Goal: Task Accomplishment & Management: Use online tool/utility

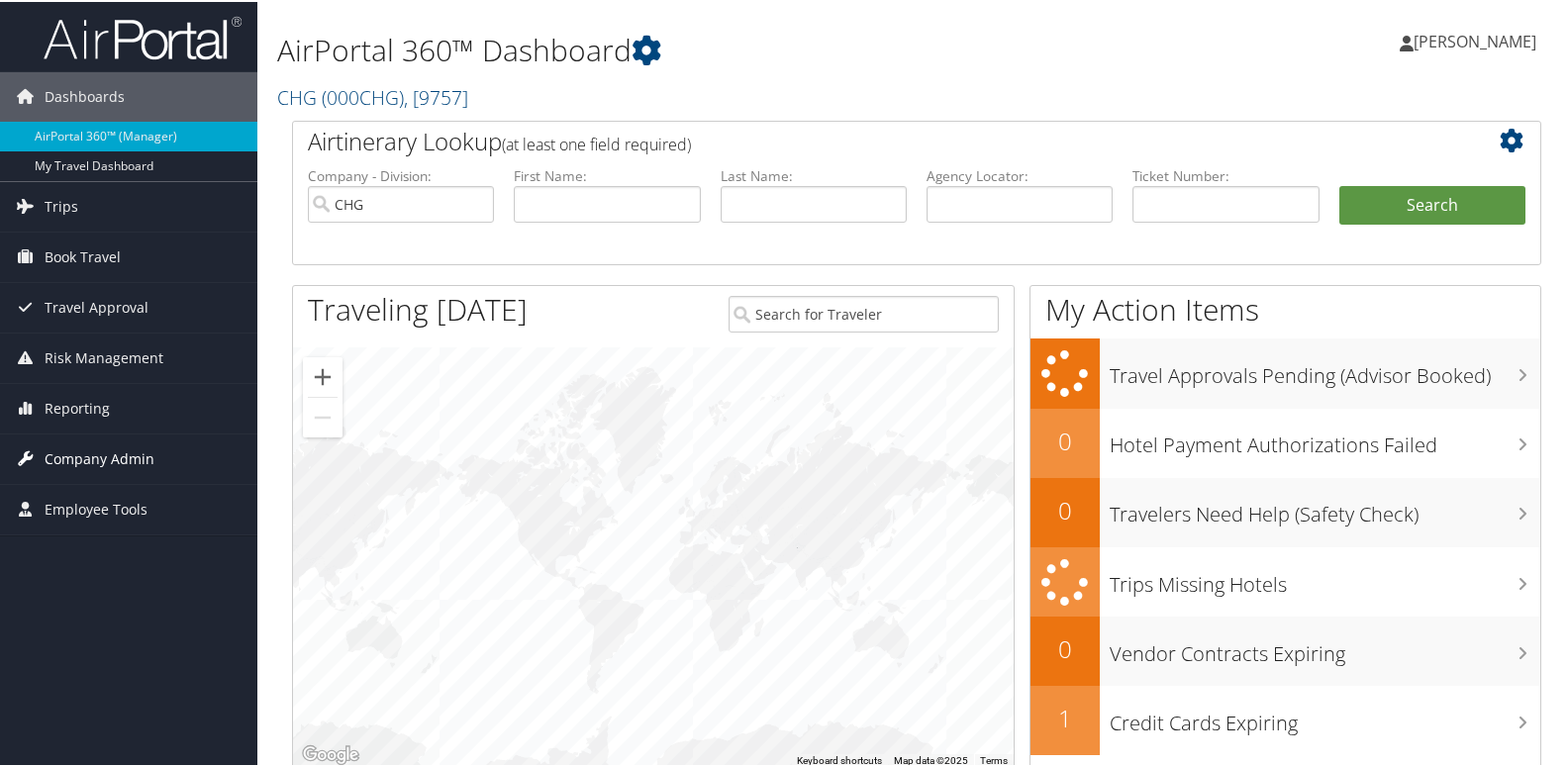
click at [95, 457] on span "Company Admin" at bounding box center [99, 458] width 109 height 50
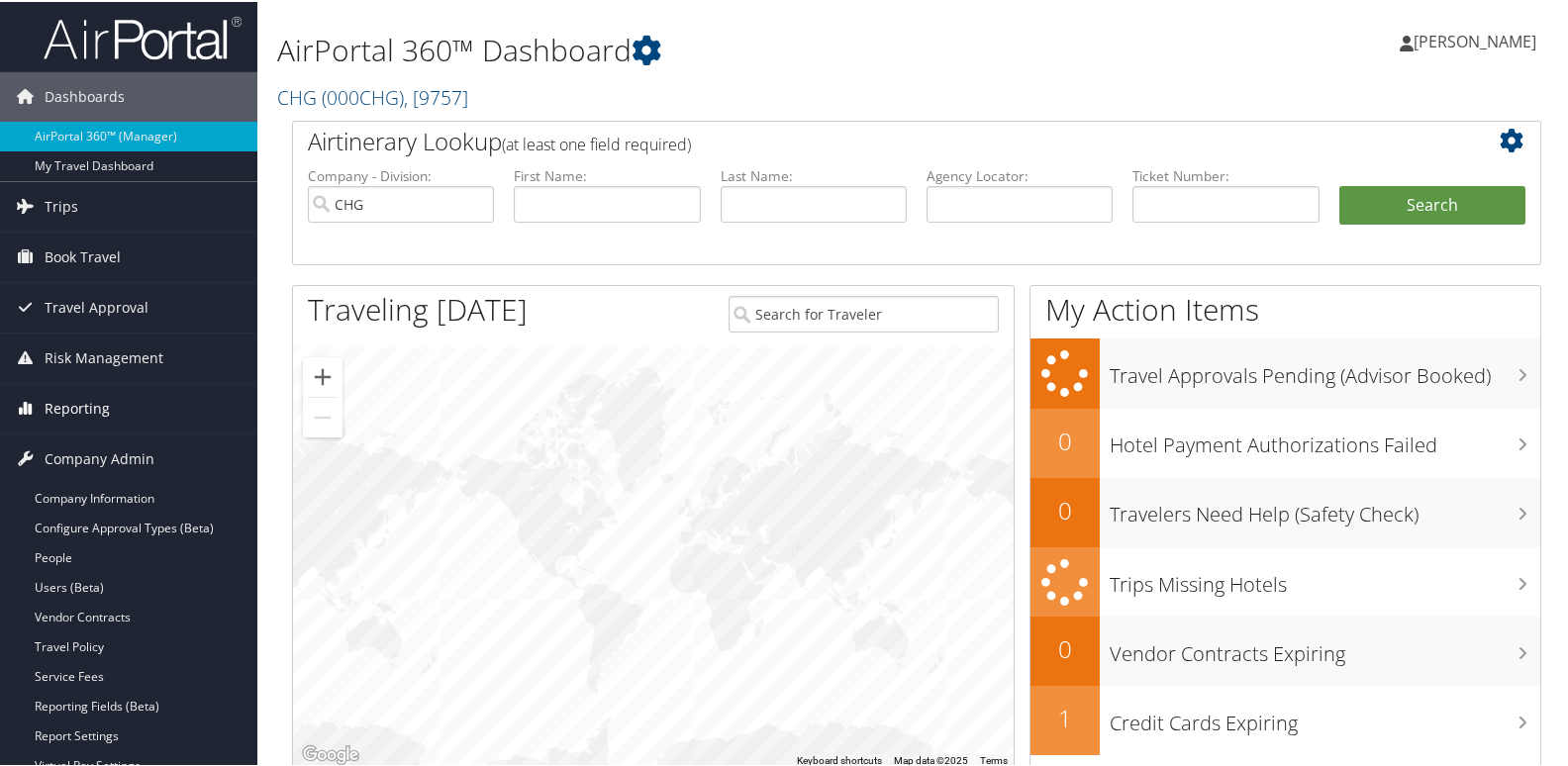
click at [81, 396] on span "Reporting" at bounding box center [78, 407] width 66 height 50
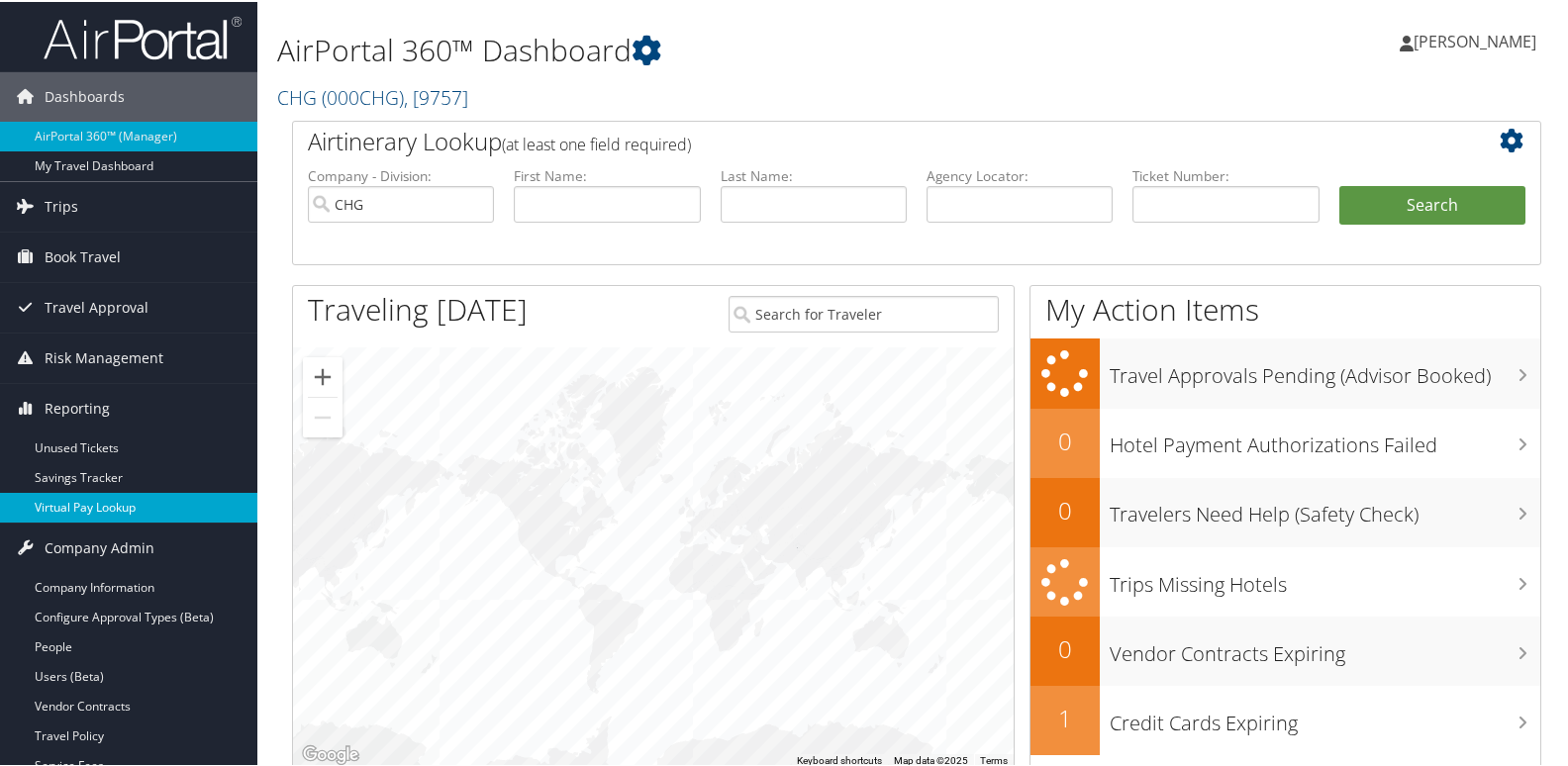
click at [91, 504] on link "Virtual Pay Lookup" at bounding box center [128, 506] width 258 height 30
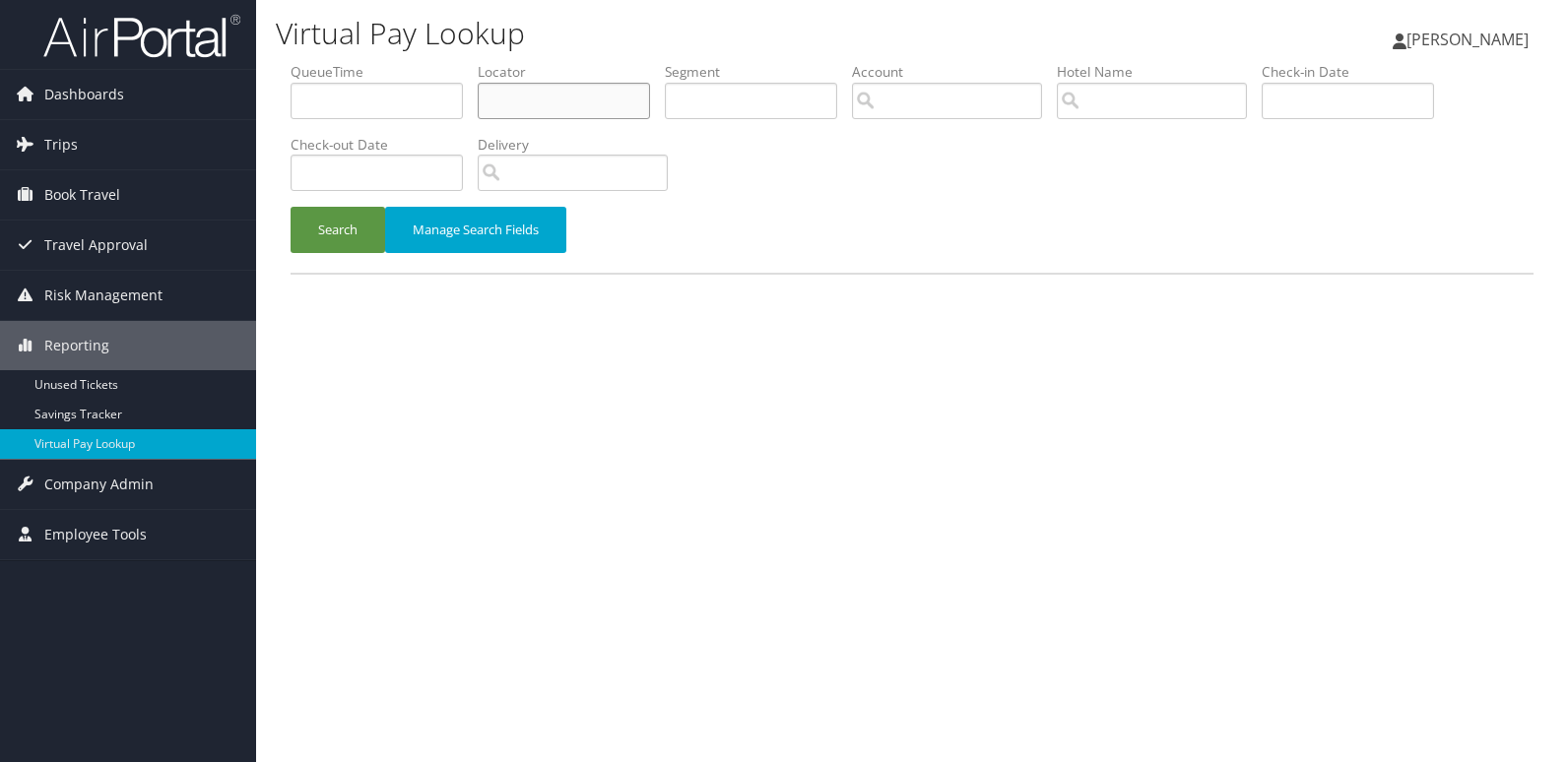
click at [551, 107] on input "text" at bounding box center [564, 101] width 172 height 37
paste input "QZYUCH"
type input "QZYUCH"
click at [354, 241] on button "Search" at bounding box center [339, 230] width 95 height 47
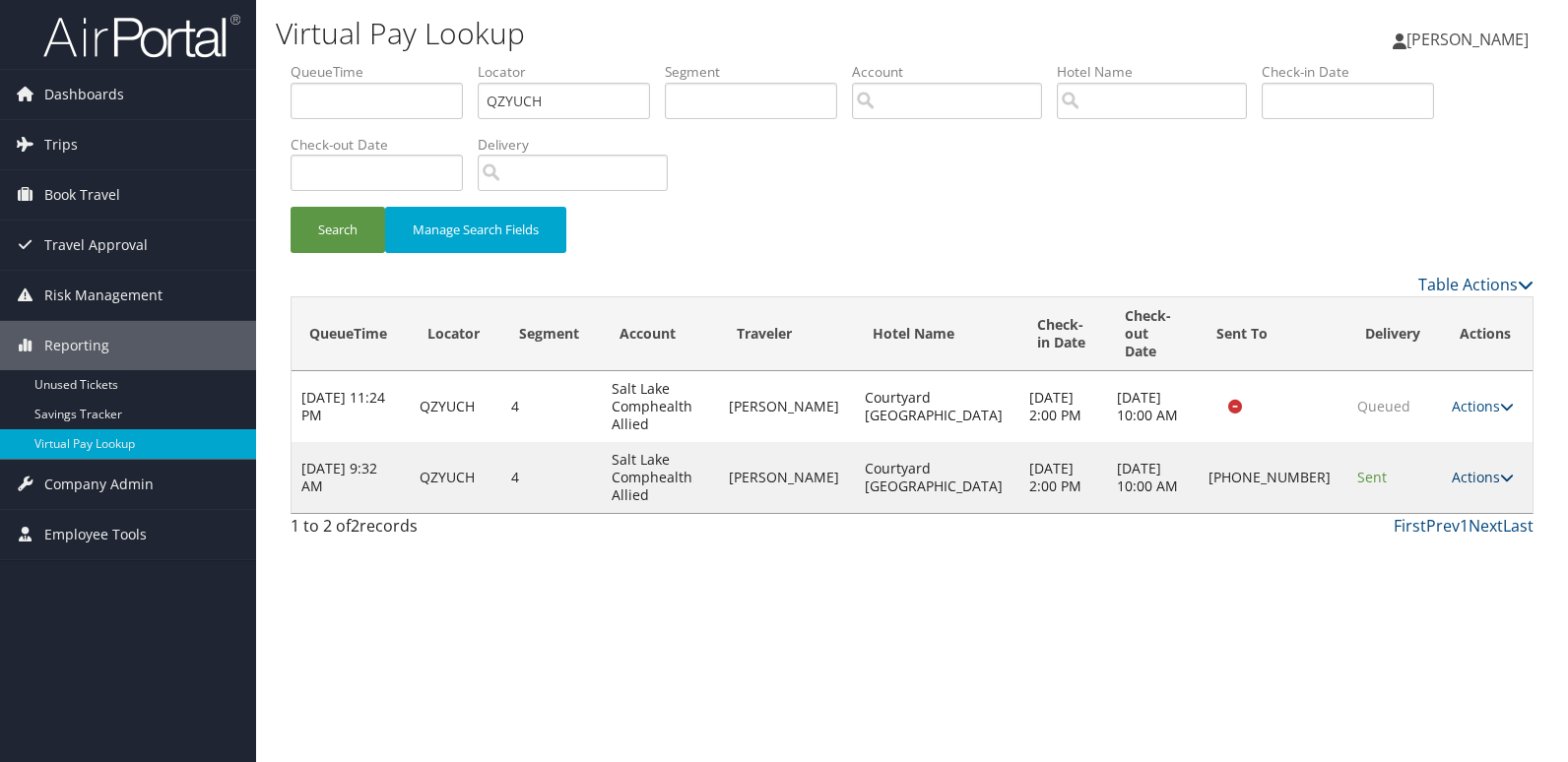
click at [1465, 468] on link "Actions" at bounding box center [1483, 477] width 62 height 19
click at [1398, 521] on link "Logs" at bounding box center [1412, 523] width 168 height 34
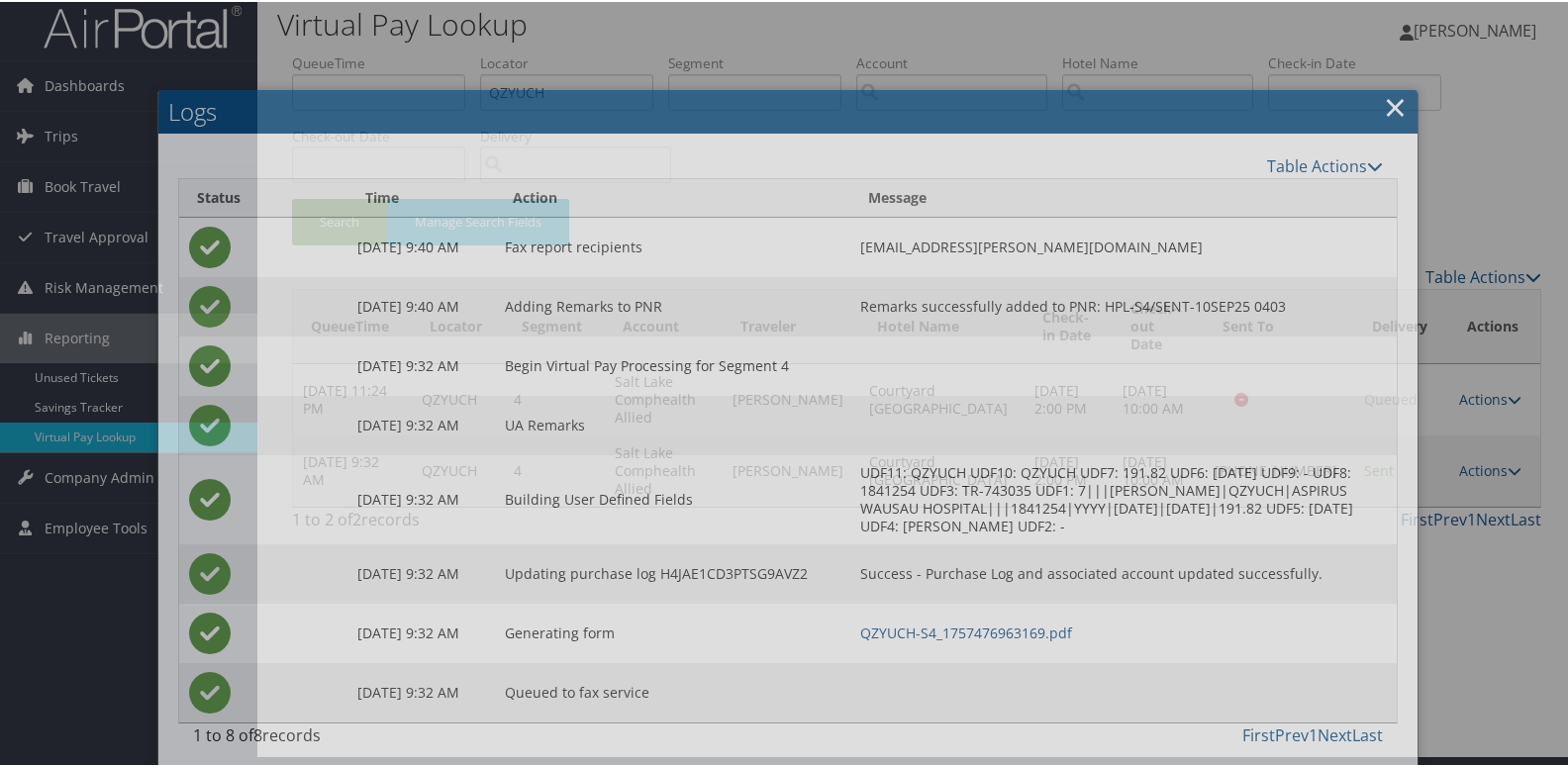
scroll to position [21, 0]
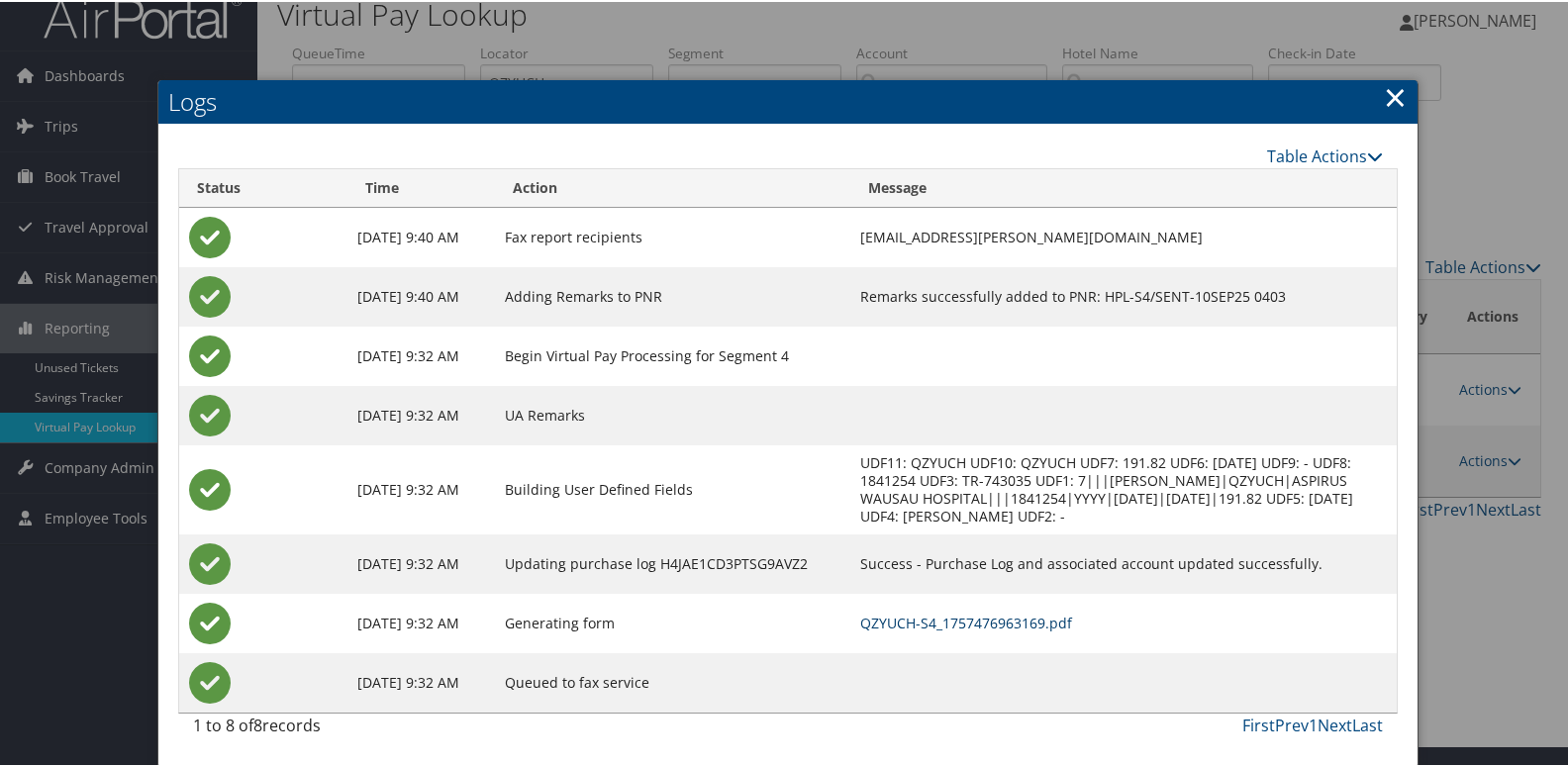
drag, startPoint x: 928, startPoint y: 628, endPoint x: 947, endPoint y: 626, distance: 19.1
click at [928, 628] on link "QZYUCH-S4_1757476963169.pdf" at bounding box center [966, 621] width 212 height 19
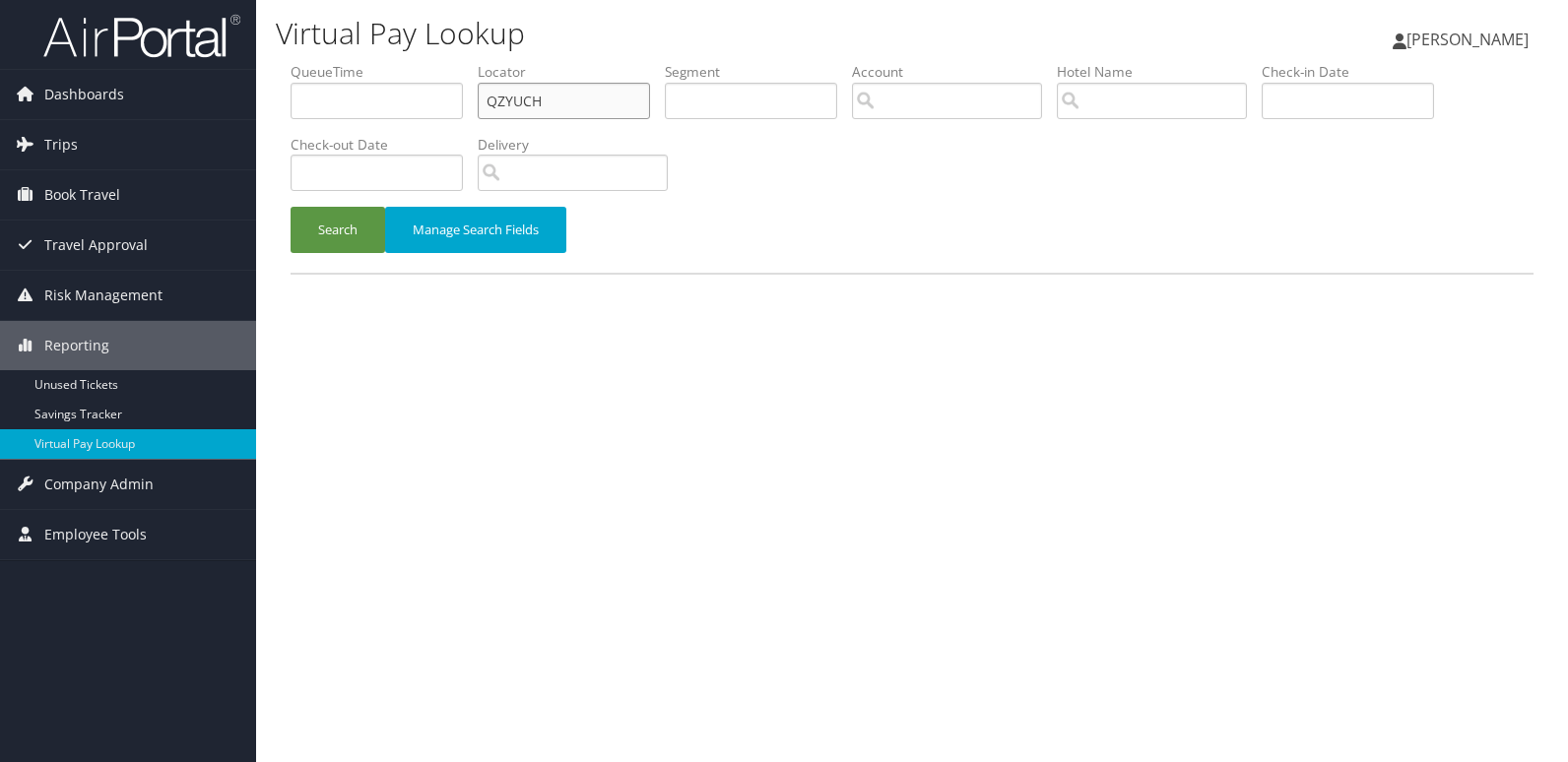
drag, startPoint x: 551, startPoint y: 108, endPoint x: 360, endPoint y: 107, distance: 191.0
click at [361, 62] on ul "QueueTime Locator QZYUCH Segment Account Traveler Hotel Name Check-in Date Chec…" at bounding box center [913, 62] width 1243 height 0
paste input "LUWGDD"
type input "LUWGDD"
click at [291, 207] on button "Search" at bounding box center [339, 230] width 95 height 47
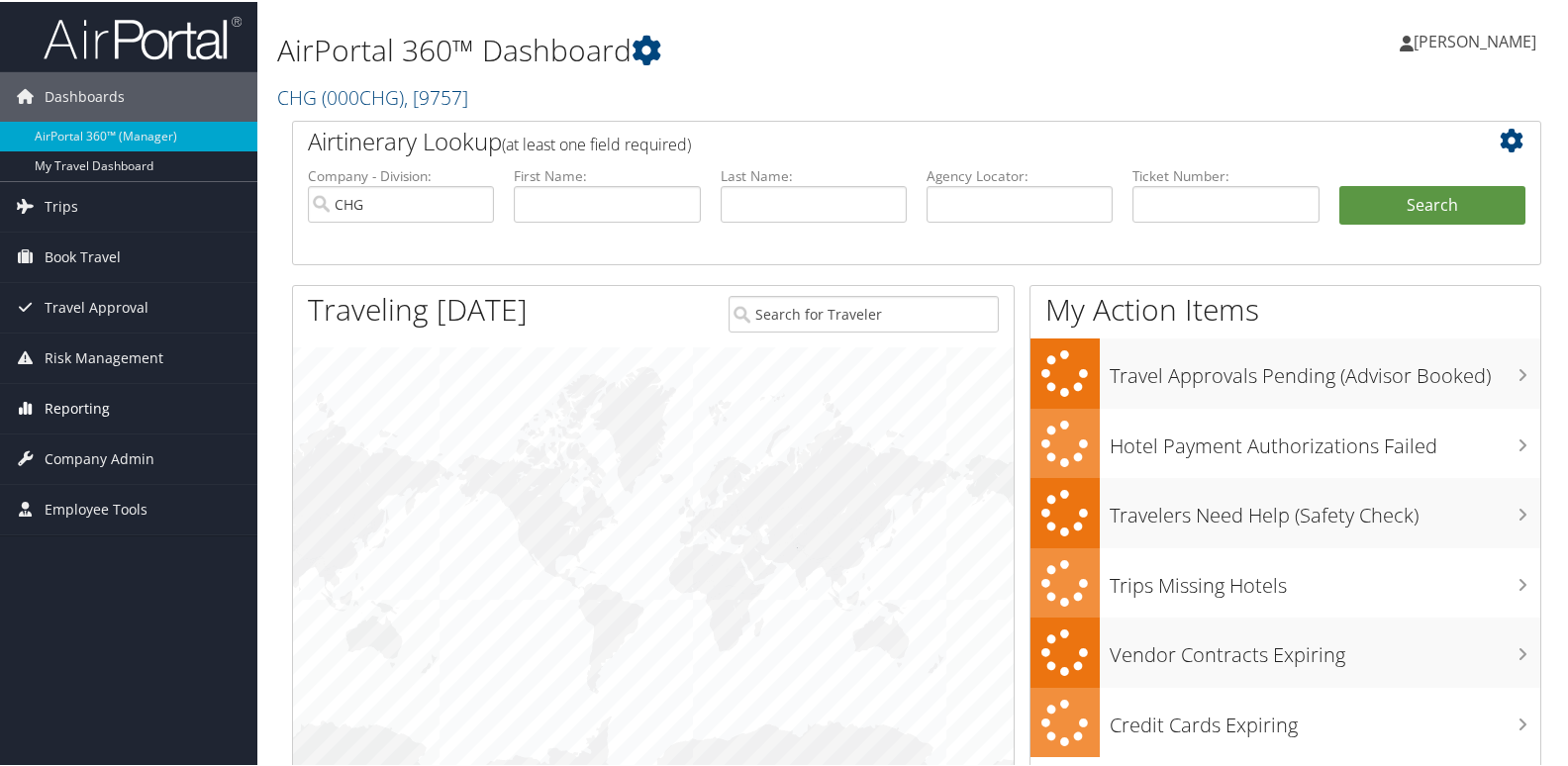
click at [84, 410] on span "Reporting" at bounding box center [78, 407] width 66 height 50
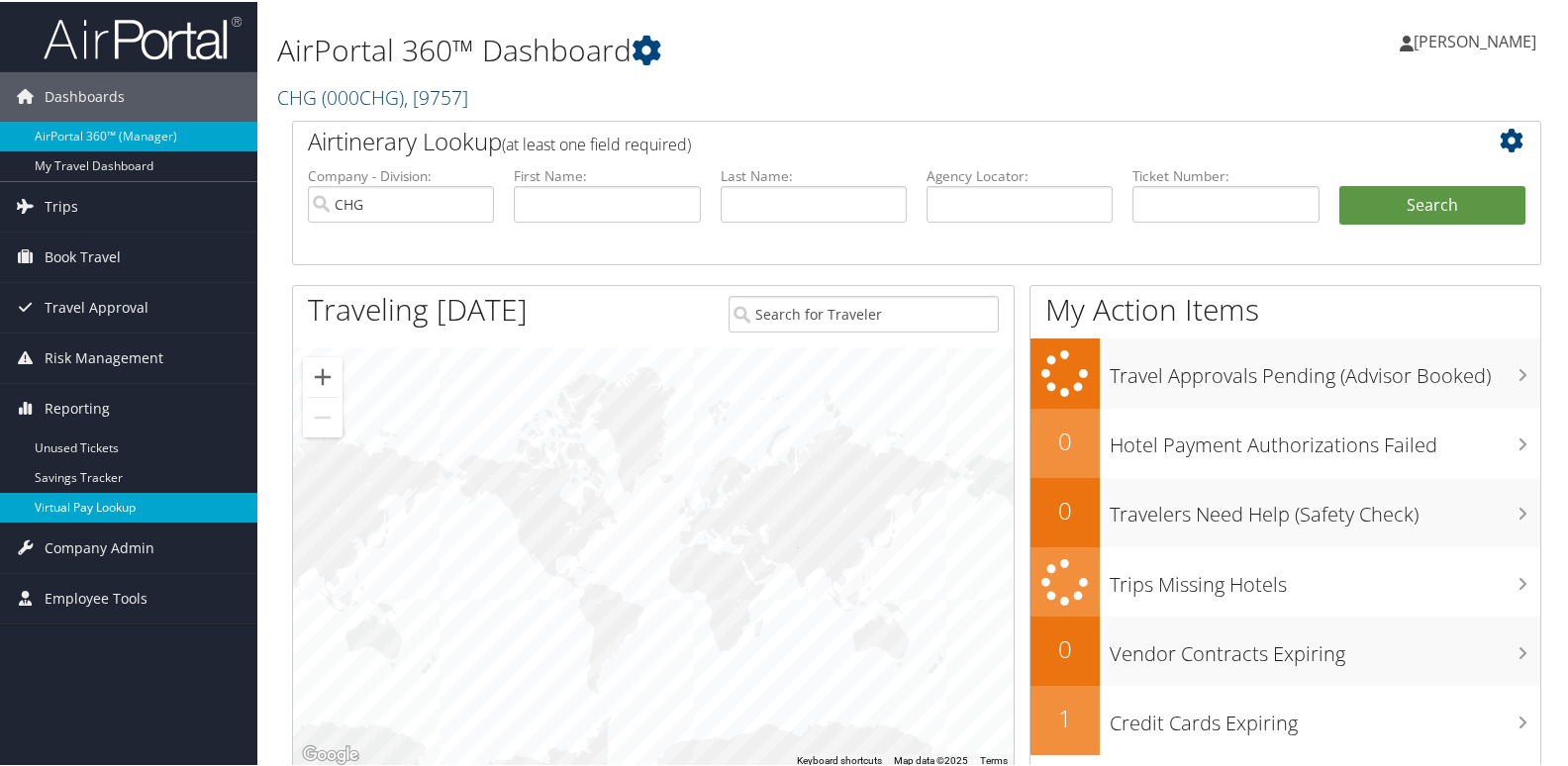
click at [87, 506] on link "Virtual Pay Lookup" at bounding box center [128, 506] width 258 height 30
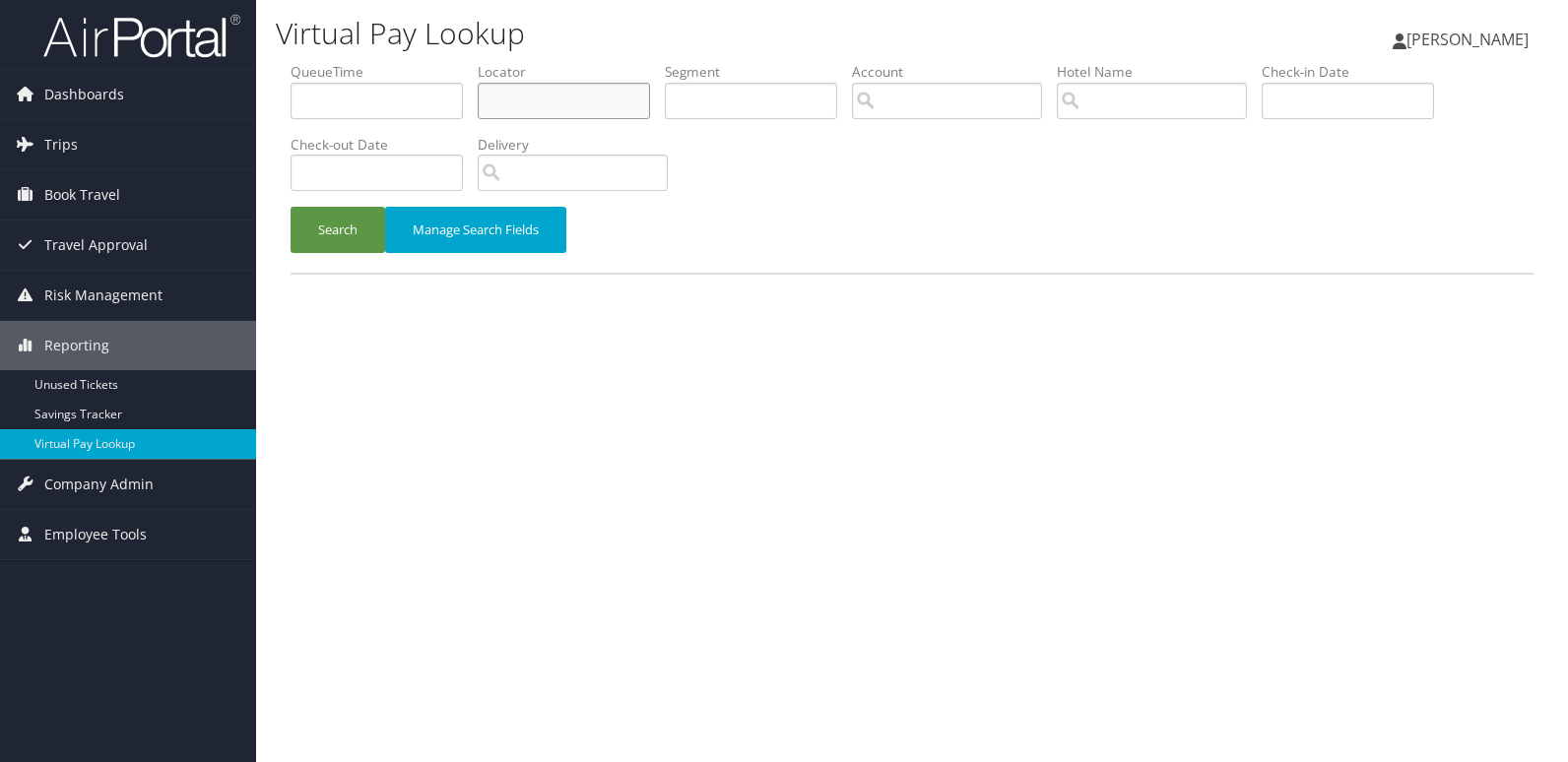
click at [539, 113] on input "text" at bounding box center [564, 101] width 172 height 37
paste input "LUWGDD"
type input "LUWGDD"
click at [291, 207] on button "Search" at bounding box center [339, 230] width 95 height 47
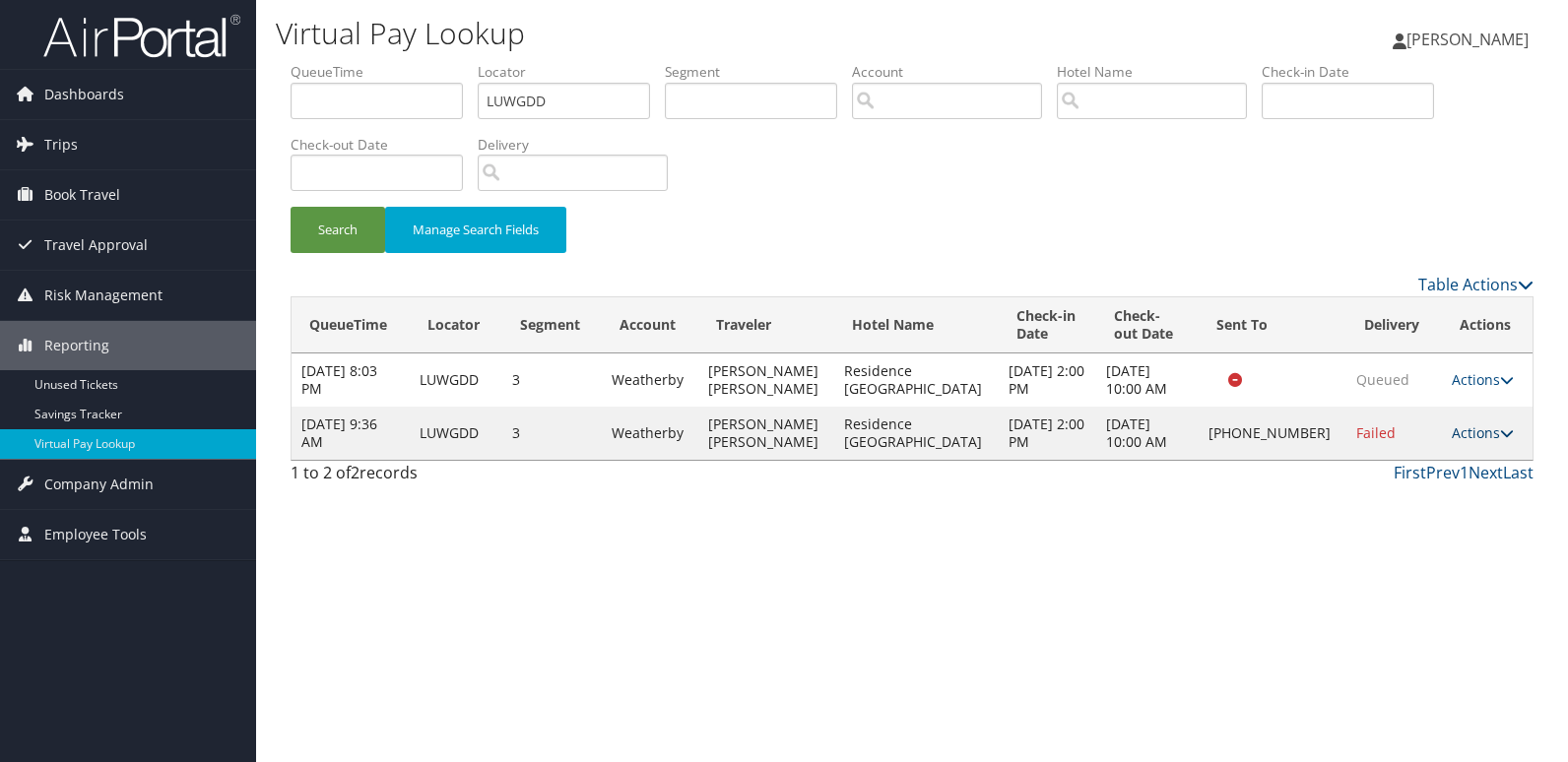
click at [1468, 435] on link "Actions" at bounding box center [1483, 432] width 62 height 19
click at [1415, 492] on link "Logs" at bounding box center [1414, 496] width 168 height 34
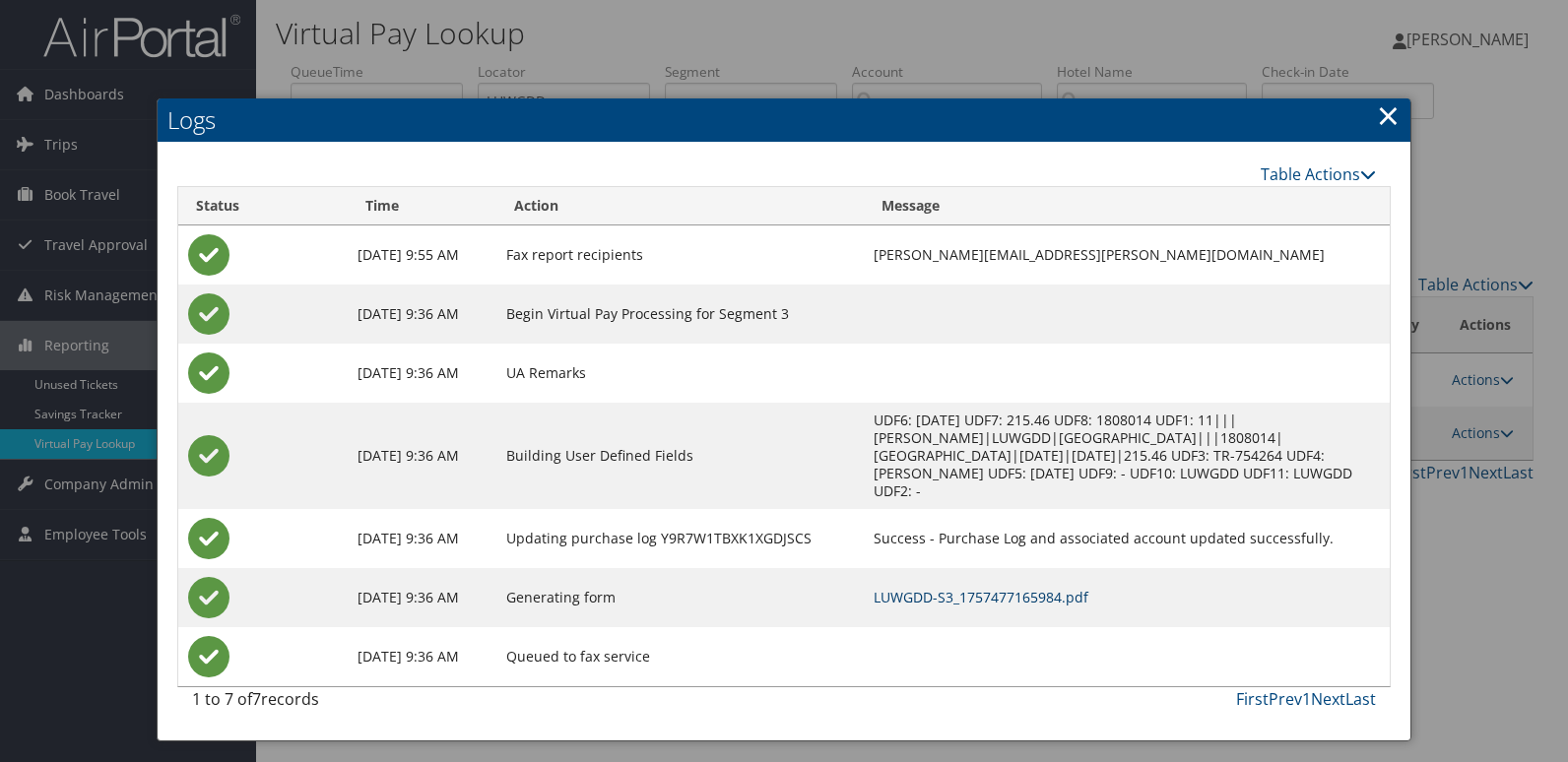
click at [1011, 588] on link "LUWGDD-S3_1757477165984.pdf" at bounding box center [981, 597] width 215 height 19
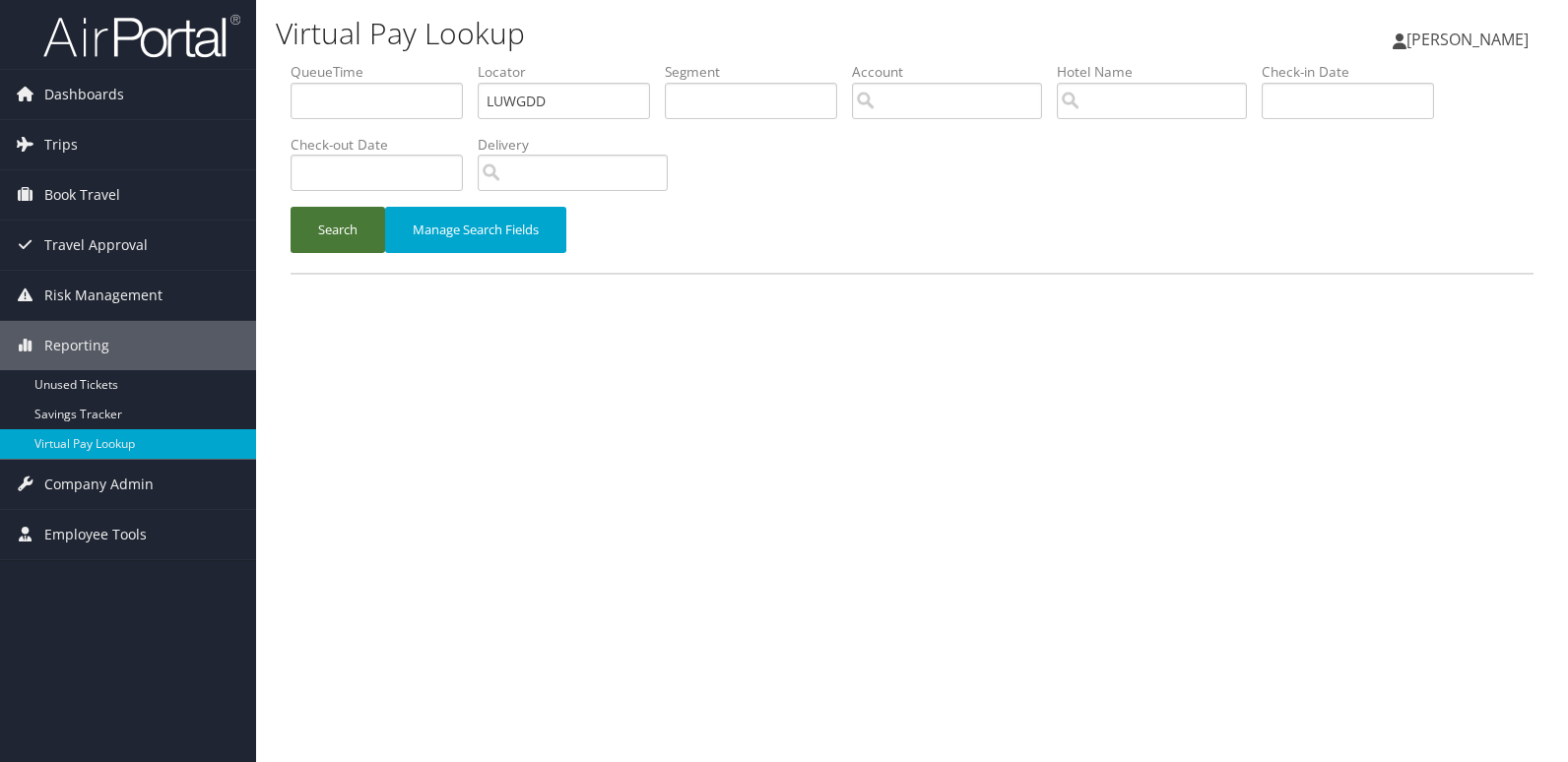
click at [338, 234] on button "Search" at bounding box center [339, 230] width 95 height 47
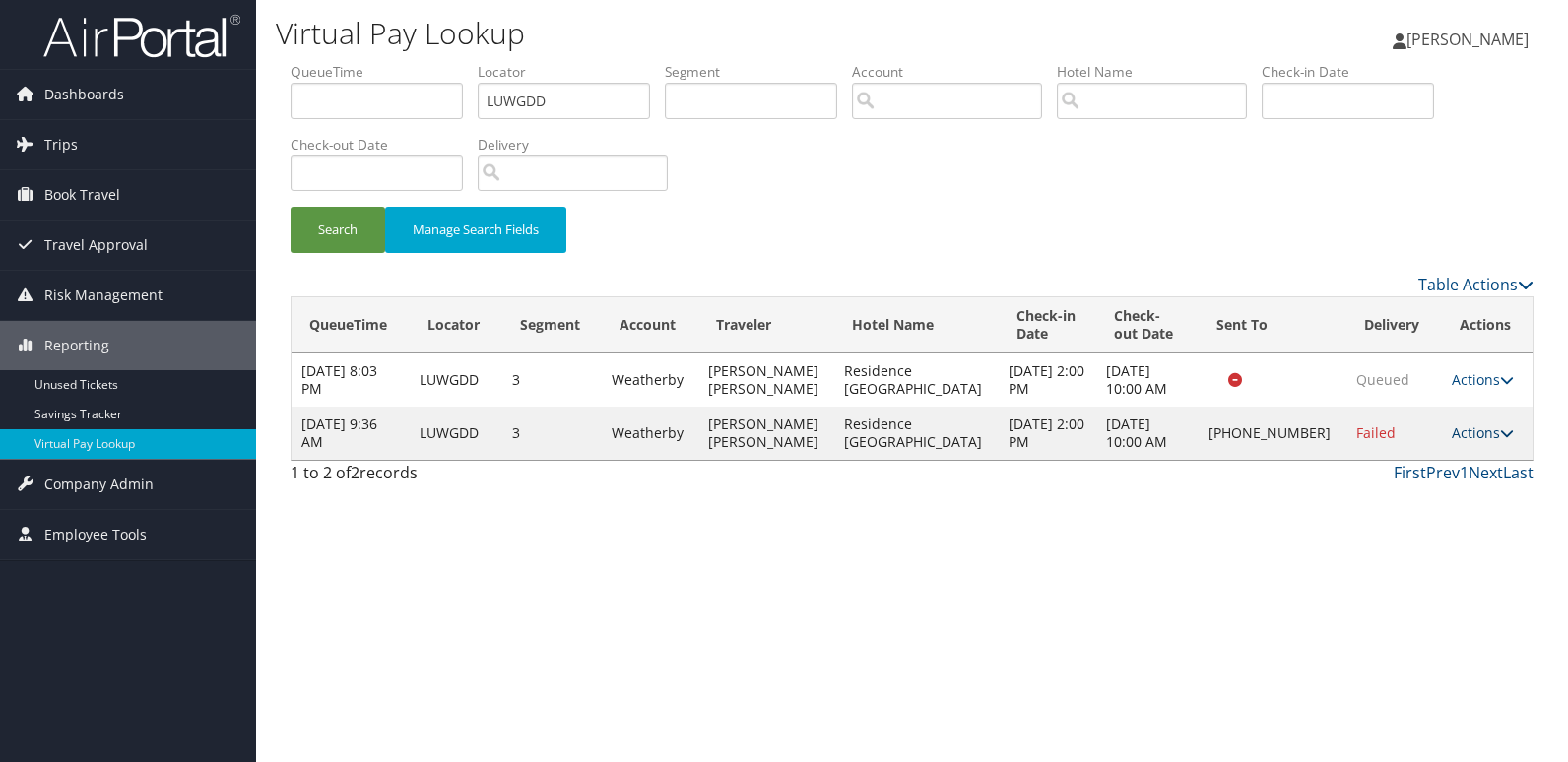
click at [1455, 433] on link "Actions" at bounding box center [1483, 432] width 62 height 19
click at [1398, 502] on link "Logs" at bounding box center [1414, 496] width 168 height 34
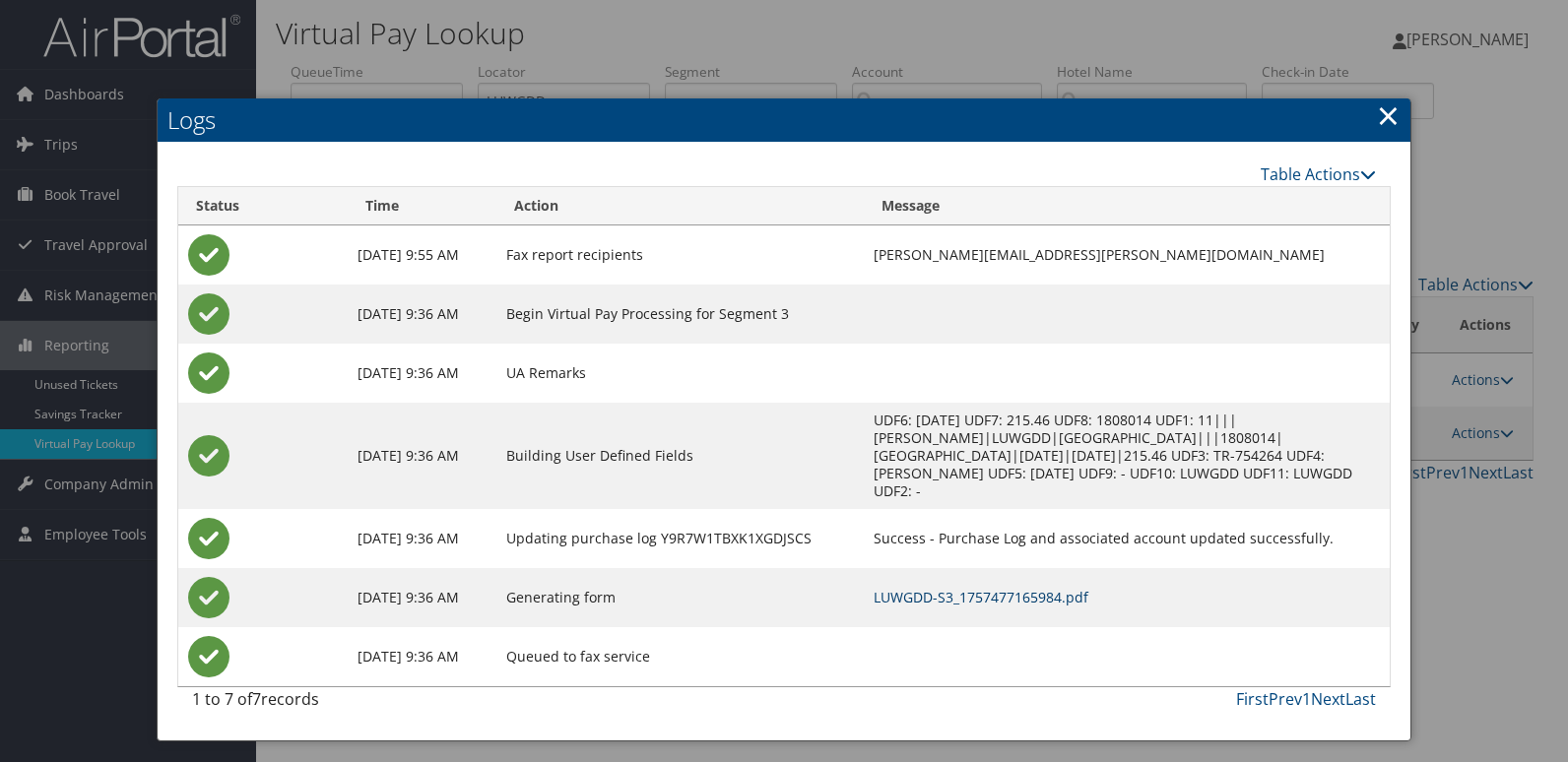
click at [967, 588] on link "LUWGDD-S3_1757477165984.pdf" at bounding box center [981, 597] width 215 height 19
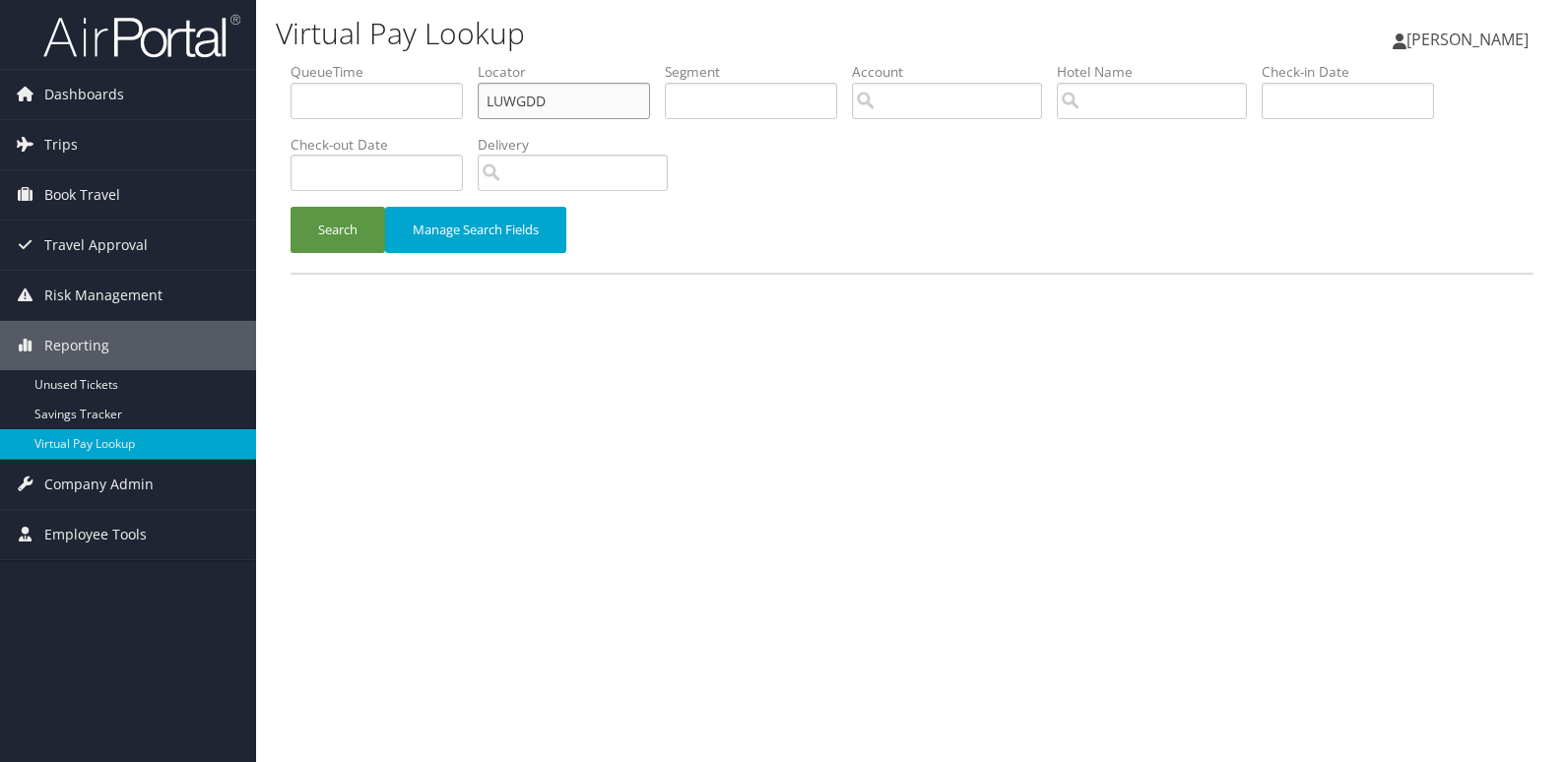
drag, startPoint x: 536, startPoint y: 103, endPoint x: 294, endPoint y: 108, distance: 242.1
click at [294, 62] on ul "QueueTime Locator LUWGDD Segment Account Traveler Hotel Name Check-in Date Chec…" at bounding box center [913, 62] width 1243 height 0
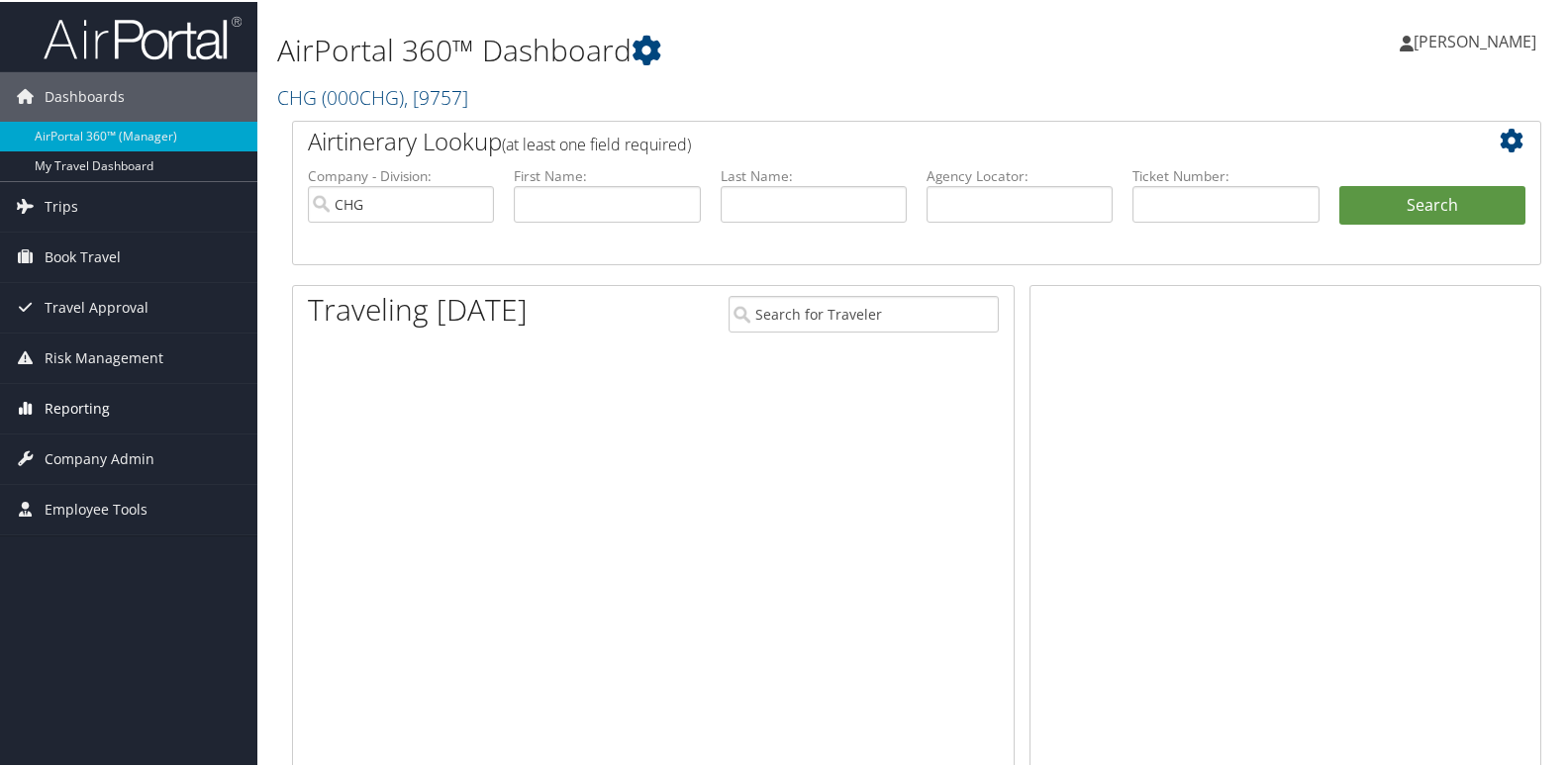
click at [80, 408] on span "Reporting" at bounding box center [78, 407] width 66 height 50
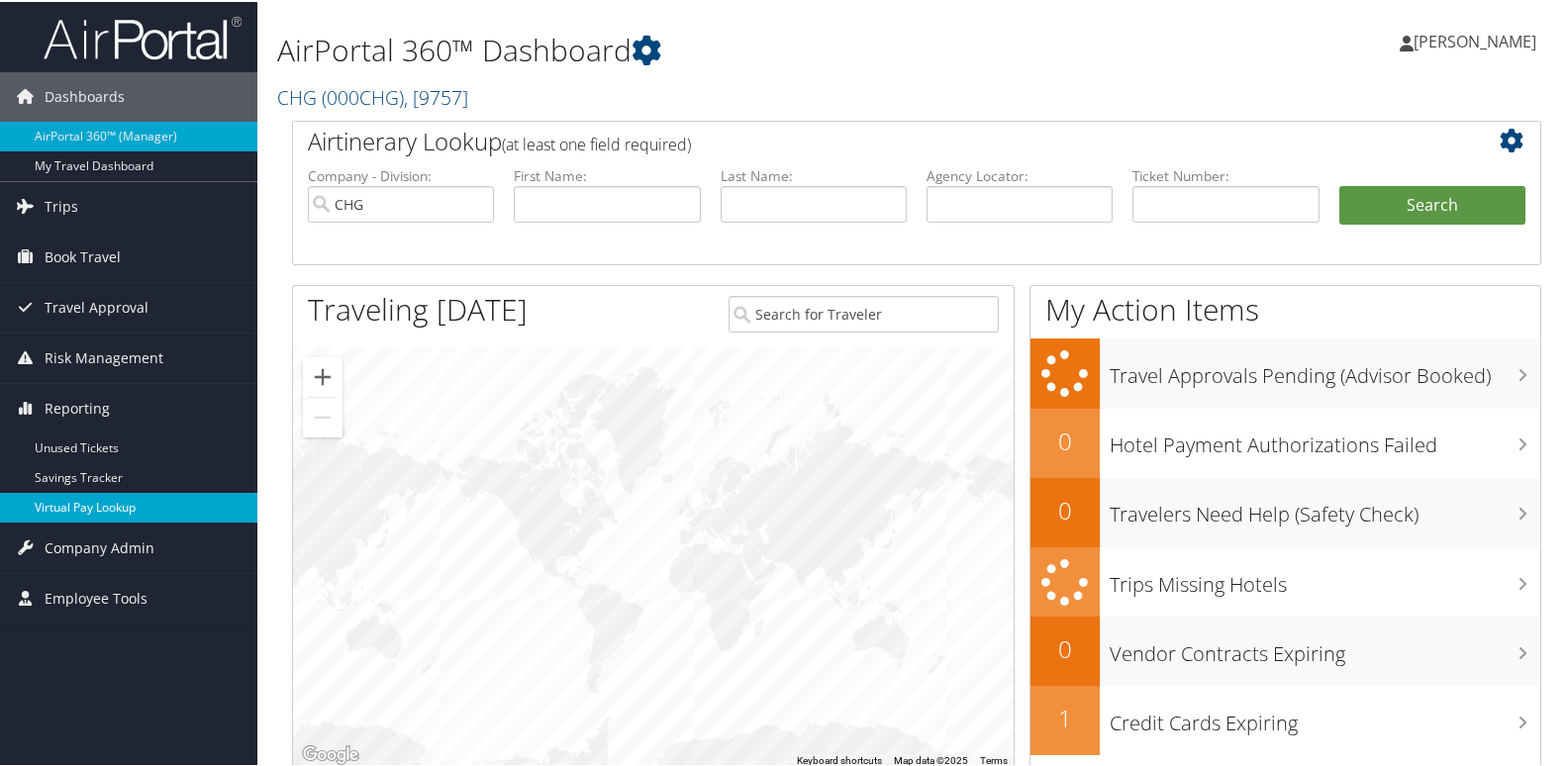
click at [78, 503] on link "Virtual Pay Lookup" at bounding box center [128, 506] width 258 height 30
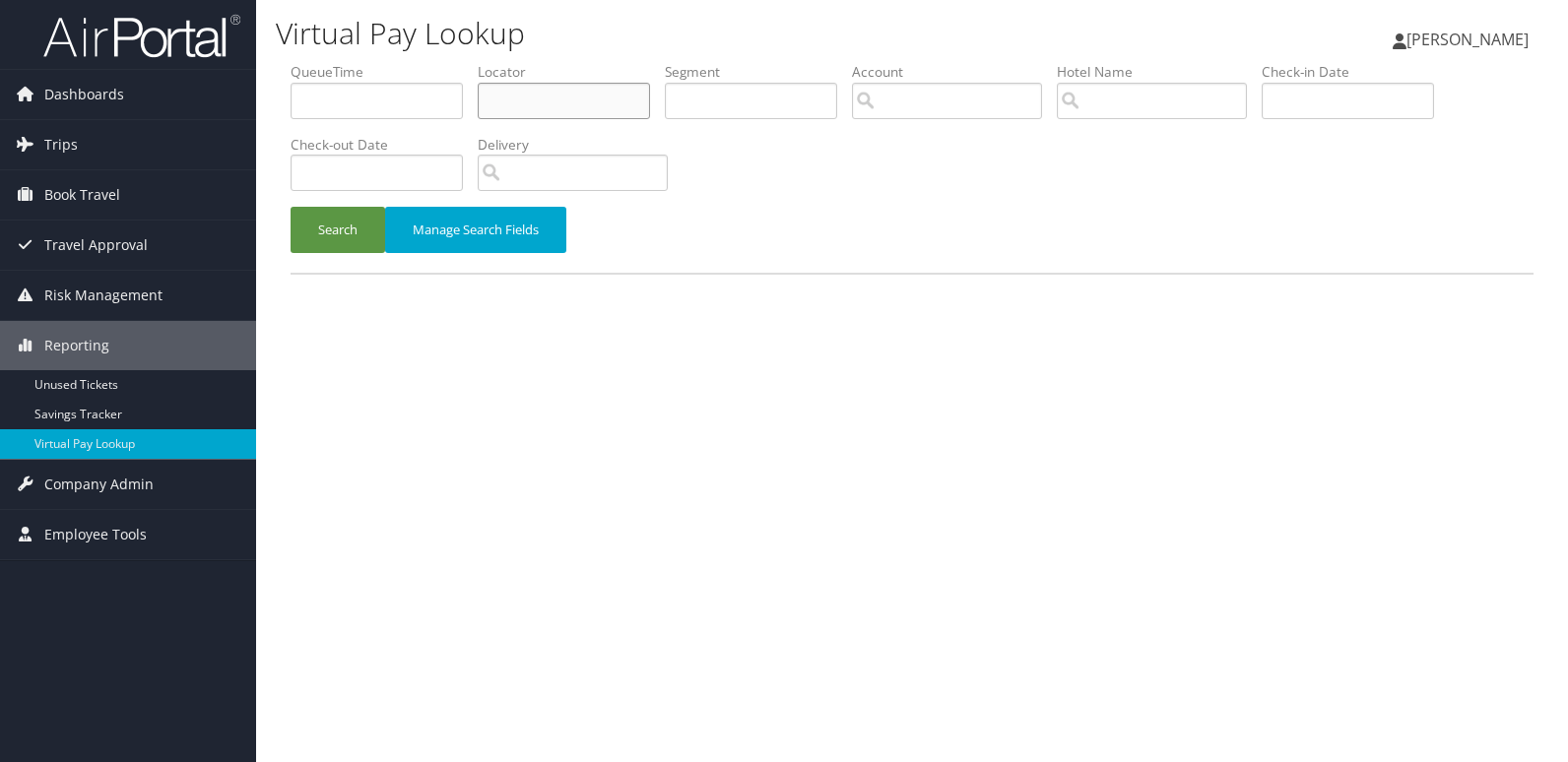
click at [515, 113] on input "text" at bounding box center [564, 101] width 172 height 37
paste input "DEBXGL"
type input "DEBXGL"
click at [291, 207] on button "Search" at bounding box center [339, 230] width 95 height 47
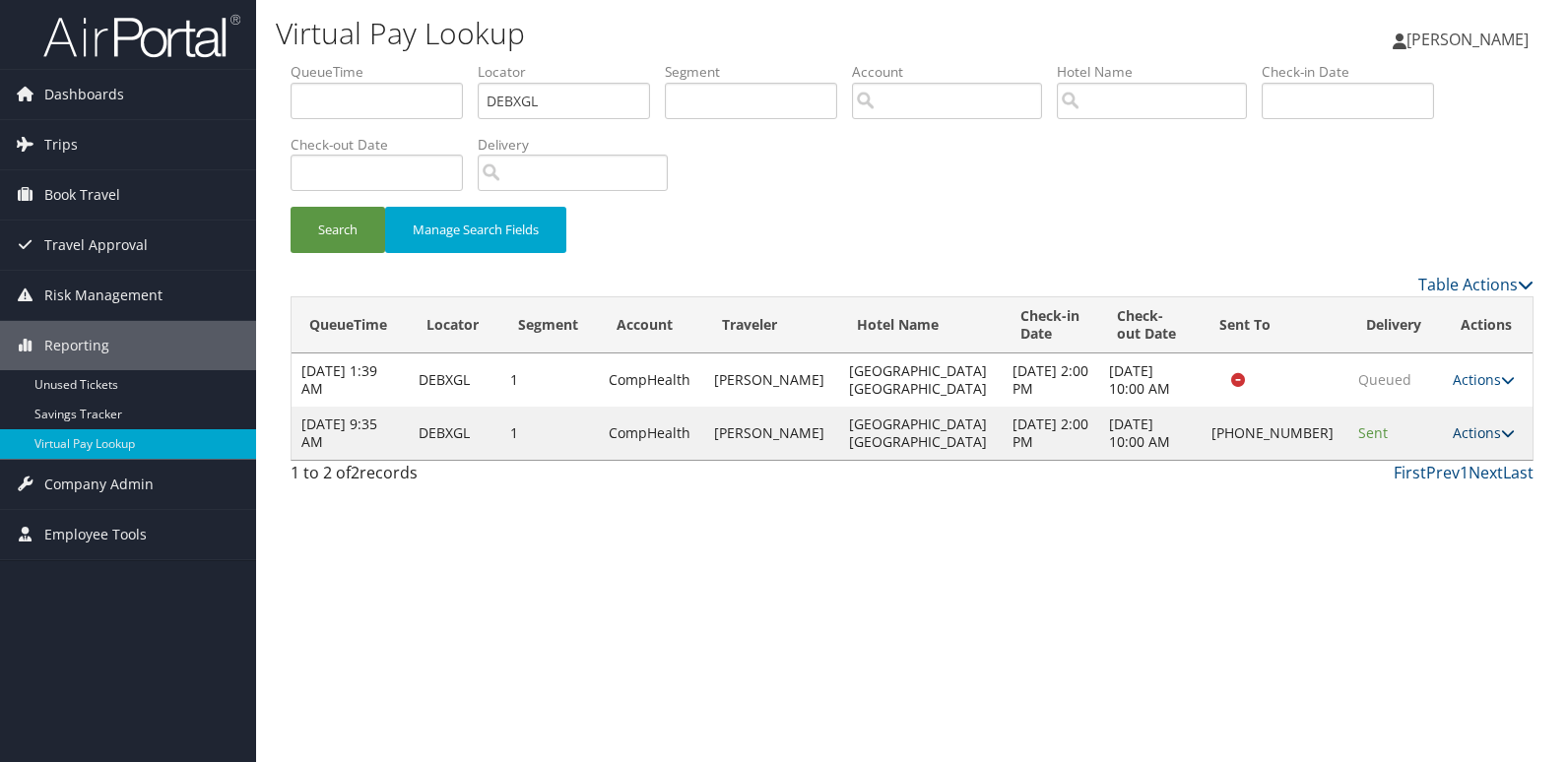
click at [1475, 436] on link "Actions" at bounding box center [1484, 432] width 62 height 19
click at [1408, 498] on link "Logs" at bounding box center [1415, 496] width 168 height 34
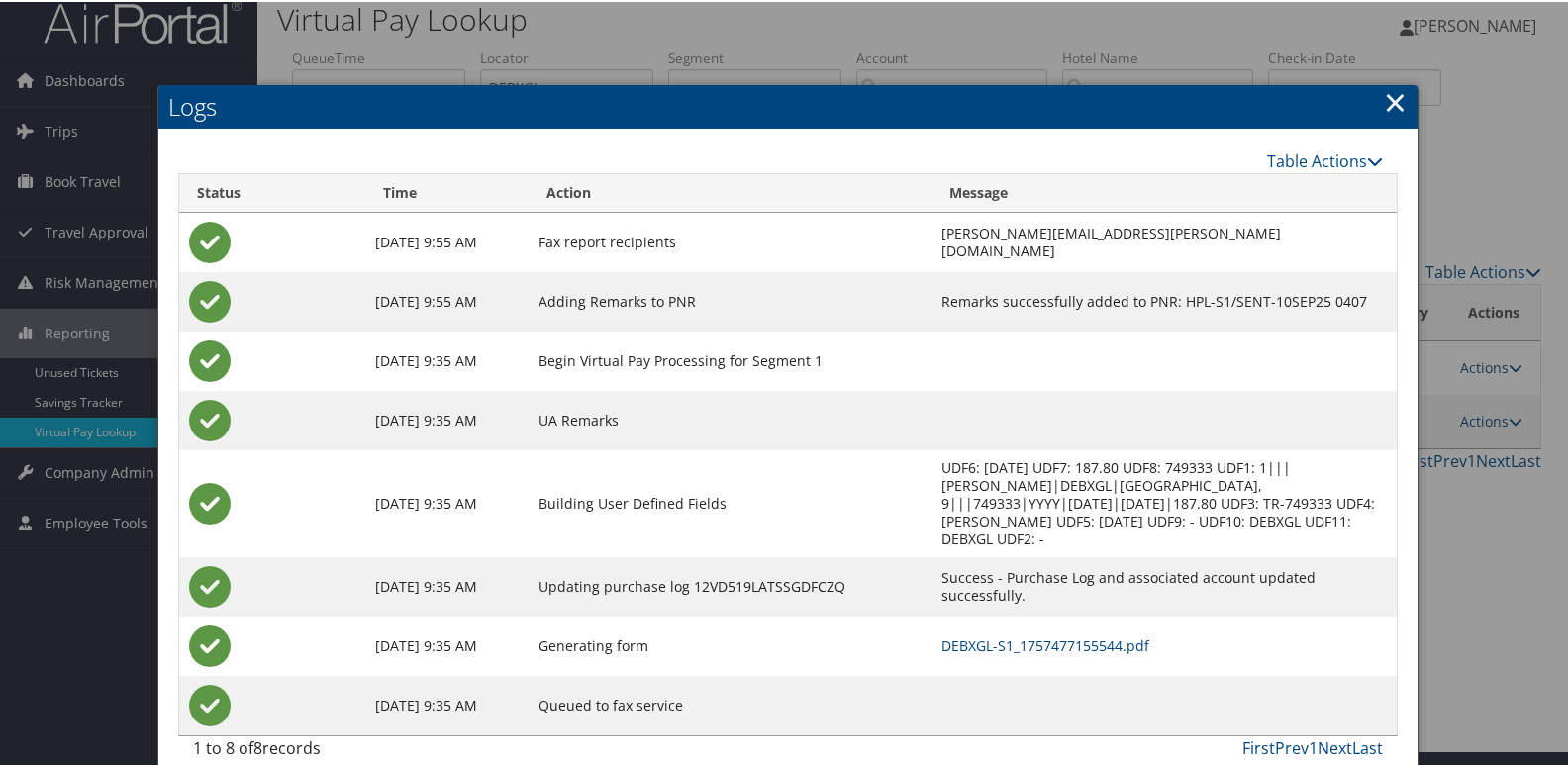
scroll to position [21, 0]
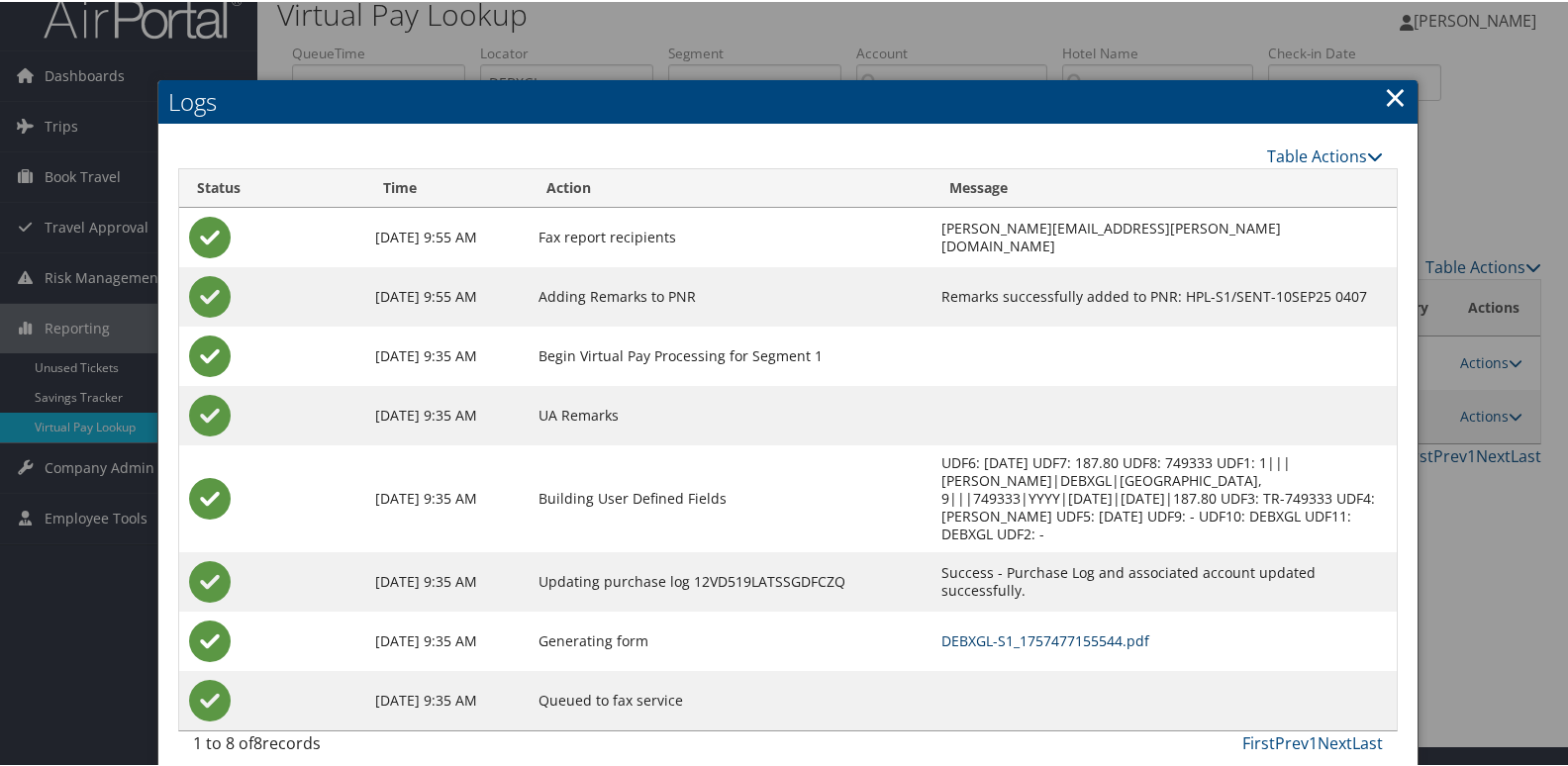
click at [941, 630] on link "DEBXGL-S1_1757477155544.pdf" at bounding box center [1045, 639] width 208 height 19
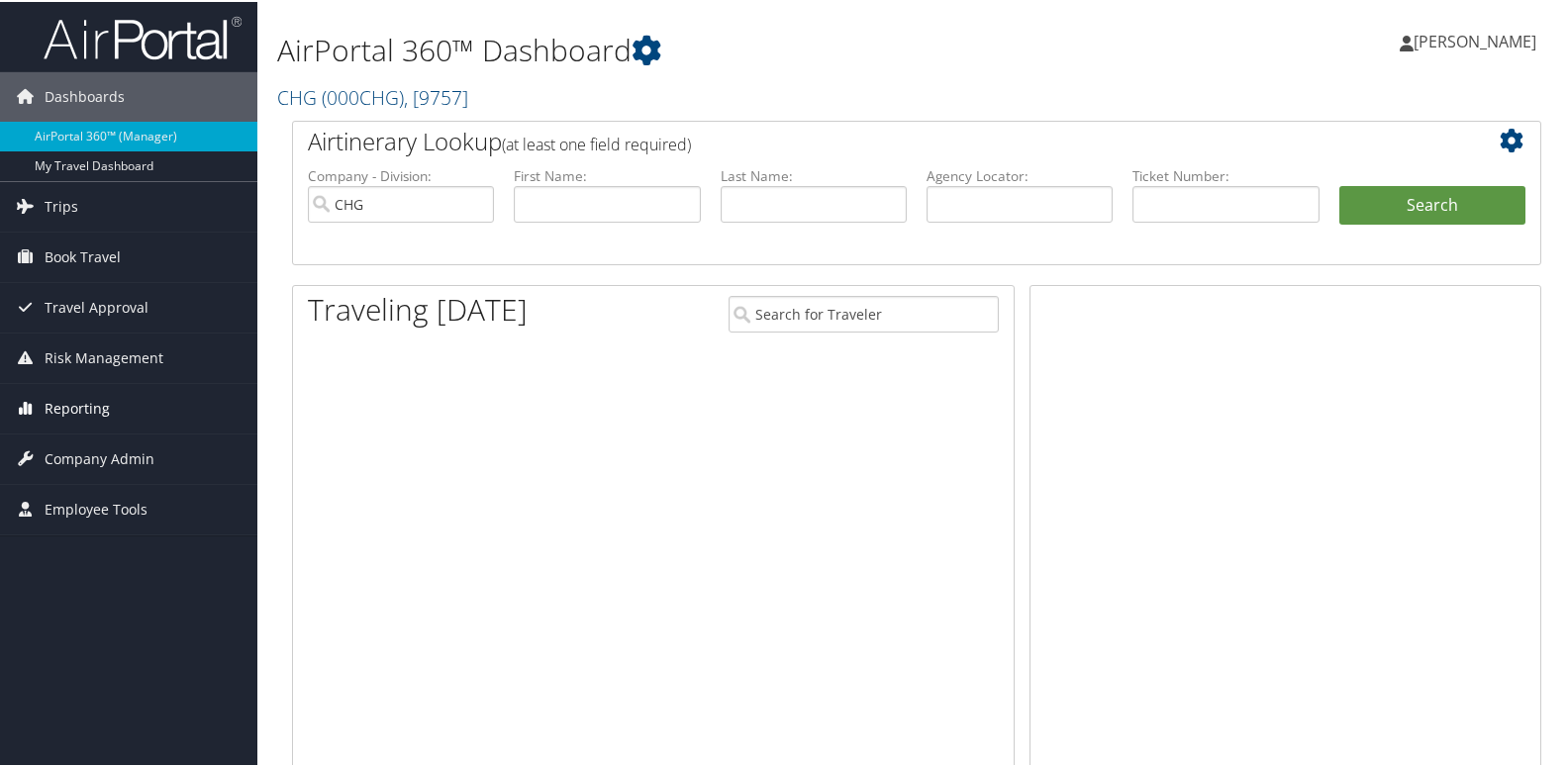
click at [70, 407] on span "Reporting" at bounding box center [78, 407] width 66 height 50
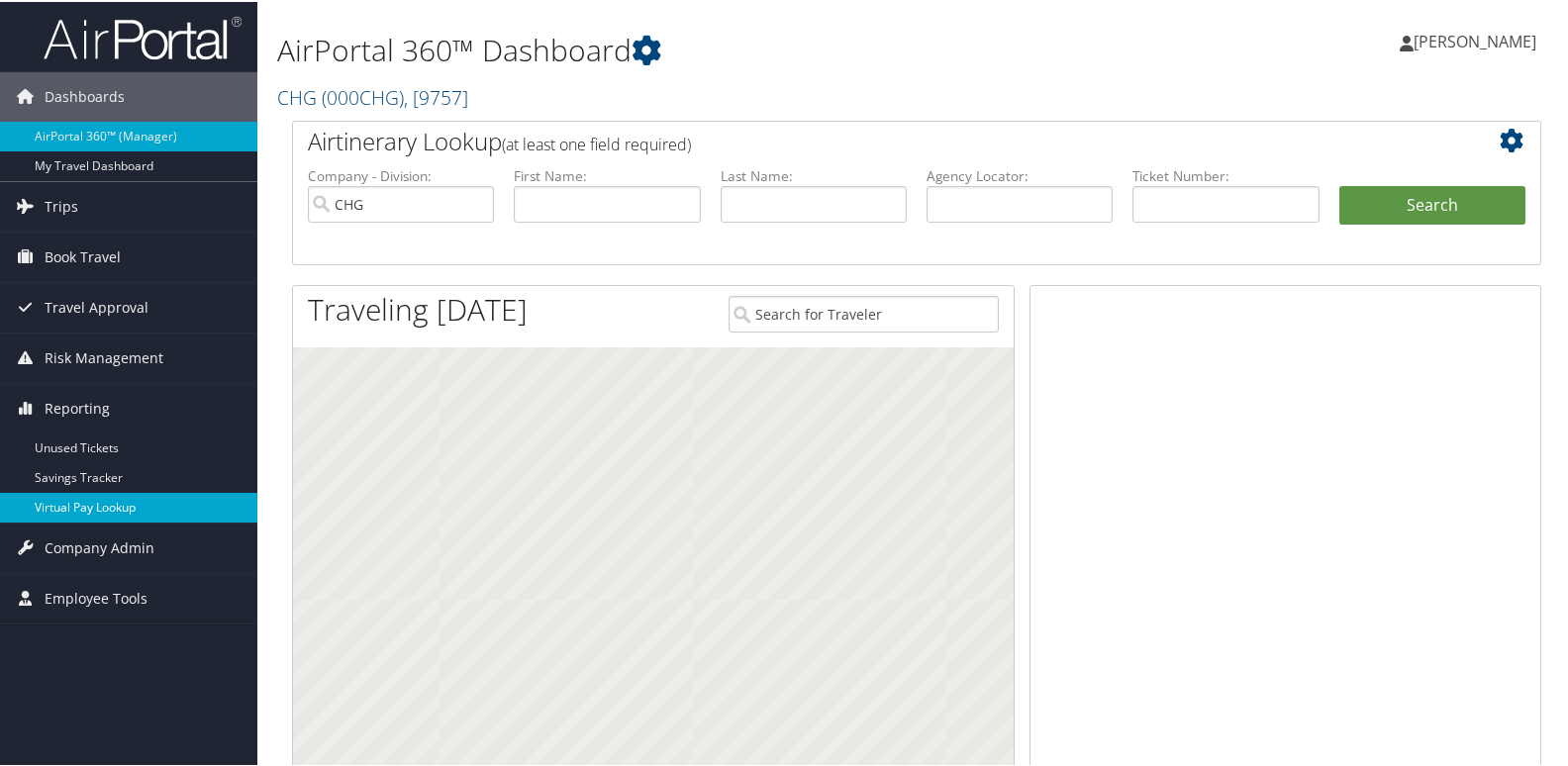
click at [72, 504] on link "Virtual Pay Lookup" at bounding box center [128, 506] width 258 height 30
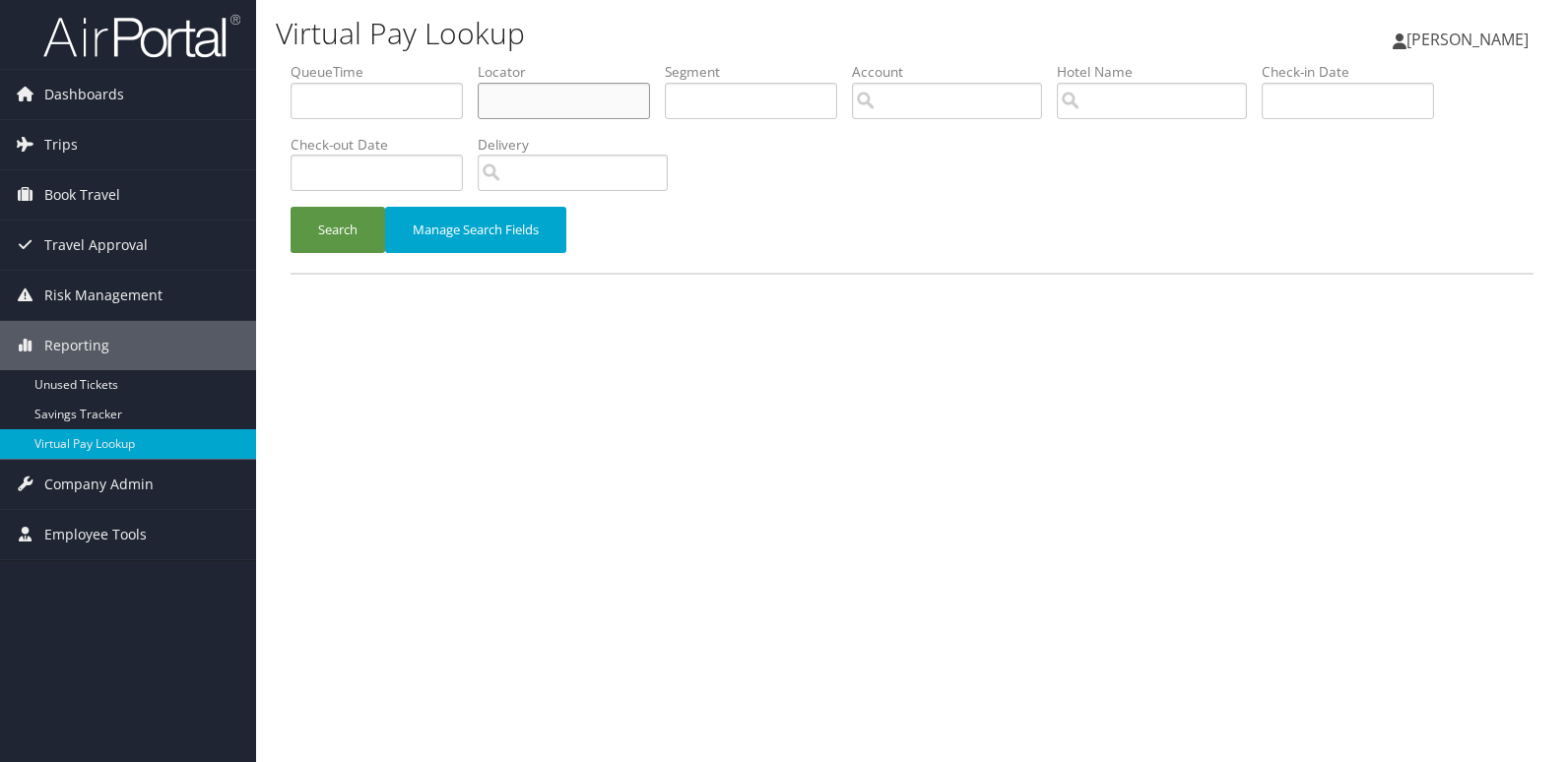
click at [524, 111] on input "text" at bounding box center [564, 101] width 172 height 37
paste input "CFRNJD"
type input "CFRNJD"
click at [347, 226] on button "Search" at bounding box center [339, 230] width 95 height 47
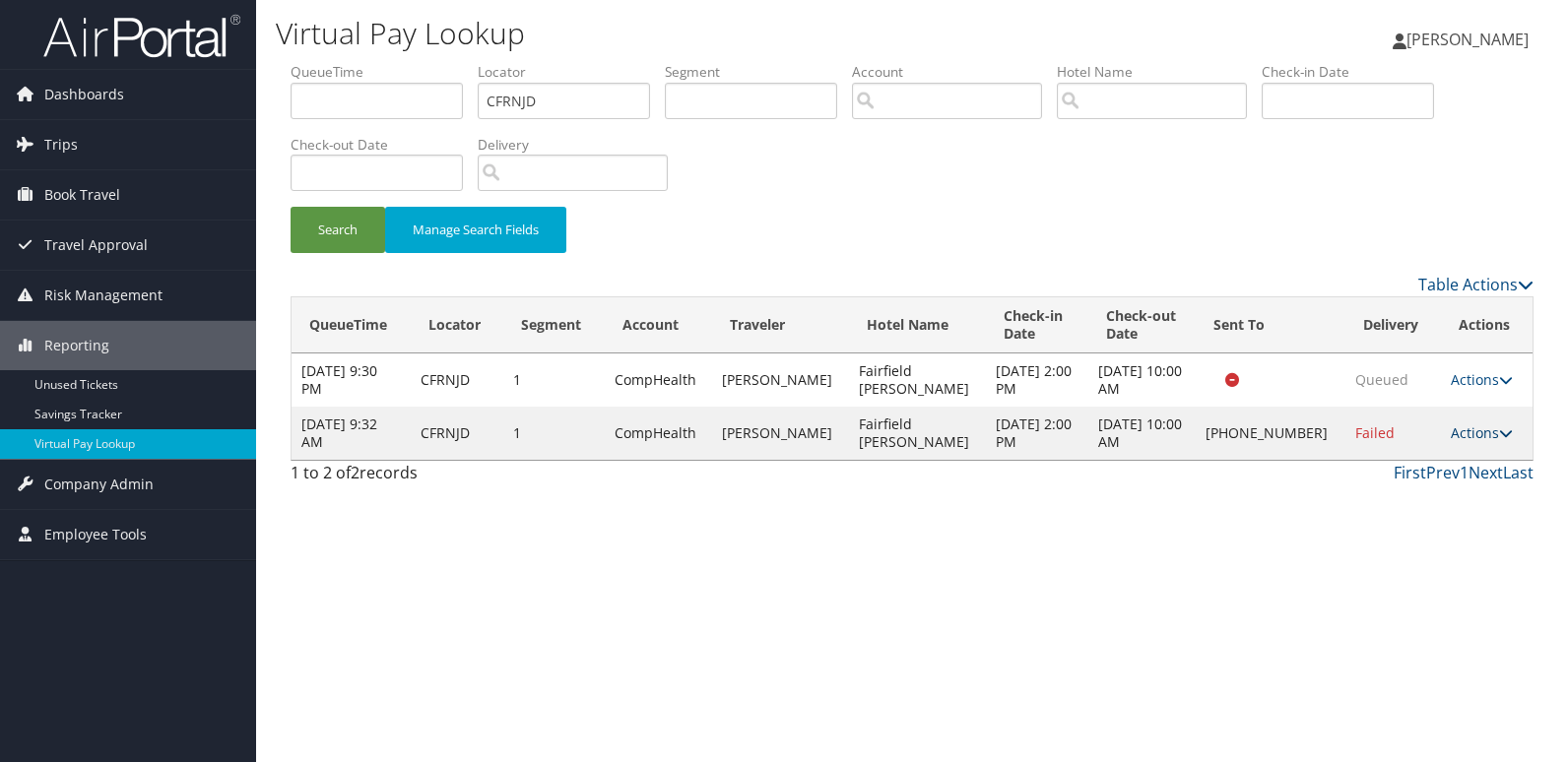
click at [1466, 432] on link "Actions" at bounding box center [1482, 432] width 62 height 19
click at [1399, 488] on link "Logs" at bounding box center [1416, 496] width 168 height 34
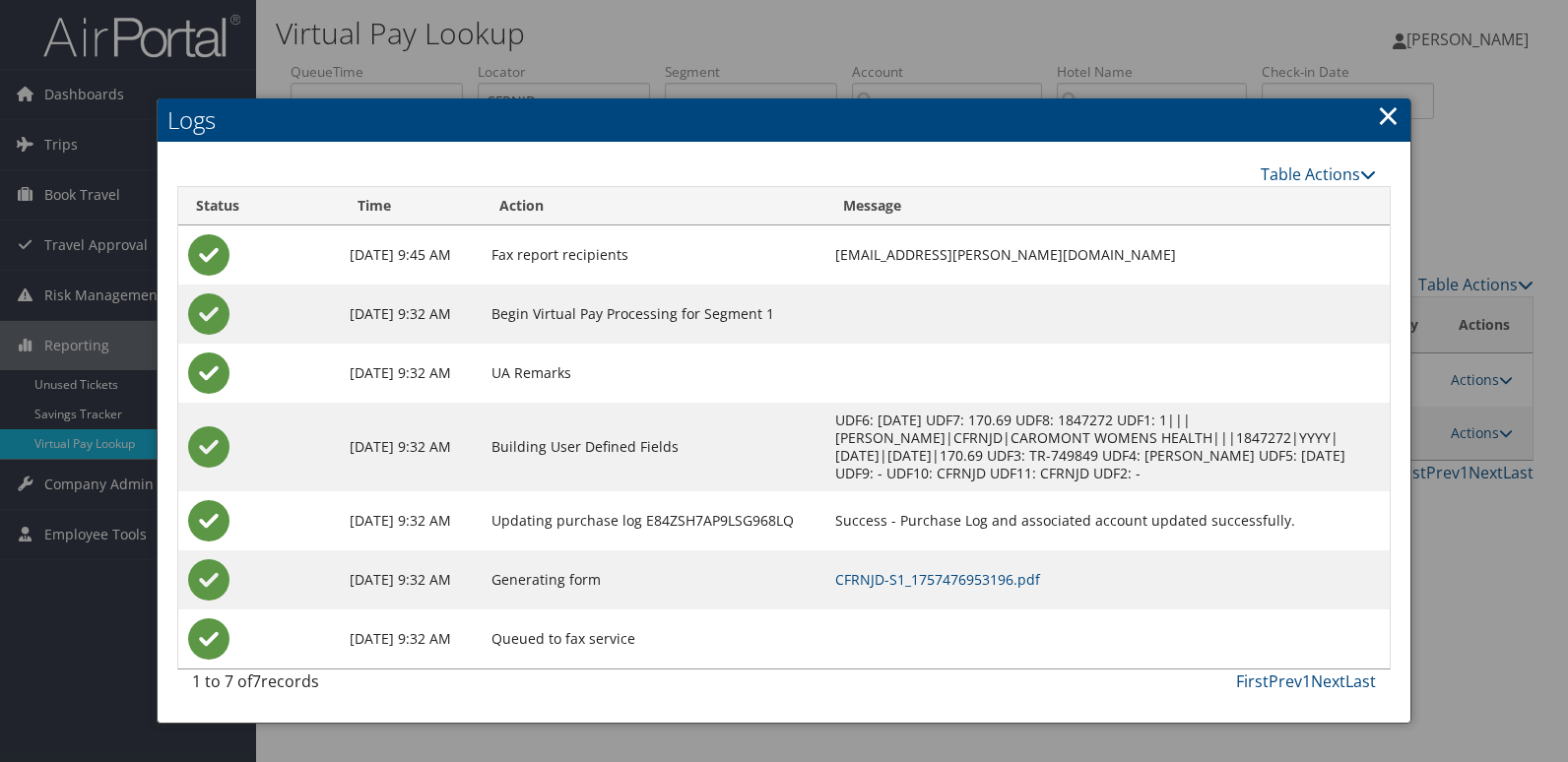
click at [989, 559] on td "CFRNJD-S1_1757476953196.pdf" at bounding box center [1108, 580] width 564 height 59
drag, startPoint x: 1004, startPoint y: 578, endPoint x: 797, endPoint y: 450, distance: 243.4
click at [1004, 578] on link "CFRNJD-S1_1757476953196.pdf" at bounding box center [937, 579] width 205 height 19
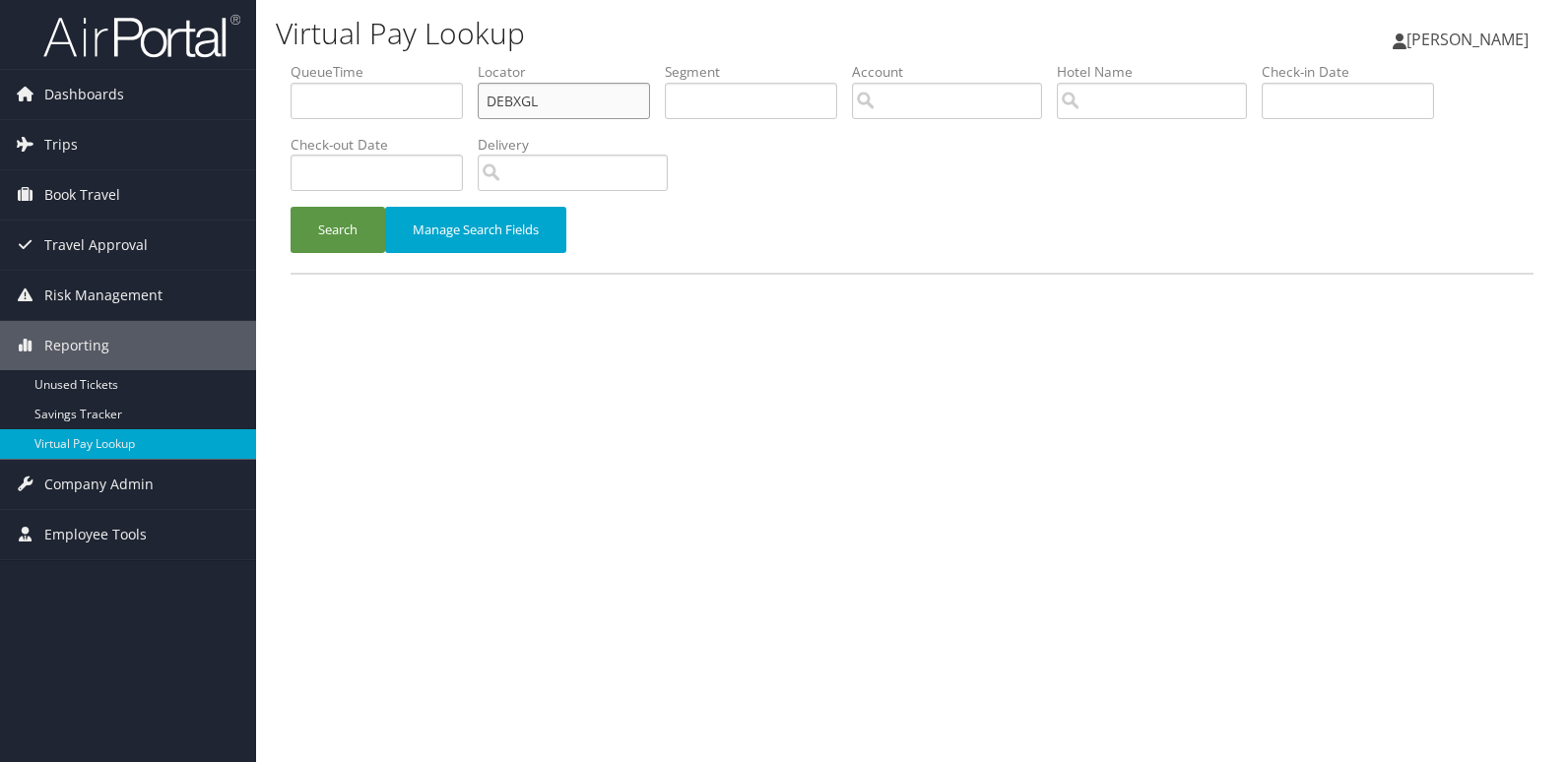
drag, startPoint x: 543, startPoint y: 100, endPoint x: 362, endPoint y: 136, distance: 184.5
click at [362, 62] on ul "QueueTime Locator DEBXGL Segment Account Traveler Hotel Name Check-in Date Chec…" at bounding box center [913, 62] width 1243 height 0
paste input "IPPLNX"
type input "IPPLNX"
click at [330, 229] on button "Search" at bounding box center [339, 230] width 95 height 47
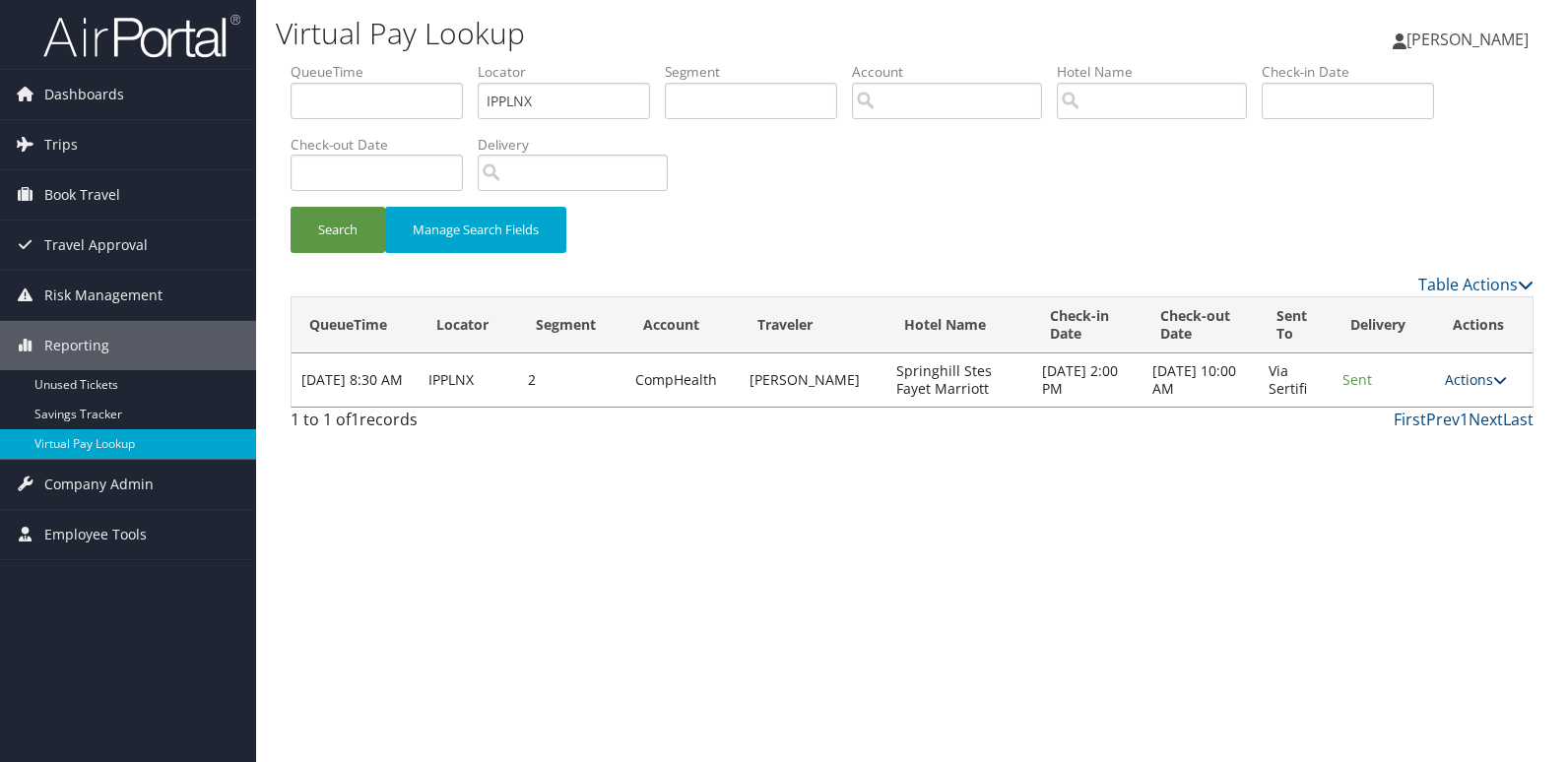
click at [1466, 381] on link "Actions" at bounding box center [1476, 379] width 62 height 19
click at [1440, 443] on link "Logs" at bounding box center [1437, 442] width 124 height 34
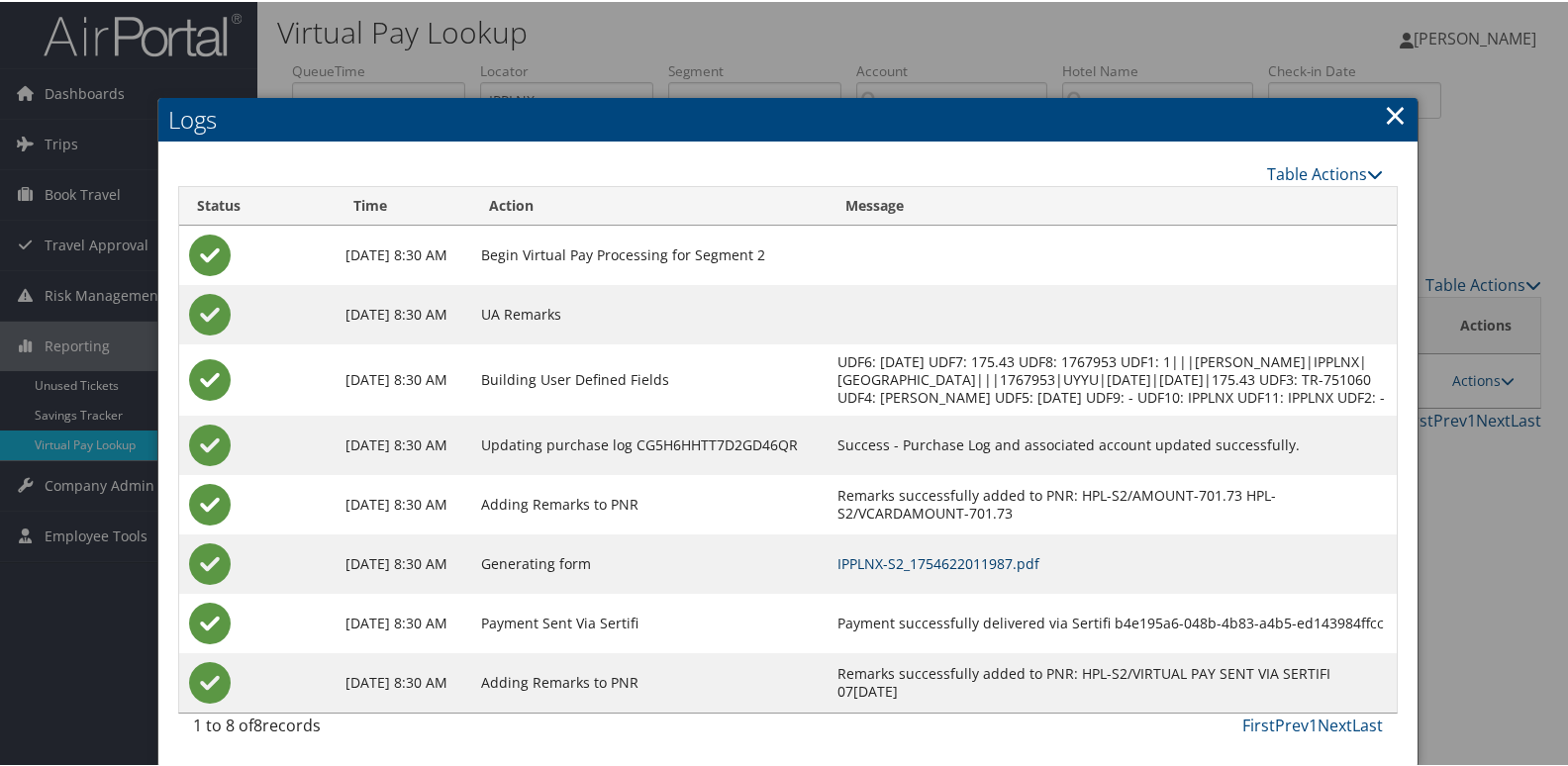
scroll to position [21, 0]
click at [1052, 567] on td "IPPLNX-S2_1754622011987.pdf" at bounding box center [1112, 562] width 569 height 60
click at [1040, 561] on link "IPPLNX-S2_1754622011987.pdf" at bounding box center [938, 561] width 202 height 19
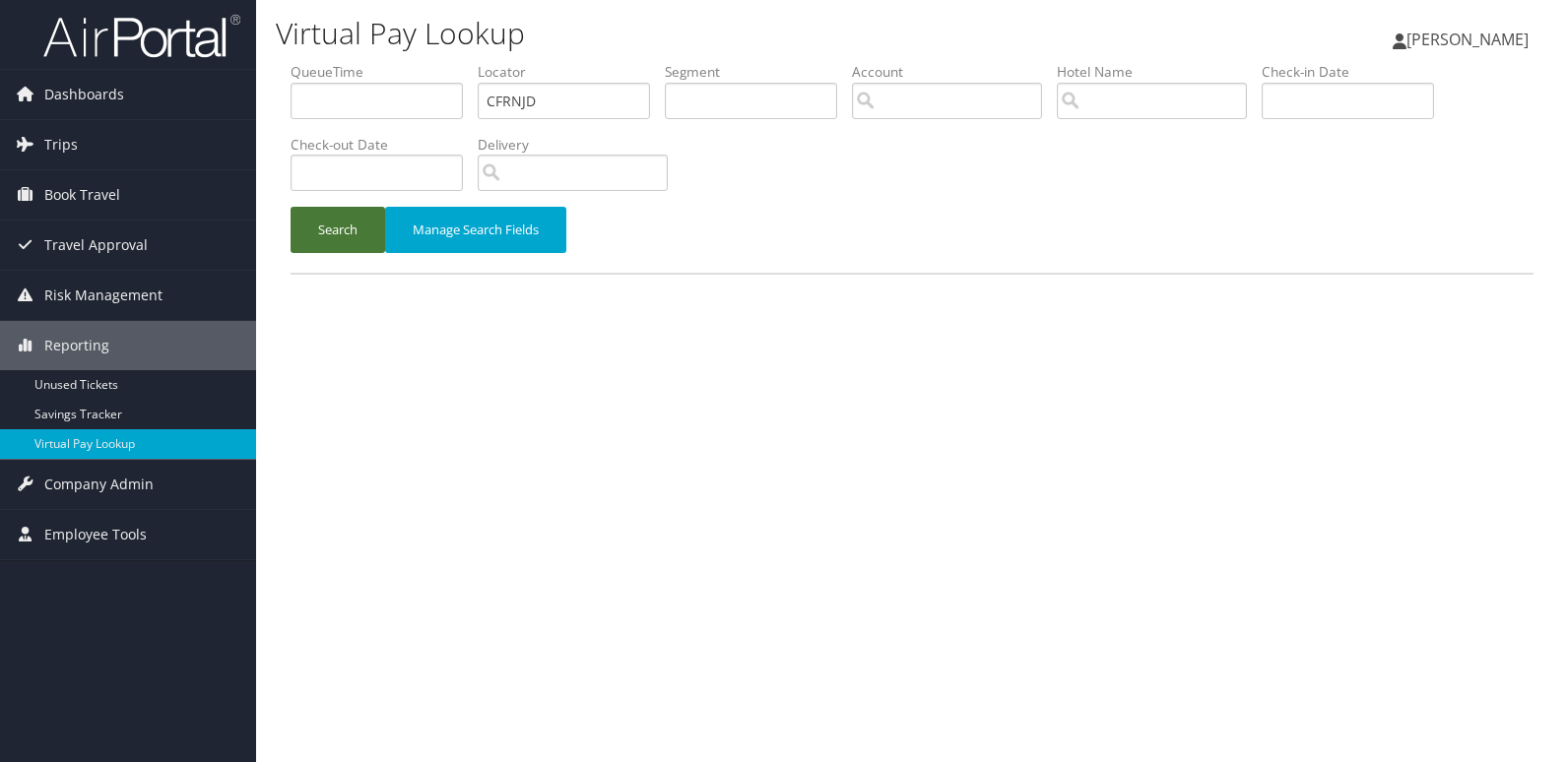
click at [355, 248] on button "Search" at bounding box center [339, 230] width 95 height 47
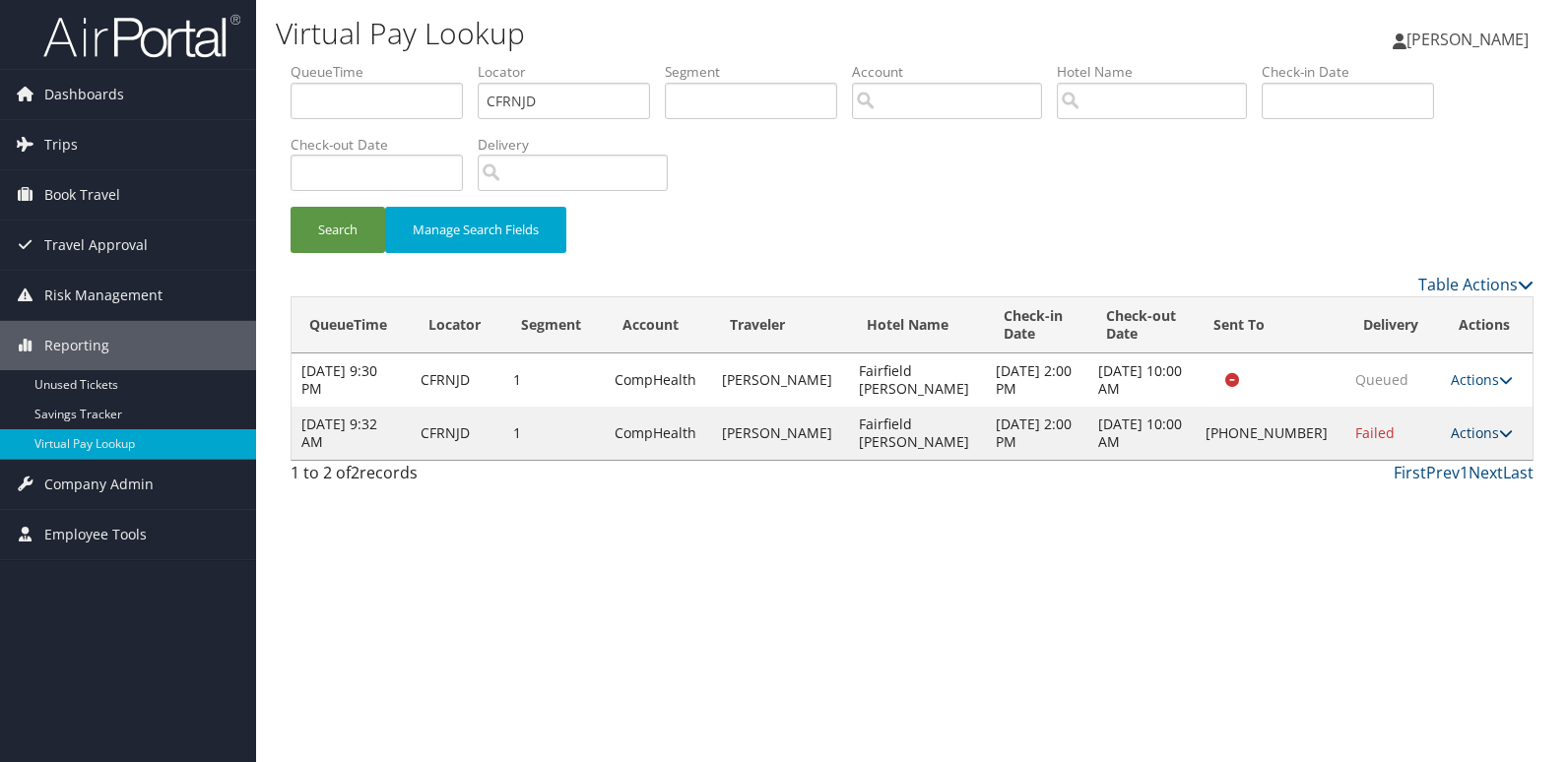
click at [1476, 435] on link "Actions" at bounding box center [1482, 432] width 62 height 19
click at [1405, 475] on link "Resend" at bounding box center [1416, 462] width 168 height 34
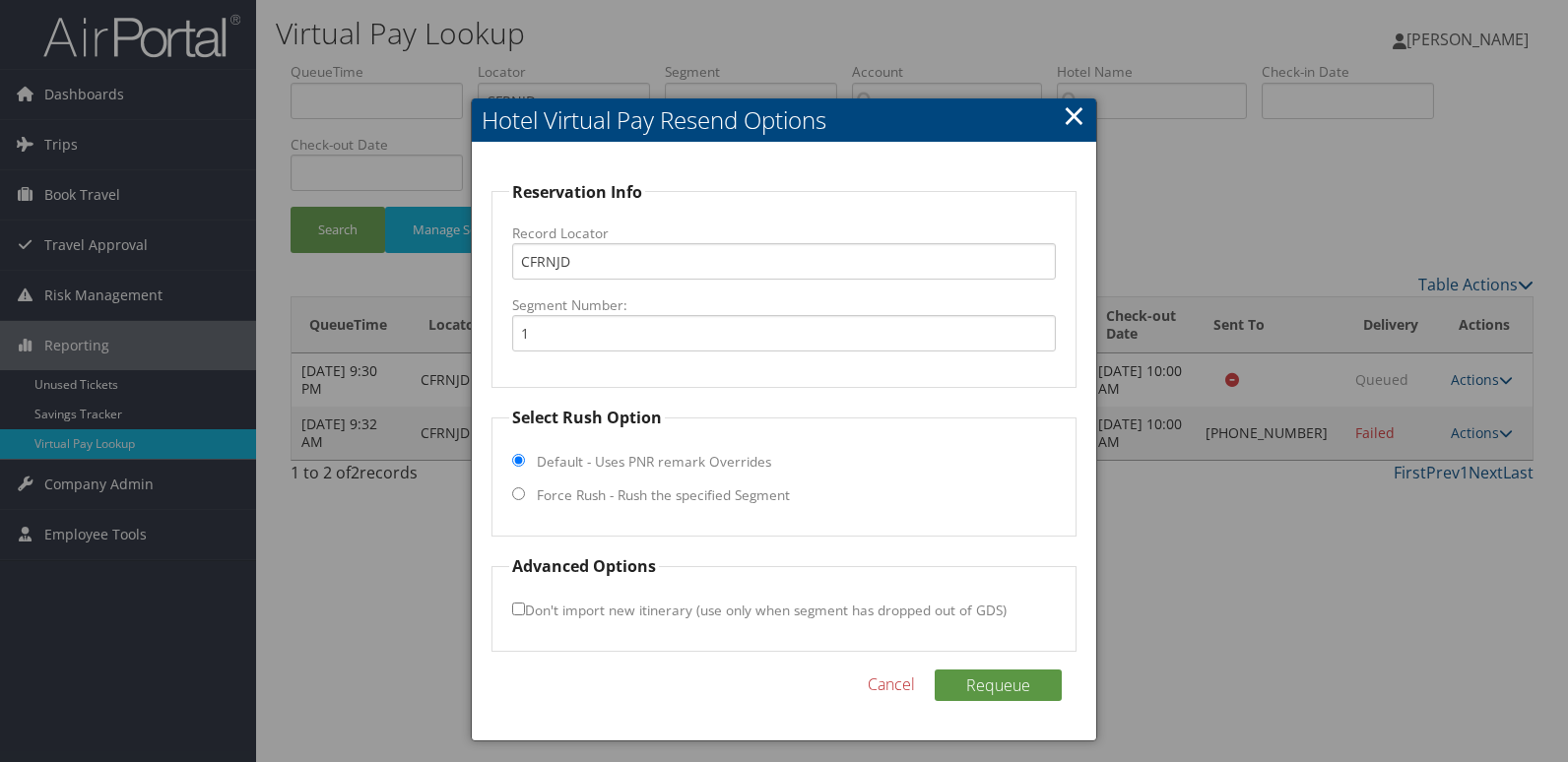
click at [628, 494] on label "Force Rush - Rush the specified Segment" at bounding box center [663, 496] width 253 height 20
click at [525, 494] on input "Force Rush - Rush the specified Segment" at bounding box center [519, 494] width 13 height 13
radio input "true"
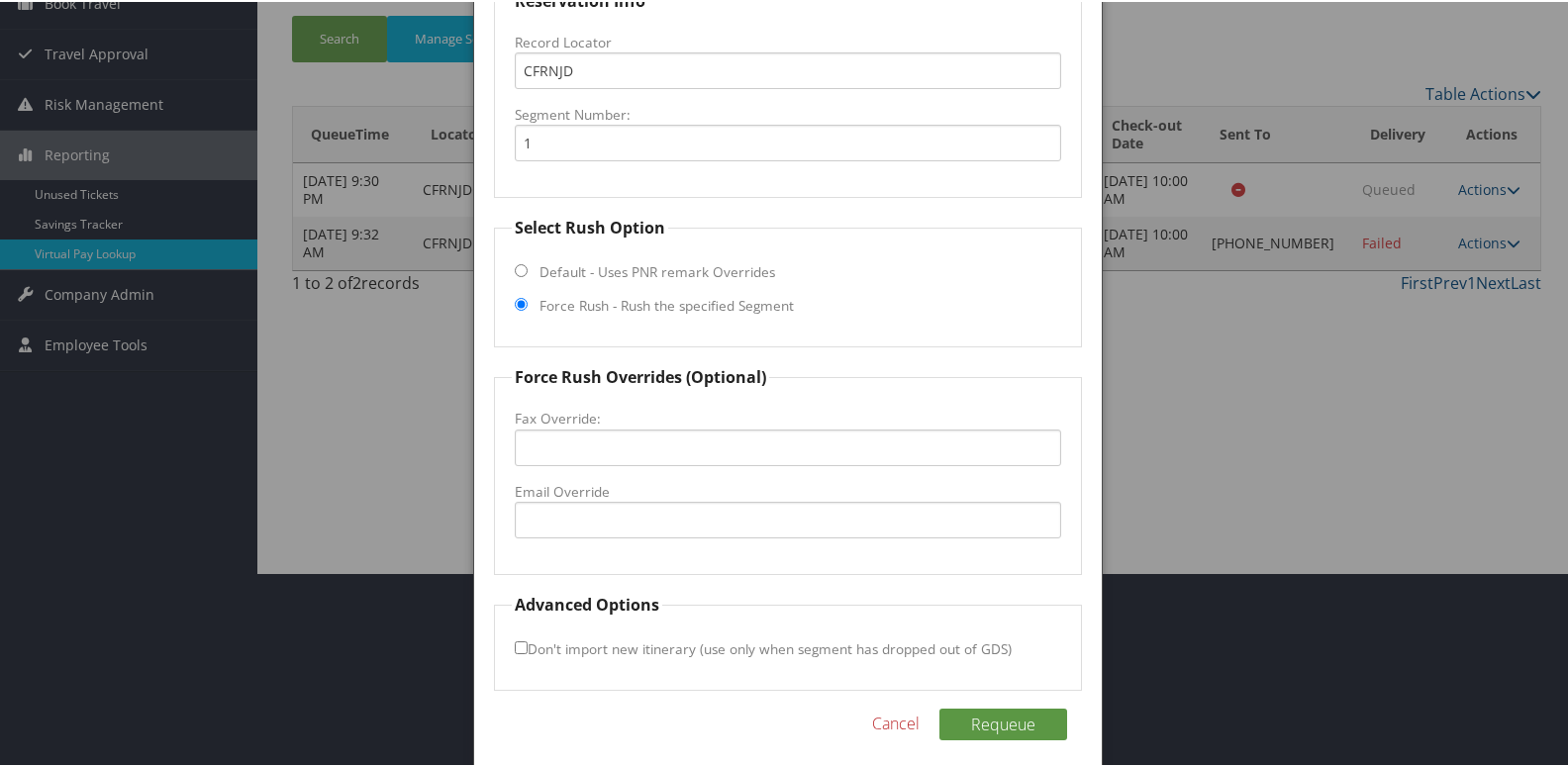
scroll to position [207, 0]
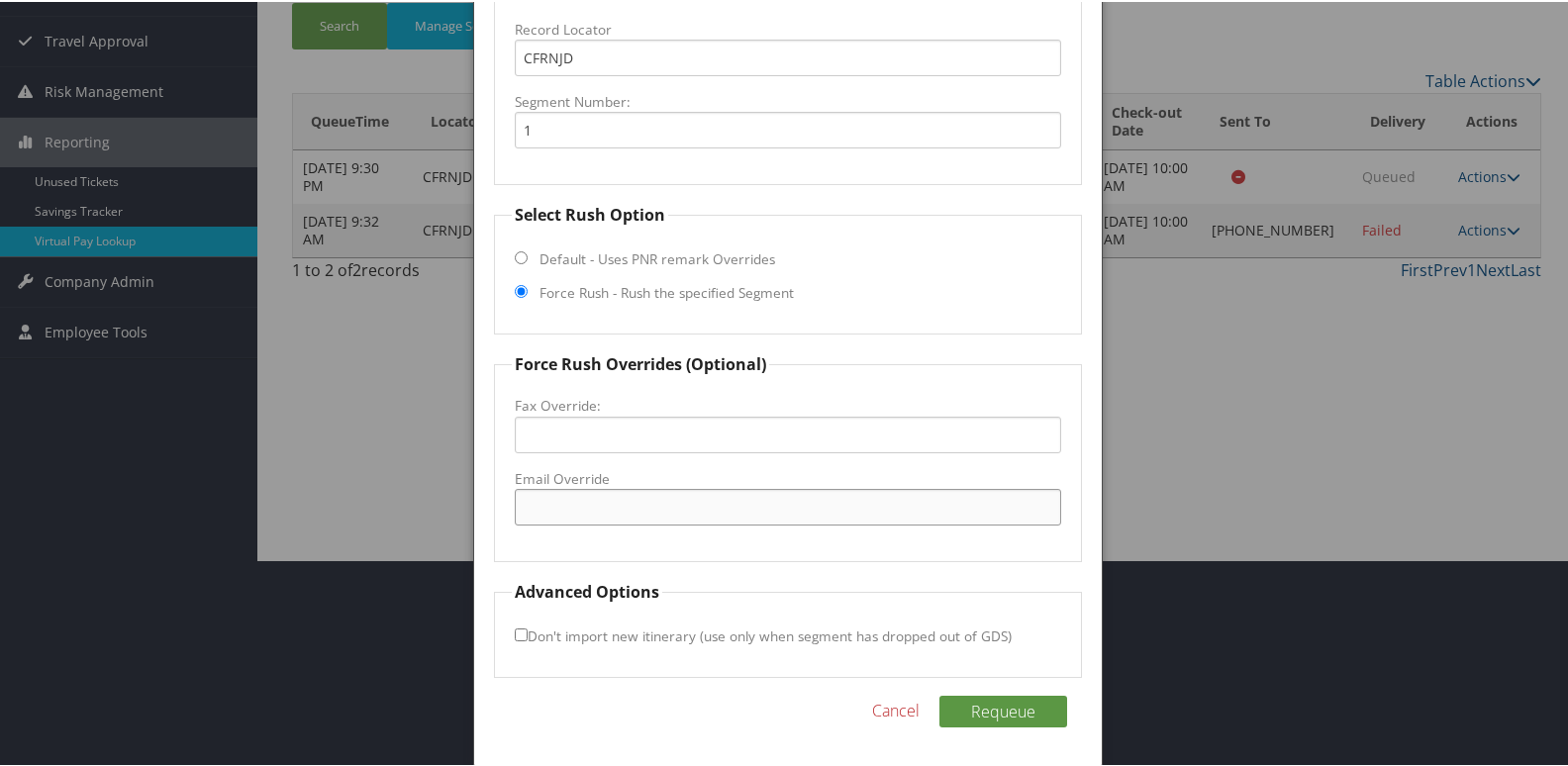
click at [570, 502] on input "Email Override" at bounding box center [789, 505] width 547 height 37
click at [1149, 408] on div at bounding box center [788, 383] width 1576 height 766
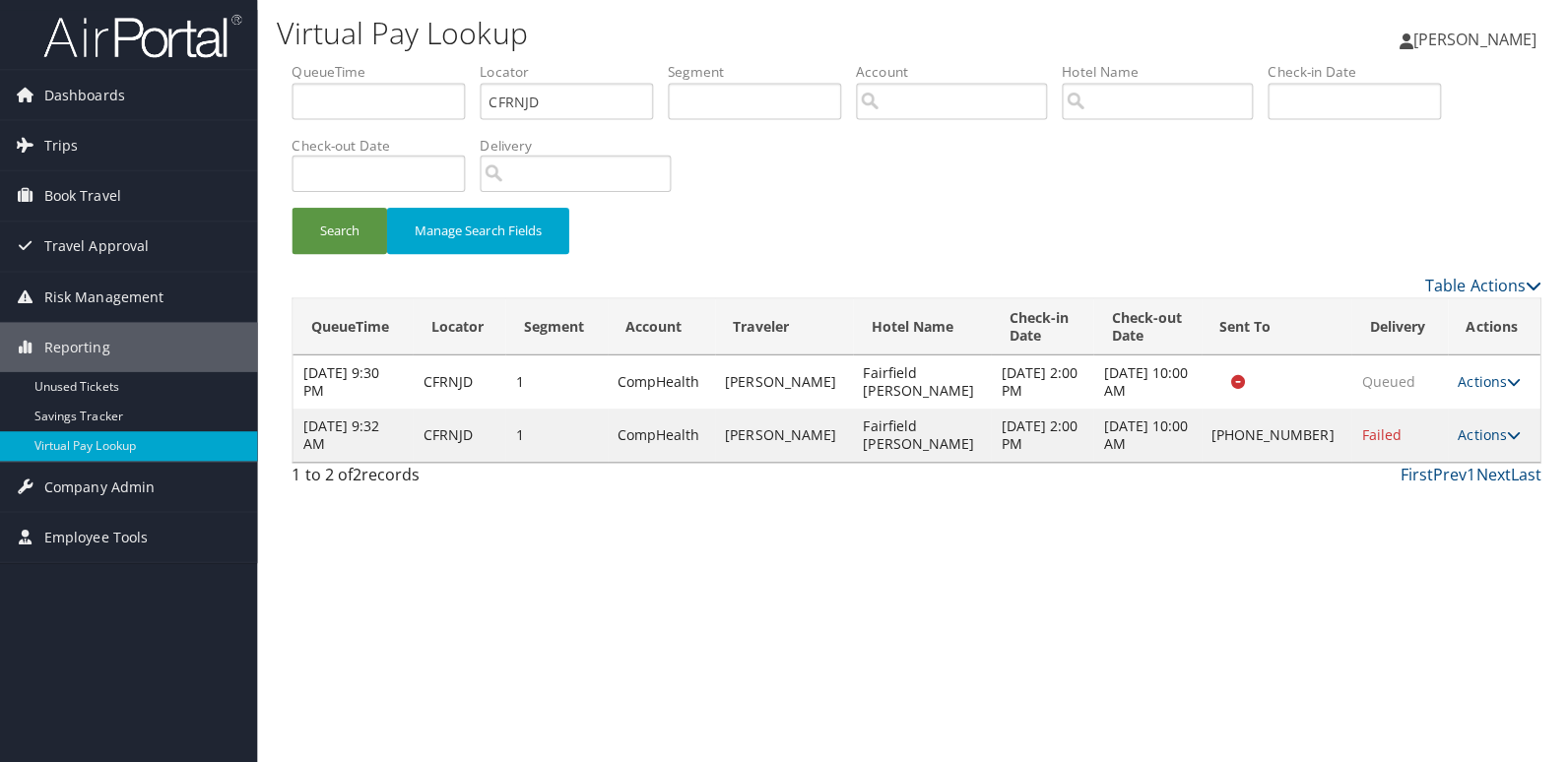
scroll to position [0, 0]
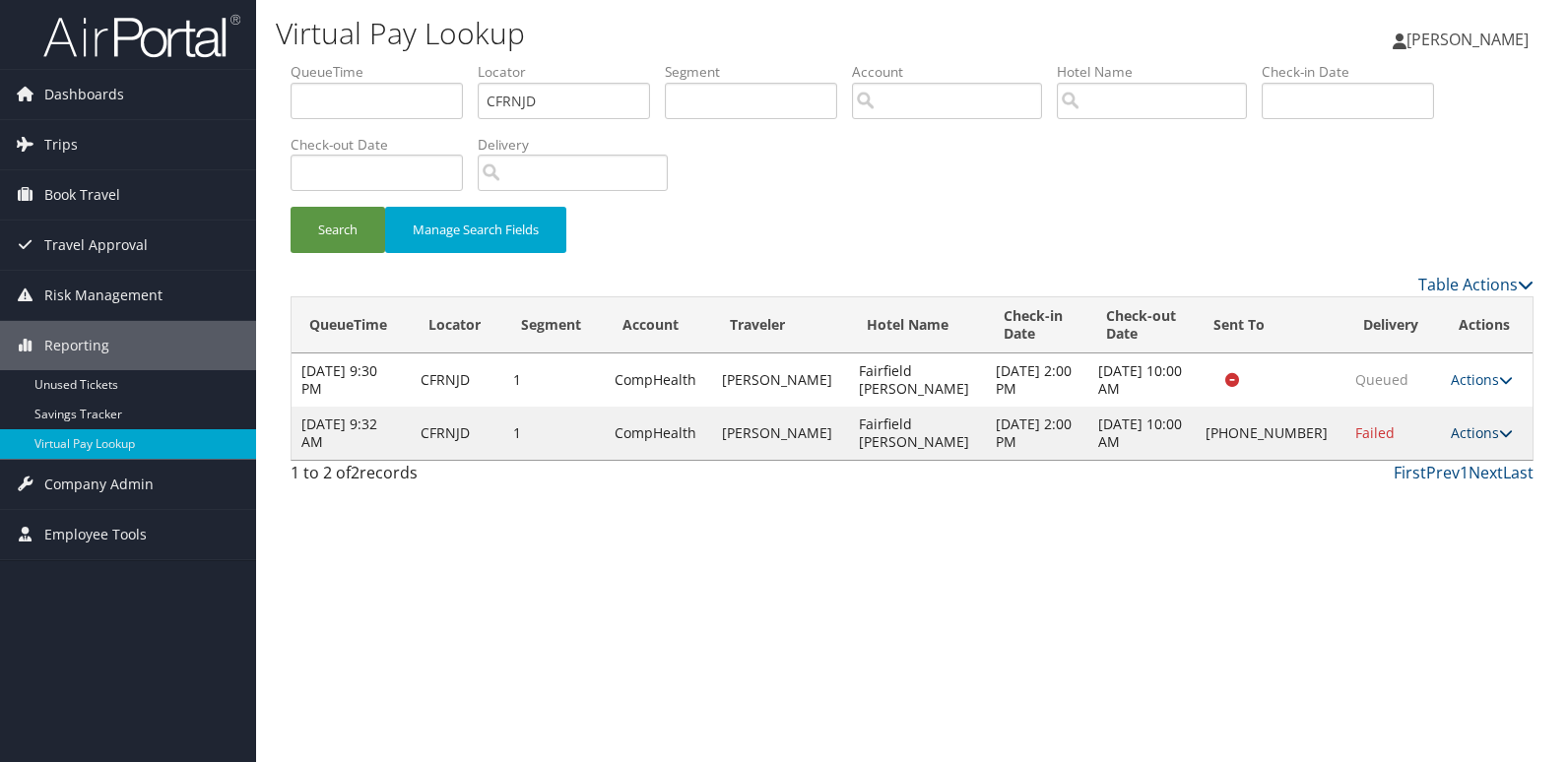
click at [1486, 433] on link "Actions" at bounding box center [1482, 432] width 62 height 19
click at [1393, 497] on link "Logs" at bounding box center [1416, 496] width 168 height 34
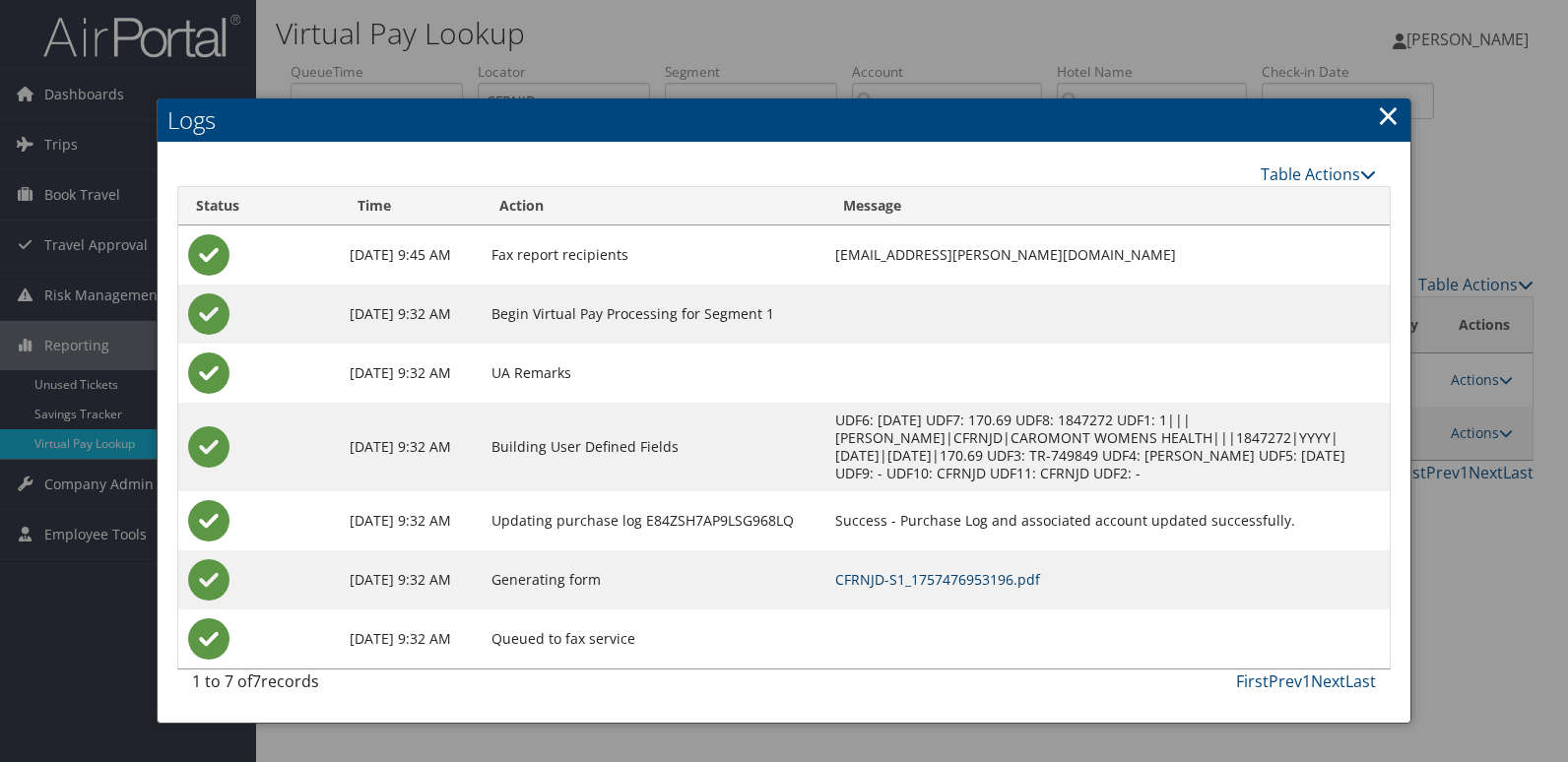
click at [966, 579] on link "CFRNJD-S1_1757476953196.pdf" at bounding box center [937, 579] width 205 height 19
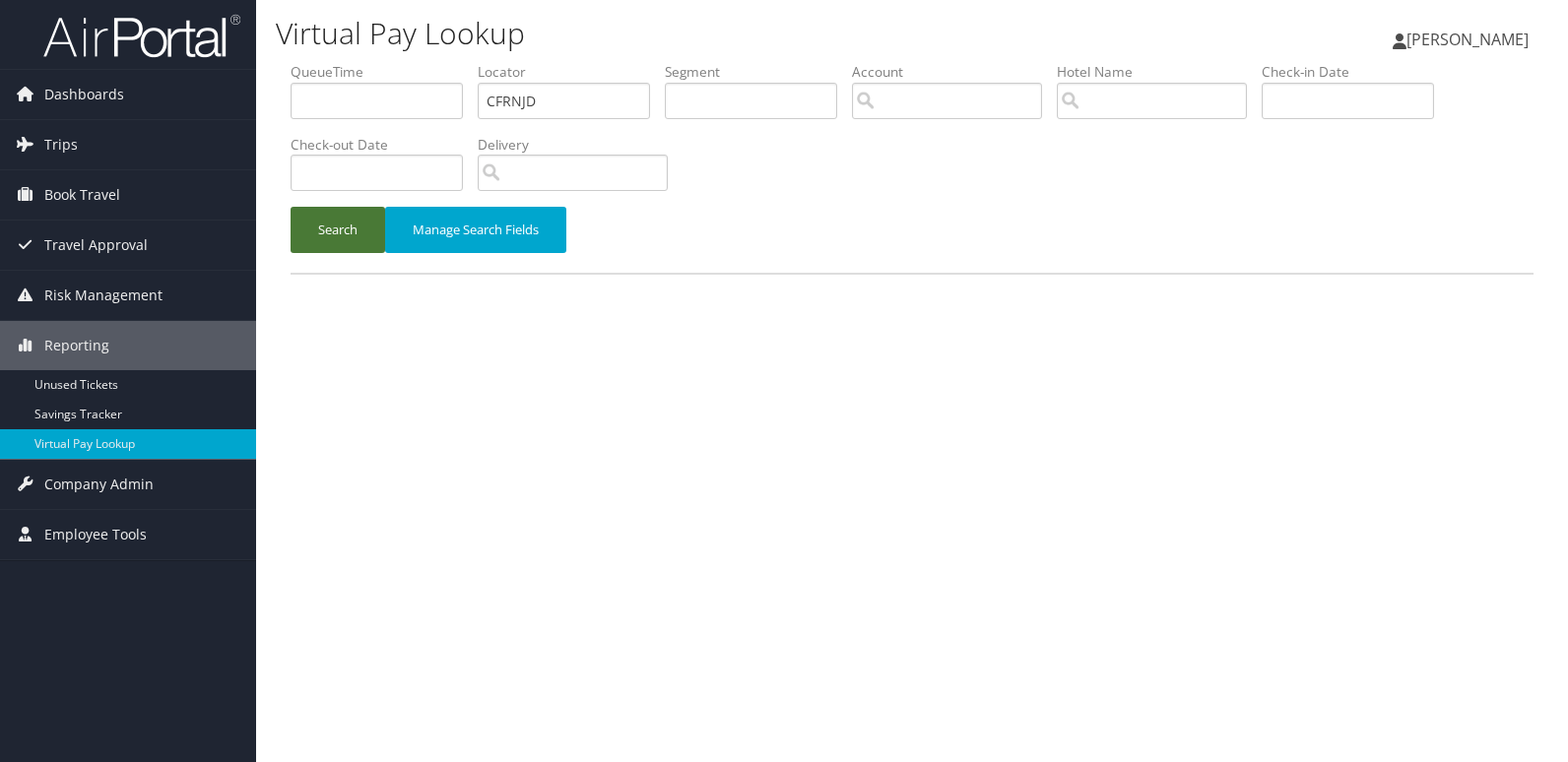
click at [346, 246] on button "Search" at bounding box center [339, 230] width 95 height 47
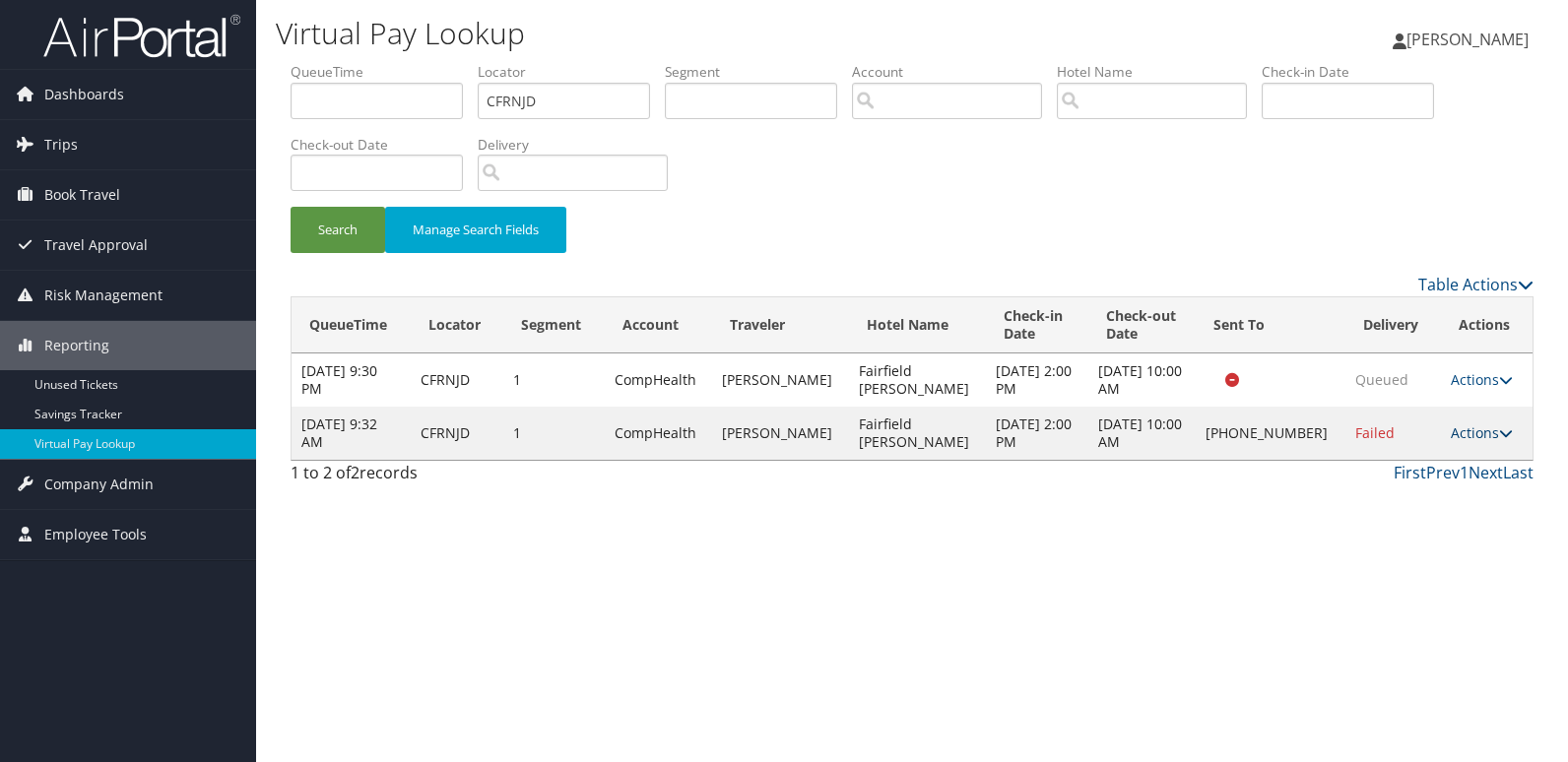
click at [1457, 435] on link "Actions" at bounding box center [1482, 432] width 62 height 19
click at [1397, 468] on link "Resend" at bounding box center [1416, 462] width 168 height 34
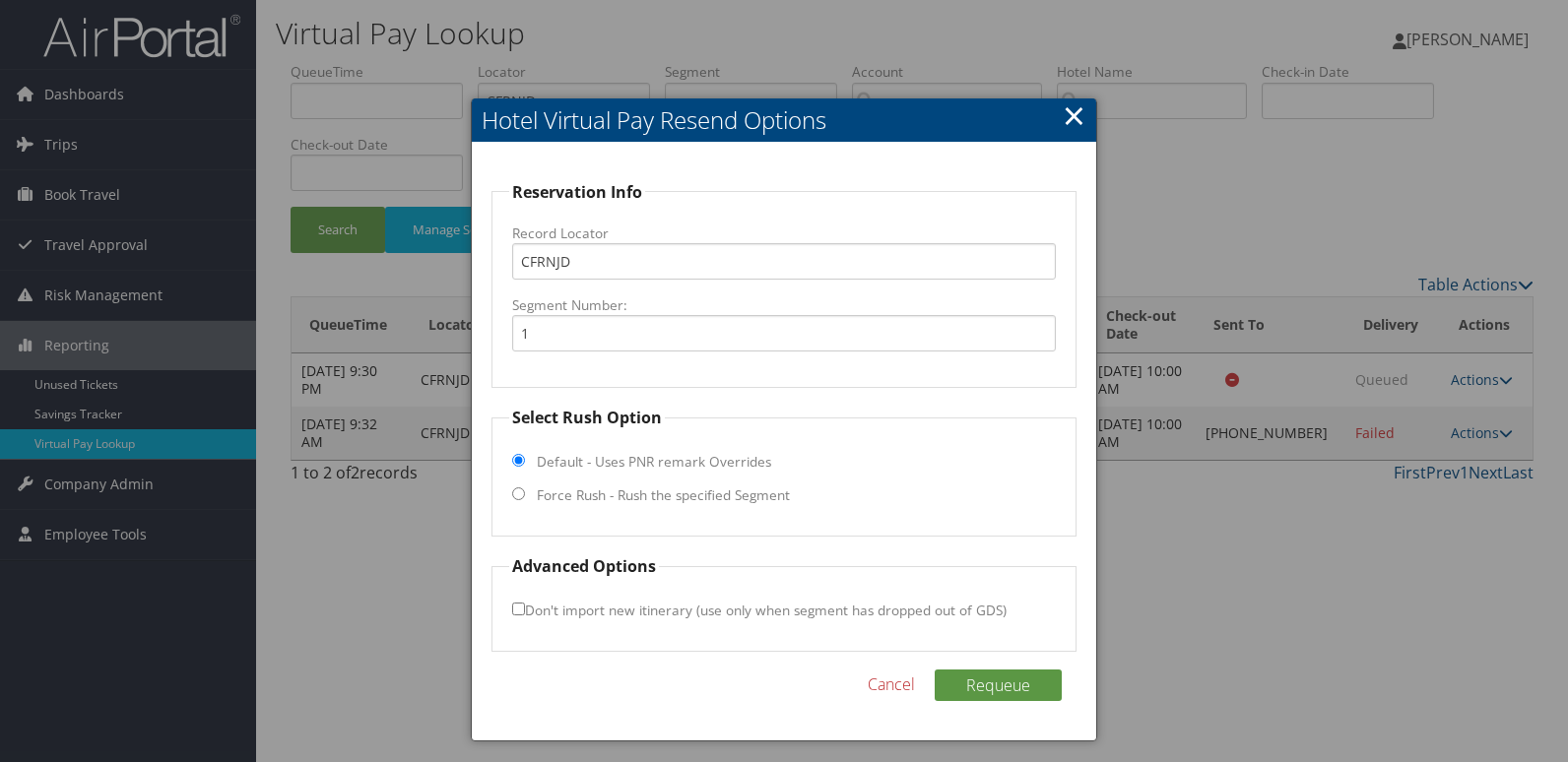
click at [628, 487] on label "Force Rush - Rush the specified Segment" at bounding box center [663, 496] width 253 height 20
click at [525, 488] on input "Force Rush - Rush the specified Segment" at bounding box center [519, 494] width 13 height 13
radio input "true"
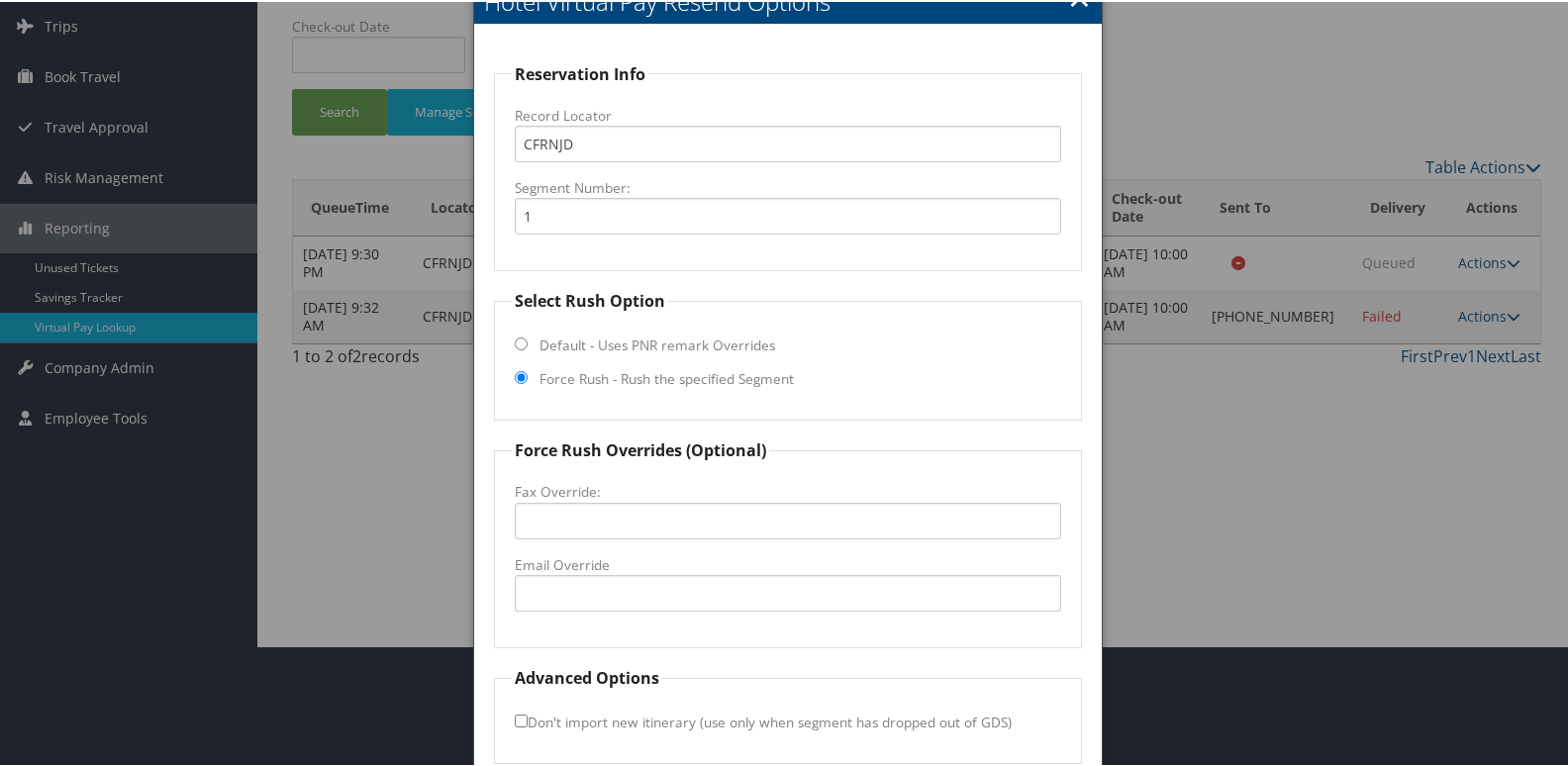
scroll to position [207, 0]
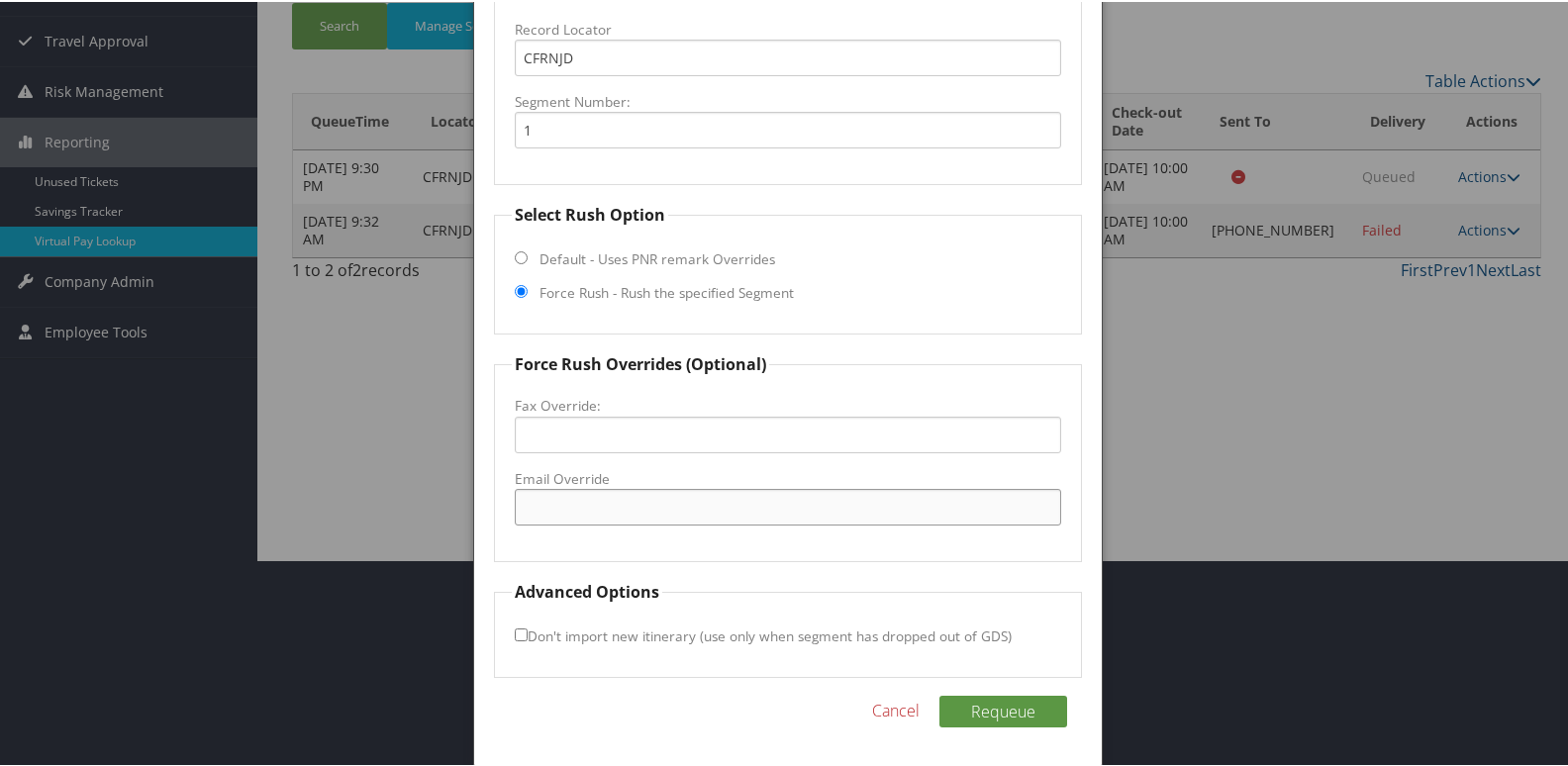
click at [618, 500] on input "Email Override" at bounding box center [789, 505] width 547 height 37
drag, startPoint x: 715, startPoint y: 499, endPoint x: 82, endPoint y: 514, distance: 633.2
click at [82, 514] on body "Menu Dashboards ► AirPortal 360™ (Manager) My Travel Dashboard Trips ► Airtiner…" at bounding box center [788, 176] width 1576 height 766
type input "lpearl@midashospitality.com"
click at [995, 715] on button "Requeue" at bounding box center [1003, 710] width 127 height 32
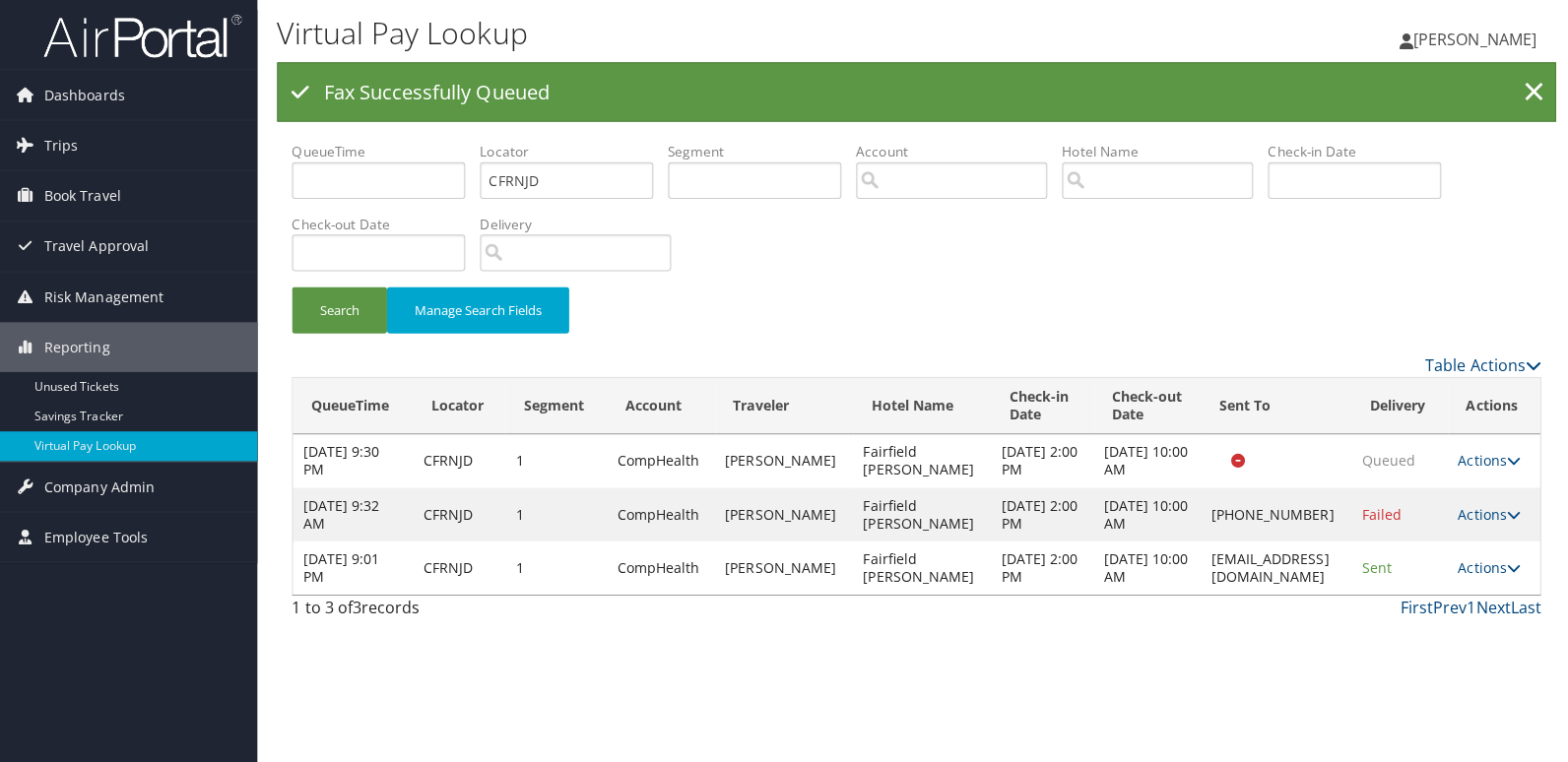
scroll to position [0, 0]
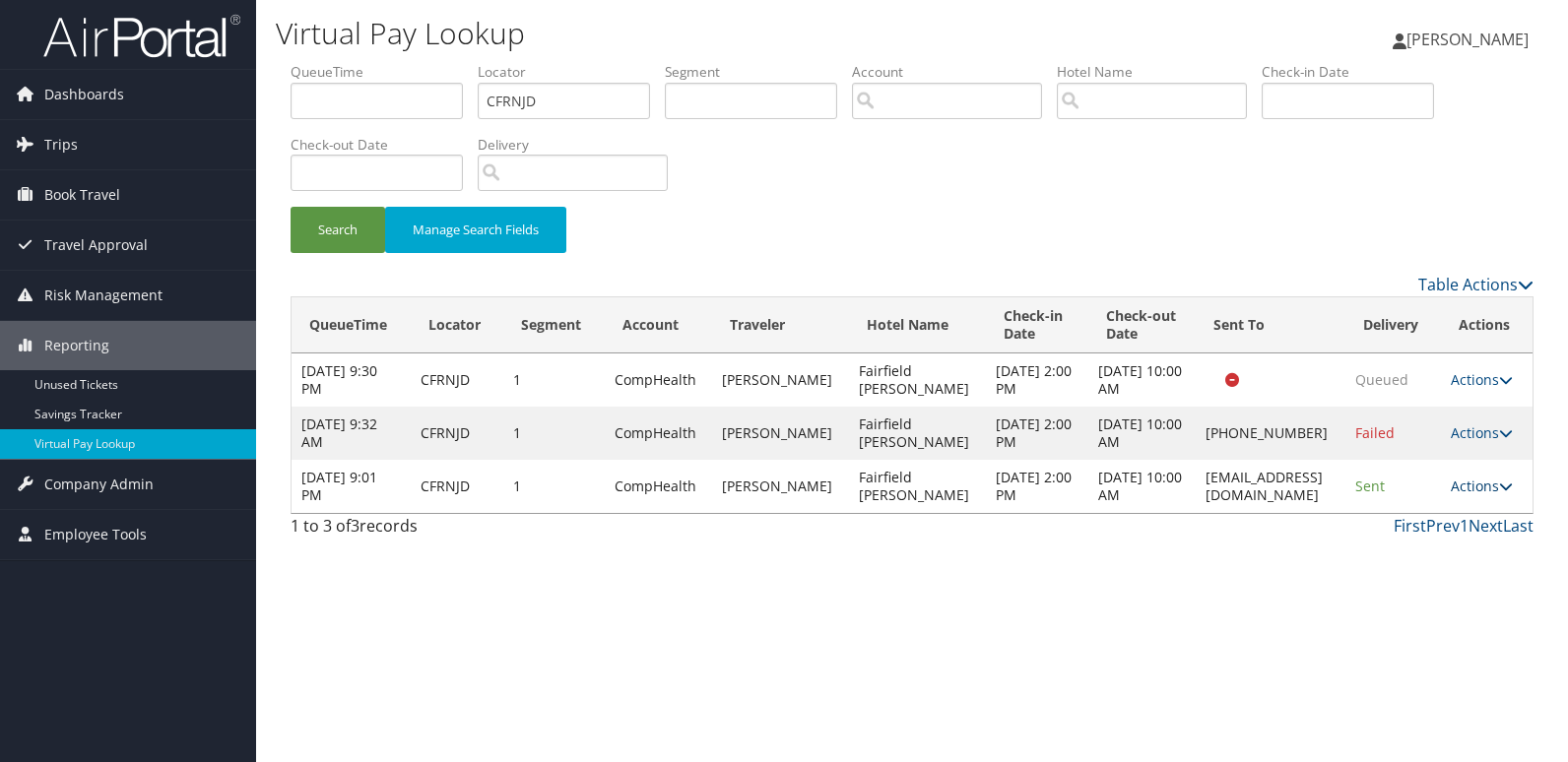
click at [1480, 496] on link "Actions" at bounding box center [1482, 486] width 62 height 19
click at [1436, 597] on link "Logs" at bounding box center [1447, 593] width 124 height 34
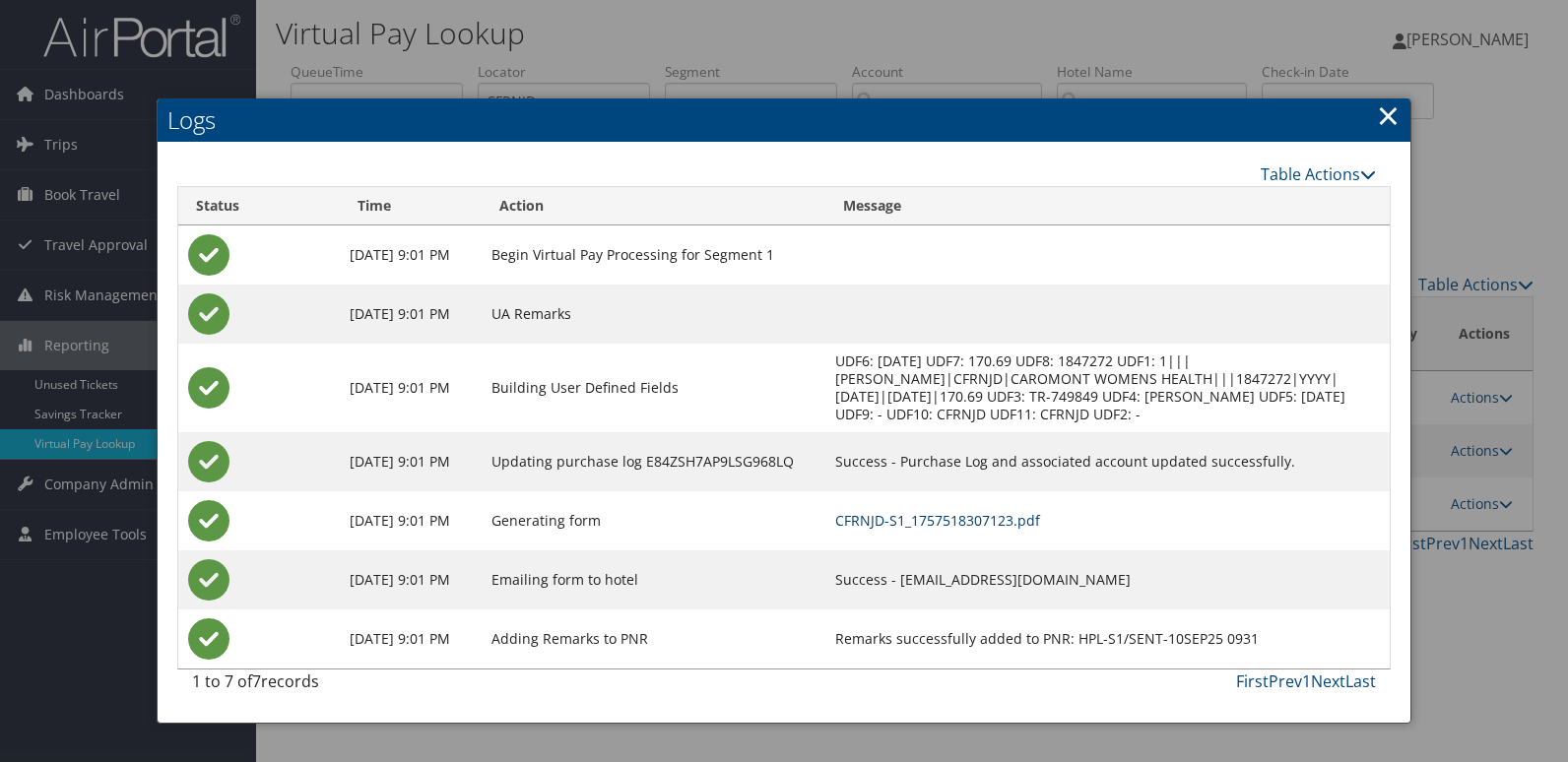
click at [1019, 524] on link "CFRNJD-S1_1757518307123.pdf" at bounding box center [937, 521] width 205 height 19
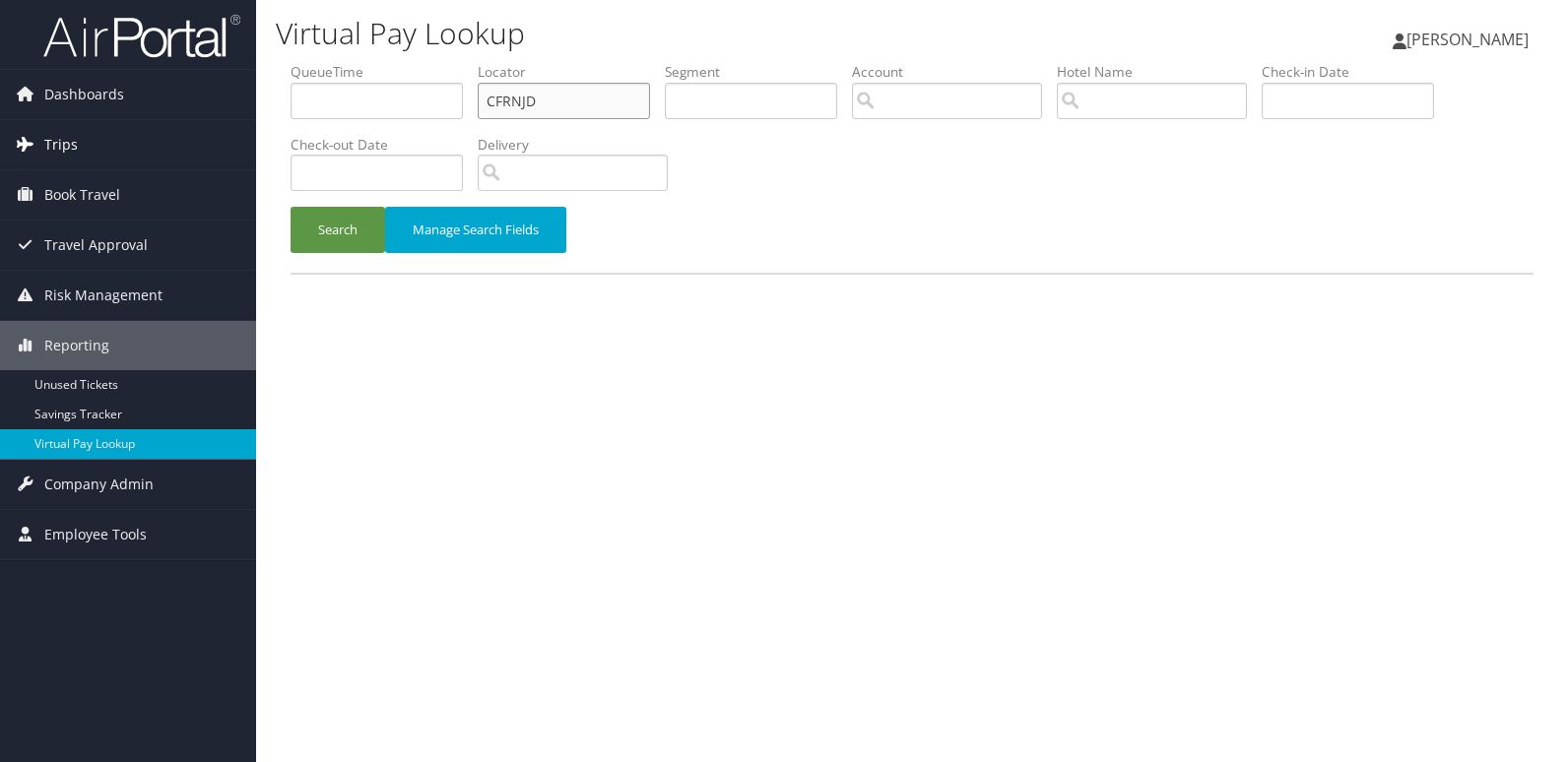
drag, startPoint x: 542, startPoint y: 92, endPoint x: 174, endPoint y: 140, distance: 371.1
click at [175, 140] on div "Dashboards AirPortal 360™ (Manager) My Travel Dashboard Trips Airtinerary® Look…" at bounding box center [784, 381] width 1568 height 762
paste input "CLVRJU"
type input "CLVRJU"
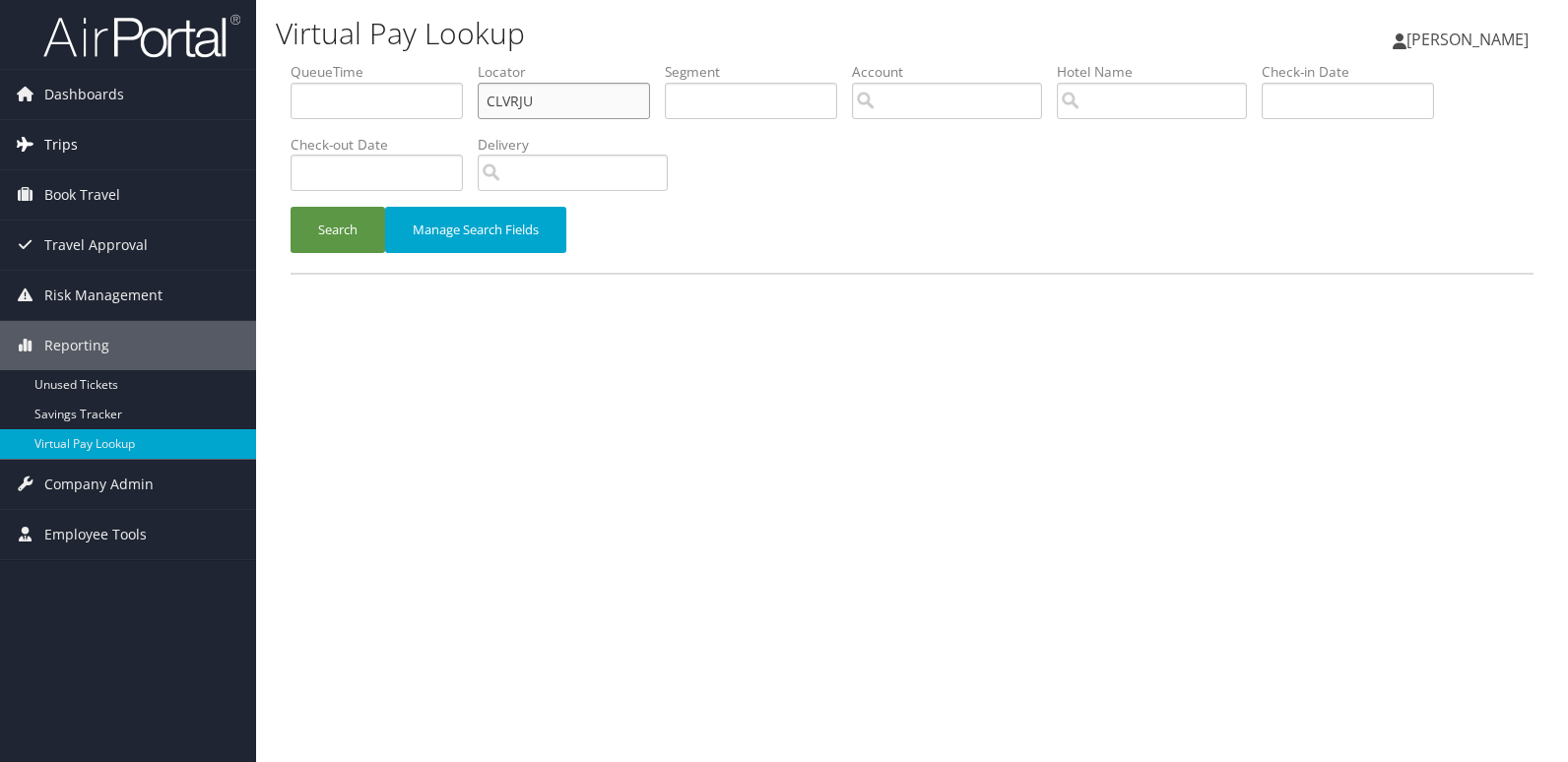
click at [291, 207] on button "Search" at bounding box center [339, 230] width 95 height 47
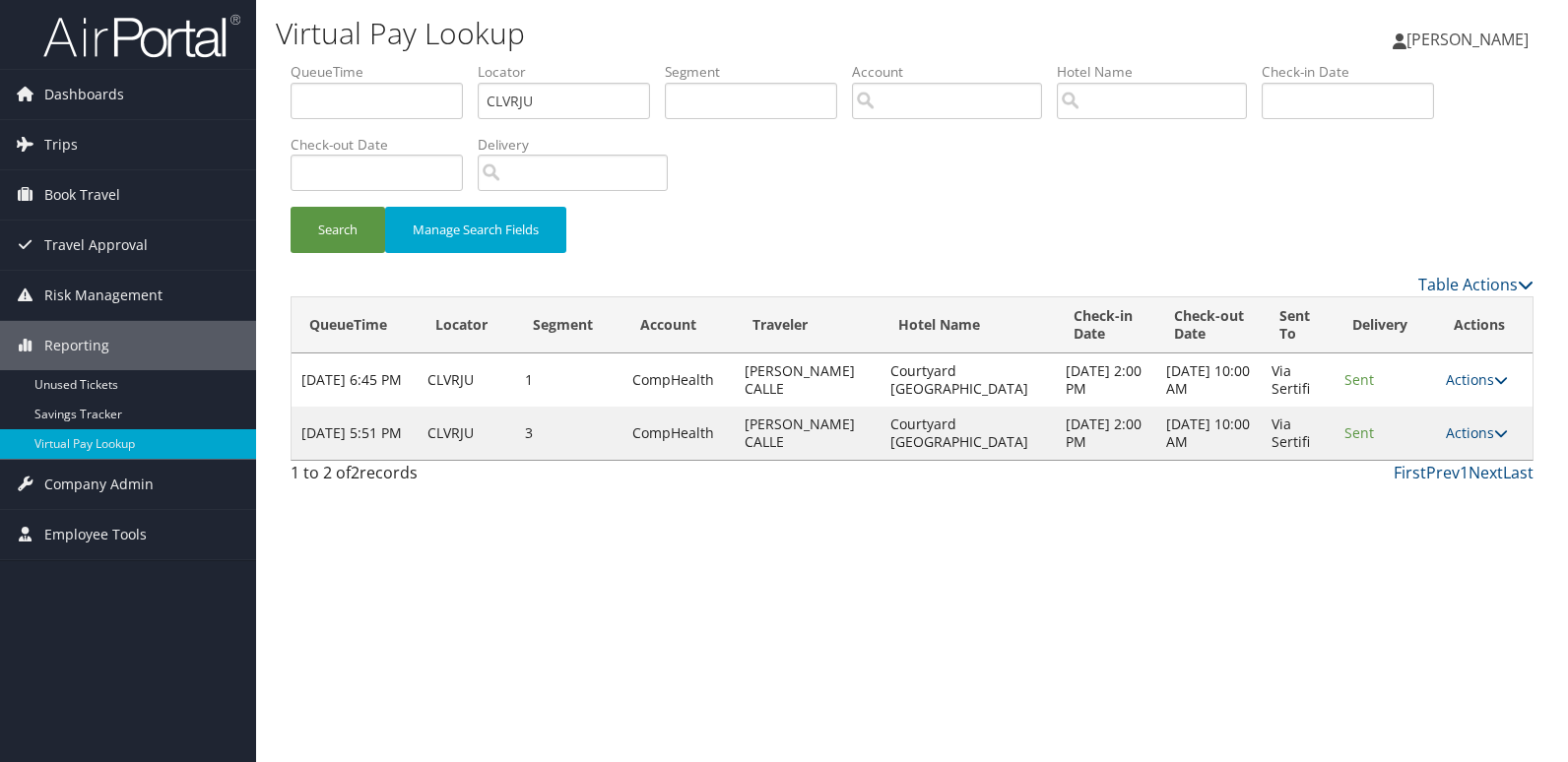
drag, startPoint x: 1461, startPoint y: 427, endPoint x: 1468, endPoint y: 450, distance: 24.0
click at [1462, 426] on link "Actions" at bounding box center [1477, 432] width 62 height 19
click at [1418, 480] on link "Logs" at bounding box center [1437, 496] width 124 height 34
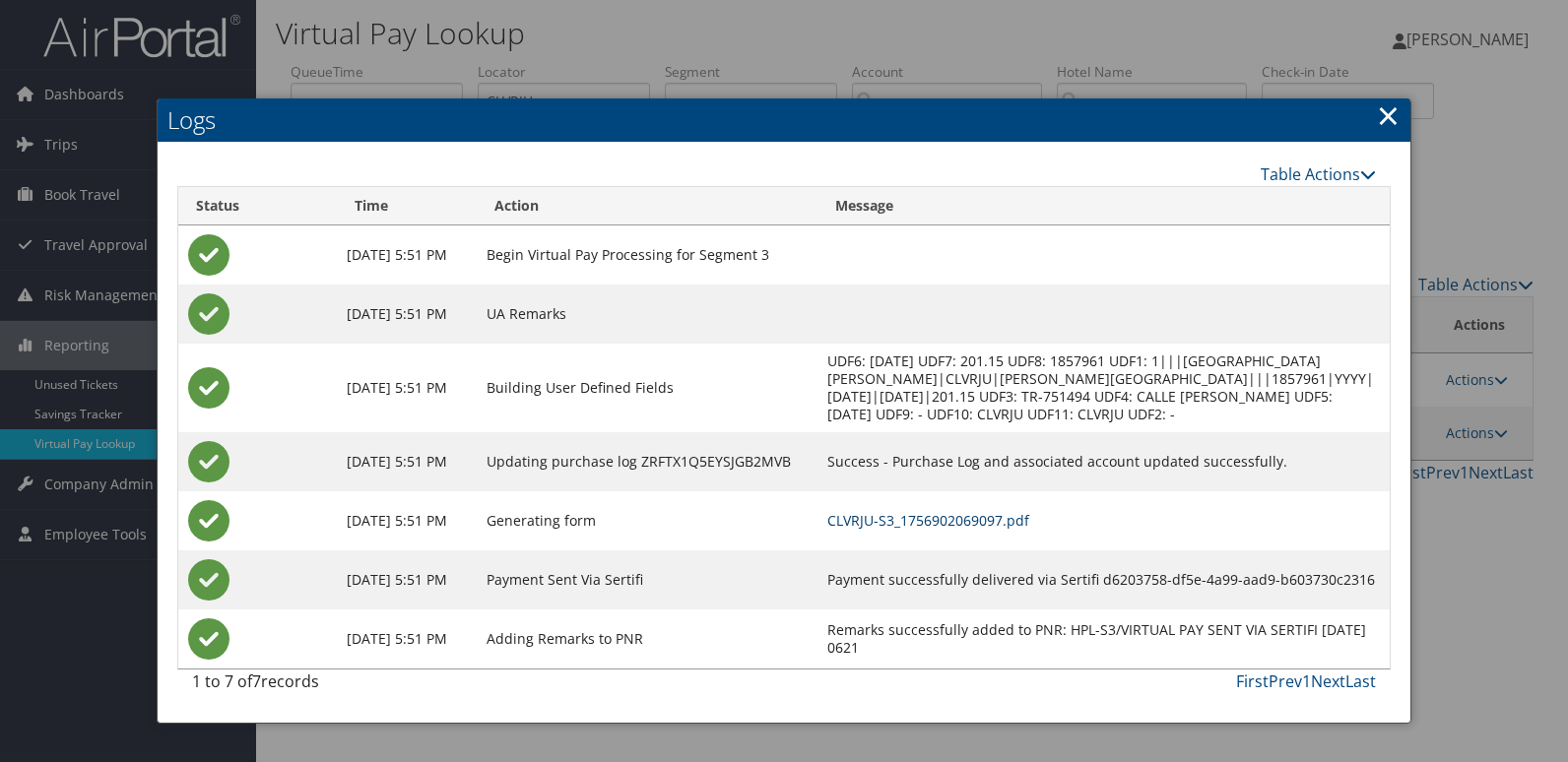
click at [1020, 529] on link "CLVRJU-S3_1756902069097.pdf" at bounding box center [929, 521] width 202 height 19
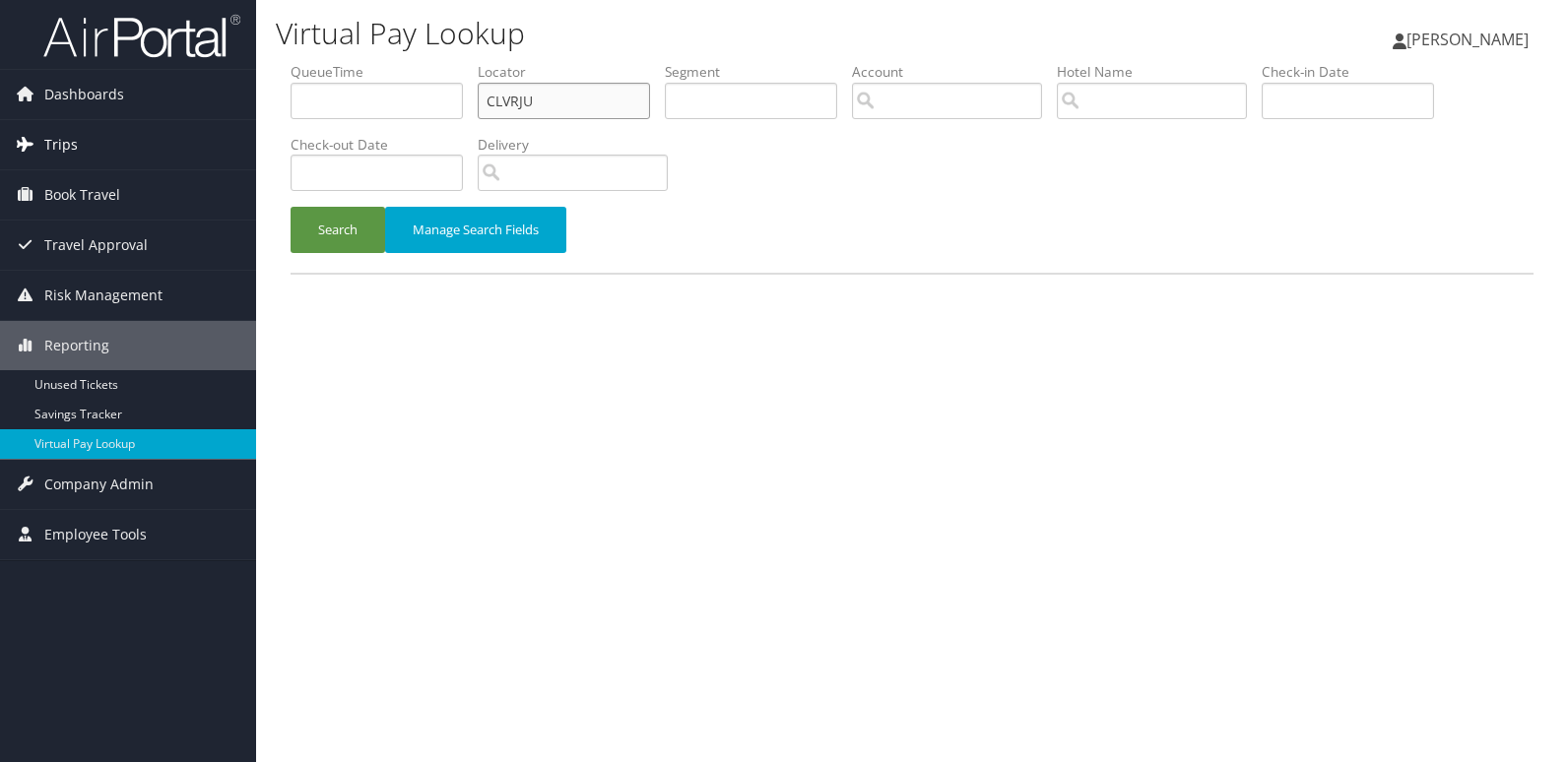
drag, startPoint x: 542, startPoint y: 102, endPoint x: 103, endPoint y: 123, distance: 439.5
click at [103, 123] on div "Dashboards AirPortal 360™ (Manager) My Travel Dashboard Trips Airtinerary® Look…" at bounding box center [784, 381] width 1568 height 762
paste input "LYMRUQ"
type input "LYMRUQ"
click at [342, 238] on button "Search" at bounding box center [339, 230] width 95 height 47
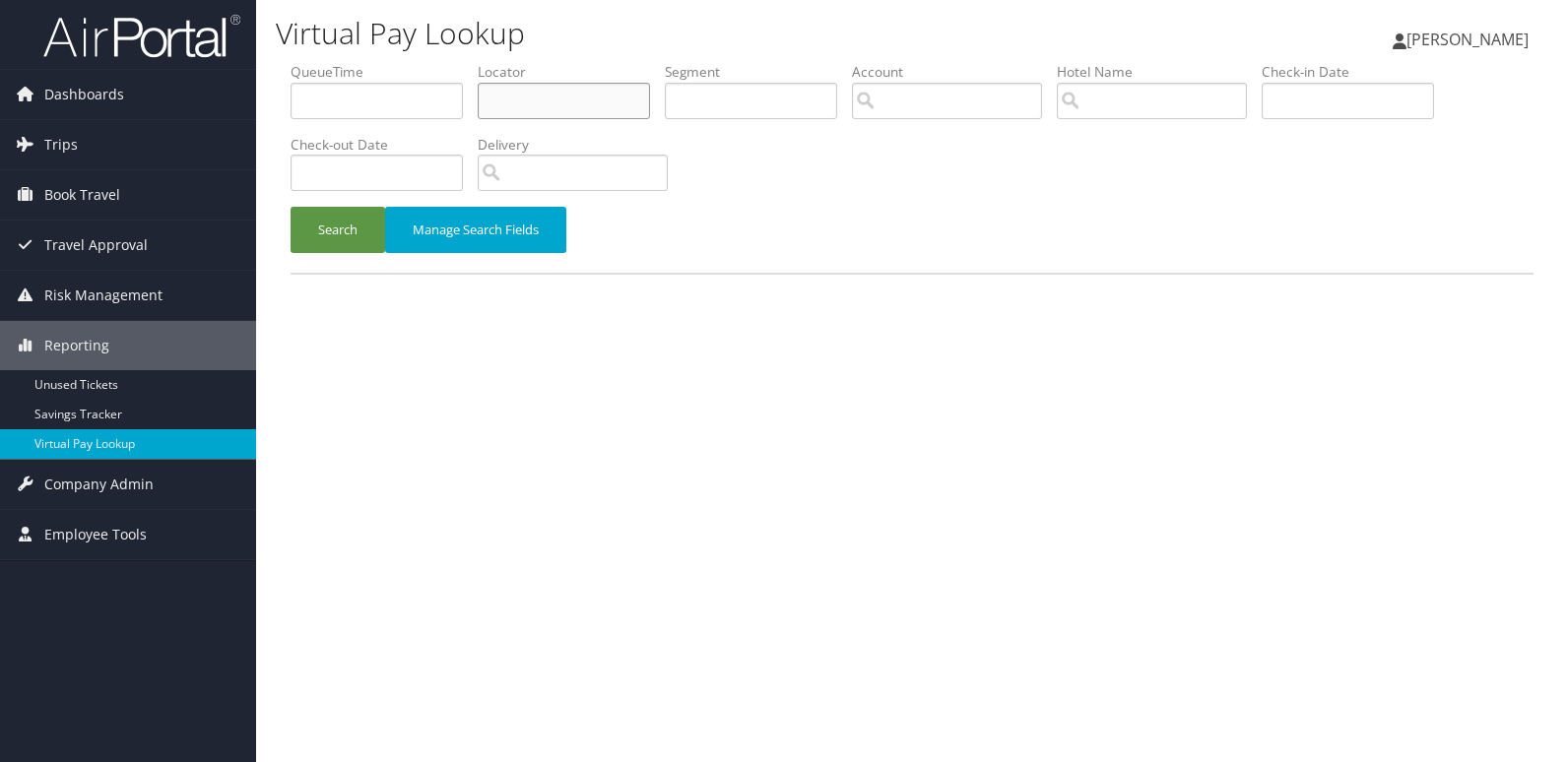
click at [517, 106] on input "text" at bounding box center [564, 101] width 172 height 37
paste input "LYMRUQ"
type input "LYMRUQ"
click at [356, 234] on button "Search" at bounding box center [339, 230] width 95 height 47
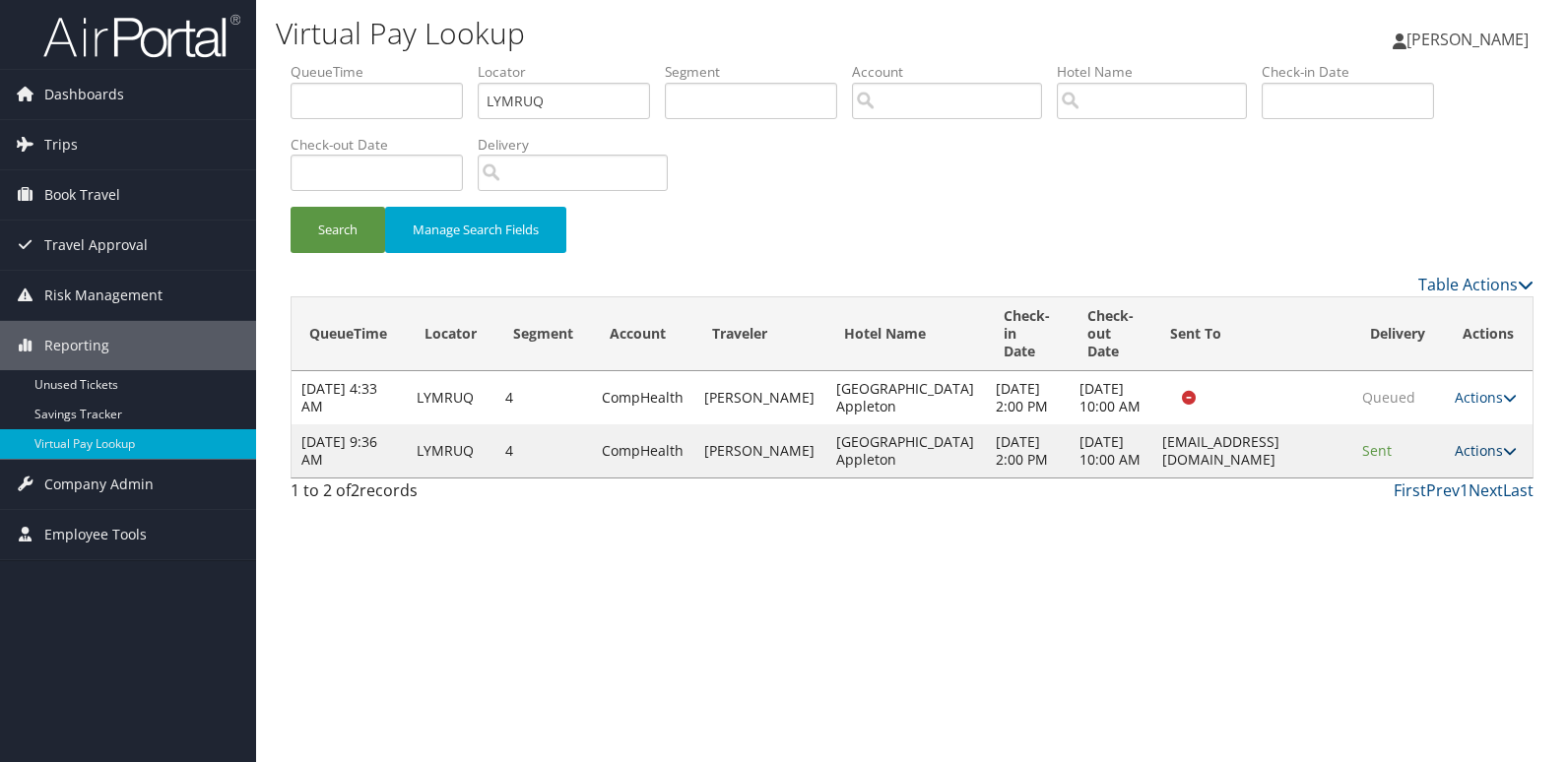
click at [1461, 460] on link "Actions" at bounding box center [1486, 450] width 62 height 19
click at [1442, 561] on link "Logs" at bounding box center [1443, 566] width 124 height 34
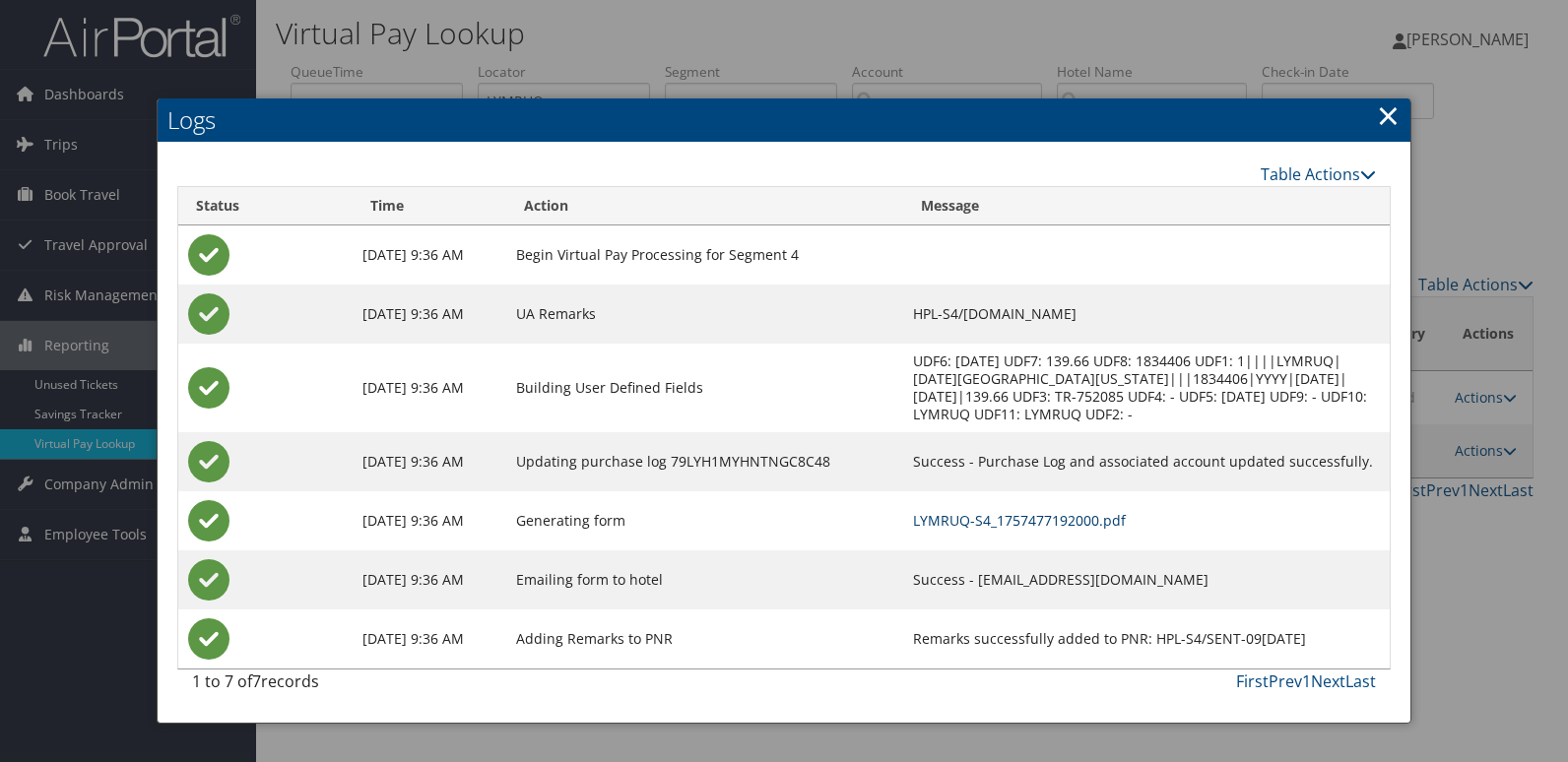
click at [991, 522] on link "LYMRUQ-S4_1757477192000.pdf" at bounding box center [1020, 521] width 213 height 19
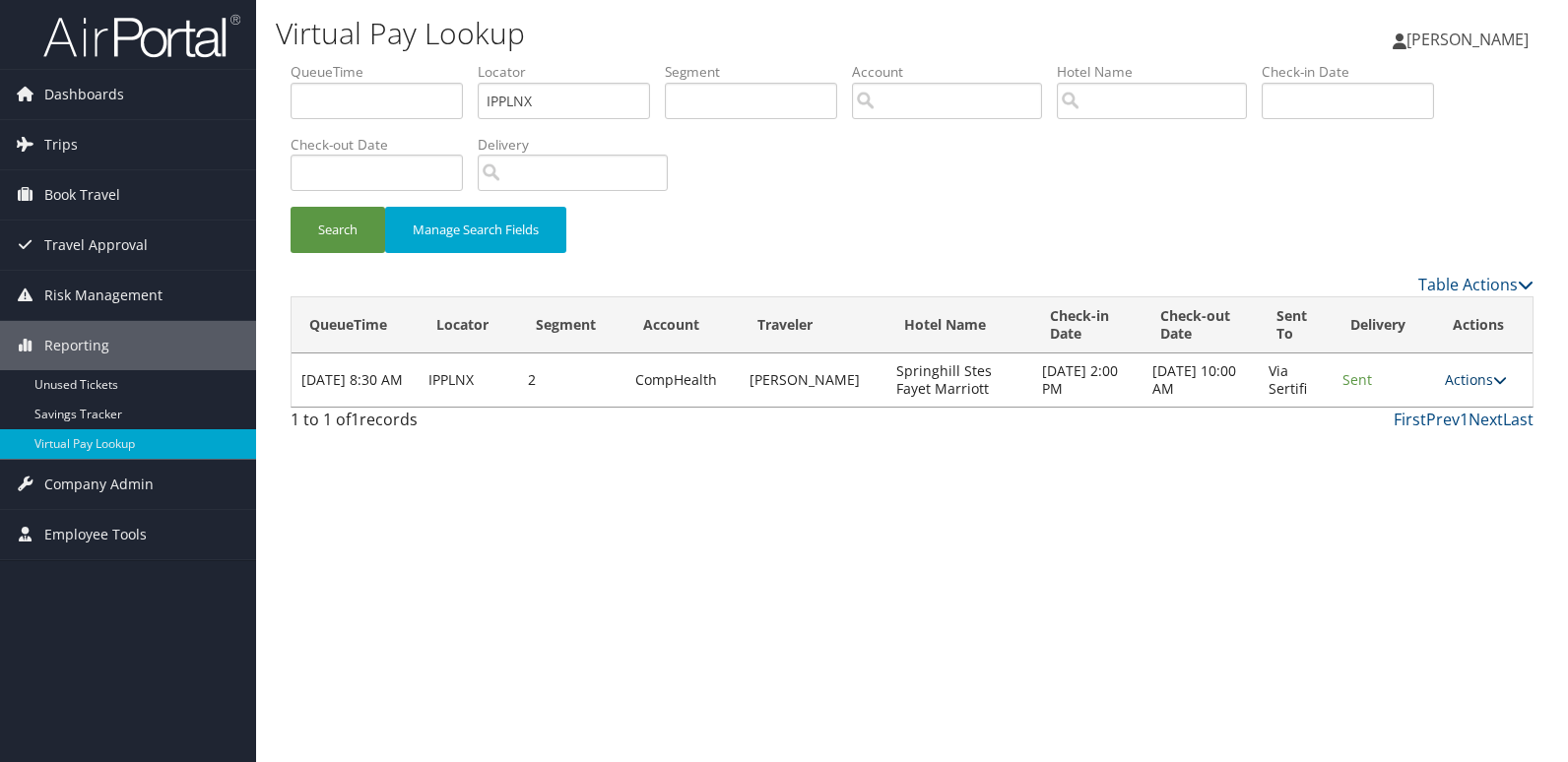
click at [1464, 371] on link "Actions" at bounding box center [1476, 379] width 62 height 19
click at [1439, 413] on link "Resend" at bounding box center [1437, 409] width 124 height 34
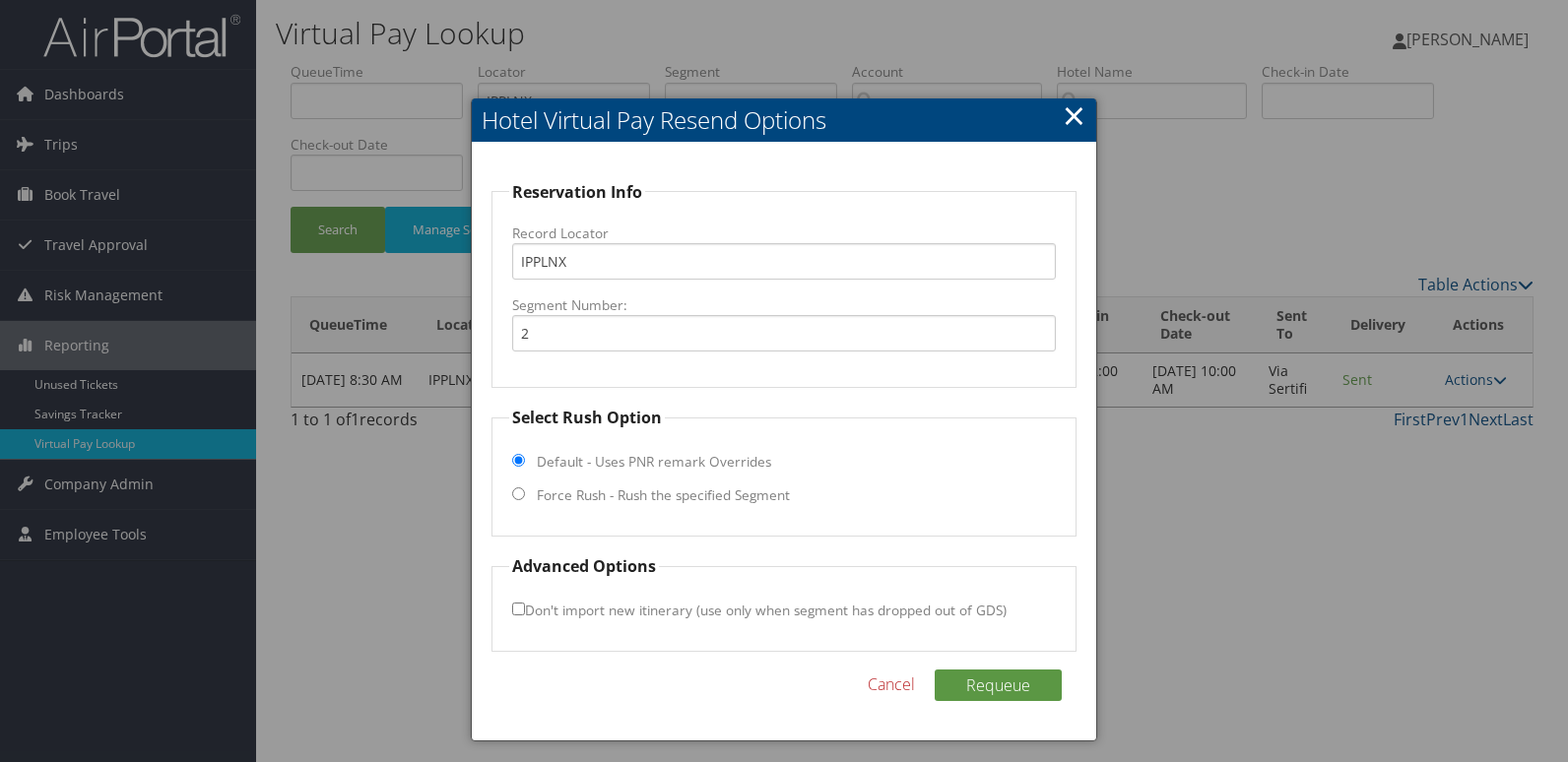
click at [1297, 456] on div at bounding box center [784, 381] width 1568 height 762
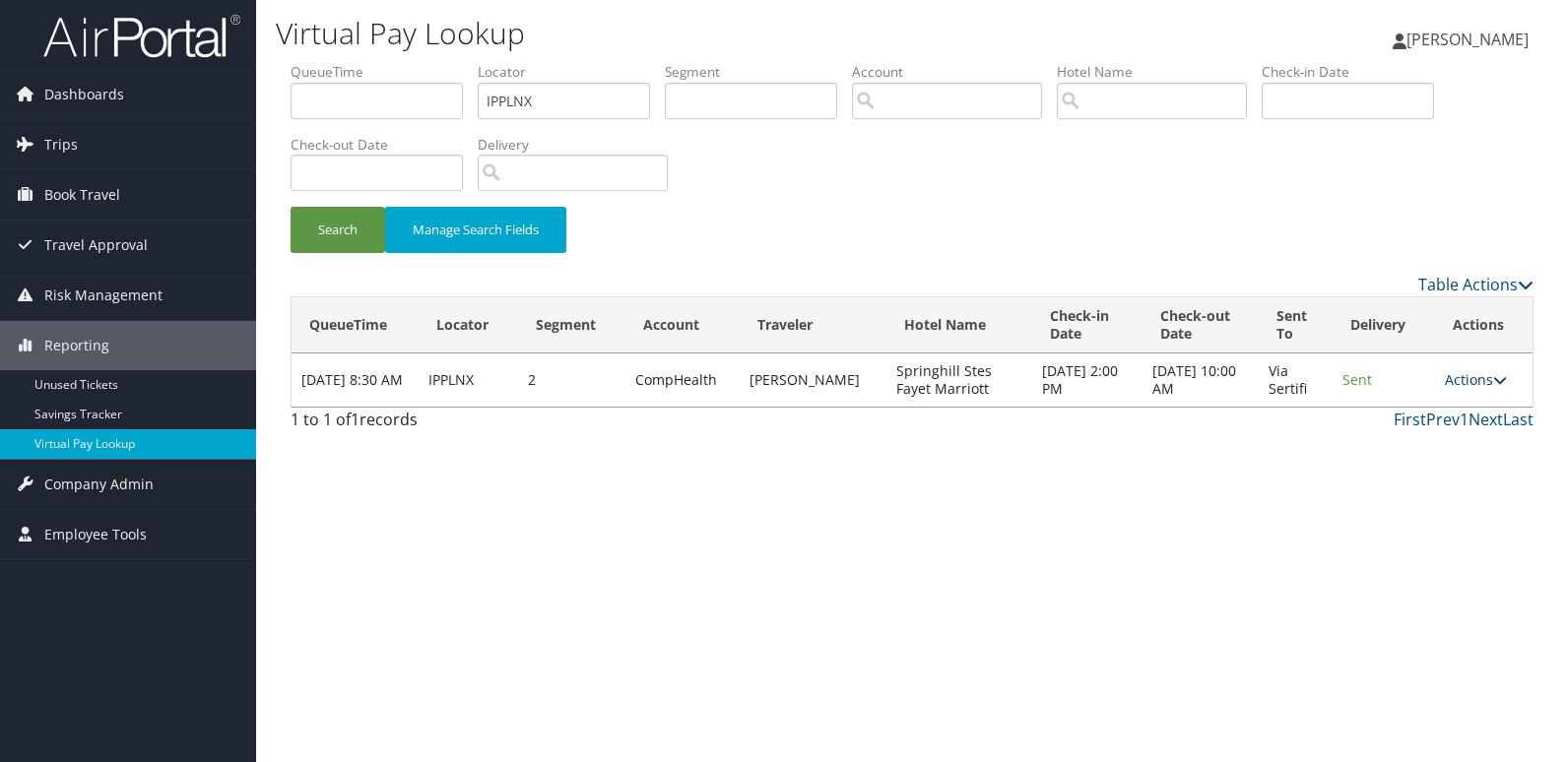
click at [1472, 382] on link "Actions" at bounding box center [1476, 379] width 62 height 19
click at [1429, 437] on link "Logs" at bounding box center [1437, 442] width 124 height 34
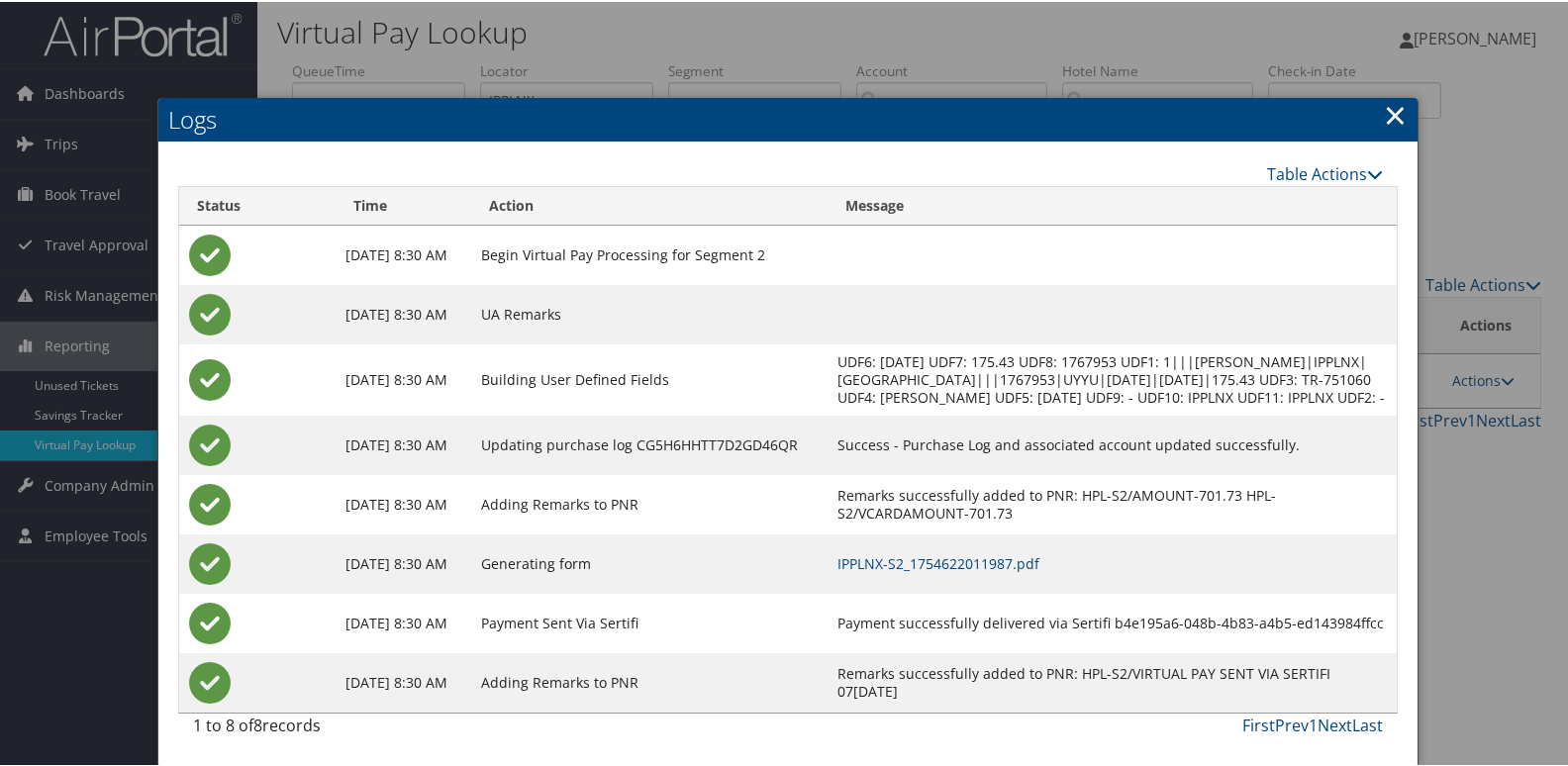
scroll to position [21, 0]
click at [988, 565] on link "IPPLNX-S2_1754622011987.pdf" at bounding box center [938, 561] width 202 height 19
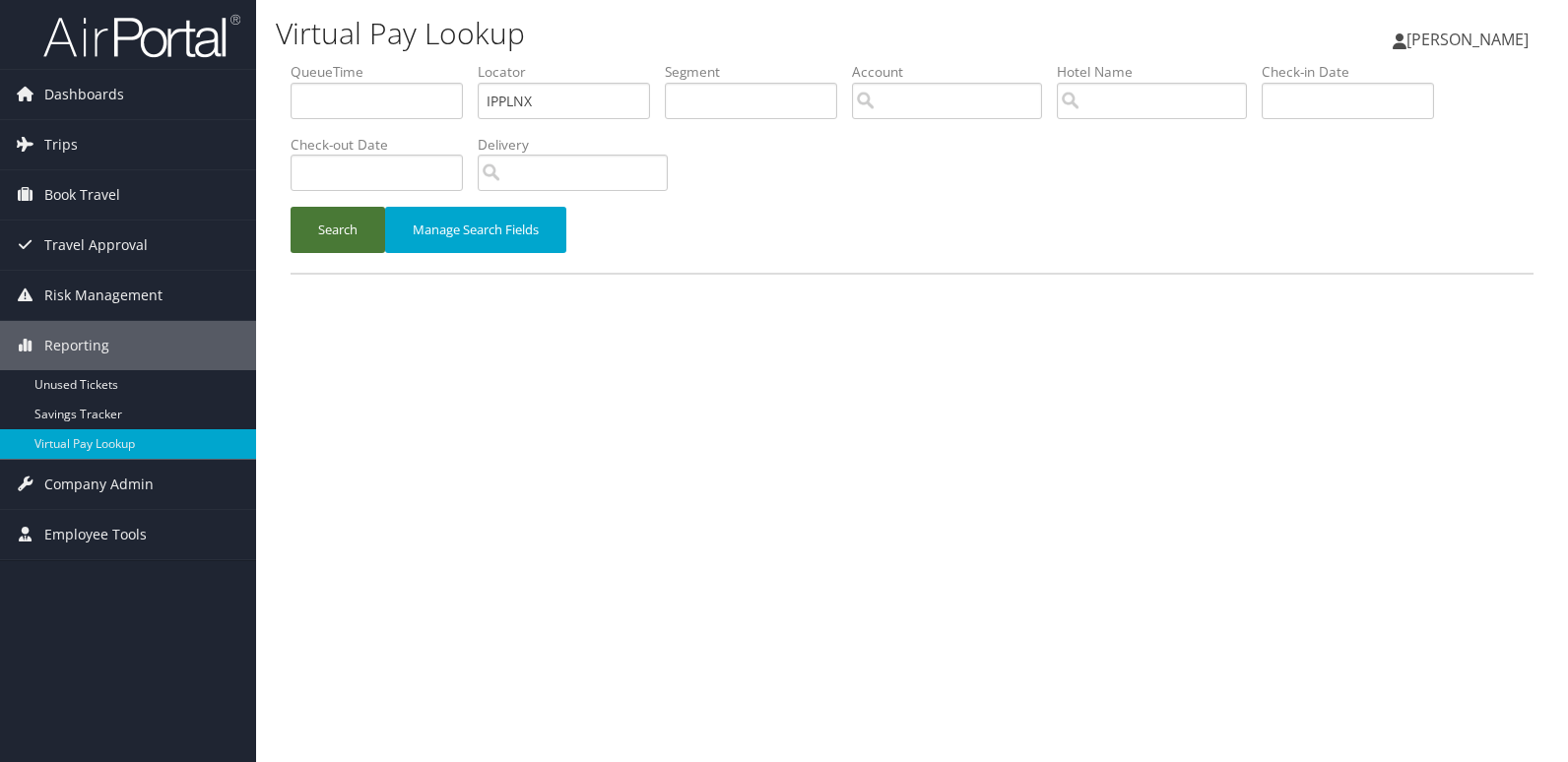
click at [337, 234] on button "Search" at bounding box center [339, 230] width 95 height 47
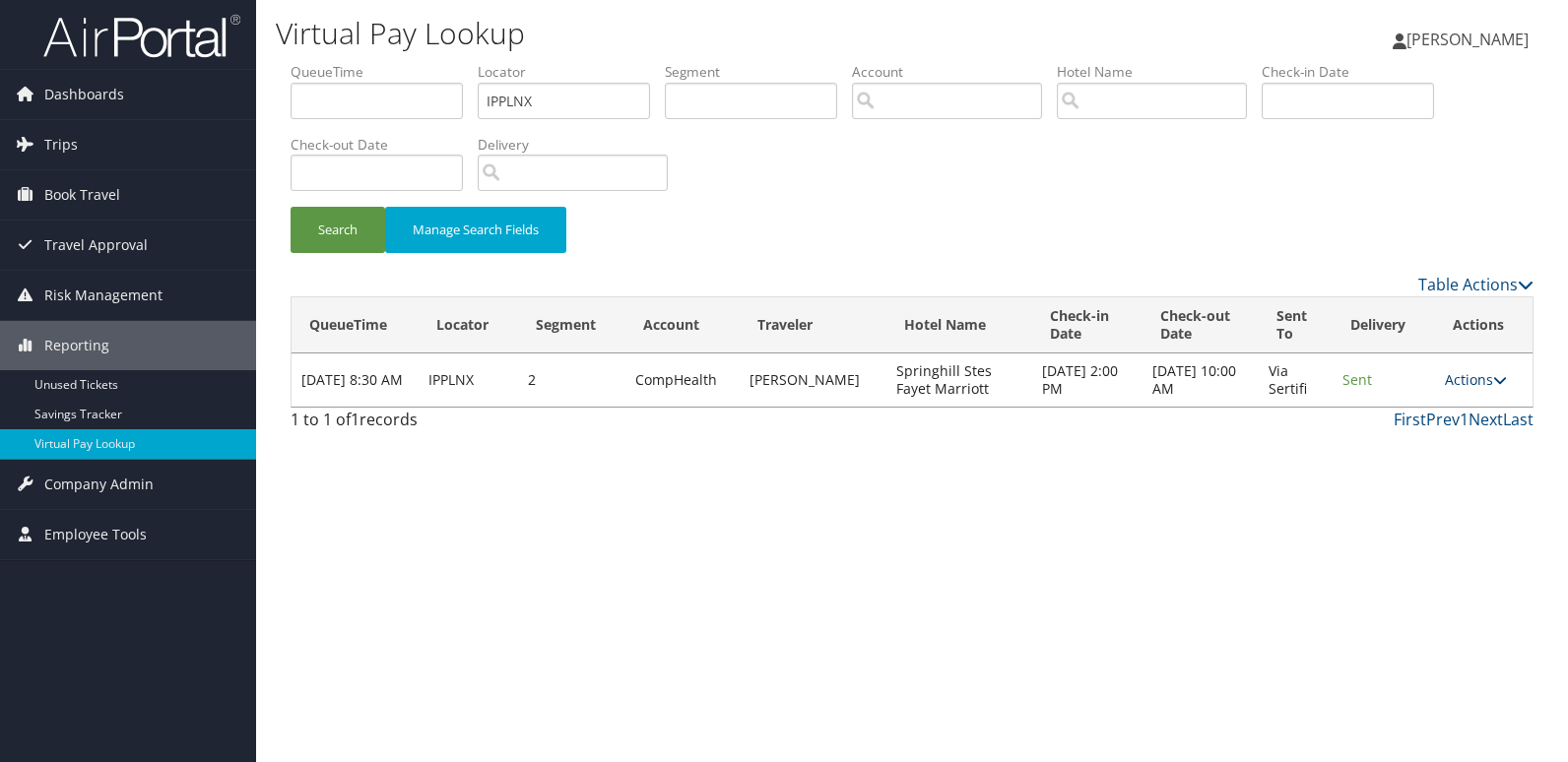
click at [1470, 380] on link "Actions" at bounding box center [1476, 379] width 62 height 19
click at [1436, 412] on link "Resend" at bounding box center [1437, 409] width 124 height 34
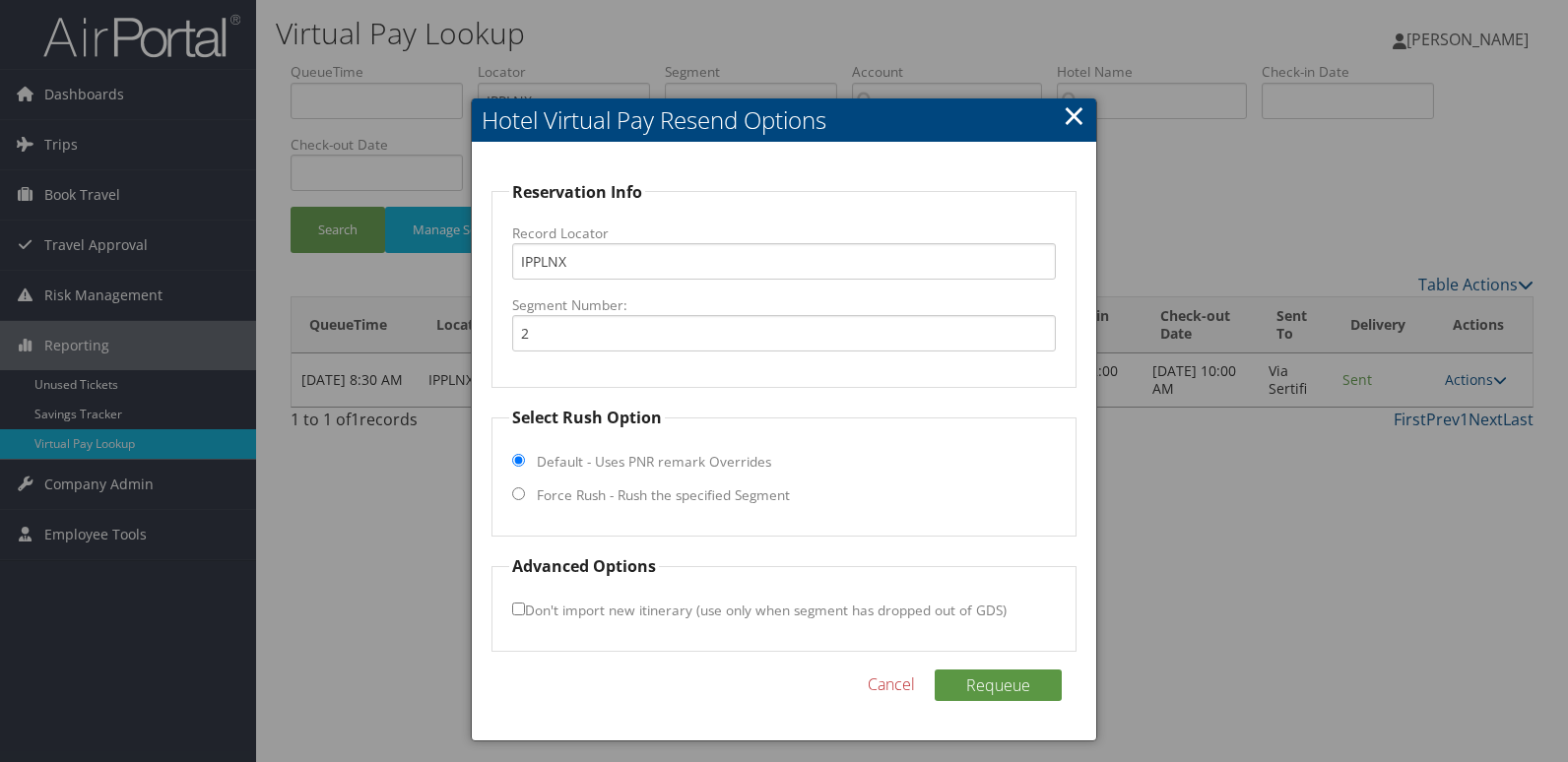
click at [630, 491] on label "Force Rush - Rush the specified Segment" at bounding box center [663, 496] width 253 height 20
click at [525, 491] on input "Force Rush - Rush the specified Segment" at bounding box center [519, 494] width 13 height 13
radio input "true"
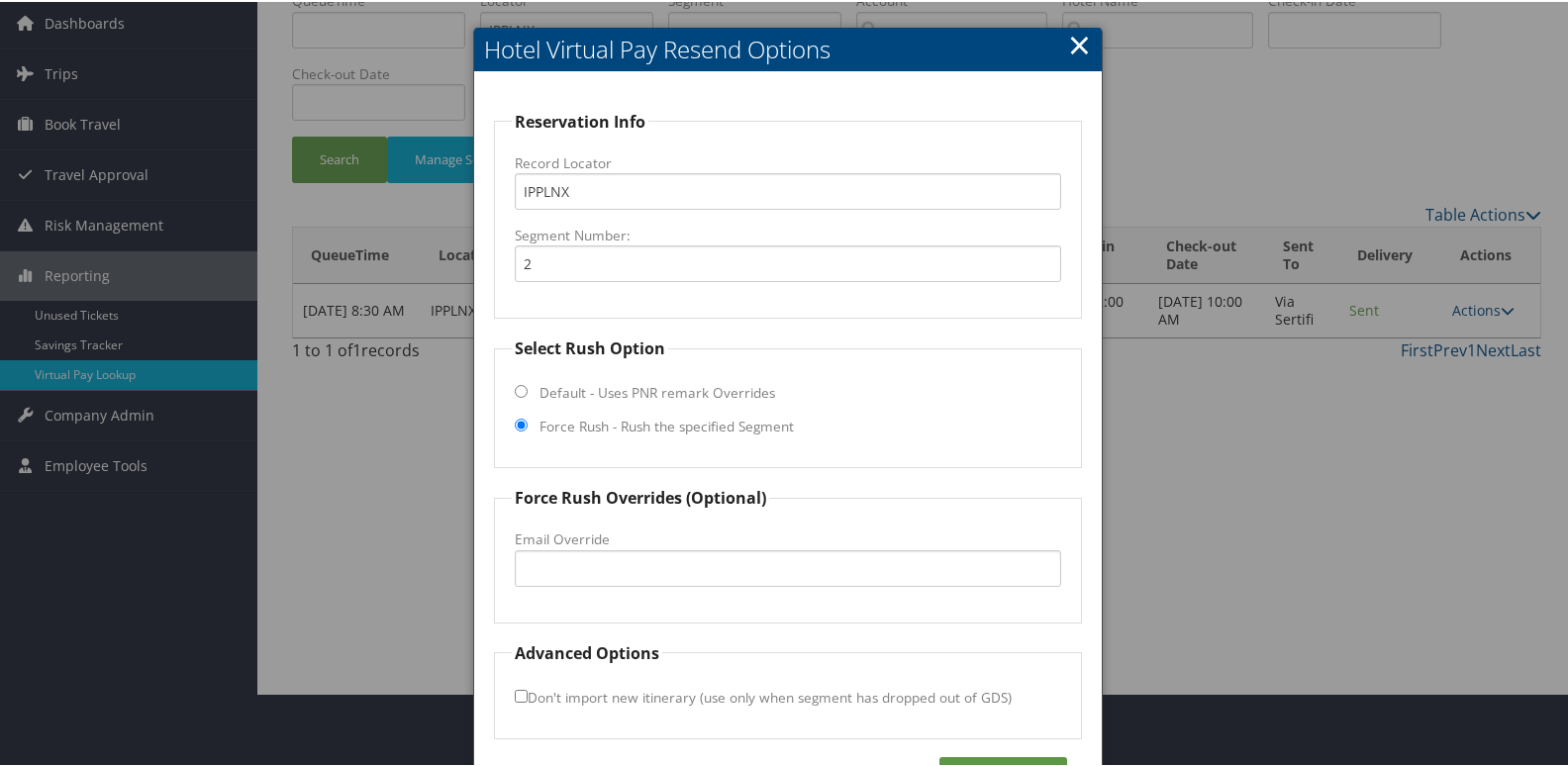
scroll to position [134, 0]
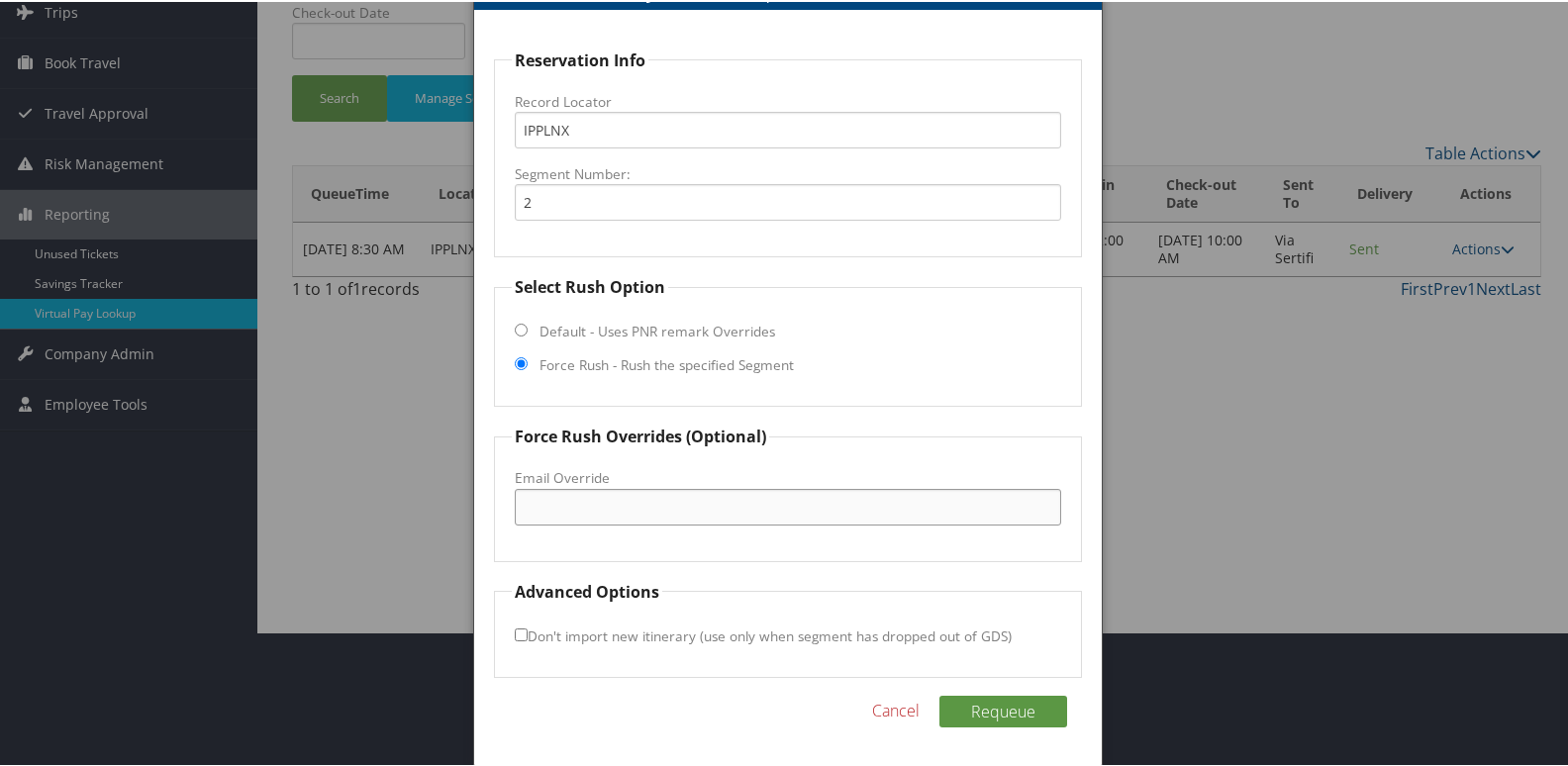
click at [607, 506] on input "Email Override" at bounding box center [789, 505] width 547 height 37
drag, startPoint x: 788, startPoint y: 506, endPoint x: 50, endPoint y: 508, distance: 738.0
click at [50, 508] on body "Menu Dashboards ► AirPortal 360™ (Manager) My Travel Dashboard Trips ► Airtiner…" at bounding box center [788, 249] width 1576 height 766
type input "ddevericks@springhillsuitesfay.com"
click at [1007, 711] on button "Requeue" at bounding box center [1003, 710] width 127 height 32
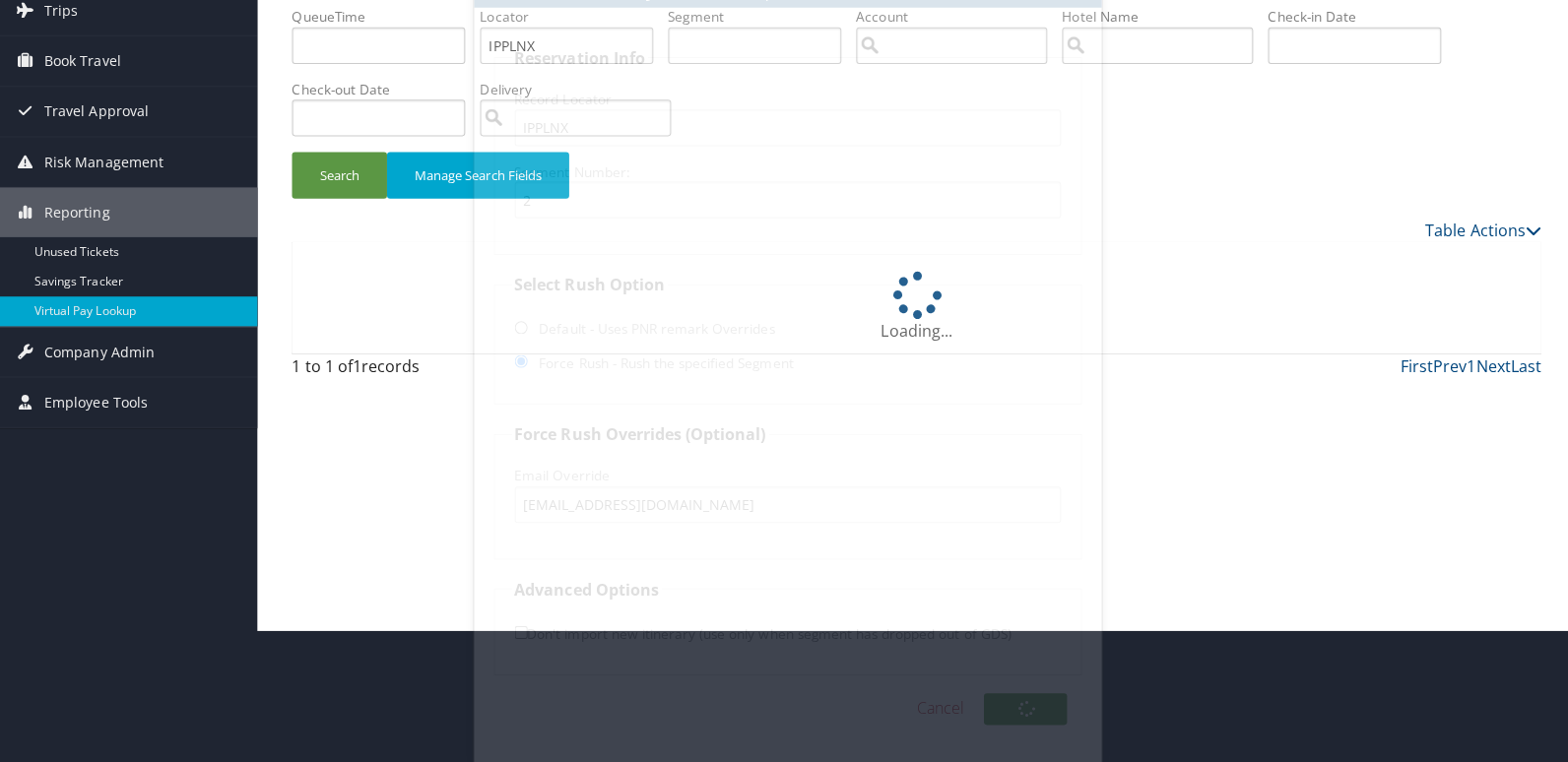
scroll to position [0, 0]
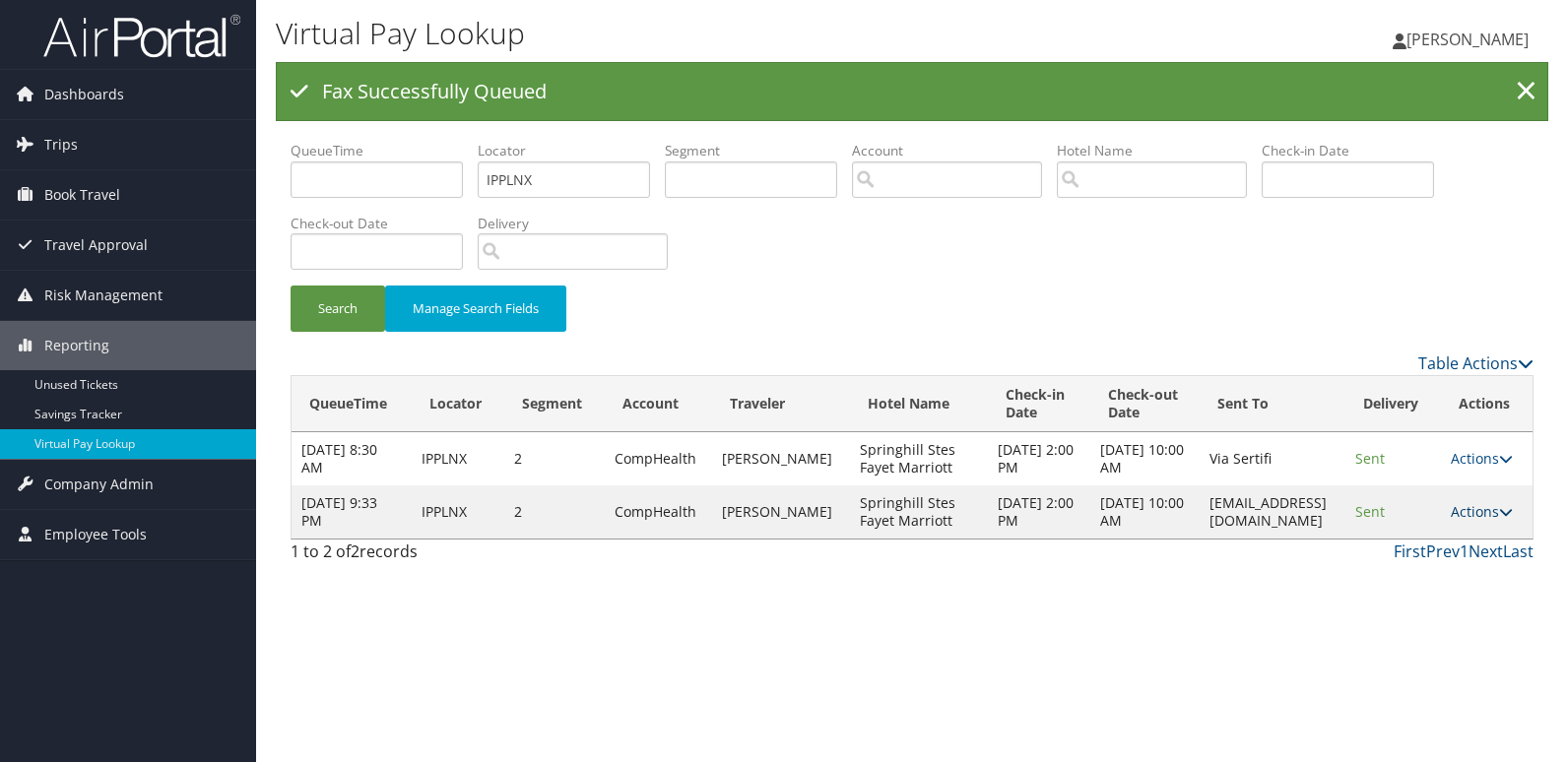
click at [1482, 521] on link "Actions" at bounding box center [1482, 512] width 62 height 19
click at [1432, 601] on link "Logs" at bounding box center [1451, 601] width 124 height 34
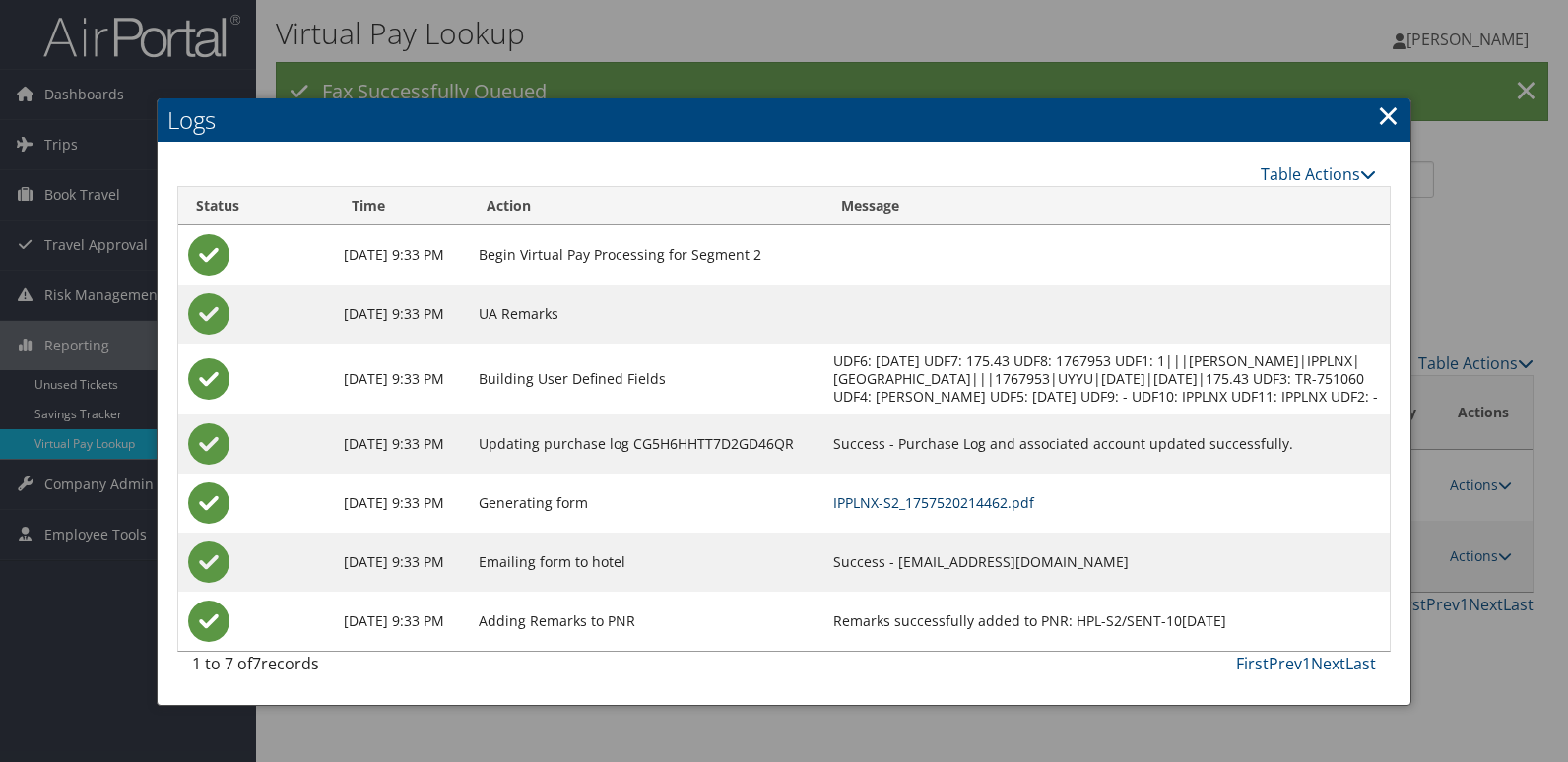
click at [1025, 513] on link "IPPLNX-S2_1757520214462.pdf" at bounding box center [933, 503] width 201 height 19
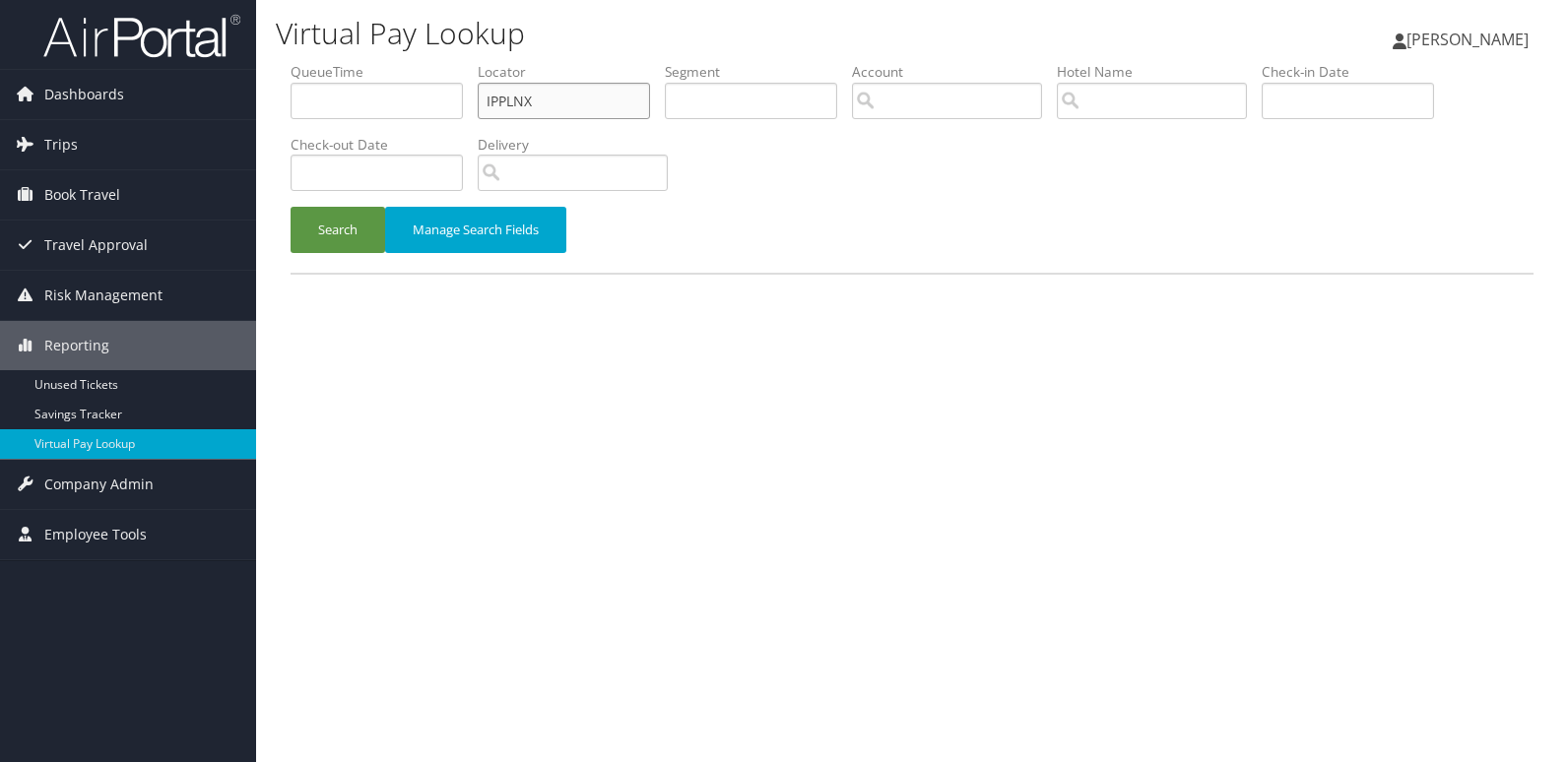
click at [309, 62] on ul "QueueTime Locator IPPLNX Segment Account Traveler Hotel Name Check-in Date Chec…" at bounding box center [913, 62] width 1243 height 0
paste input "GVAKFF"
type input "GVAKFF"
click at [291, 207] on button "Search" at bounding box center [339, 230] width 95 height 47
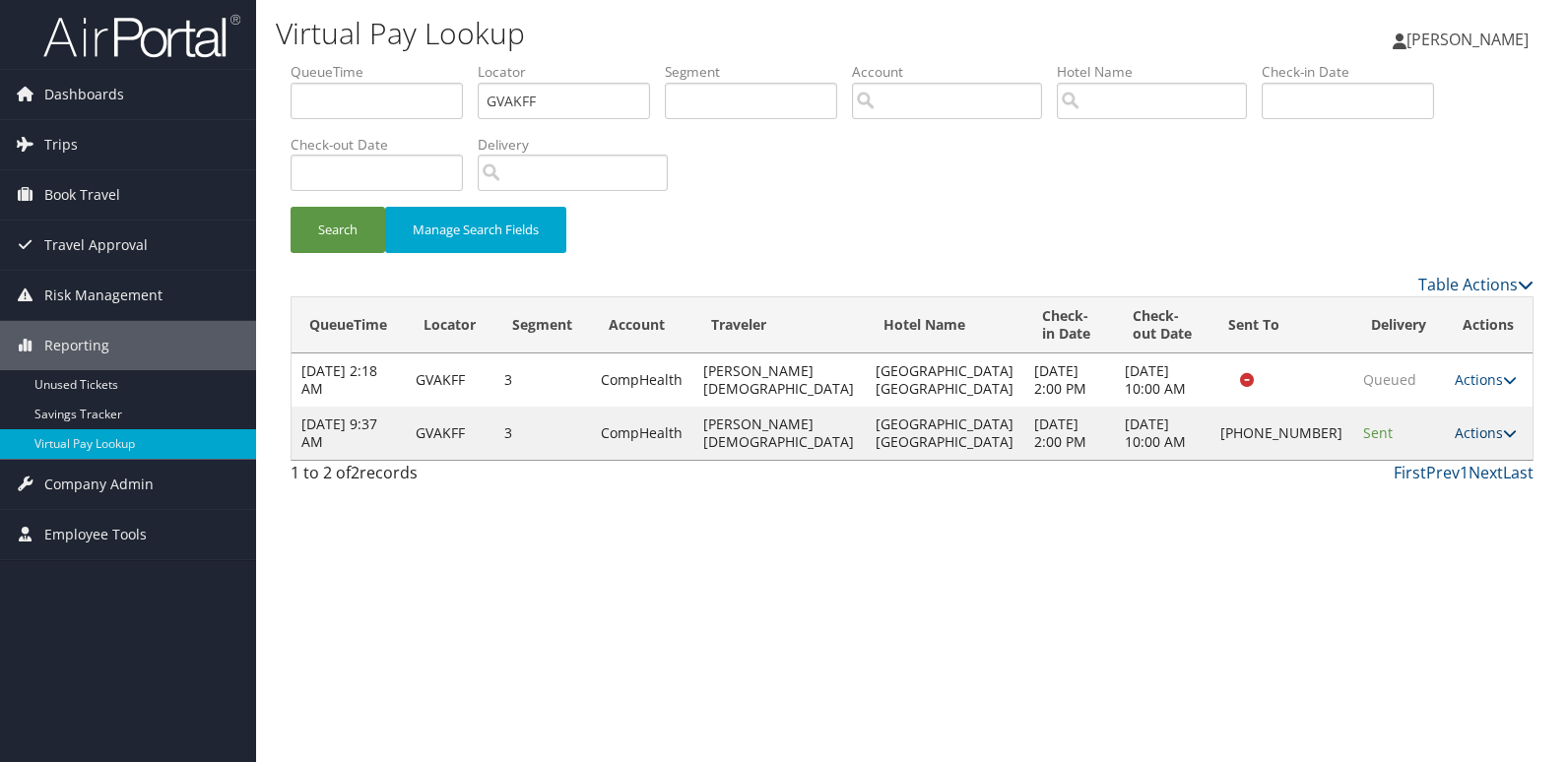
click at [1489, 438] on link "Actions" at bounding box center [1486, 432] width 62 height 19
click at [1405, 484] on link "Logs" at bounding box center [1414, 496] width 168 height 34
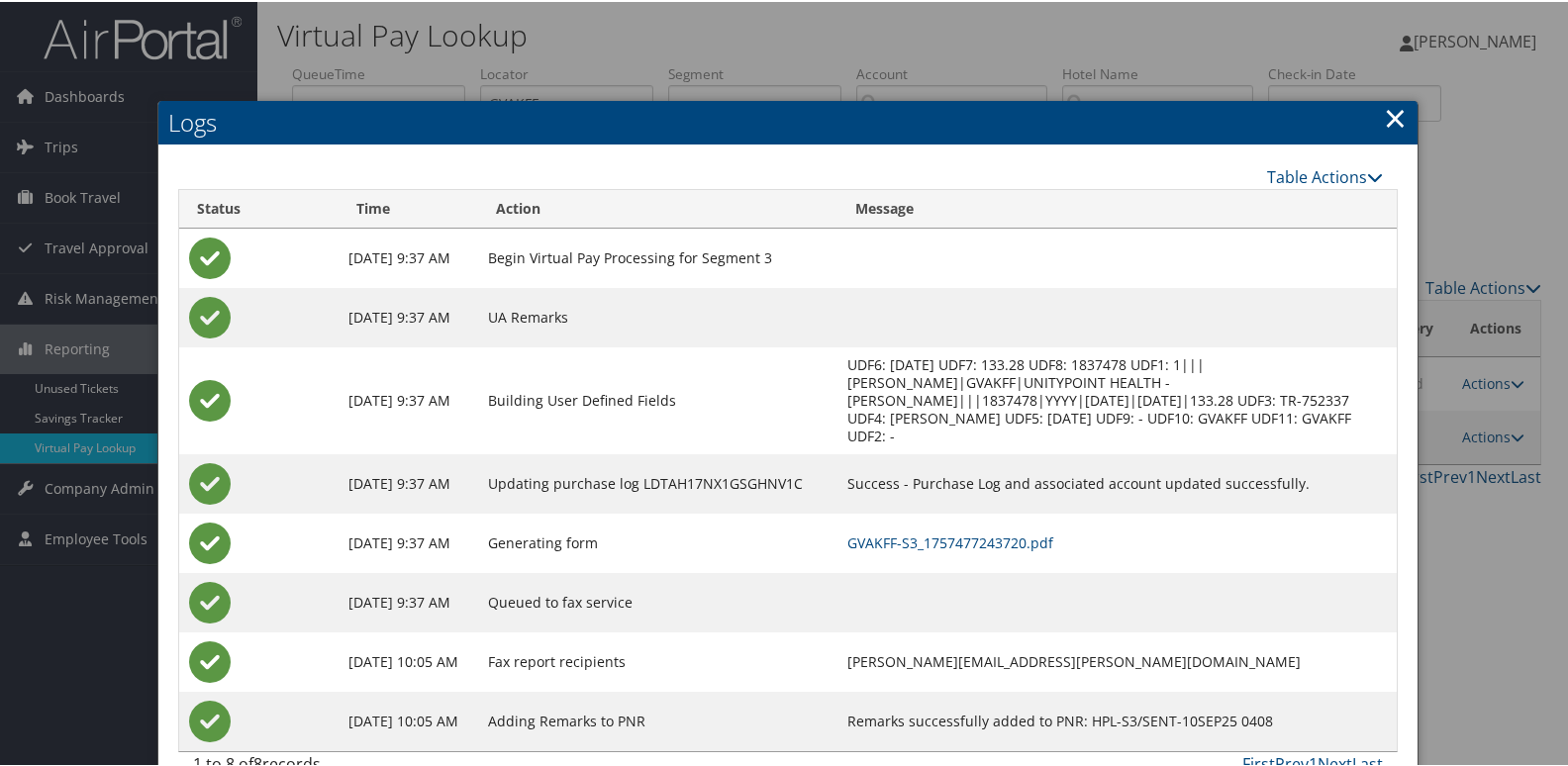
click at [1022, 512] on td "GVAKFF-S3_1757477243720.pdf" at bounding box center [1117, 542] width 559 height 60
click at [1001, 531] on link "GVAKFF-S3_1757477243720.pdf" at bounding box center [950, 540] width 206 height 19
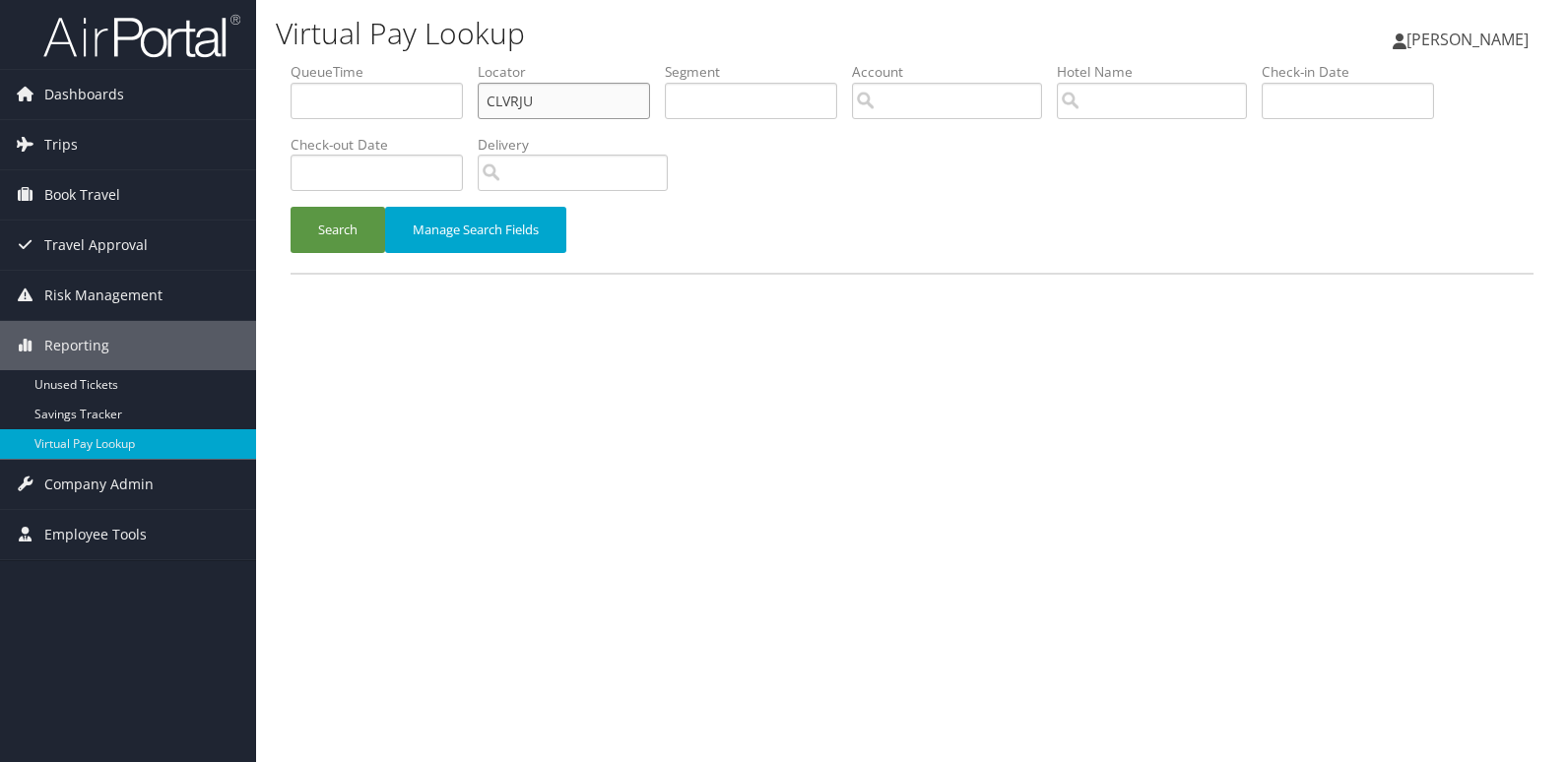
drag, startPoint x: 542, startPoint y: 93, endPoint x: 344, endPoint y: 129, distance: 201.2
click at [344, 62] on ul "QueueTime Locator CLVRJU Segment Account Traveler Hotel Name Check-in Date Chec…" at bounding box center [913, 62] width 1243 height 0
paste input "AXFVCP"
type input "AXFVCP"
click at [338, 221] on button "Search" at bounding box center [339, 230] width 95 height 47
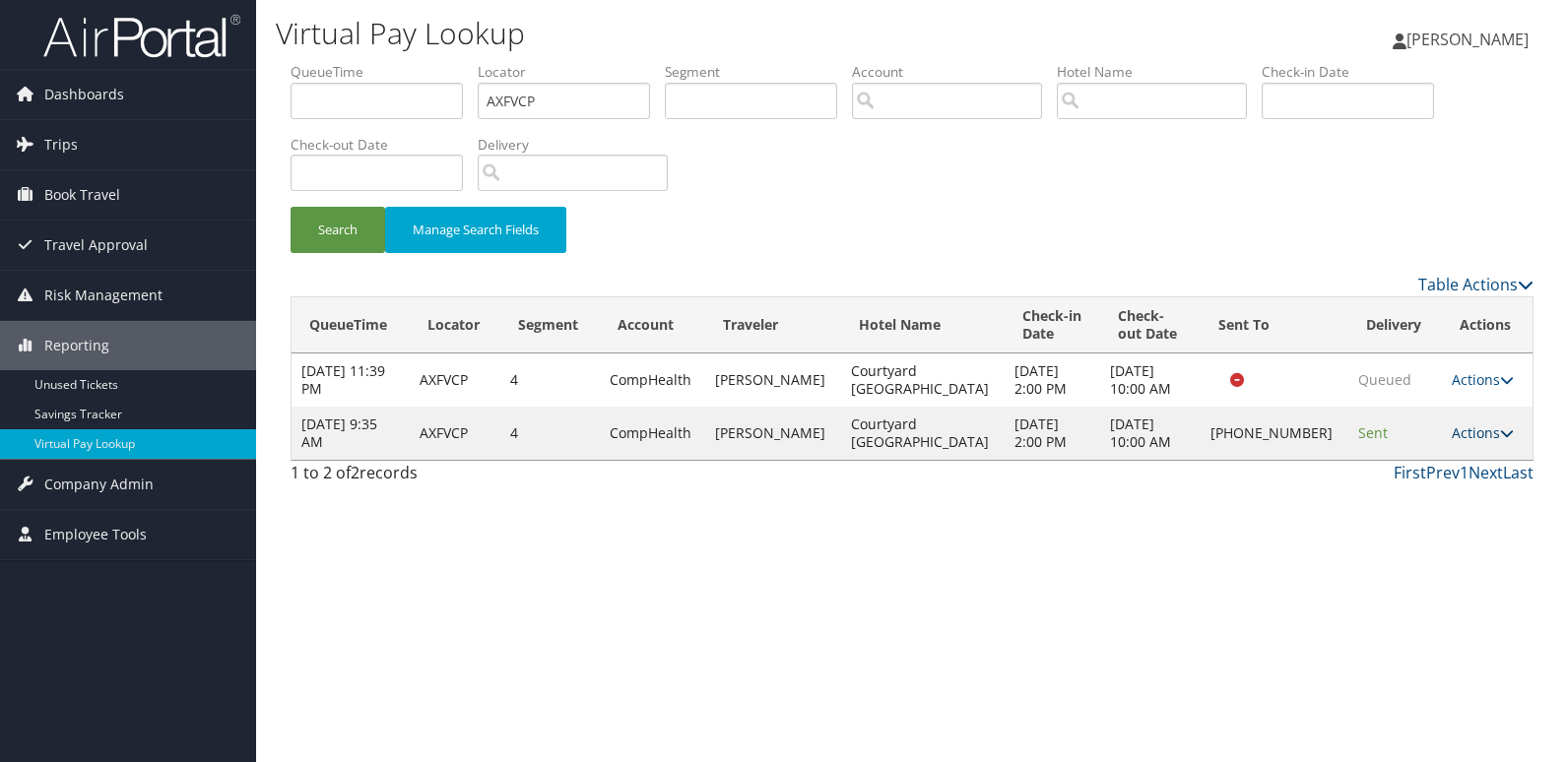
click at [1465, 433] on link "Actions" at bounding box center [1483, 432] width 62 height 19
click at [1353, 487] on link "Logs" at bounding box center [1416, 496] width 168 height 34
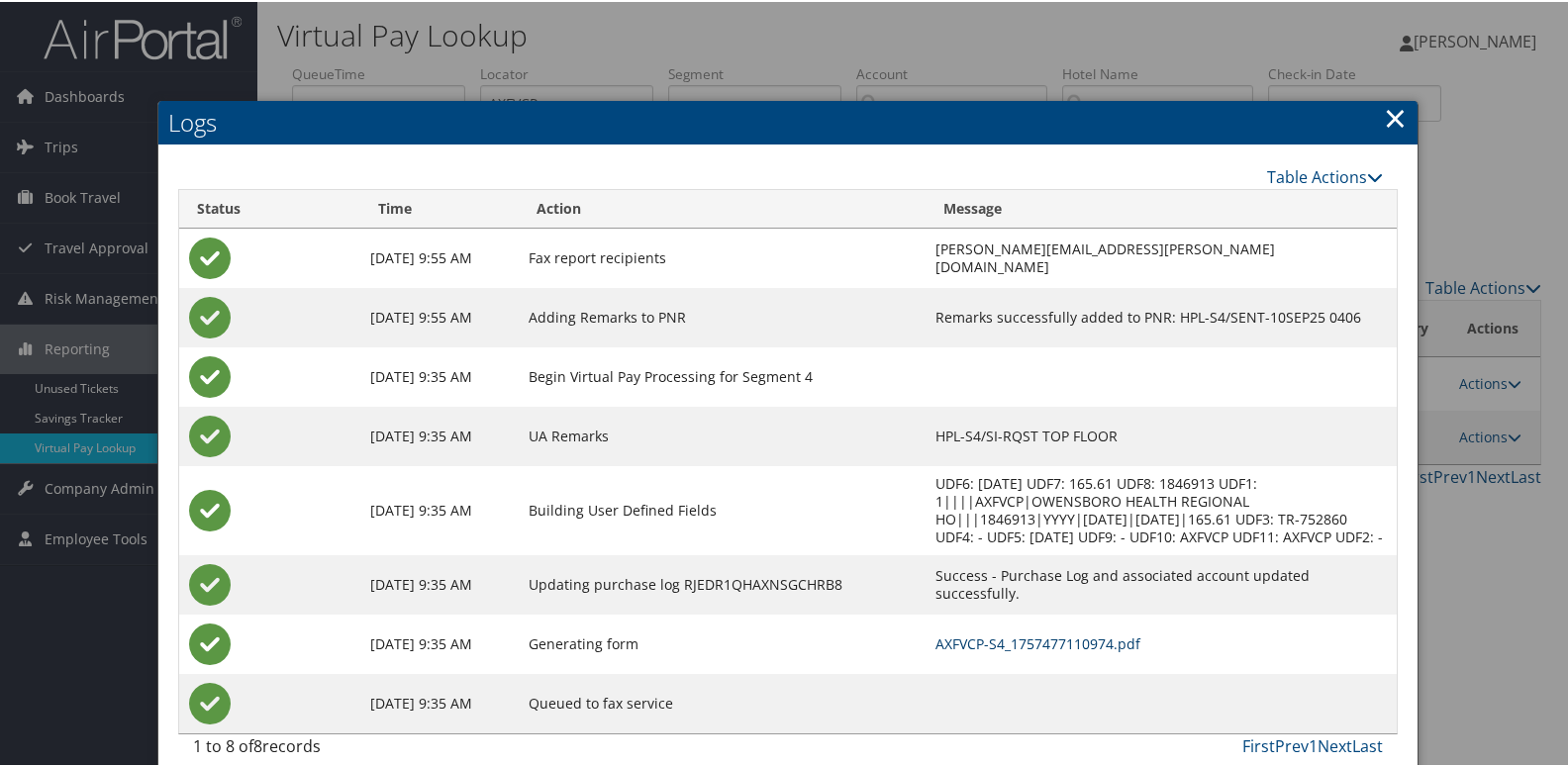
click at [956, 633] on link "AXFVCP-S4_1757477110974.pdf" at bounding box center [1038, 642] width 205 height 19
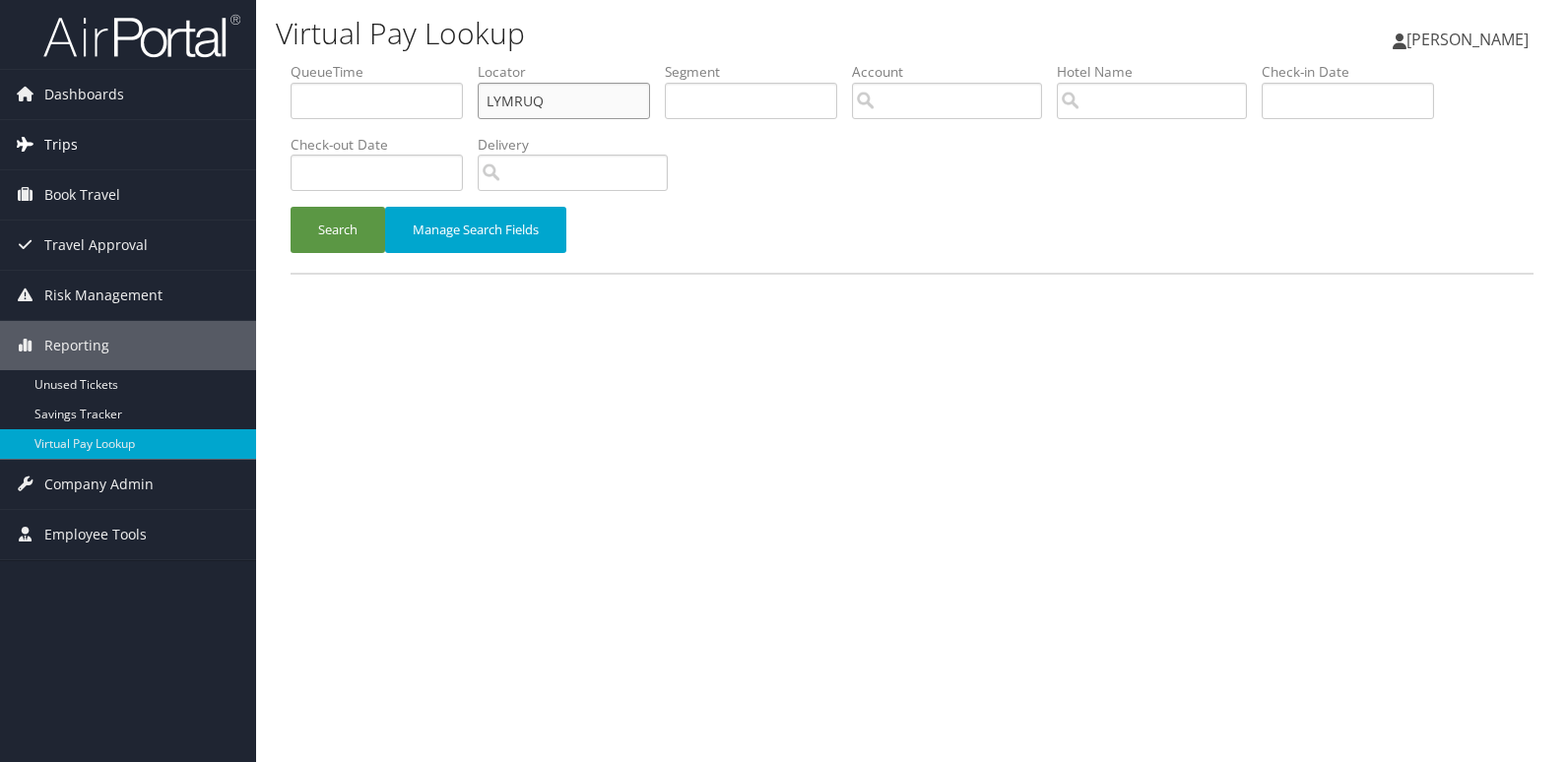
drag, startPoint x: 554, startPoint y: 98, endPoint x: 228, endPoint y: 142, distance: 329.0
click at [228, 142] on div "Dashboards AirPortal 360™ (Manager) My Travel Dashboard Trips Airtinerary® Look…" at bounding box center [784, 381] width 1568 height 762
paste input "NVLSEU"
type input "NVLSEU"
click at [291, 207] on button "Search" at bounding box center [339, 230] width 95 height 47
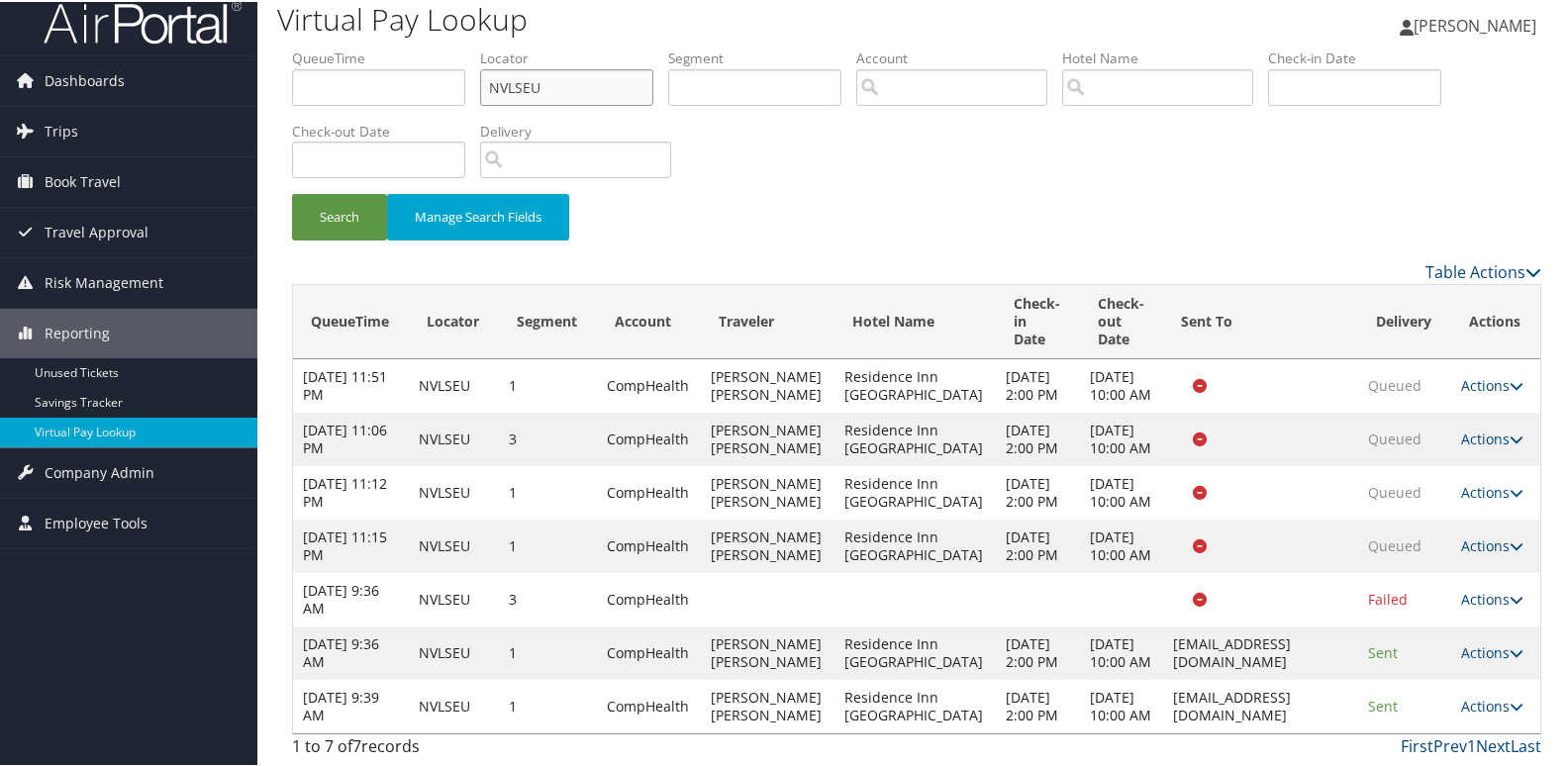
scroll to position [230, 0]
click at [1478, 695] on link "Actions" at bounding box center [1492, 704] width 63 height 19
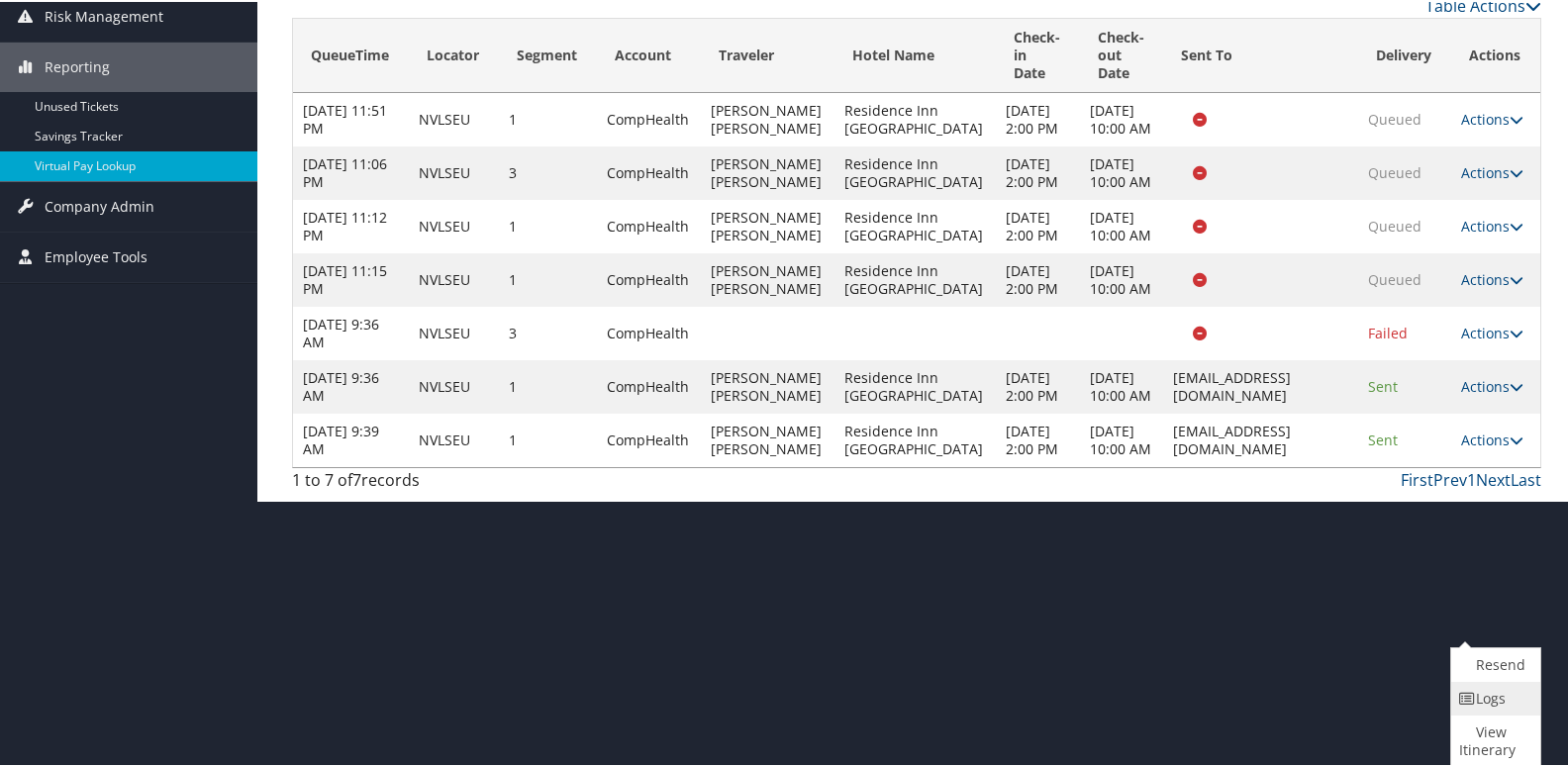
click at [1470, 694] on icon at bounding box center [1469, 697] width 18 height 14
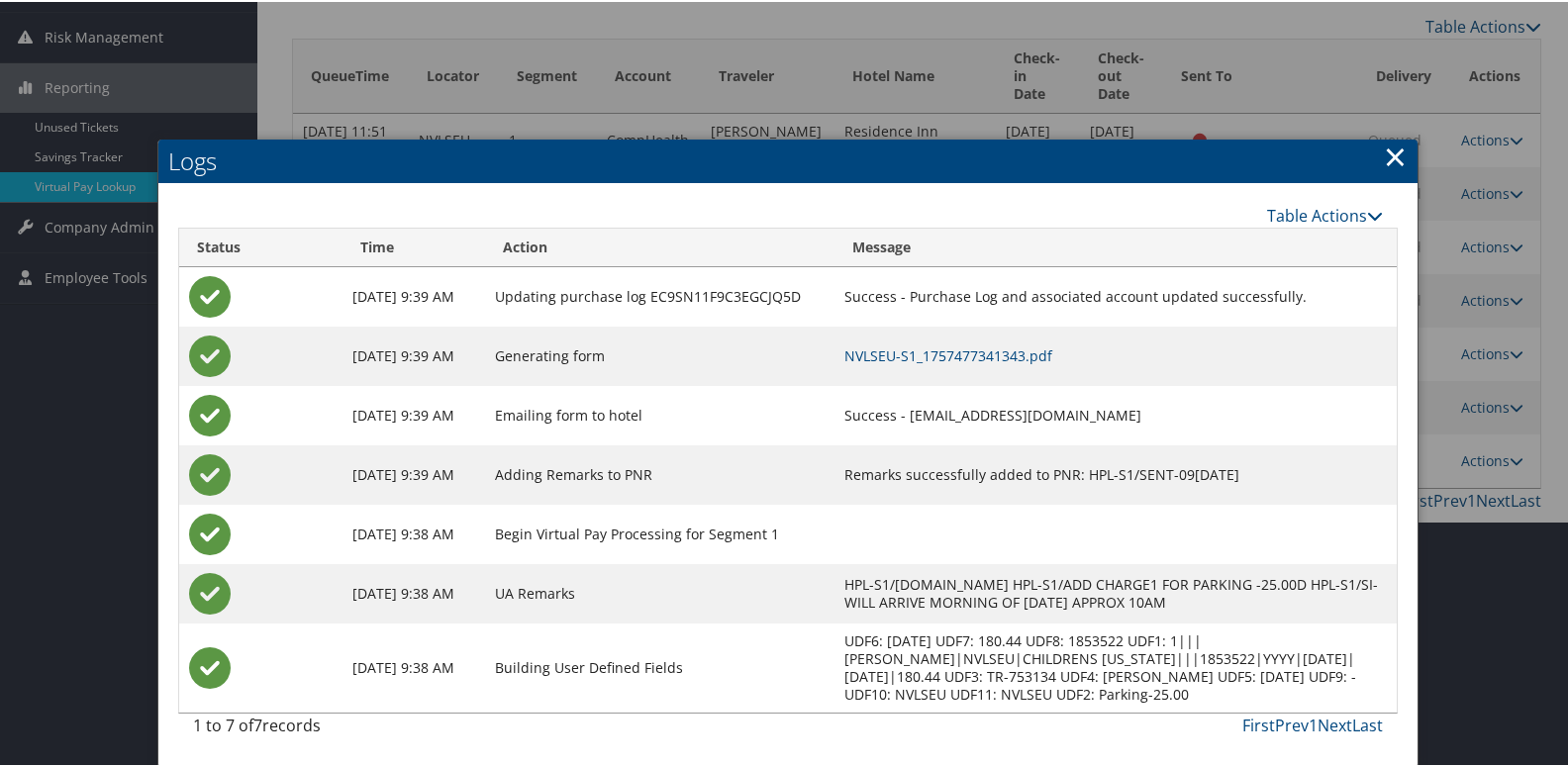
scroll to position [280, 0]
click at [1004, 344] on link "NVLSEU-S1_1757477341343.pdf" at bounding box center [948, 353] width 208 height 19
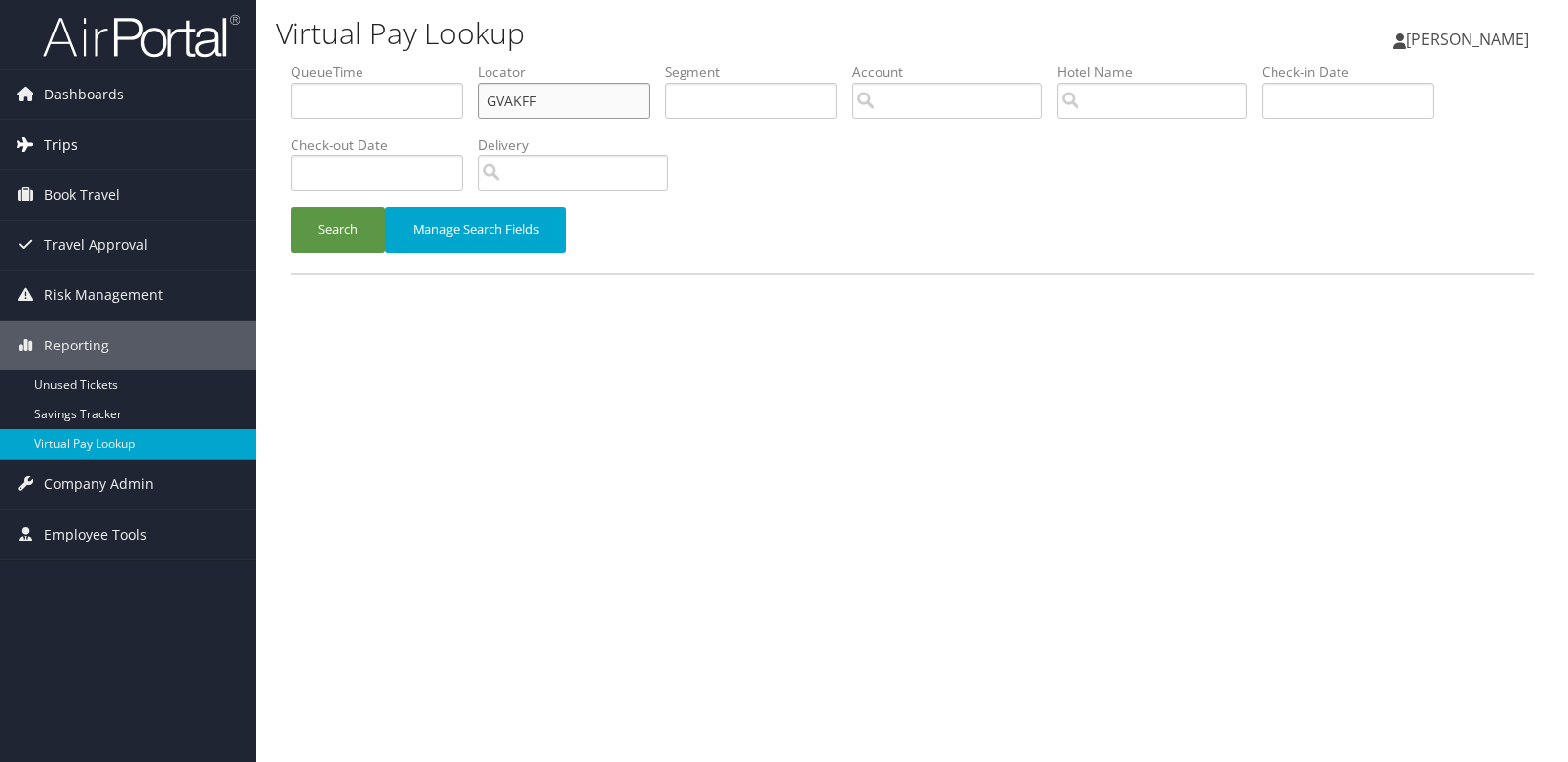
drag, startPoint x: 254, startPoint y: 135, endPoint x: 171, endPoint y: 144, distance: 83.5
click at [171, 144] on div "Dashboards AirPortal 360™ (Manager) My Travel Dashboard Trips Airtinerary® Look…" at bounding box center [784, 381] width 1568 height 762
paste input "AMRUXN"
type input "AMRUXN"
click at [291, 207] on button "Search" at bounding box center [339, 230] width 95 height 47
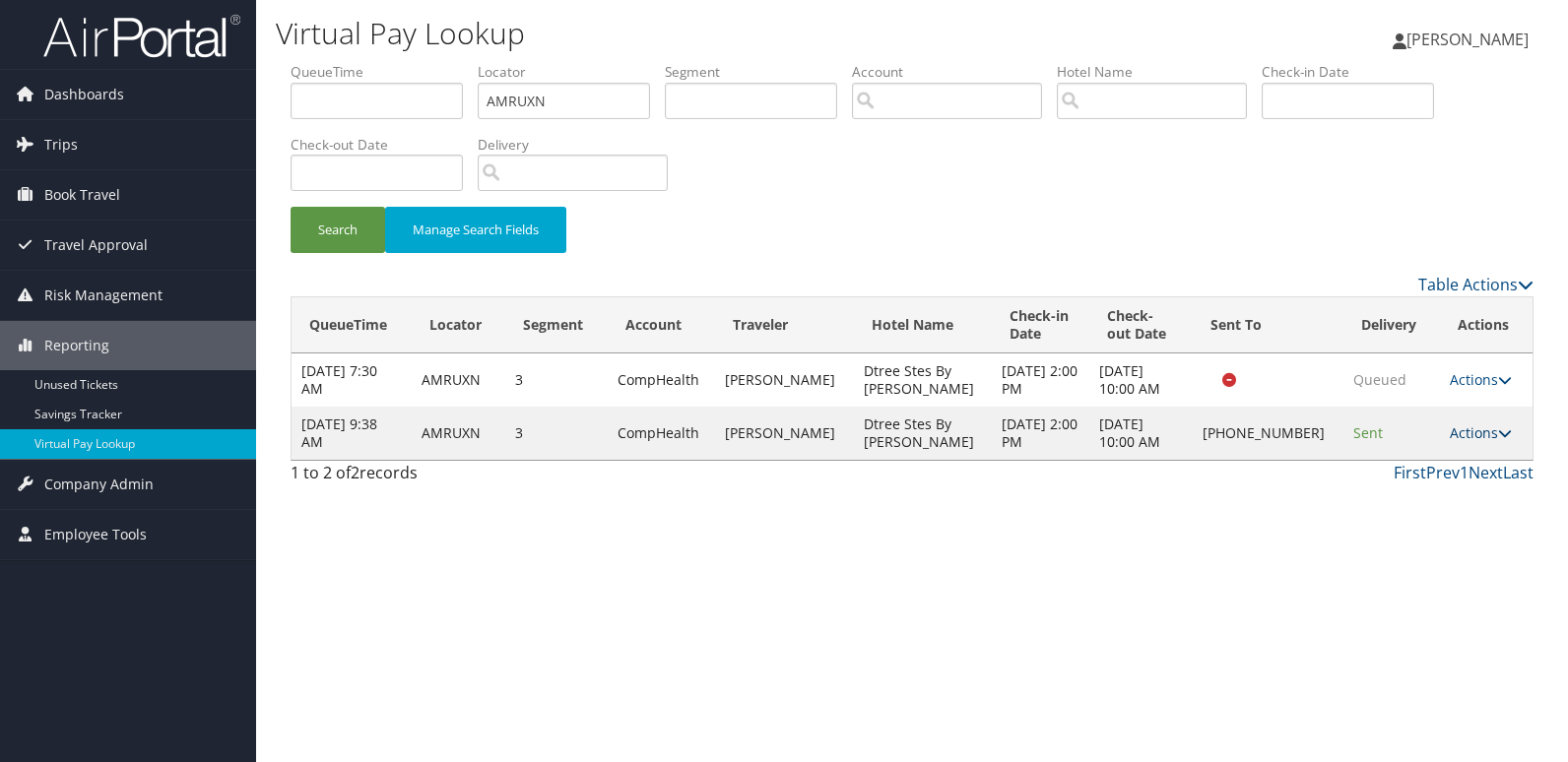
click at [1465, 430] on link "Actions" at bounding box center [1481, 432] width 62 height 19
click at [1402, 490] on link "Logs" at bounding box center [1415, 496] width 168 height 34
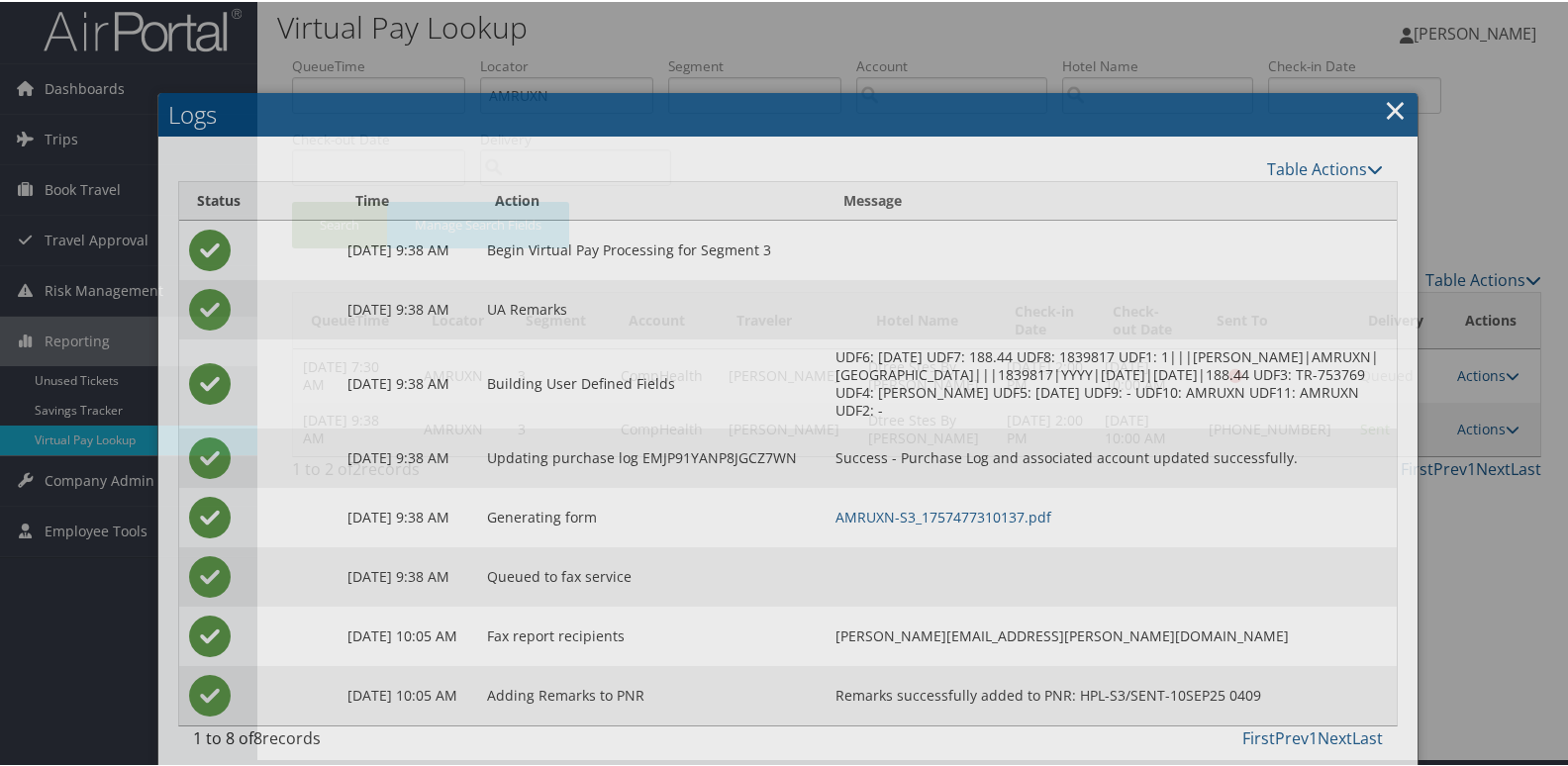
scroll to position [21, 0]
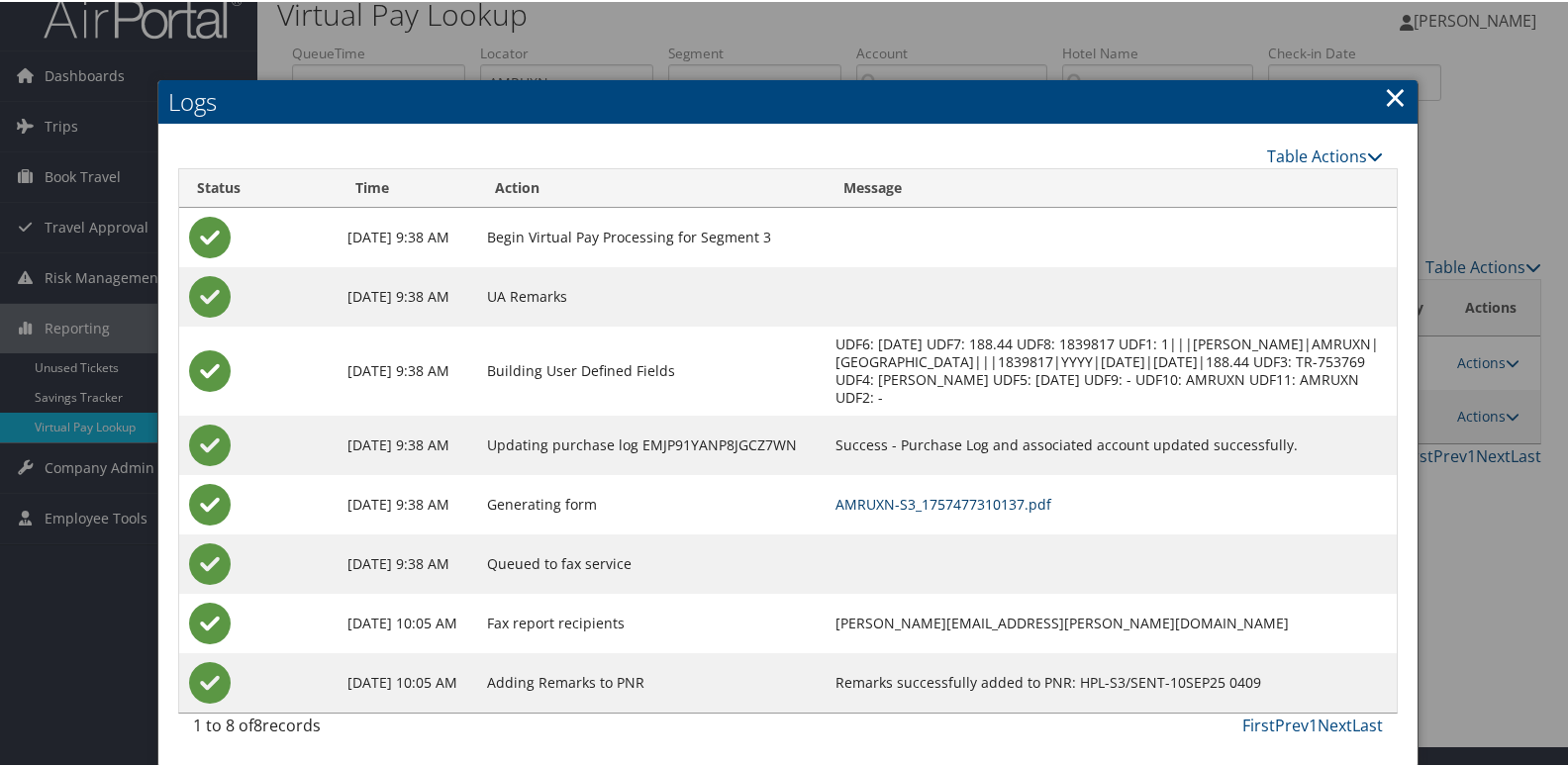
click at [1018, 502] on link "AMRUXN-S3_1757477310137.pdf" at bounding box center [943, 502] width 216 height 19
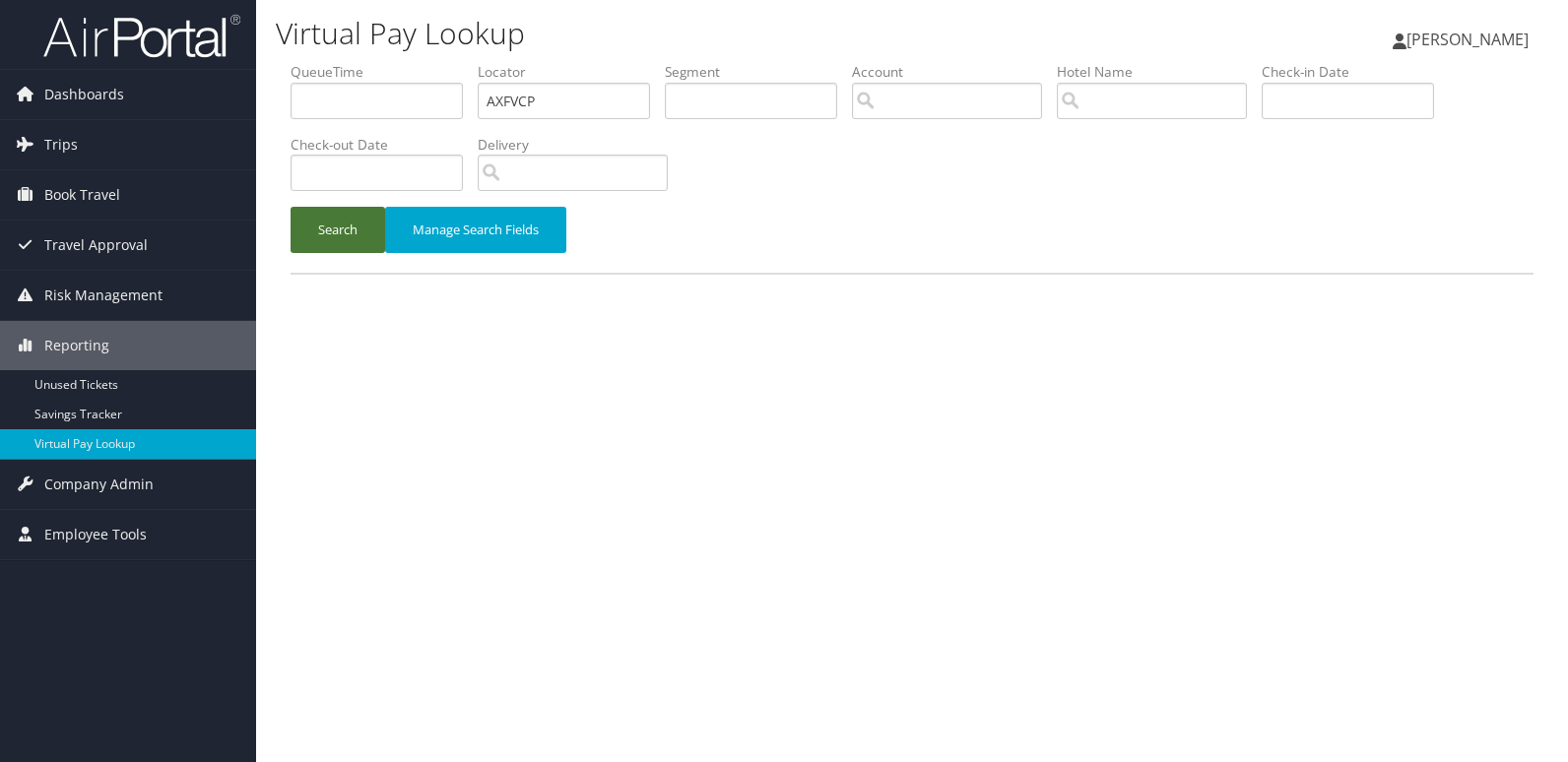
click at [329, 238] on button "Search" at bounding box center [339, 230] width 95 height 47
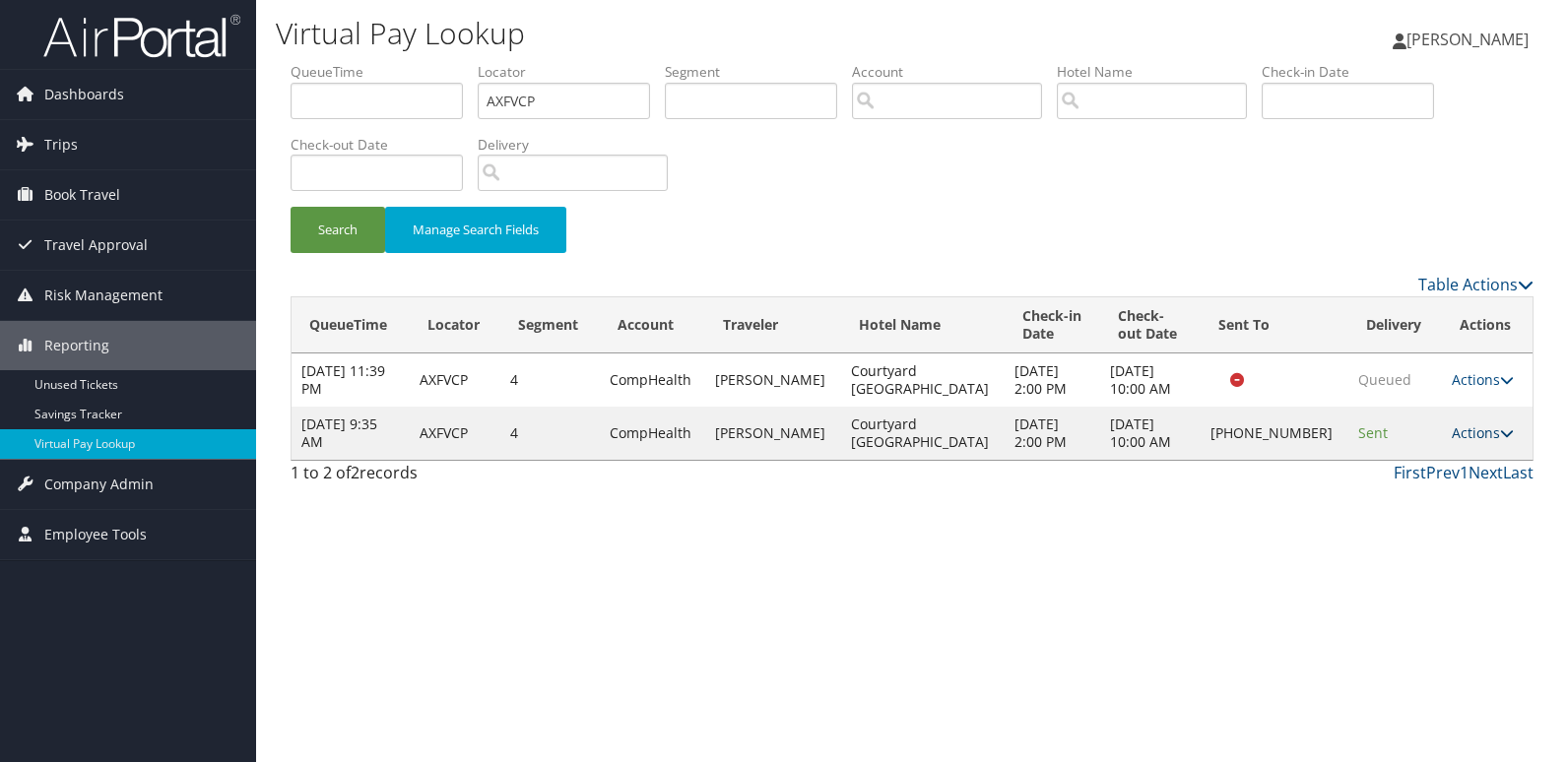
click at [1474, 436] on link "Actions" at bounding box center [1483, 432] width 62 height 19
click at [1421, 463] on link "Resend" at bounding box center [1416, 462] width 168 height 34
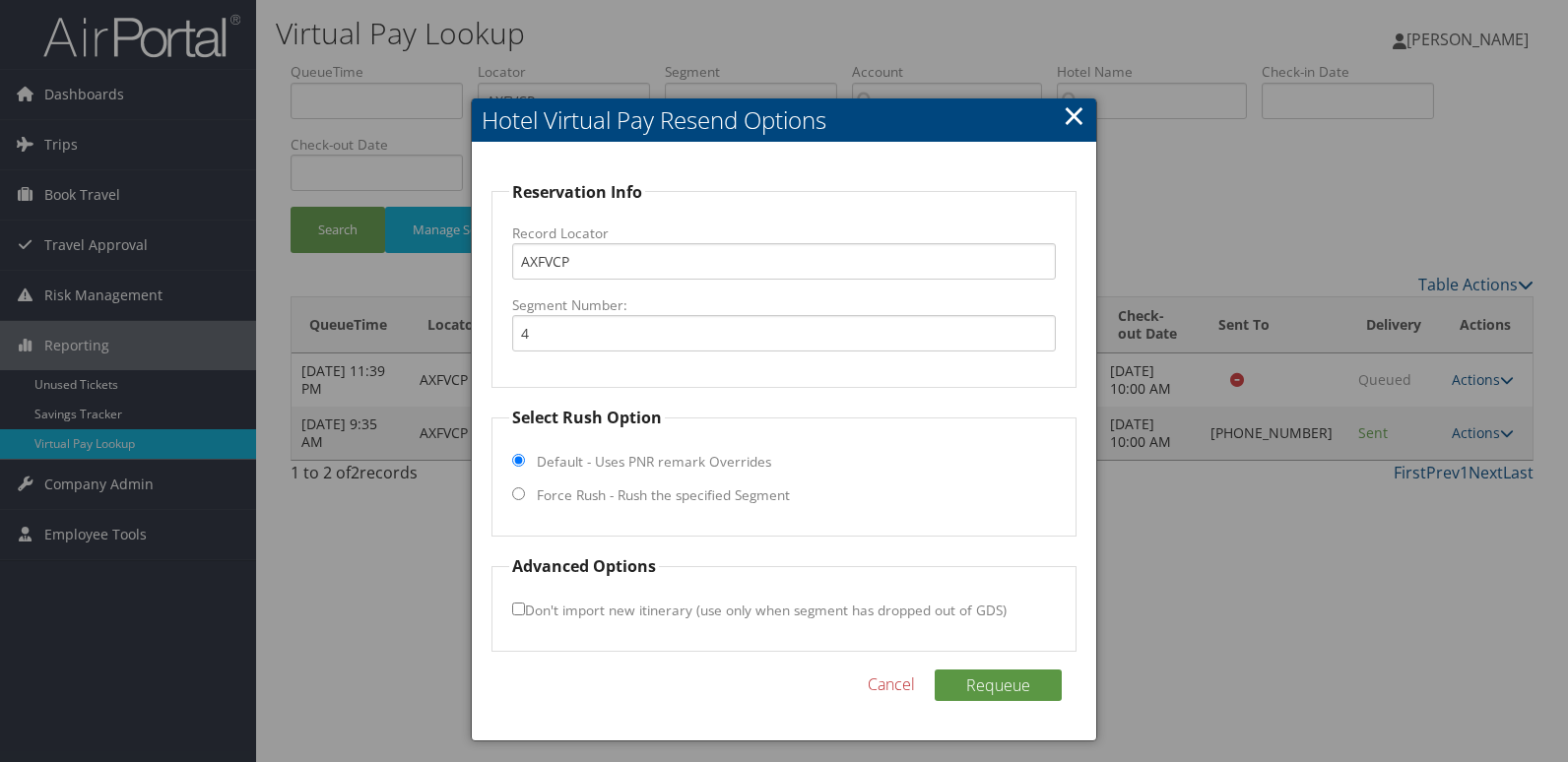
click at [731, 497] on label "Force Rush - Rush the specified Segment" at bounding box center [663, 496] width 253 height 20
click at [525, 497] on input "Force Rush - Rush the specified Segment" at bounding box center [519, 494] width 13 height 13
radio input "true"
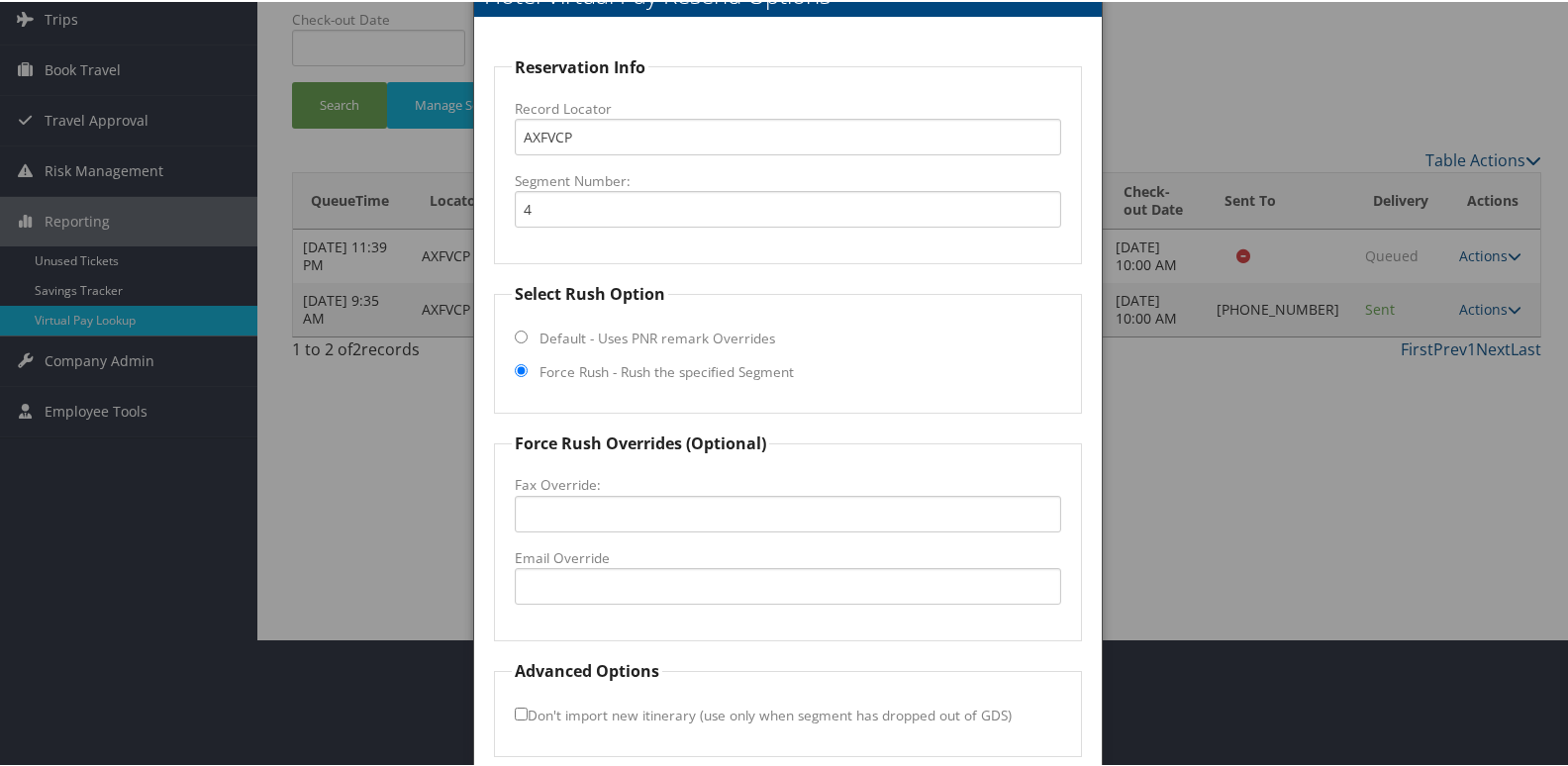
scroll to position [207, 0]
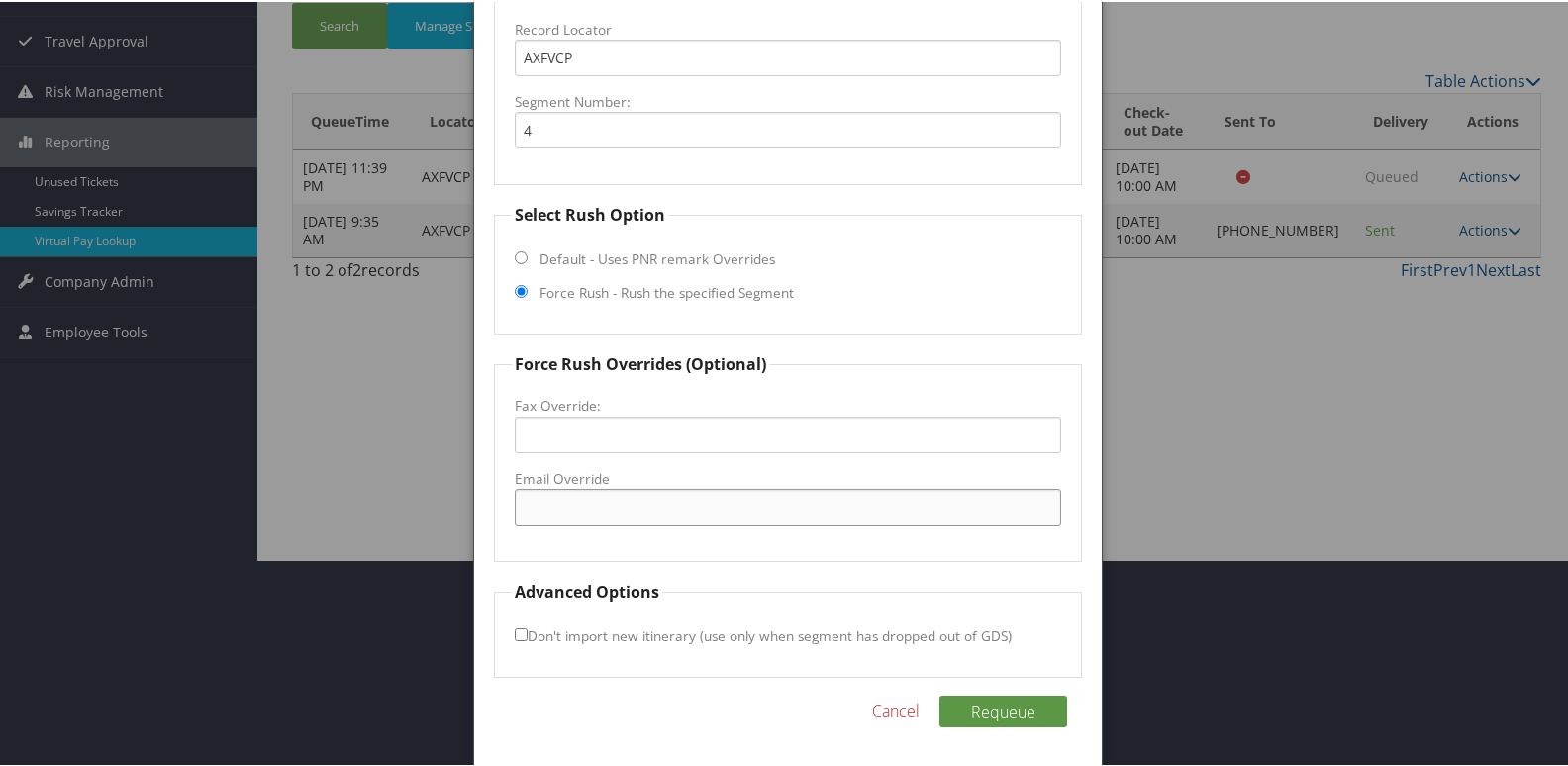
click at [652, 507] on input "Email Override" at bounding box center [789, 505] width 547 height 37
drag, startPoint x: 683, startPoint y: 504, endPoint x: 0, endPoint y: 510, distance: 683.0
click at [0, 510] on body "Menu Dashboards ► AirPortal 360™ (Manager) My Travel Dashboard Trips ► Airtiner…" at bounding box center [788, 176] width 1576 height 766
click at [526, 506] on input "cyowecy@gmail.com" at bounding box center [789, 505] width 547 height 37
click at [575, 510] on input "cyowecy@gmail.com" at bounding box center [789, 505] width 547 height 37
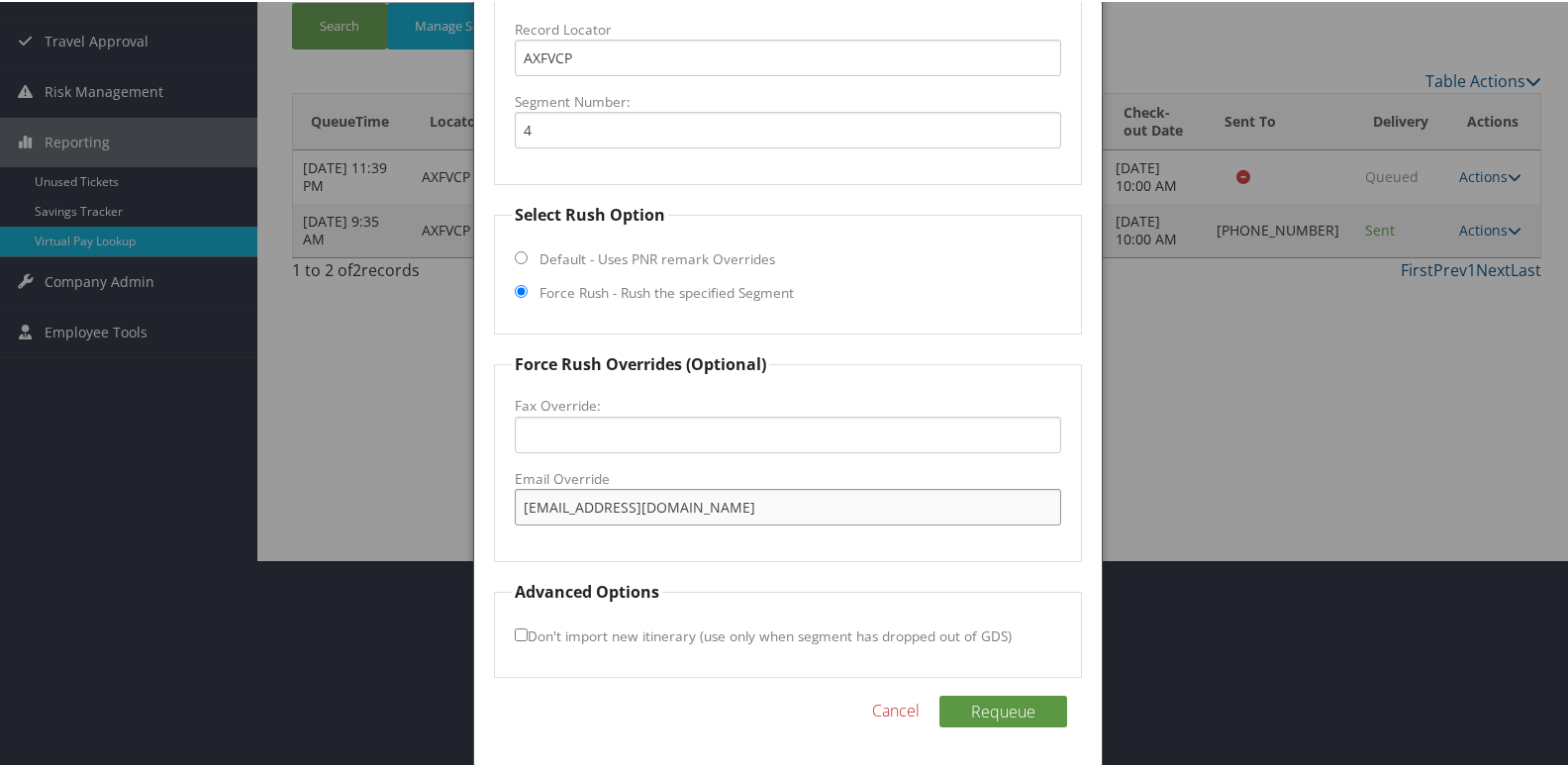
click at [571, 502] on input "cbowecy@gmail.com" at bounding box center [789, 505] width 547 height 37
type input "cyowbcy@gmail.com"
click at [973, 714] on button "Requeue" at bounding box center [1003, 710] width 127 height 32
drag, startPoint x: 711, startPoint y: 502, endPoint x: 267, endPoint y: 502, distance: 444.0
click at [267, 502] on body "Menu Dashboards ► AirPortal 360™ (Manager) My Travel Dashboard Trips ► Airtiner…" at bounding box center [788, 176] width 1576 height 766
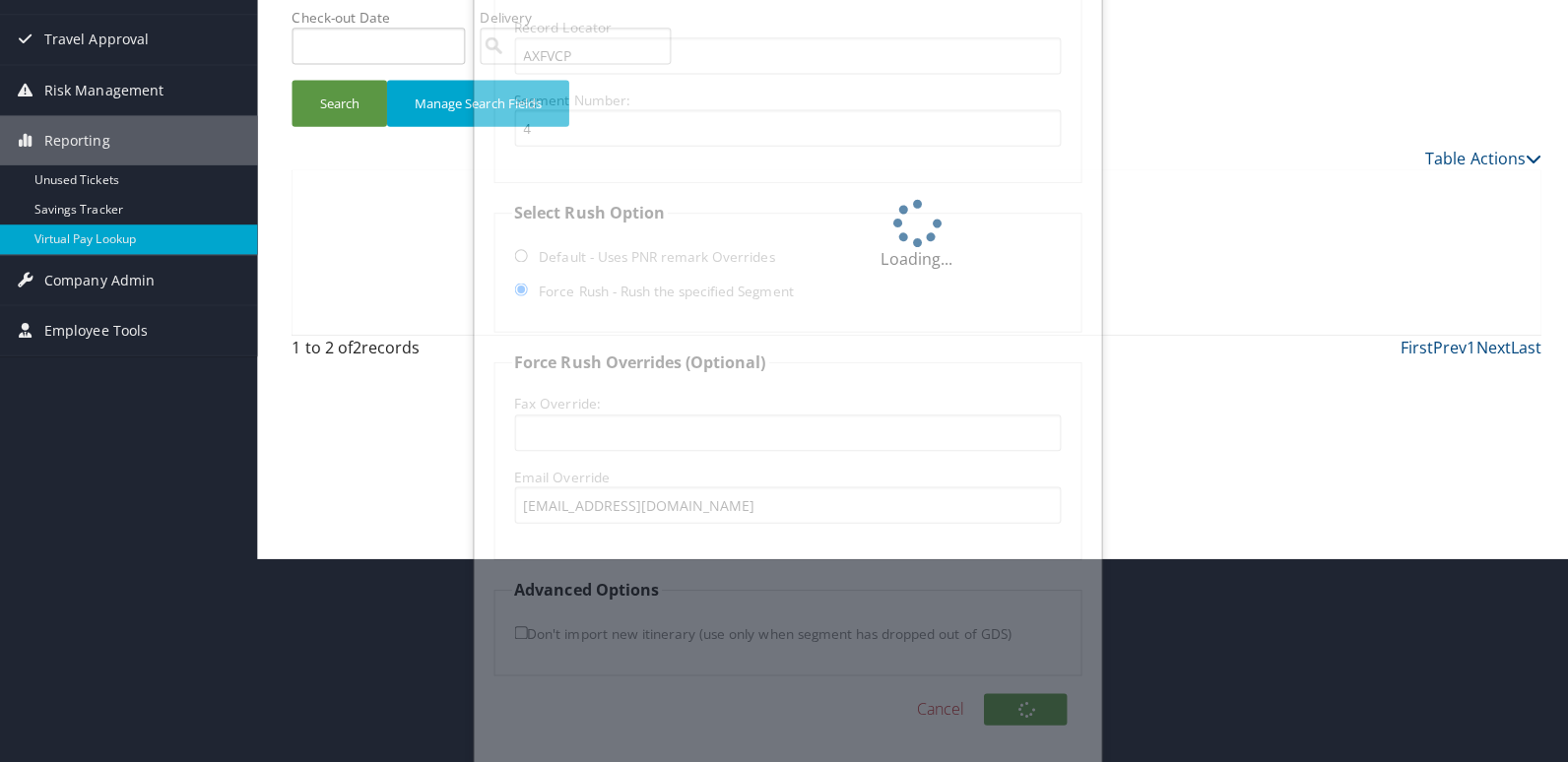
scroll to position [0, 0]
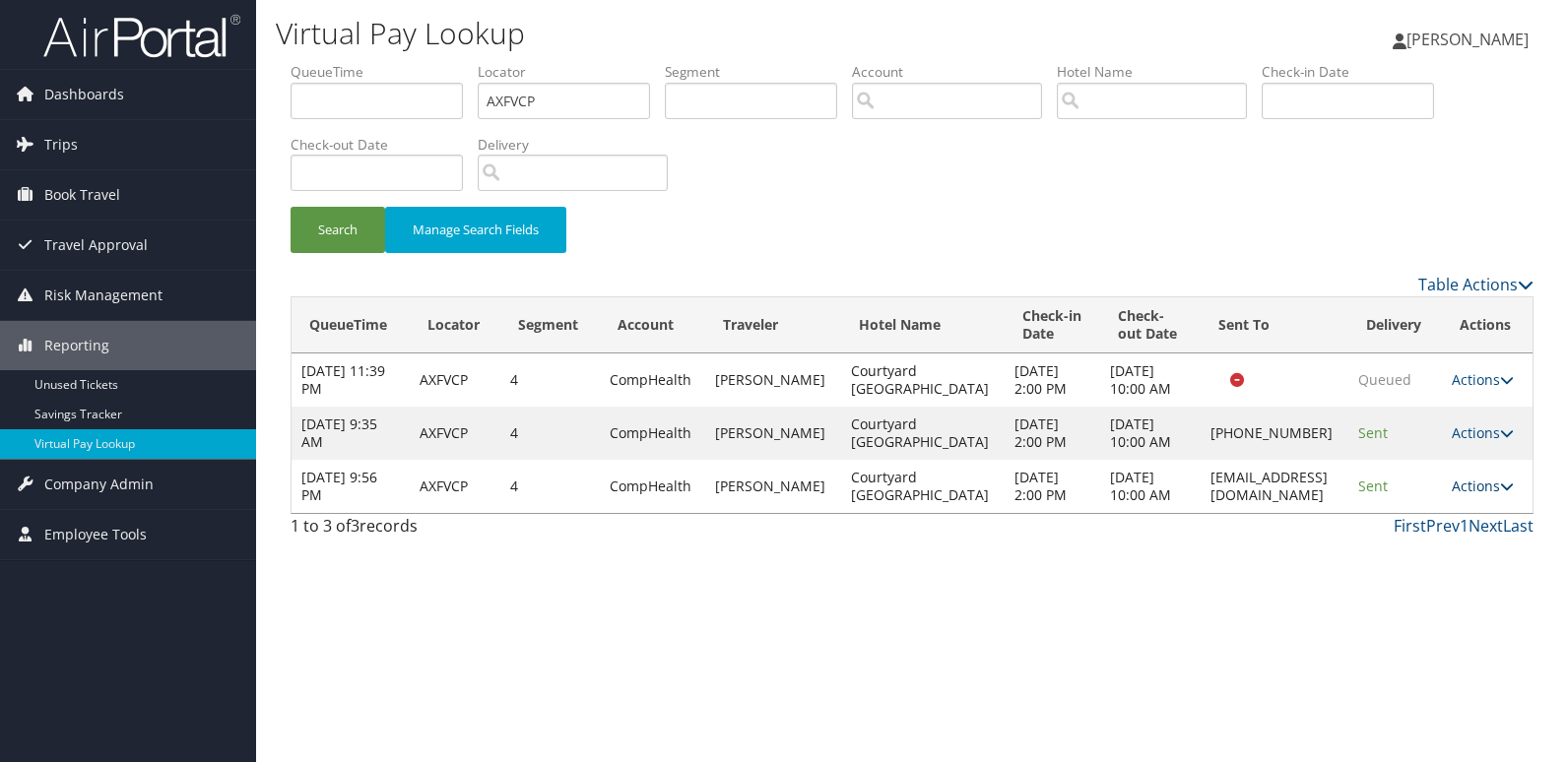
click at [1486, 496] on link "Actions" at bounding box center [1483, 486] width 62 height 19
click at [1441, 590] on link "Logs" at bounding box center [1444, 593] width 124 height 34
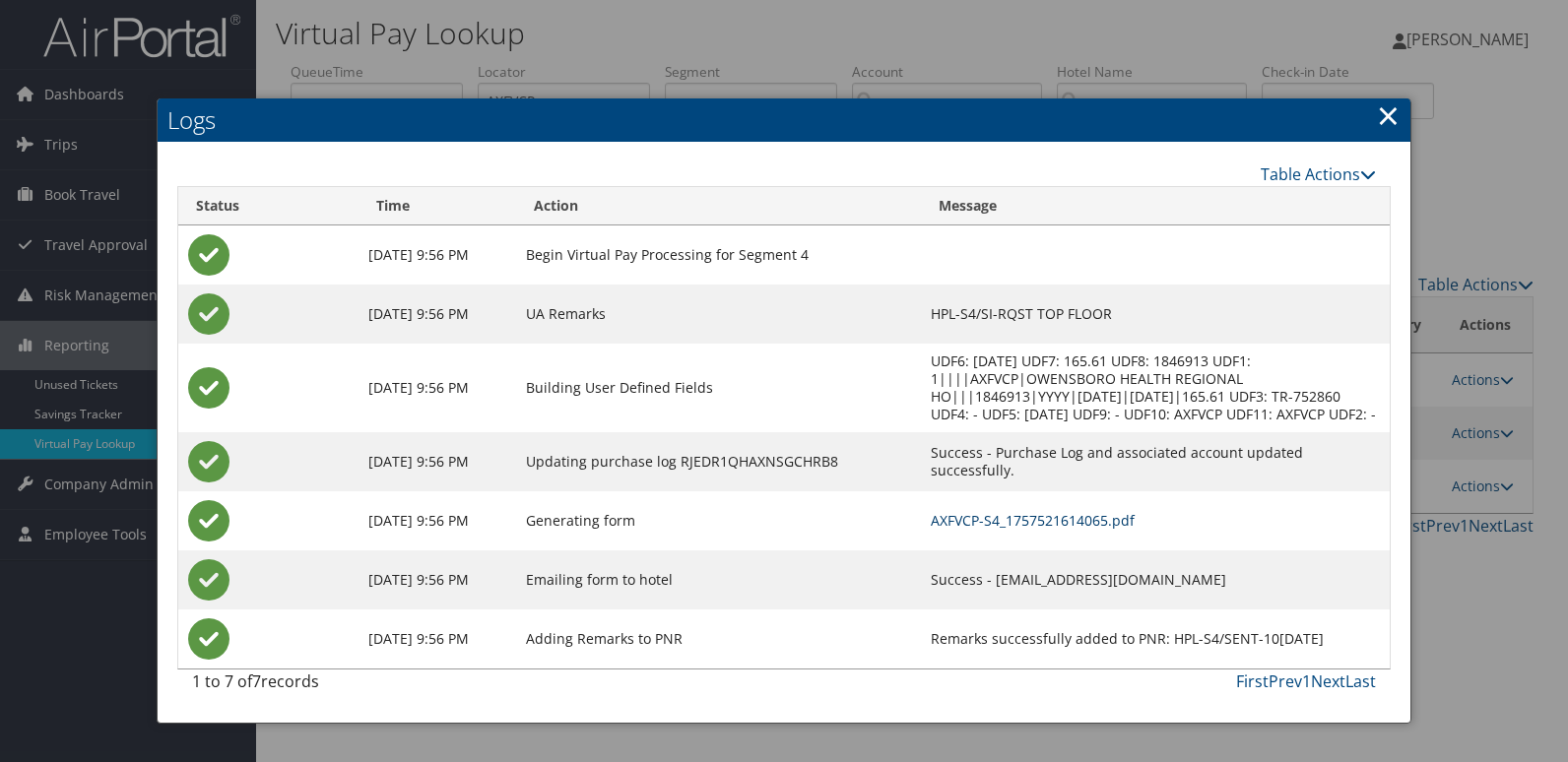
click at [1043, 529] on link "AXFVCP-S4_1757521614065.pdf" at bounding box center [1032, 521] width 204 height 19
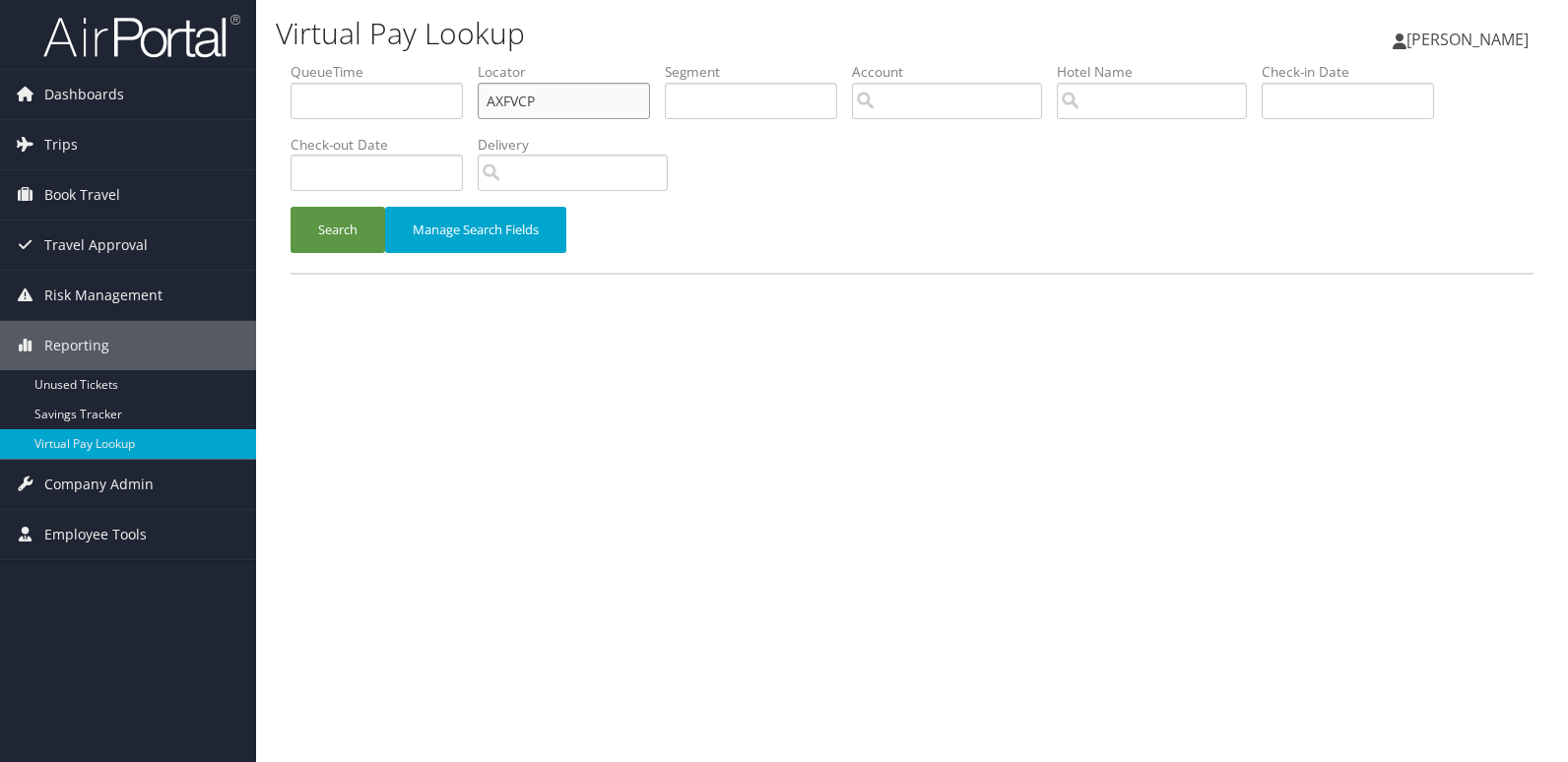
drag, startPoint x: 494, startPoint y: 103, endPoint x: 343, endPoint y: 112, distance: 151.3
click at [343, 62] on ul "QueueTime Locator AXFVCP Segment Account Traveler Hotel Name Check-in Date Chec…" at bounding box center [913, 62] width 1243 height 0
paste input "ETOSHY"
type input "ETOSHY"
click at [291, 207] on button "Search" at bounding box center [339, 230] width 95 height 47
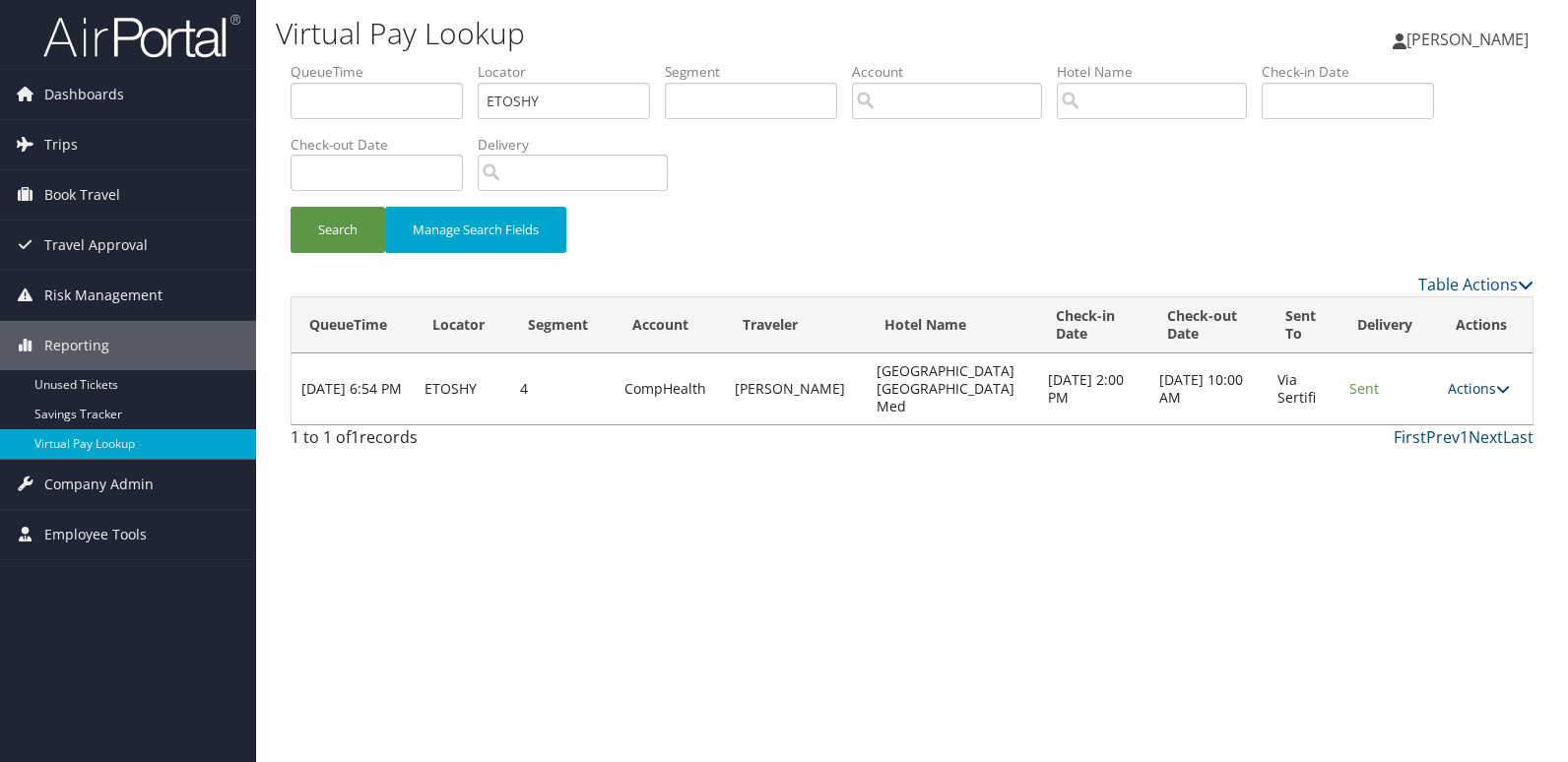
click at [1482, 379] on link "Actions" at bounding box center [1479, 388] width 62 height 19
click at [1421, 444] on link "Logs" at bounding box center [1439, 442] width 124 height 34
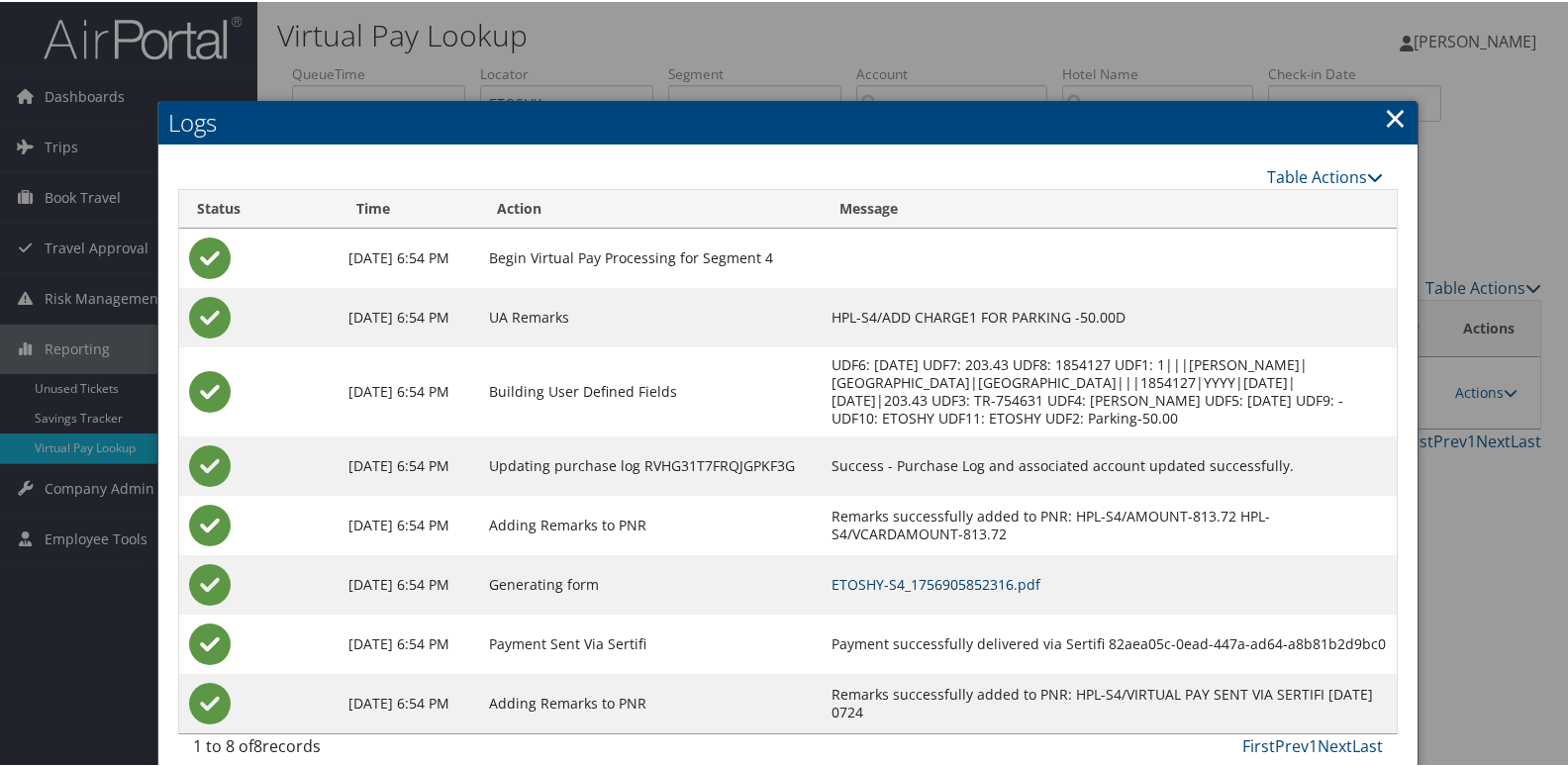
click at [1036, 592] on link "ETOSHY-S4_1756905852316.pdf" at bounding box center [936, 582] width 209 height 19
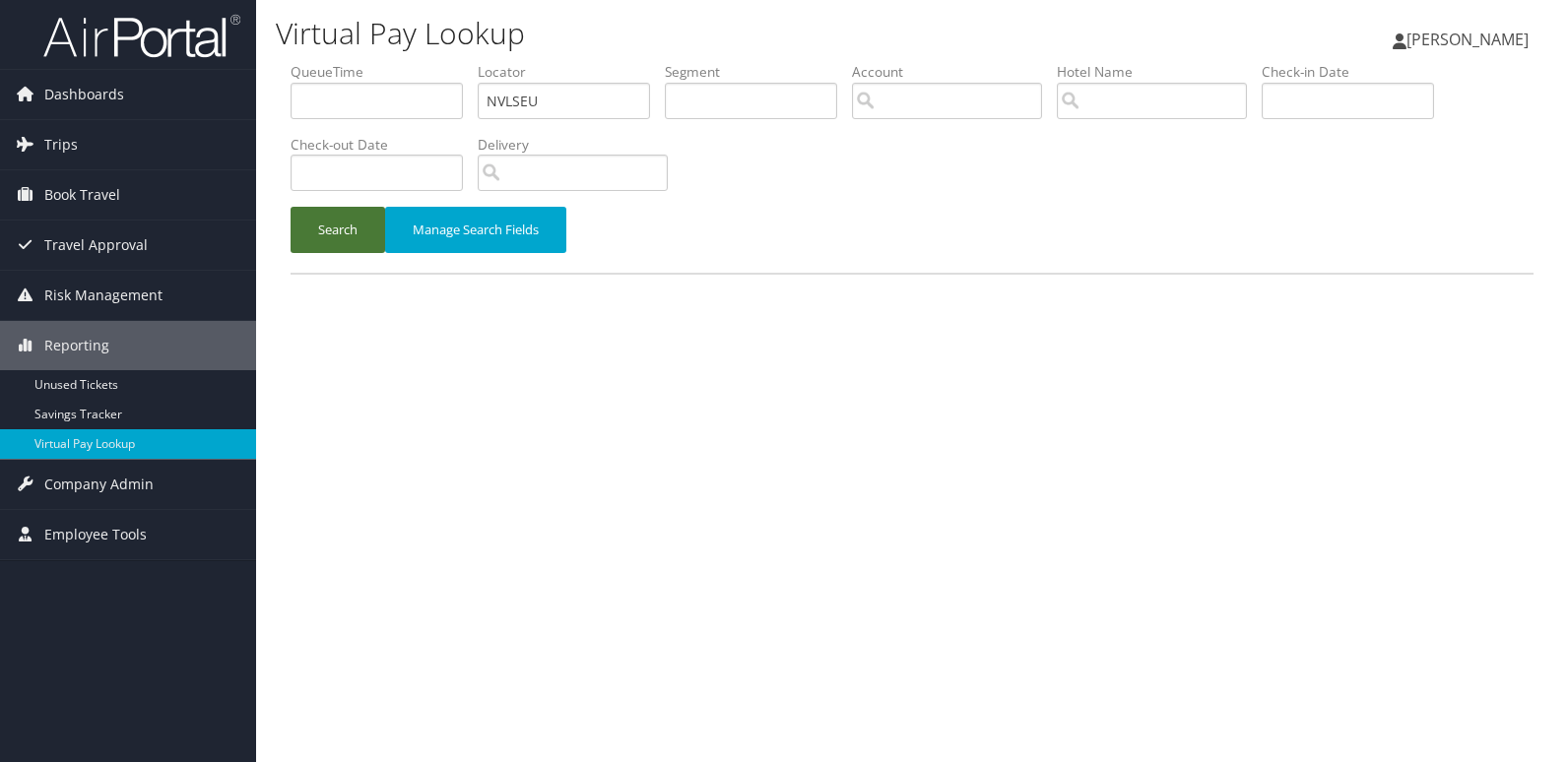
click at [339, 249] on button "Search" at bounding box center [339, 230] width 95 height 47
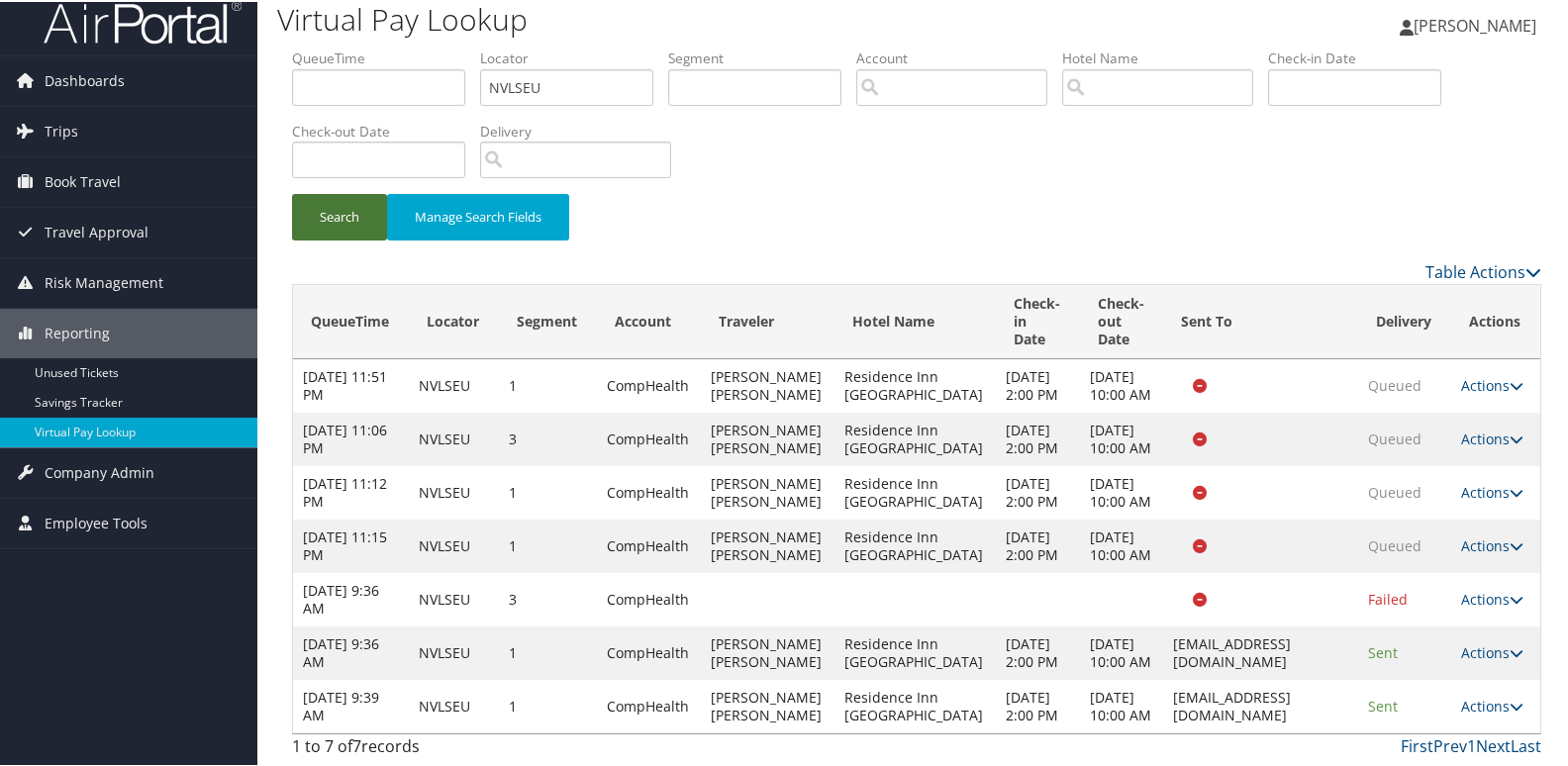
scroll to position [230, 0]
click at [1475, 695] on link "Actions" at bounding box center [1492, 704] width 63 height 19
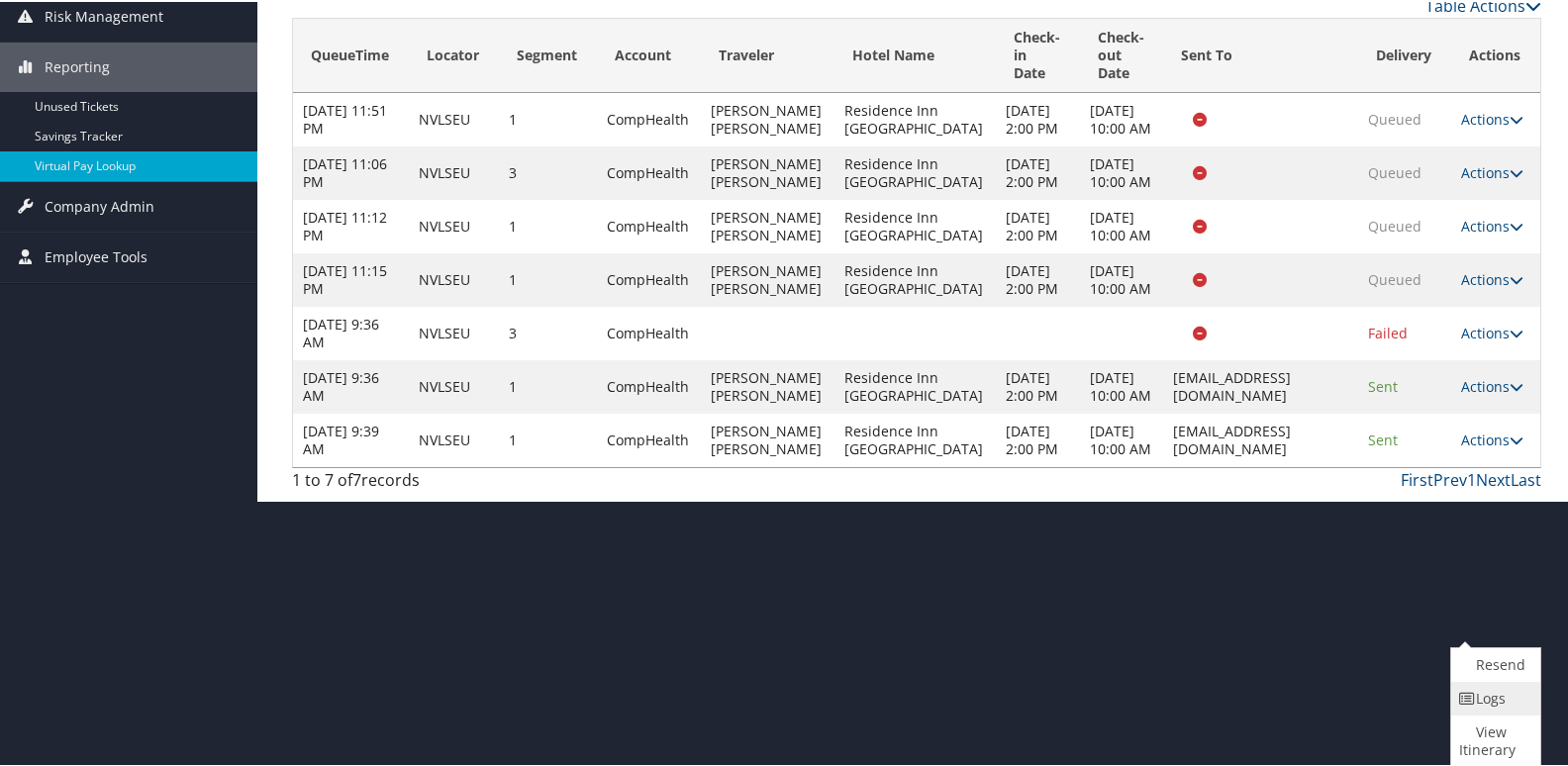
click at [1487, 691] on link "Logs" at bounding box center [1493, 697] width 85 height 34
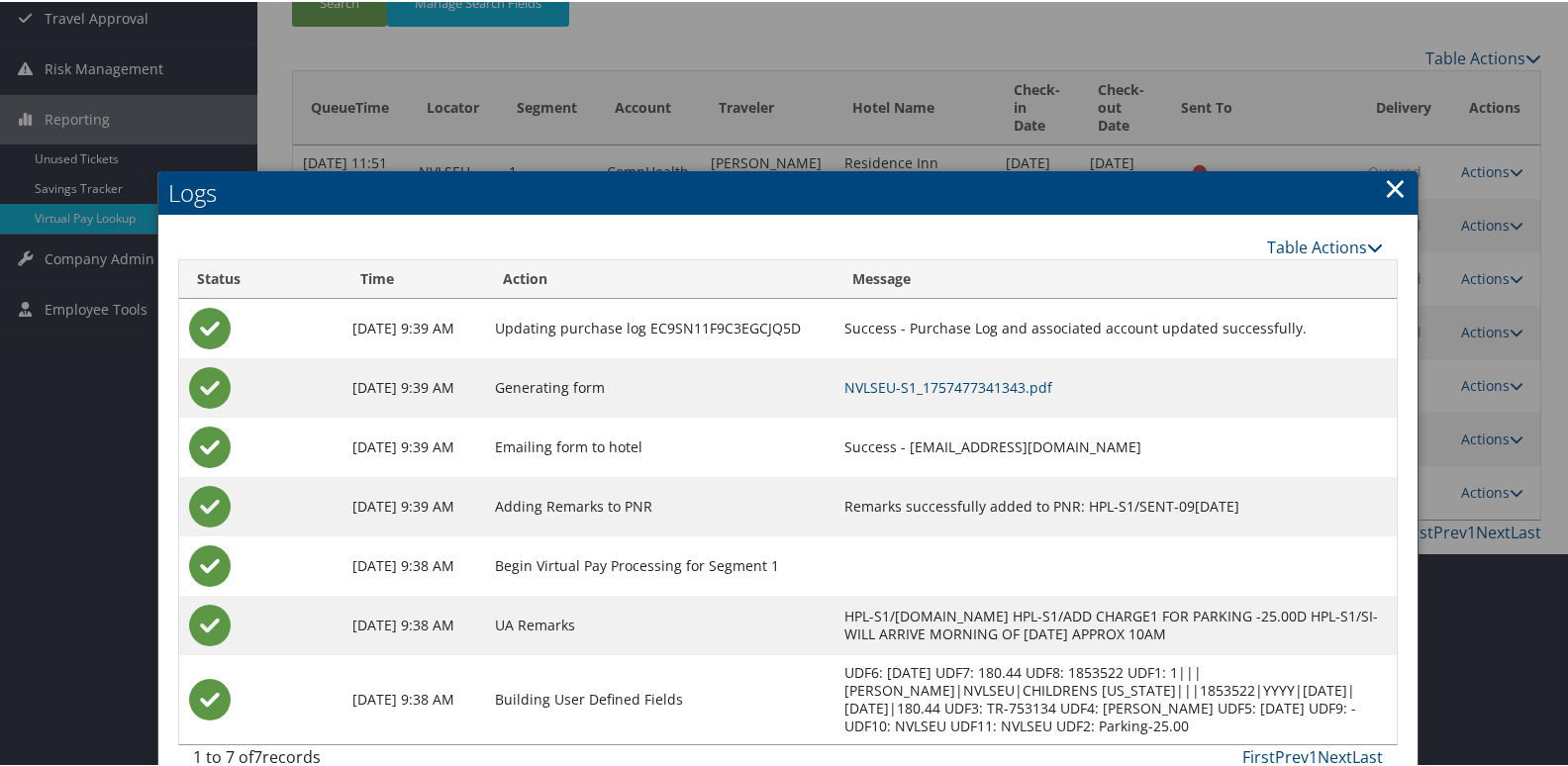
click at [1482, 385] on div at bounding box center [788, 383] width 1576 height 766
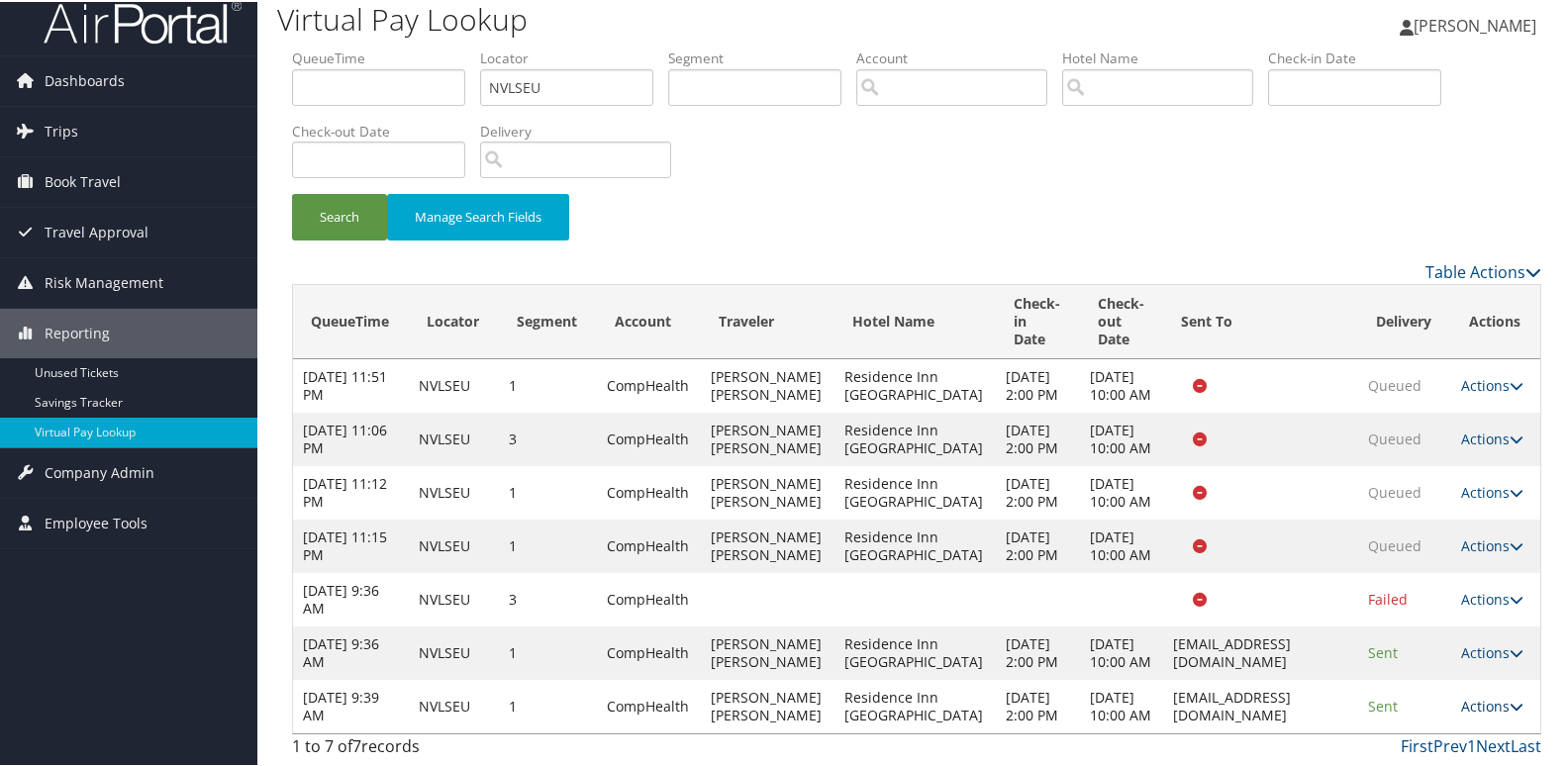
click at [1470, 695] on link "Actions" at bounding box center [1492, 704] width 63 height 19
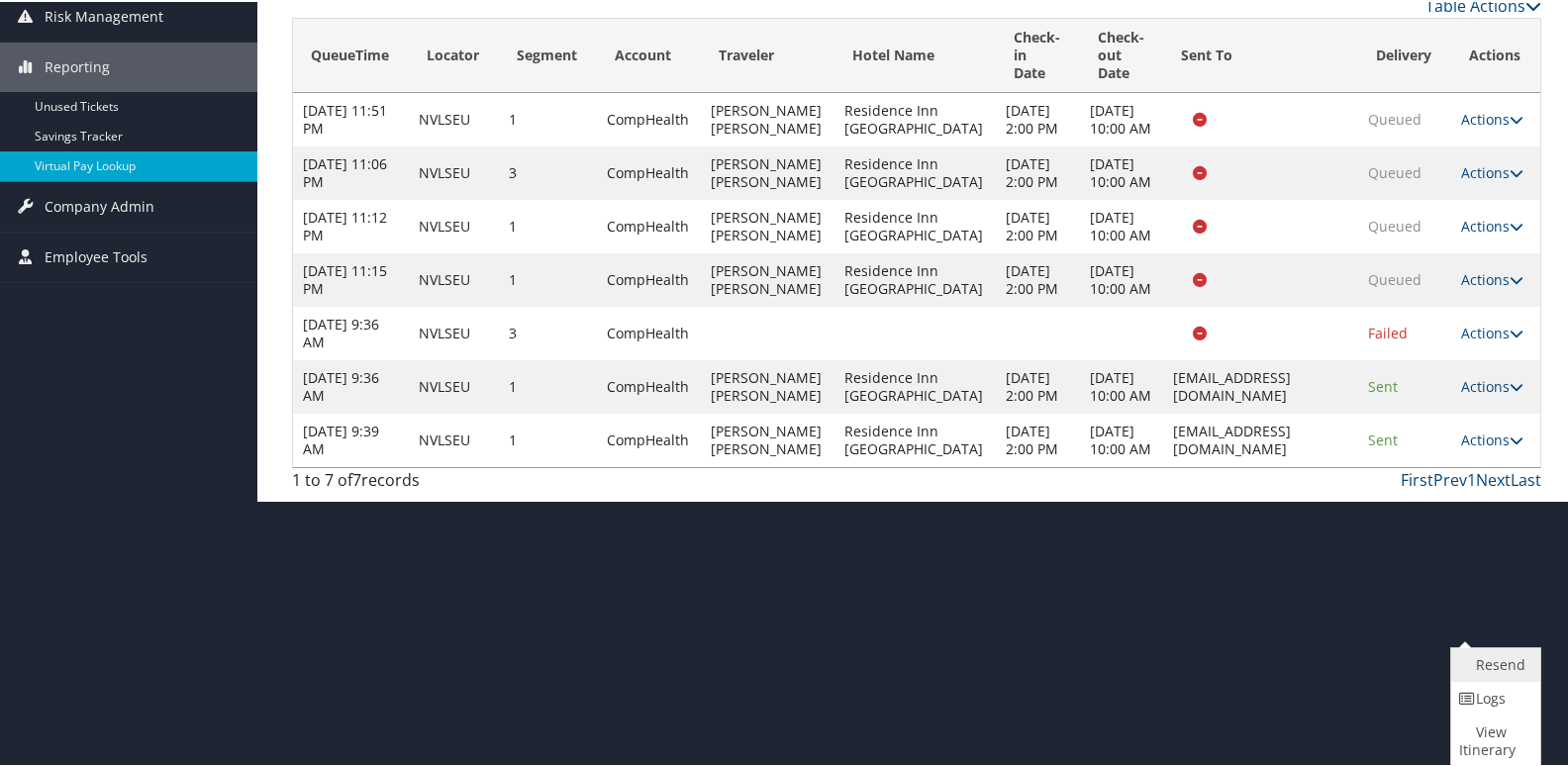
click at [1478, 648] on link "Resend" at bounding box center [1493, 664] width 85 height 34
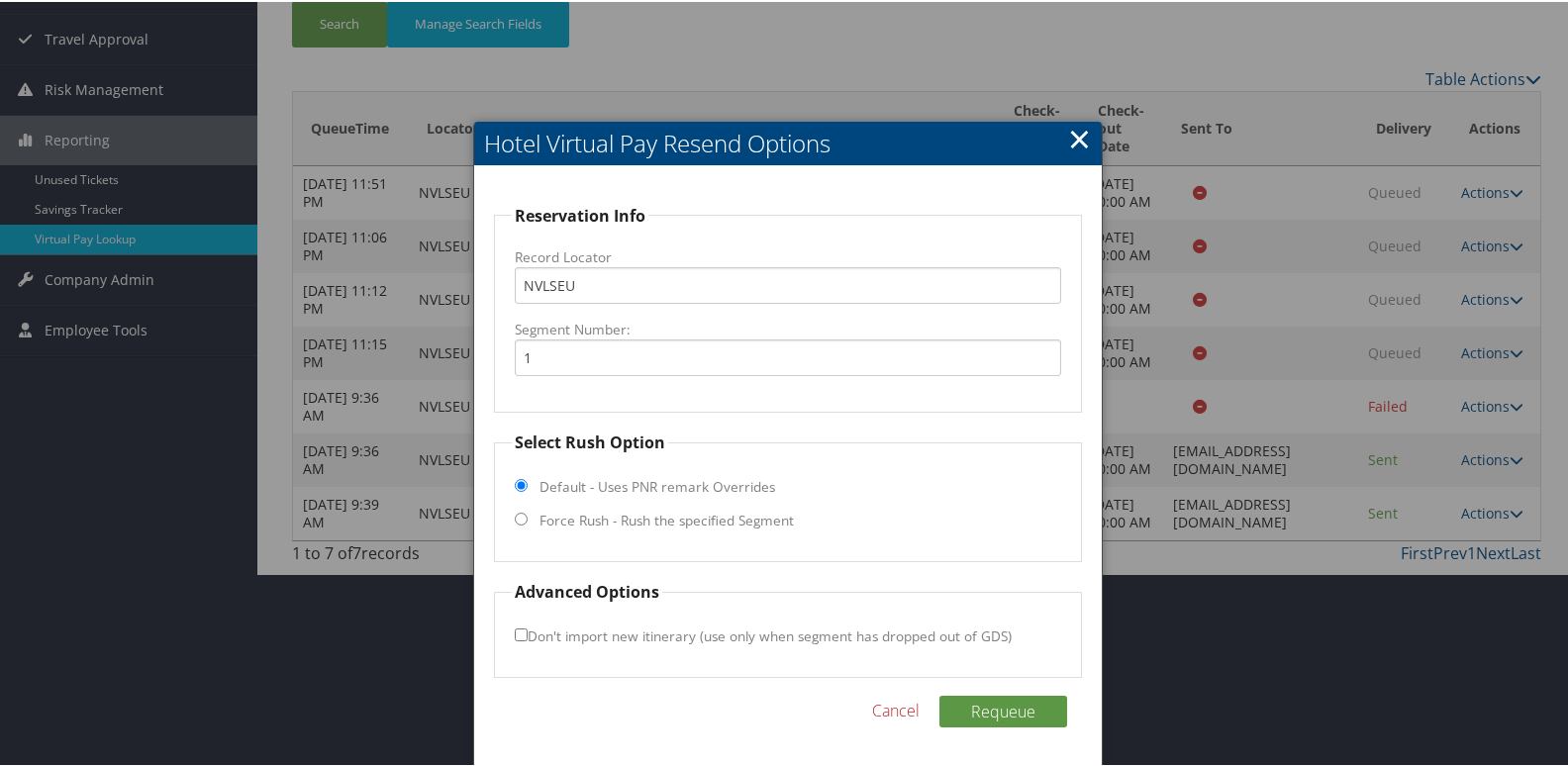
click at [741, 509] on label "Force Rush - Rush the specified Segment" at bounding box center [667, 519] width 255 height 20
click at [527, 511] on input "Force Rush - Rush the specified Segment" at bounding box center [521, 517] width 13 height 13
radio input "true"
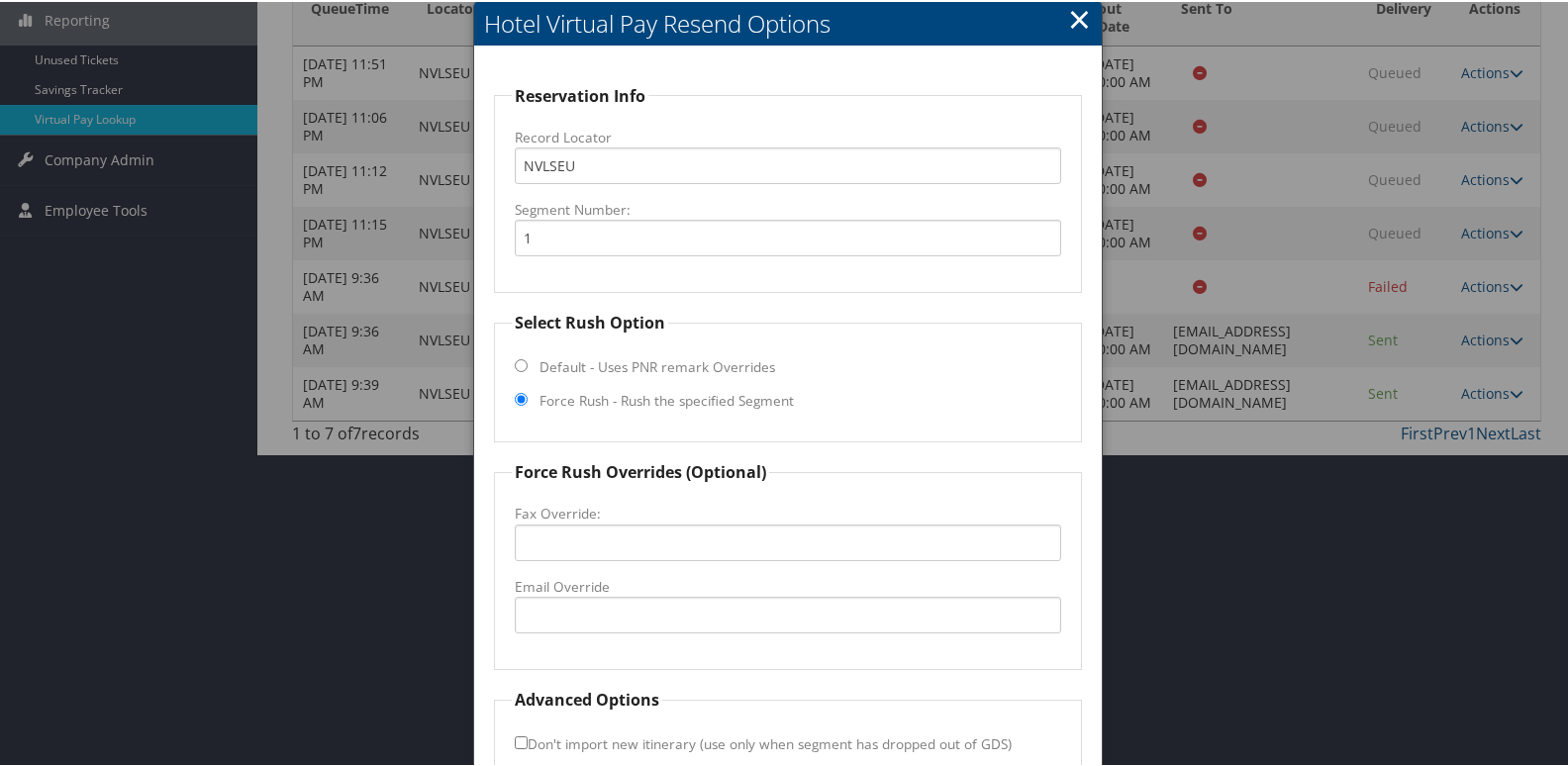
scroll to position [437, 0]
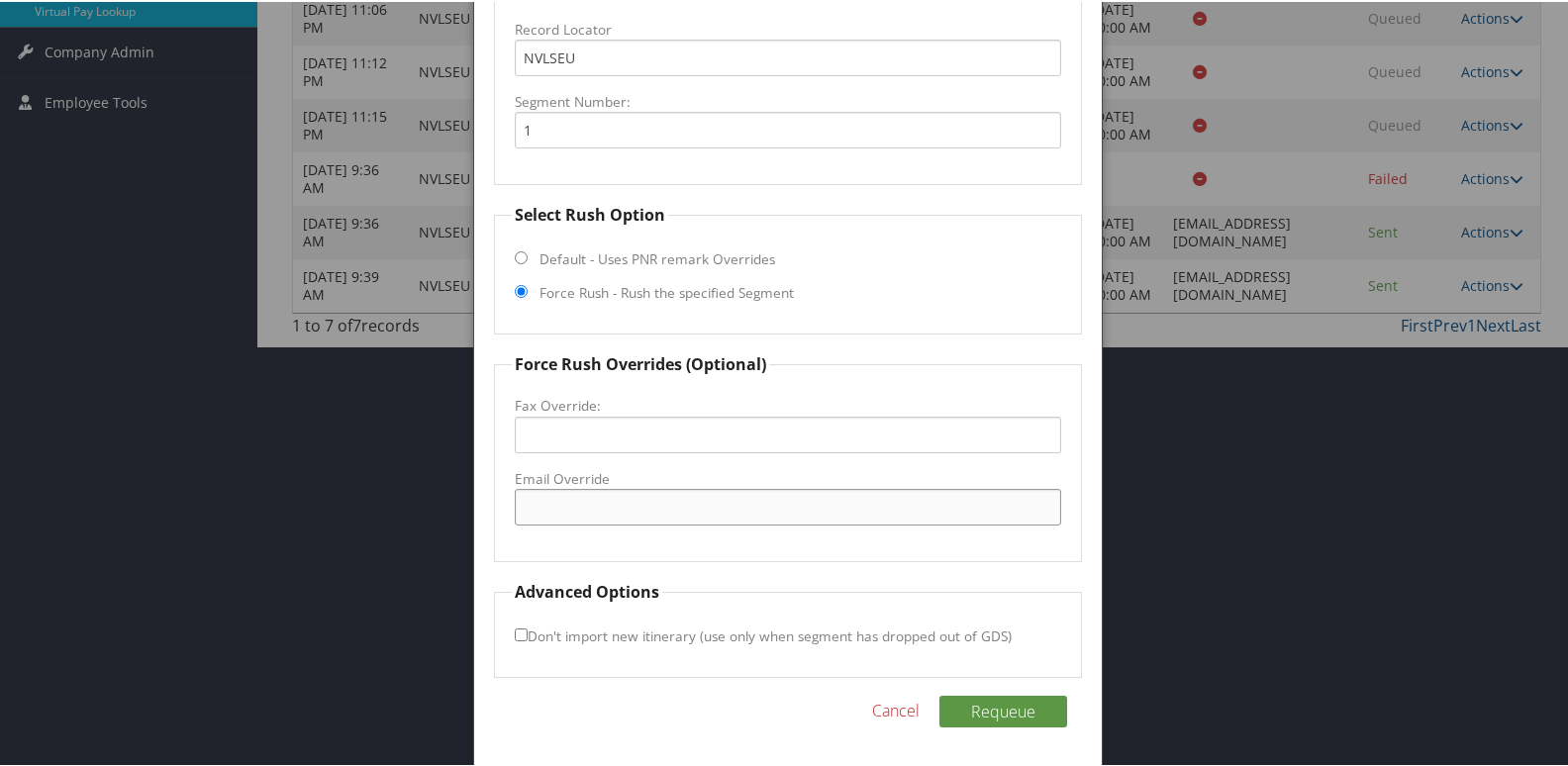
click at [707, 501] on input "Email Override" at bounding box center [789, 505] width 547 height 37
drag, startPoint x: 722, startPoint y: 511, endPoint x: 278, endPoint y: 454, distance: 447.6
type input "resinn200@outlook.com"
click at [1003, 713] on button "Requeue" at bounding box center [1003, 710] width 127 height 32
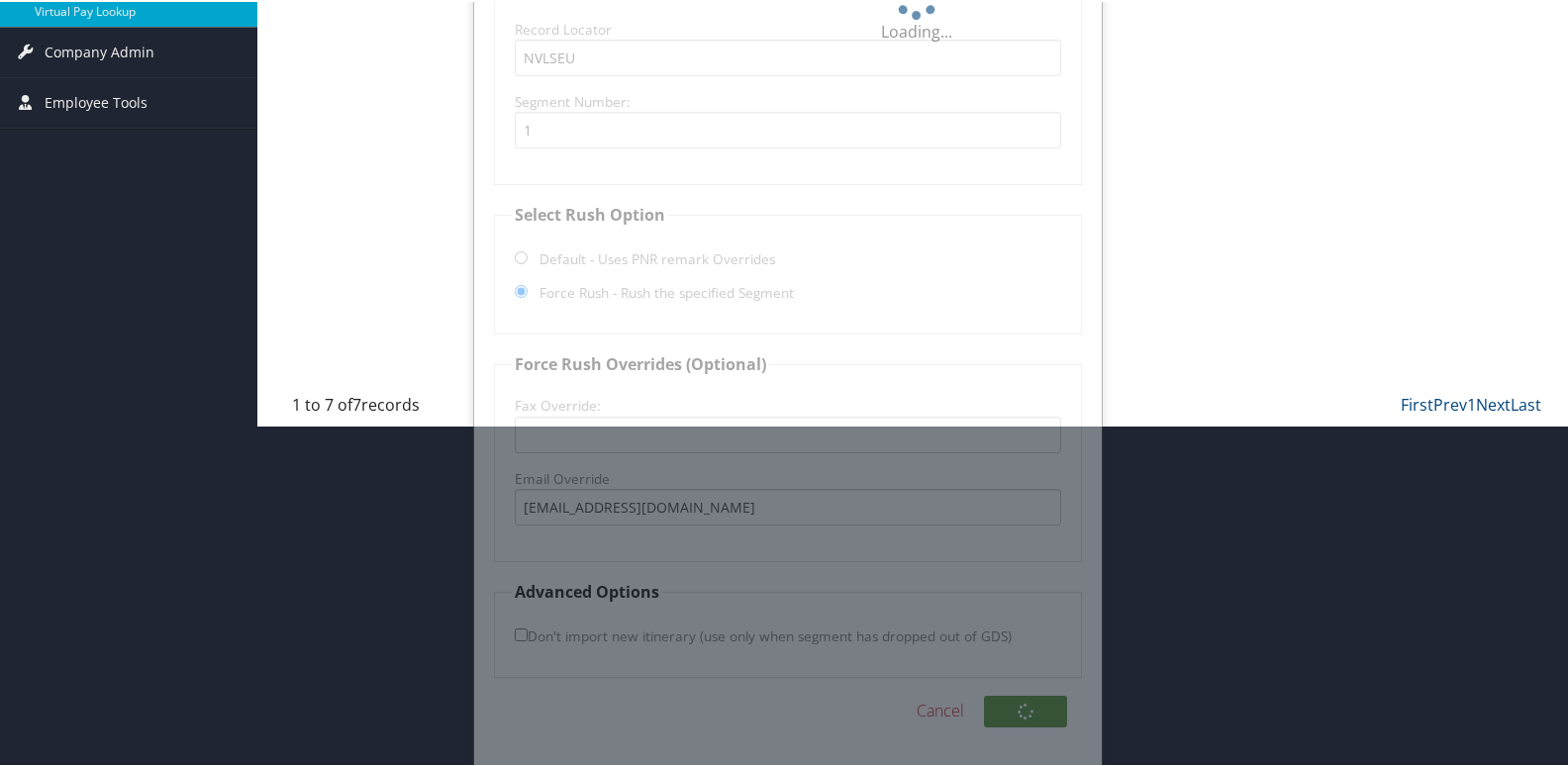
scroll to position [398, 0]
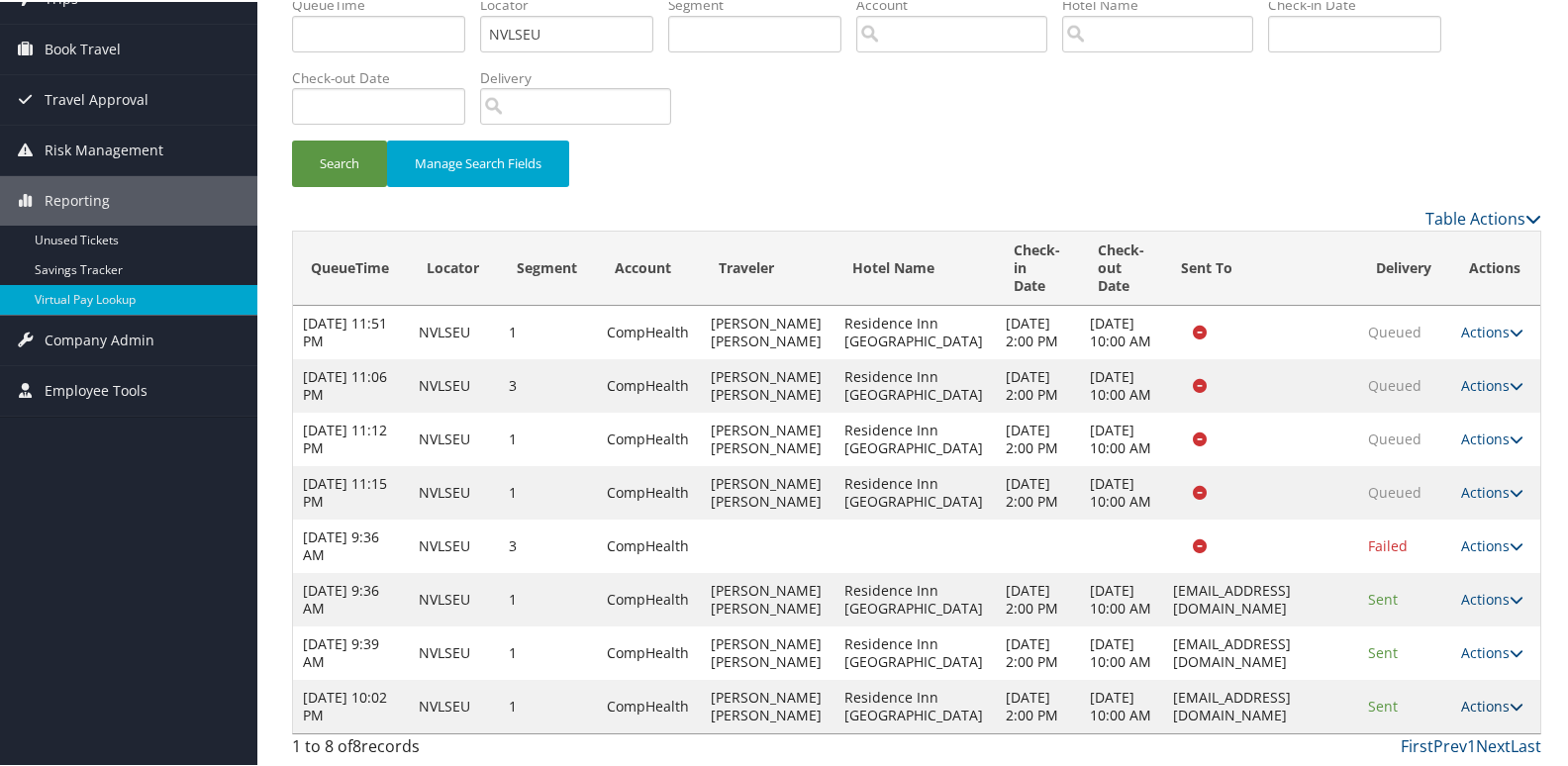
click at [1478, 695] on link "Actions" at bounding box center [1492, 704] width 63 height 19
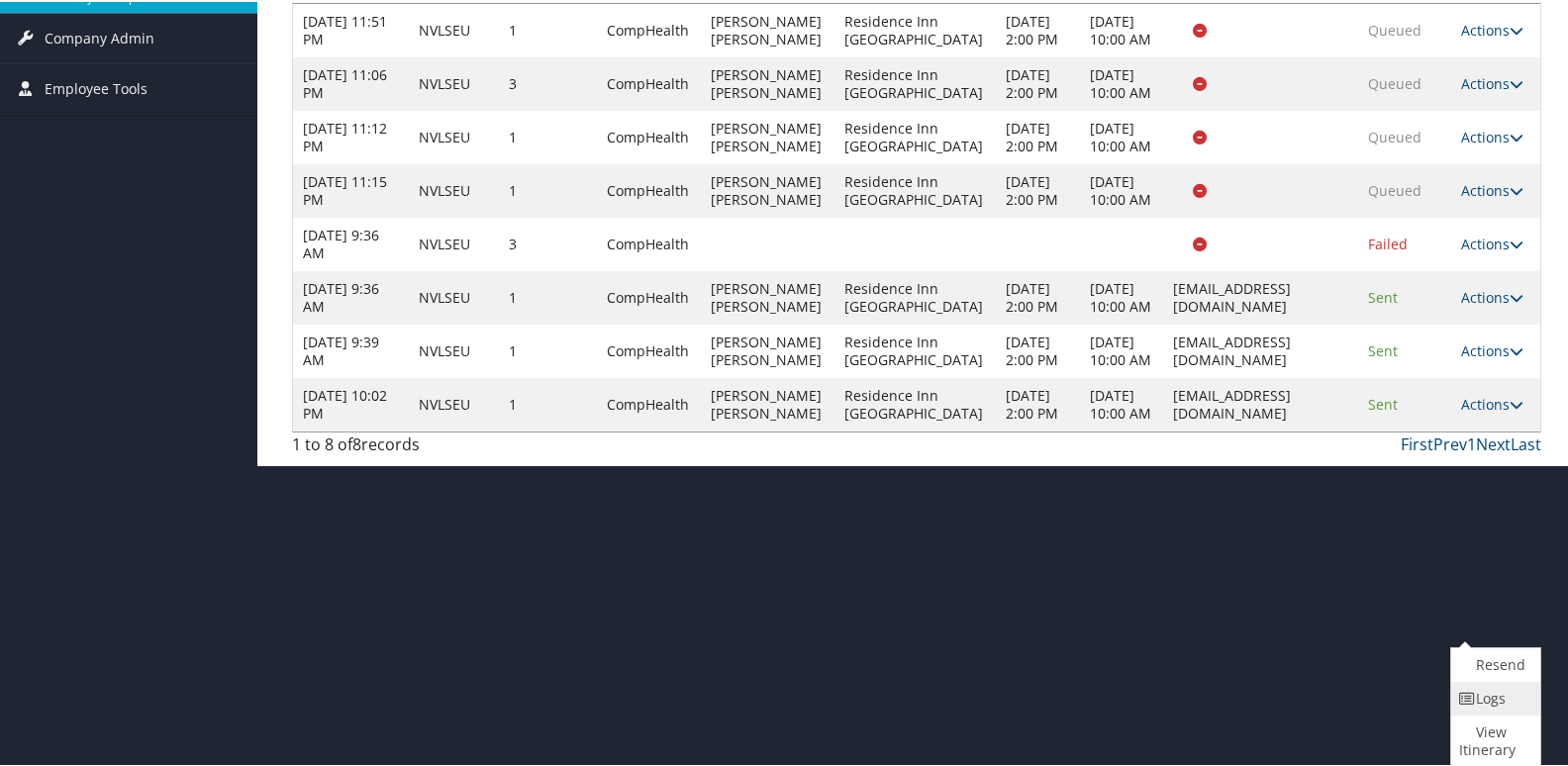
click at [1481, 705] on link "Logs" at bounding box center [1493, 697] width 85 height 34
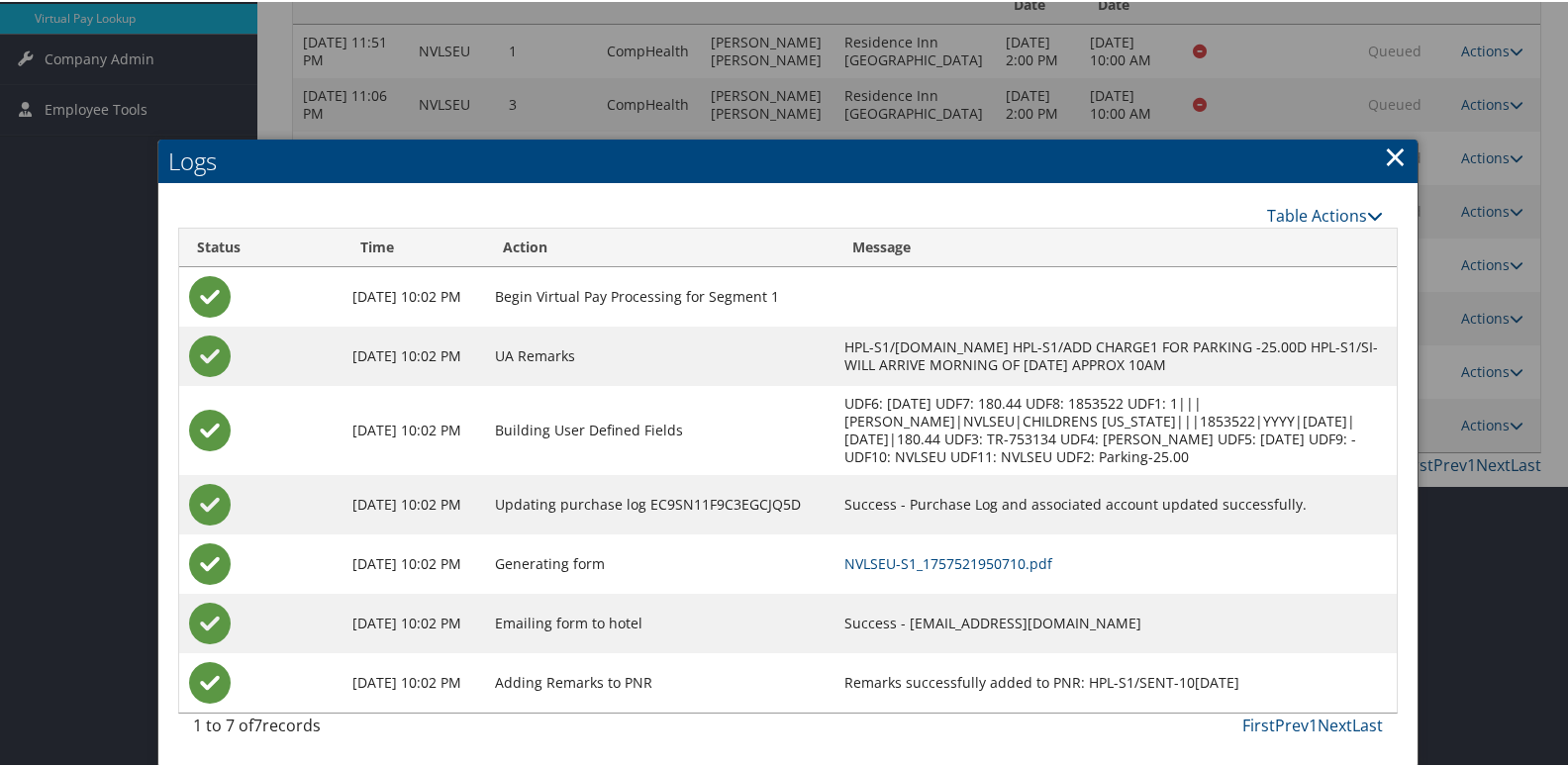
scroll to position [442, 0]
click at [1038, 566] on link "NVLSEU-S1_1757521950710.pdf" at bounding box center [948, 561] width 208 height 19
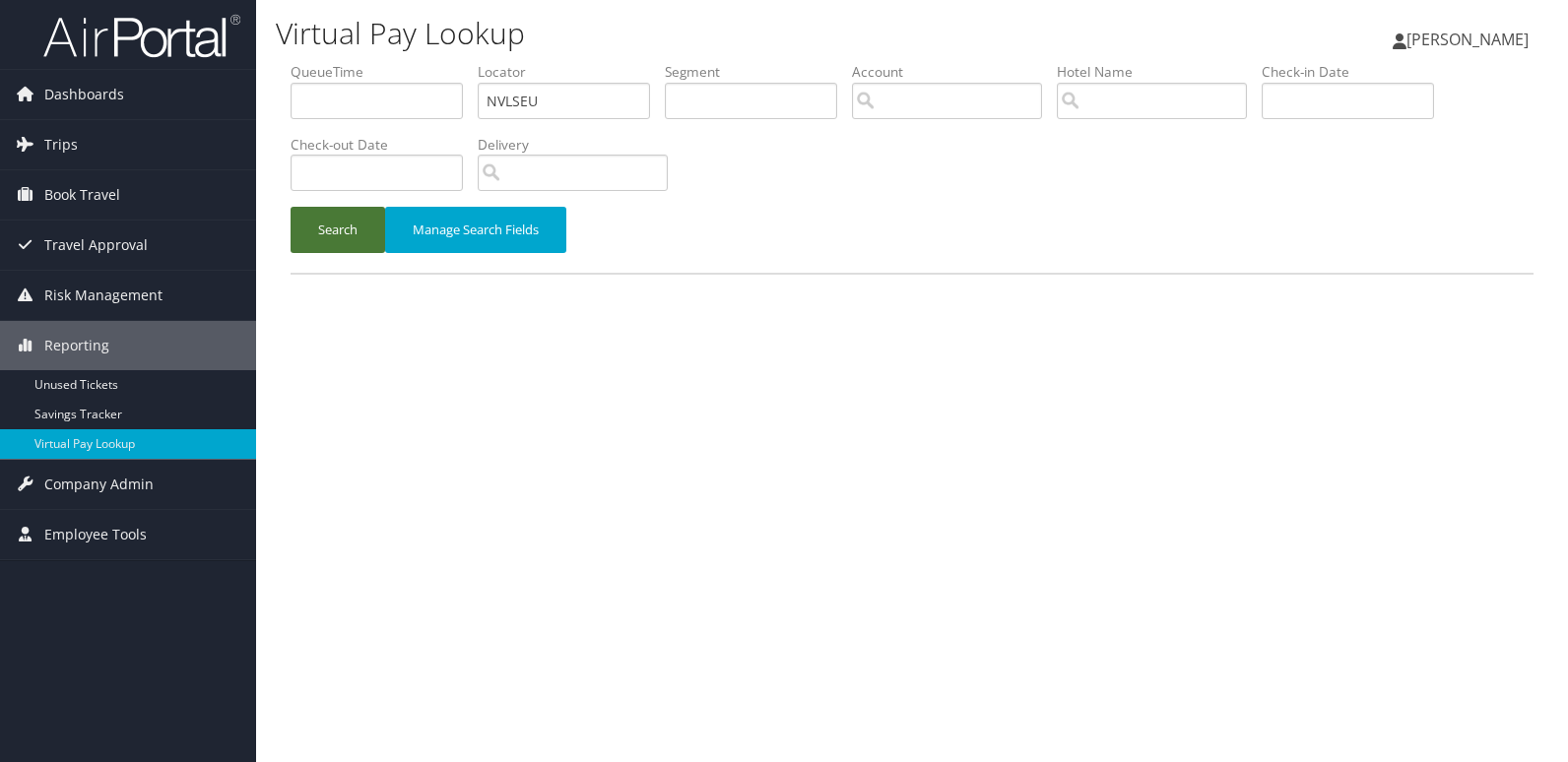
click at [330, 225] on button "Search" at bounding box center [339, 230] width 95 height 47
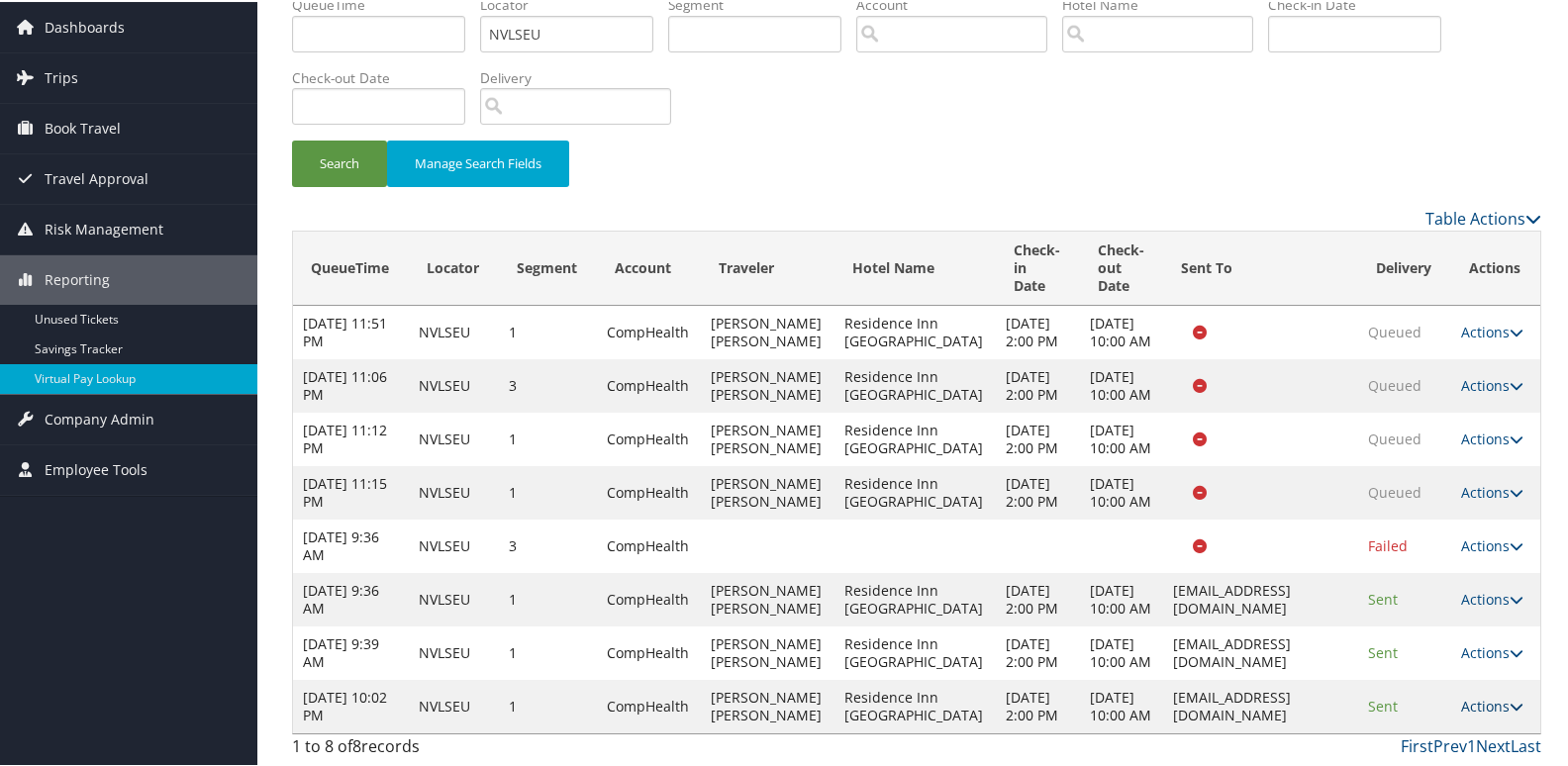
click at [1477, 695] on link "Actions" at bounding box center [1492, 704] width 63 height 19
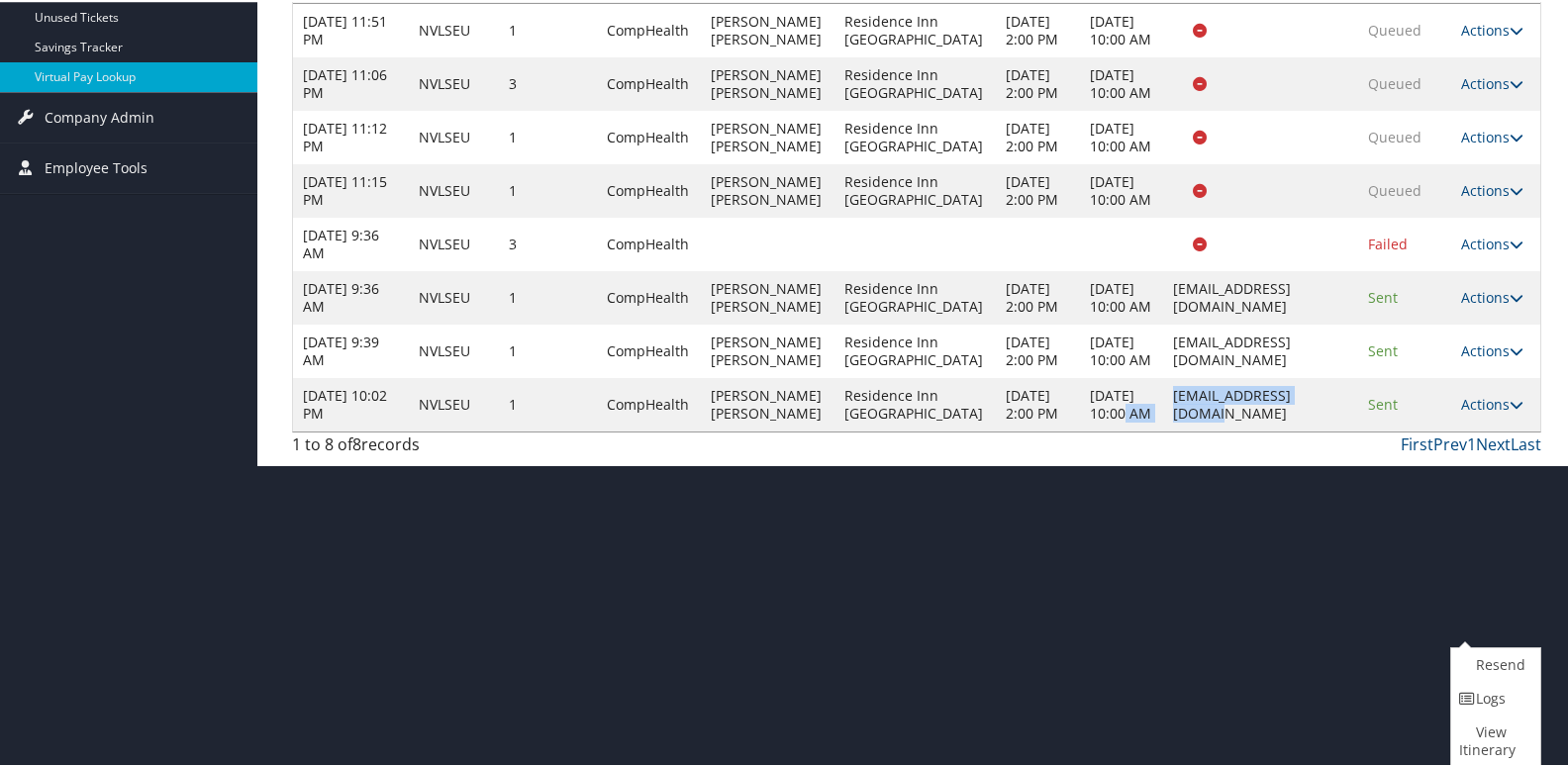
drag, startPoint x: 1281, startPoint y: 613, endPoint x: 1101, endPoint y: 613, distance: 180.0
click at [1101, 430] on tr "Sep 10, 2025 10:02 PM NVLSEU 1 CompHealth SCHWEDHELM MELISSA CHRISTIENE Residen…" at bounding box center [917, 403] width 1248 height 54
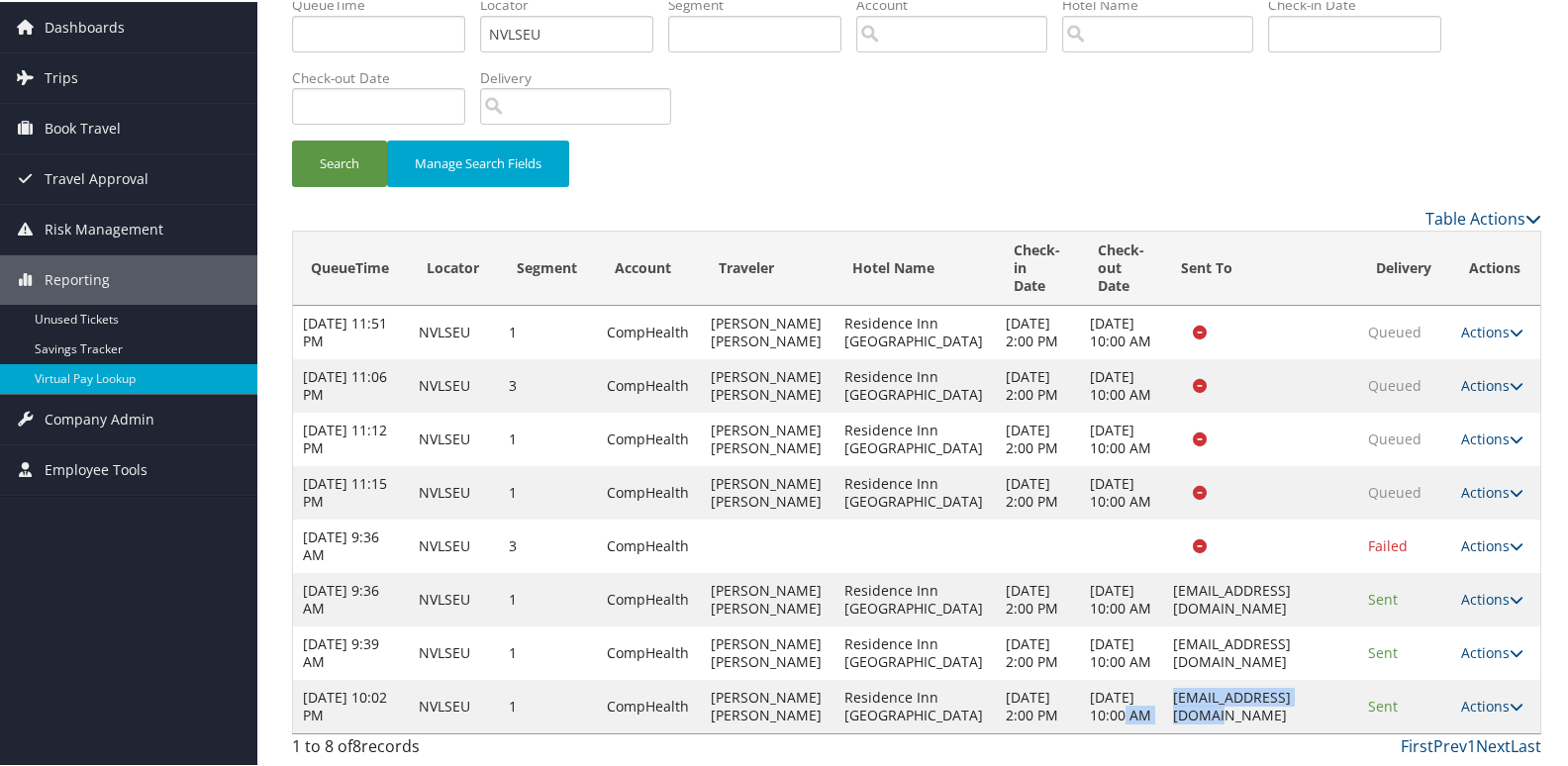
drag, startPoint x: 1101, startPoint y: 613, endPoint x: 1274, endPoint y: 682, distance: 186.3
click at [1274, 682] on td "resinn200@outlook.com" at bounding box center [1261, 705] width 195 height 54
drag, startPoint x: 1272, startPoint y: 686, endPoint x: 1115, endPoint y: 692, distance: 157.1
click at [1163, 692] on td "resinn200@outlook.com" at bounding box center [1261, 705] width 195 height 54
drag, startPoint x: 1115, startPoint y: 692, endPoint x: 1283, endPoint y: 687, distance: 168.1
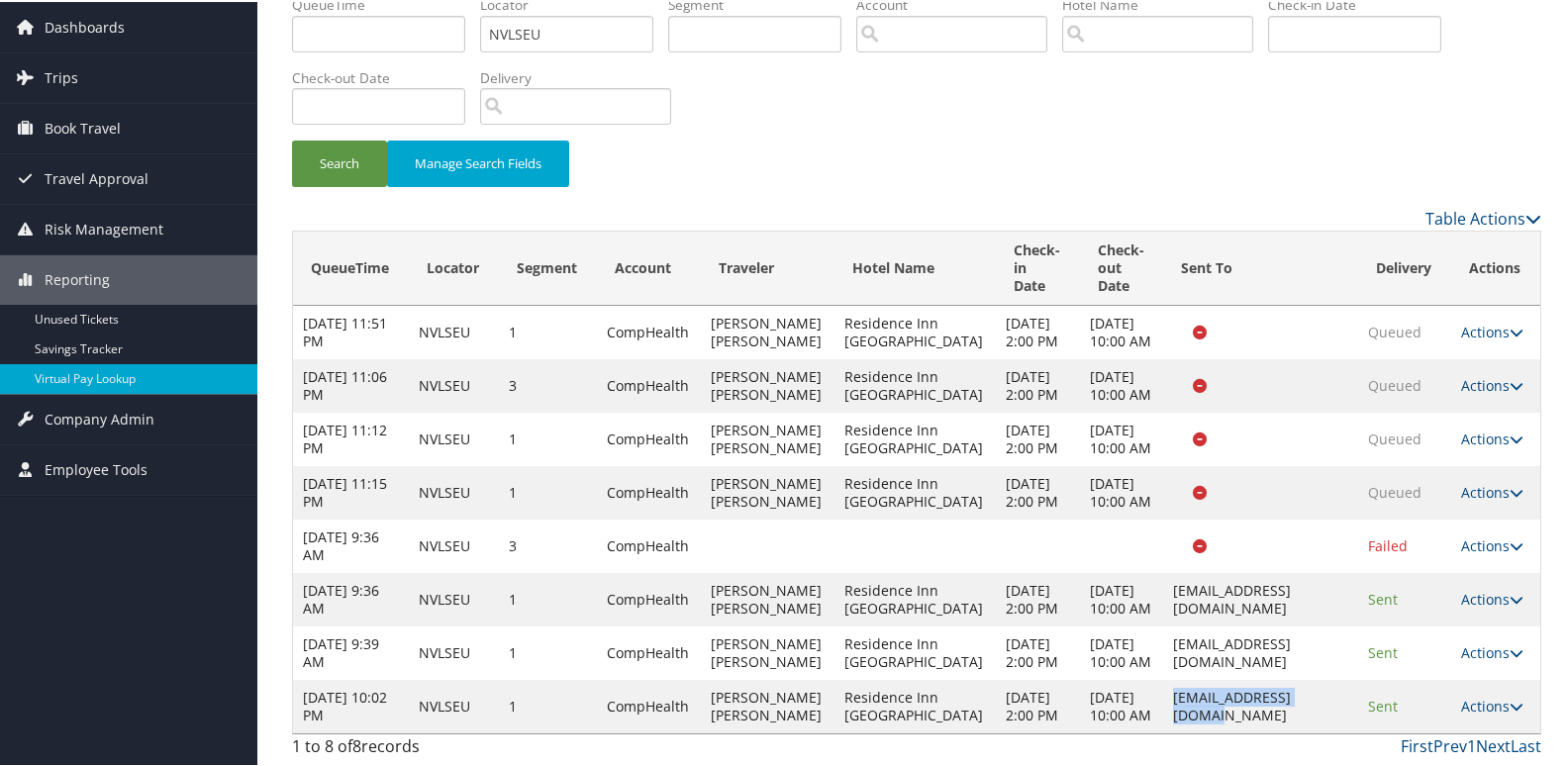
click at [1283, 687] on td "resinn200@outlook.com" at bounding box center [1261, 705] width 195 height 54
click at [1277, 696] on td "resinn200@outlook.com" at bounding box center [1261, 705] width 195 height 54
click at [1477, 695] on link "Actions" at bounding box center [1492, 704] width 63 height 19
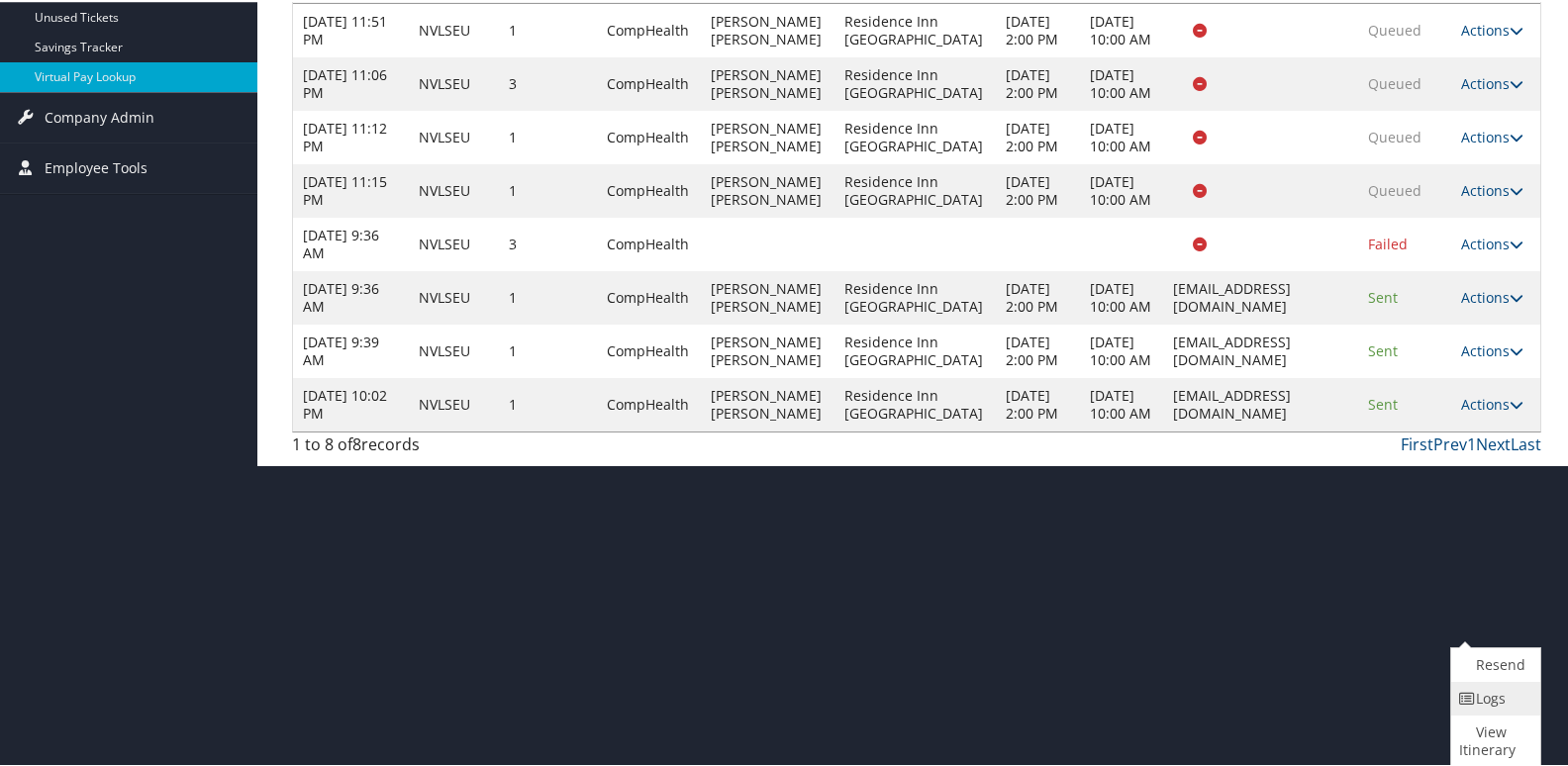
click at [1475, 703] on icon at bounding box center [1469, 697] width 18 height 14
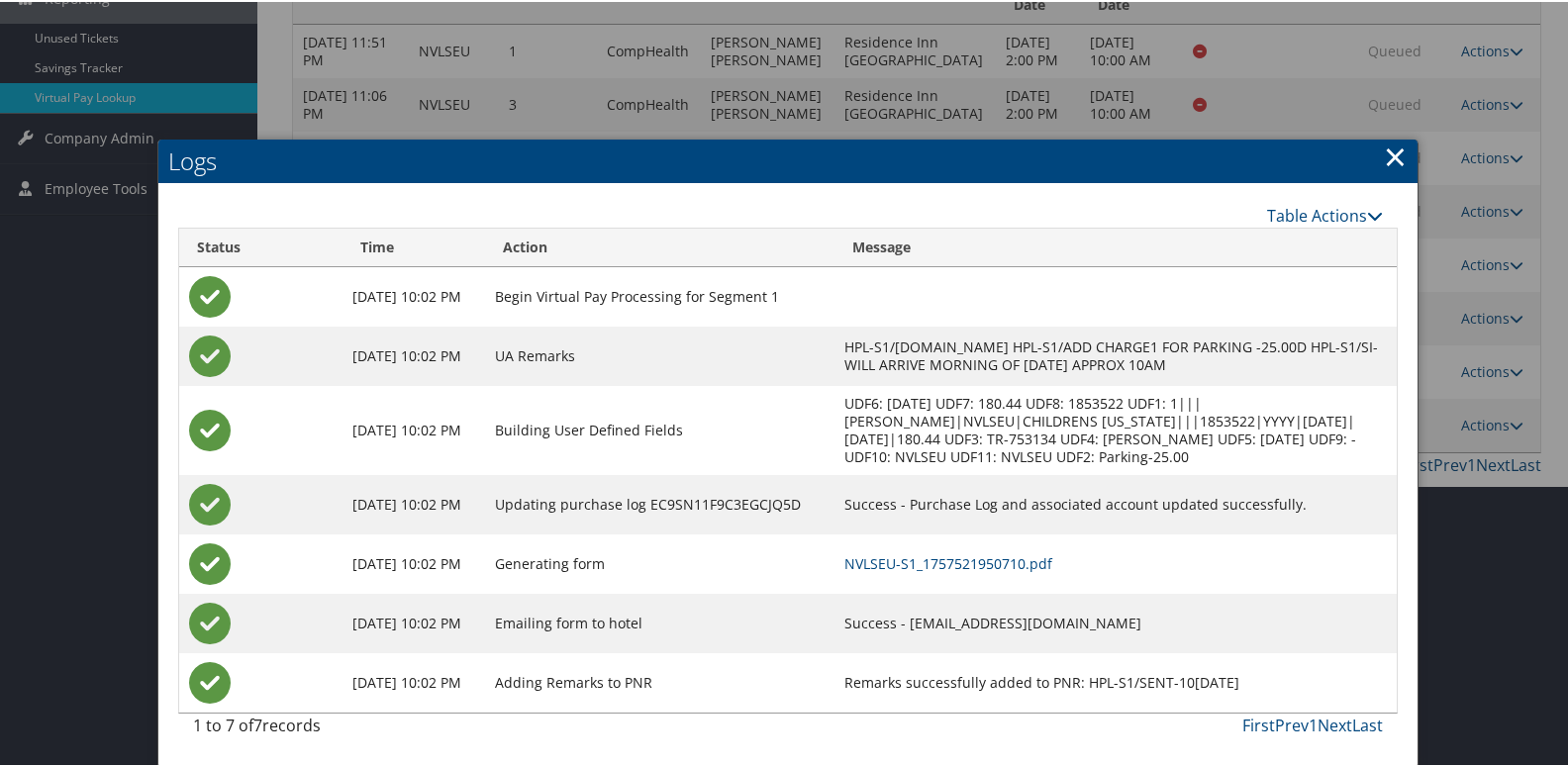
scroll to position [368, 0]
drag, startPoint x: 977, startPoint y: 559, endPoint x: 1002, endPoint y: 571, distance: 27.7
click at [977, 559] on link "NVLSEU-S1_1757521950710.pdf" at bounding box center [948, 561] width 208 height 19
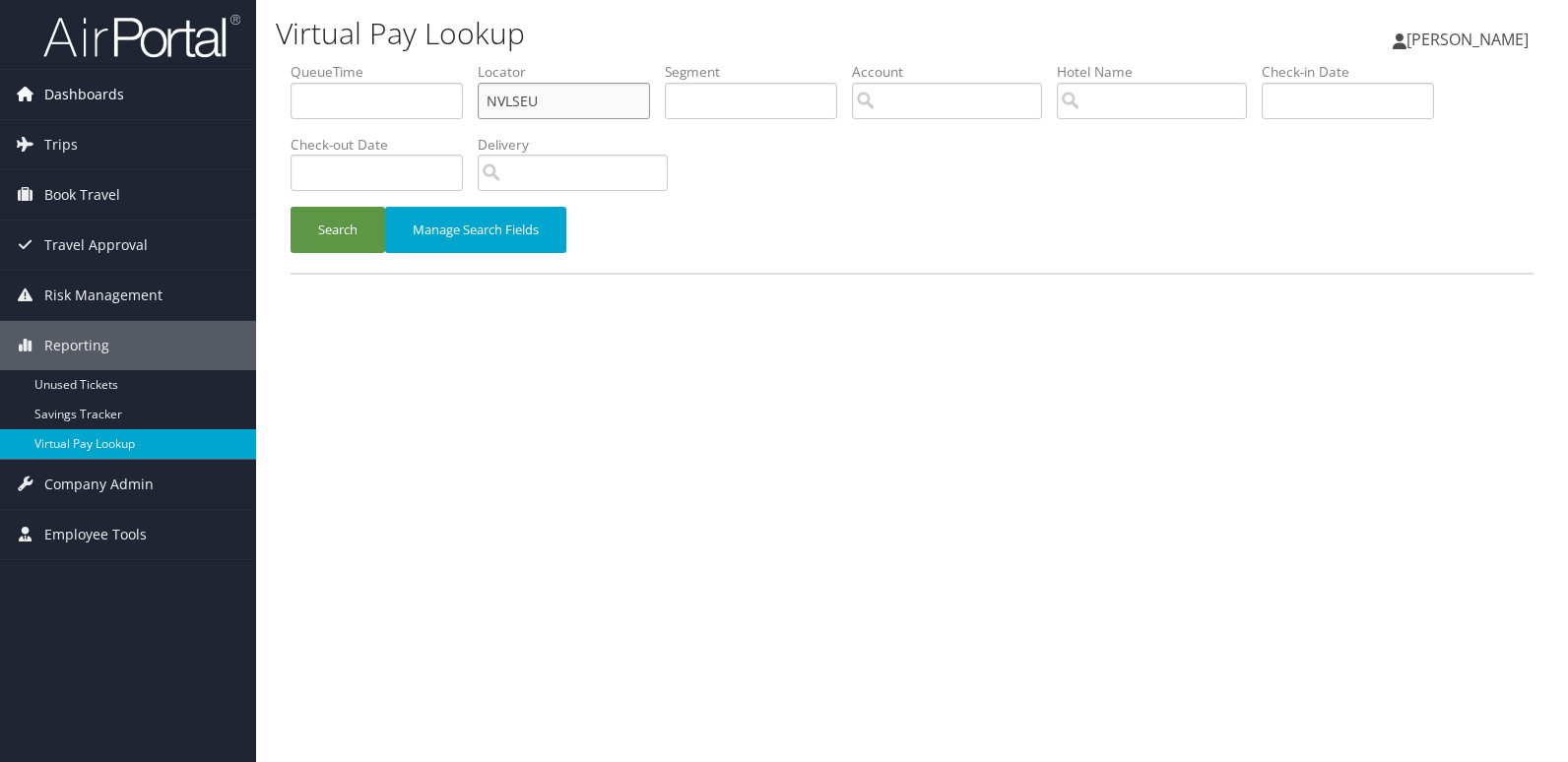
drag, startPoint x: 185, startPoint y: 106, endPoint x: 106, endPoint y: 106, distance: 79.0
click at [95, 106] on div "Dashboards AirPortal 360™ (Manager) My Travel Dashboard Trips Airtinerary® Look…" at bounding box center [784, 381] width 1568 height 762
paste input "EKFMQQ"
type input "EKFMQQ"
click at [291, 207] on button "Search" at bounding box center [339, 230] width 95 height 47
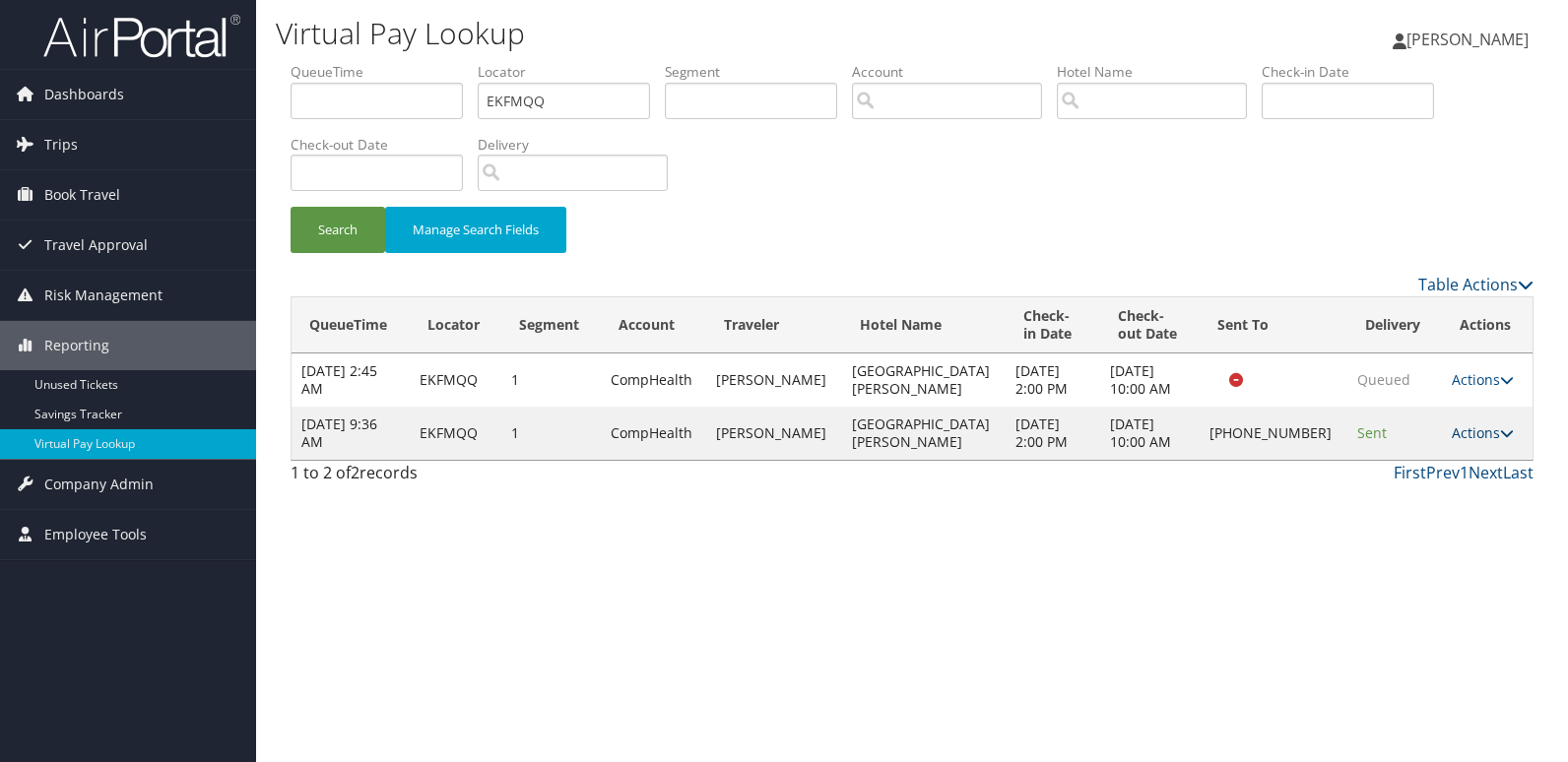
click at [1458, 434] on link "Actions" at bounding box center [1483, 432] width 62 height 19
click at [1378, 495] on link "Logs" at bounding box center [1416, 496] width 168 height 34
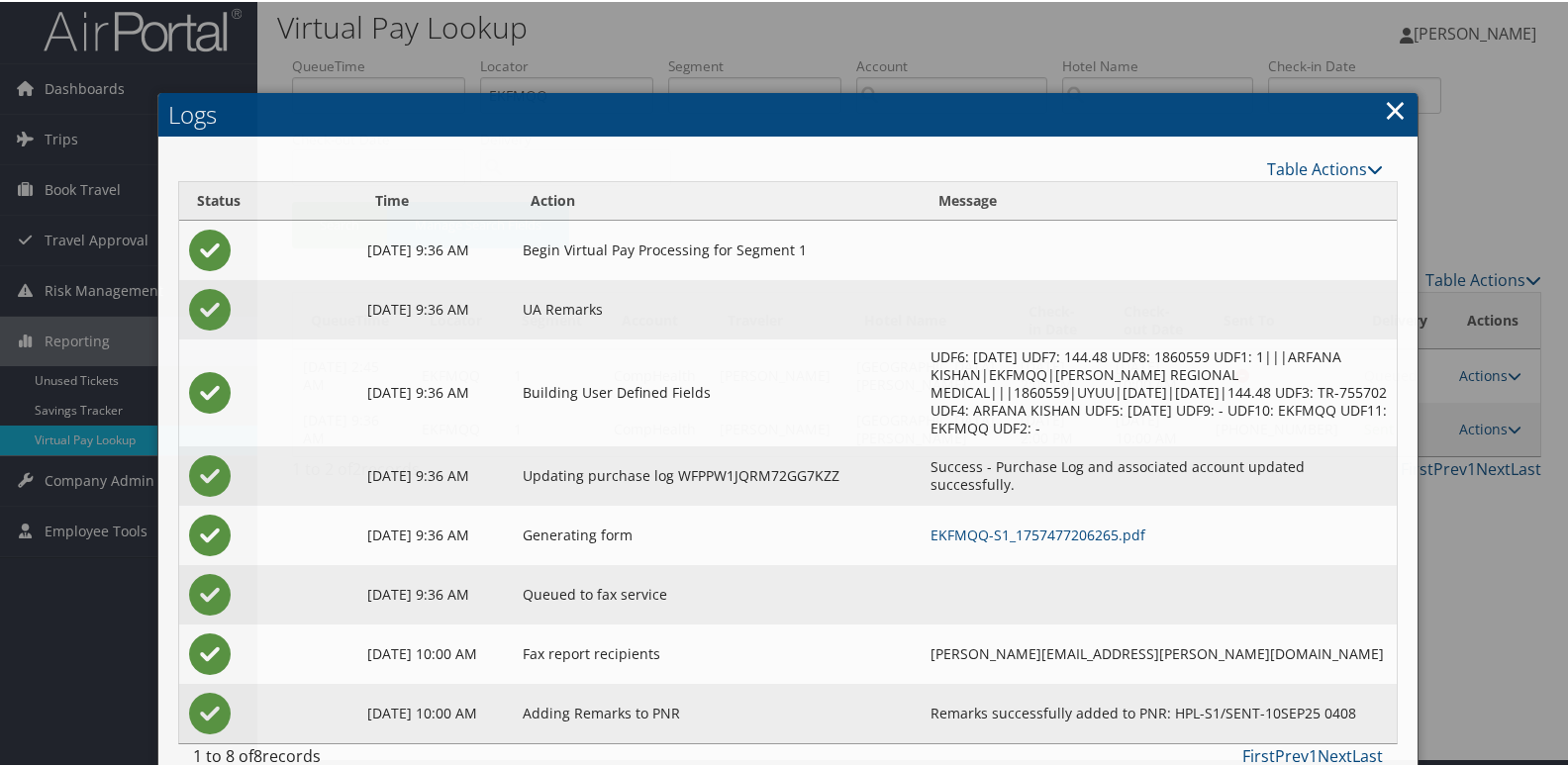
scroll to position [21, 0]
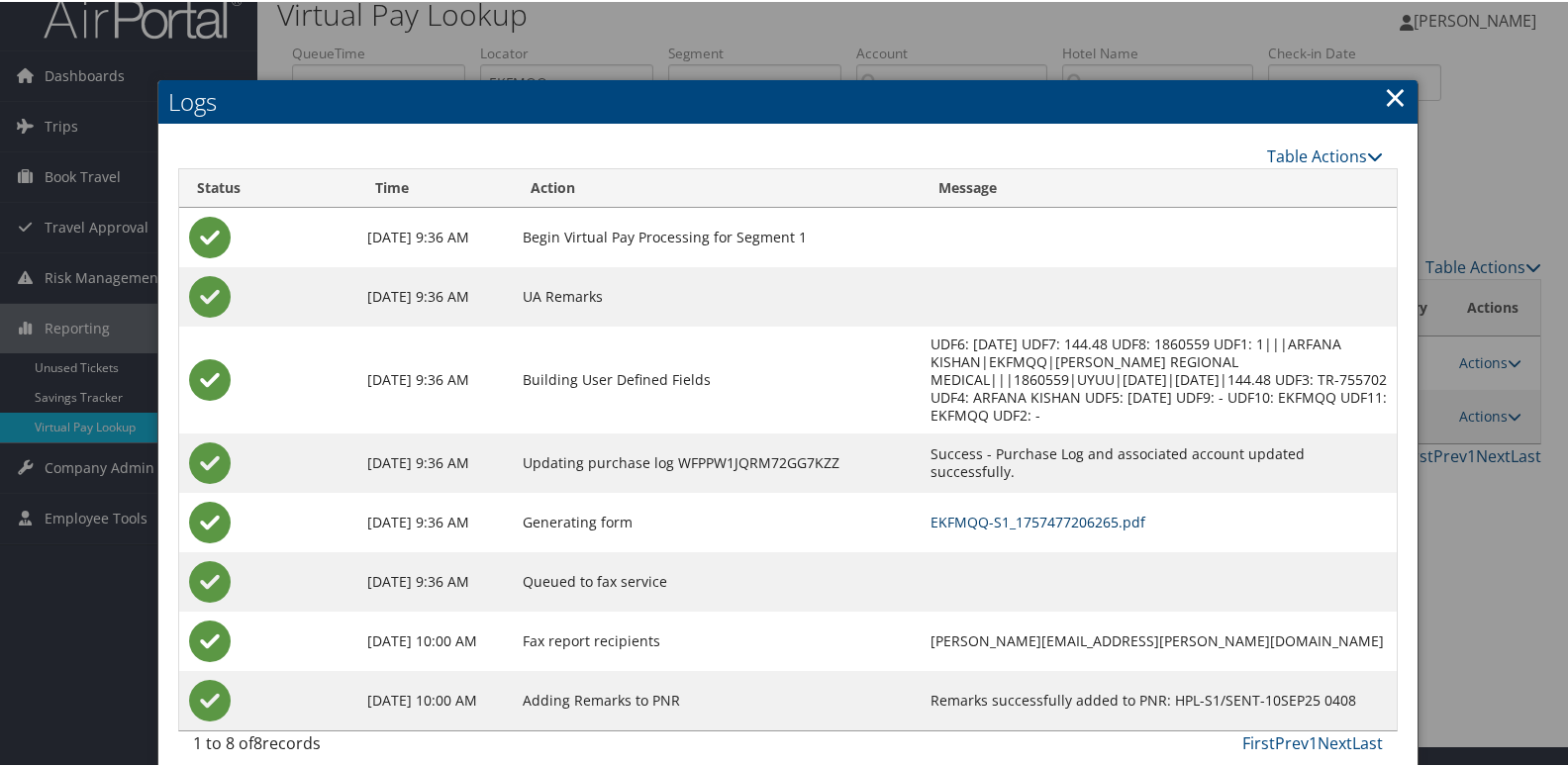
click at [1022, 511] on link "EKFMQQ-S1_1757477206265.pdf" at bounding box center [1039, 520] width 215 height 19
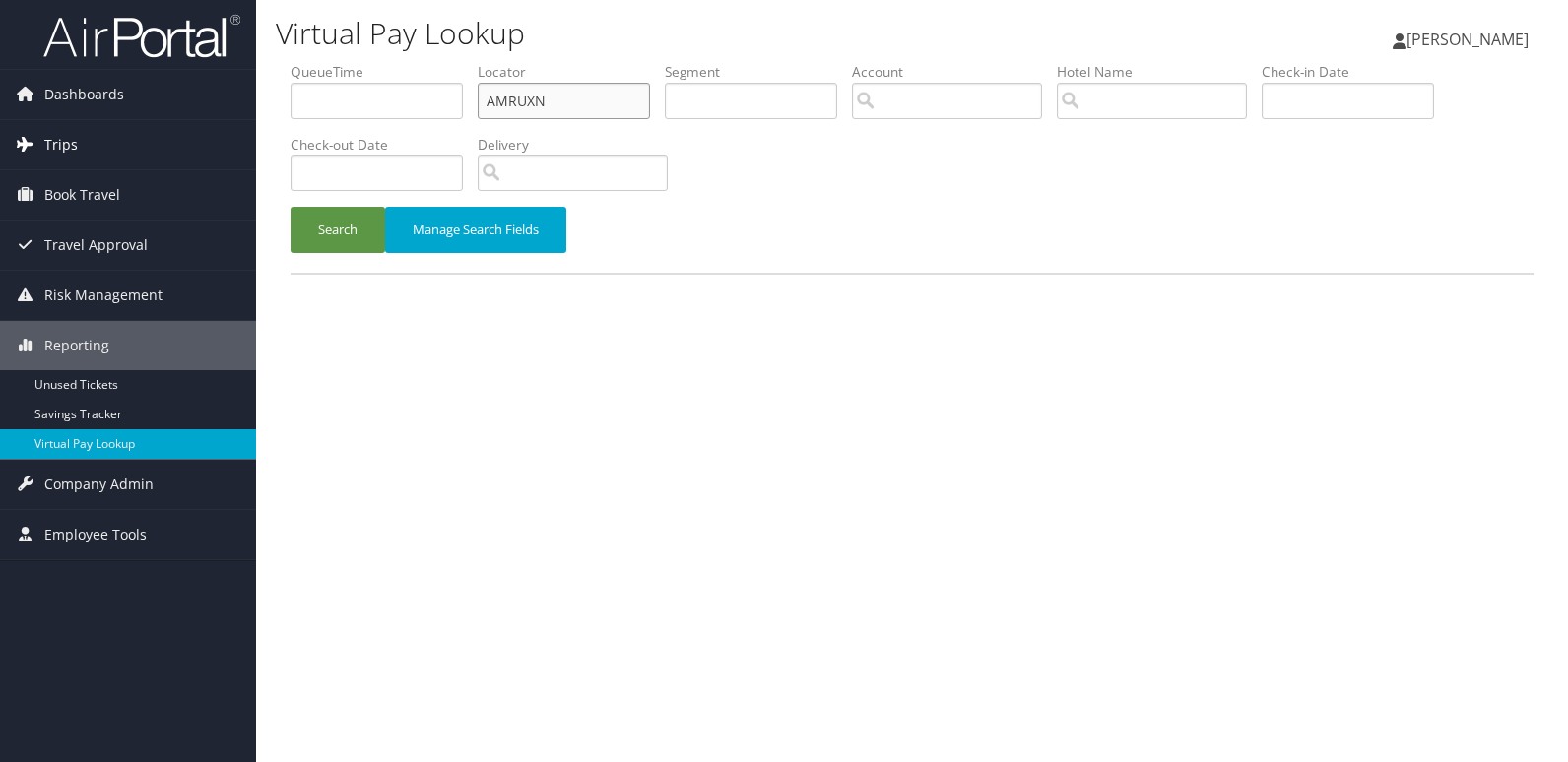
drag, startPoint x: 396, startPoint y: 122, endPoint x: 201, endPoint y: 136, distance: 195.5
click at [201, 134] on div "Dashboards AirPortal 360™ (Manager) My Travel Dashboard Trips Airtinerary® Look…" at bounding box center [784, 381] width 1568 height 762
paste input "EDSPCE"
type input "EDSPCE"
click at [291, 207] on button "Search" at bounding box center [339, 230] width 95 height 47
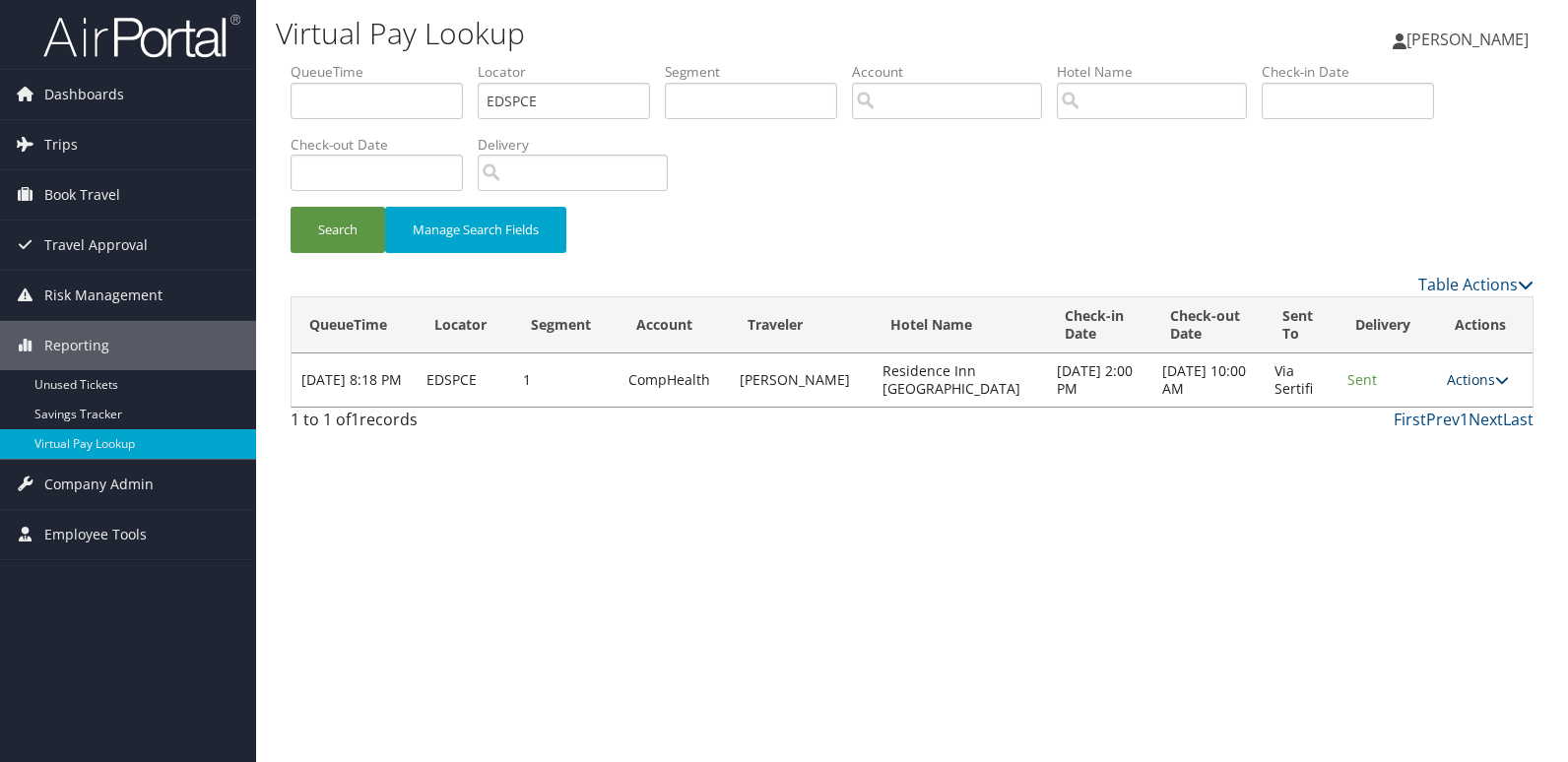
click at [1464, 374] on link "Actions" at bounding box center [1478, 379] width 62 height 19
click at [1419, 446] on link "Logs" at bounding box center [1437, 442] width 124 height 34
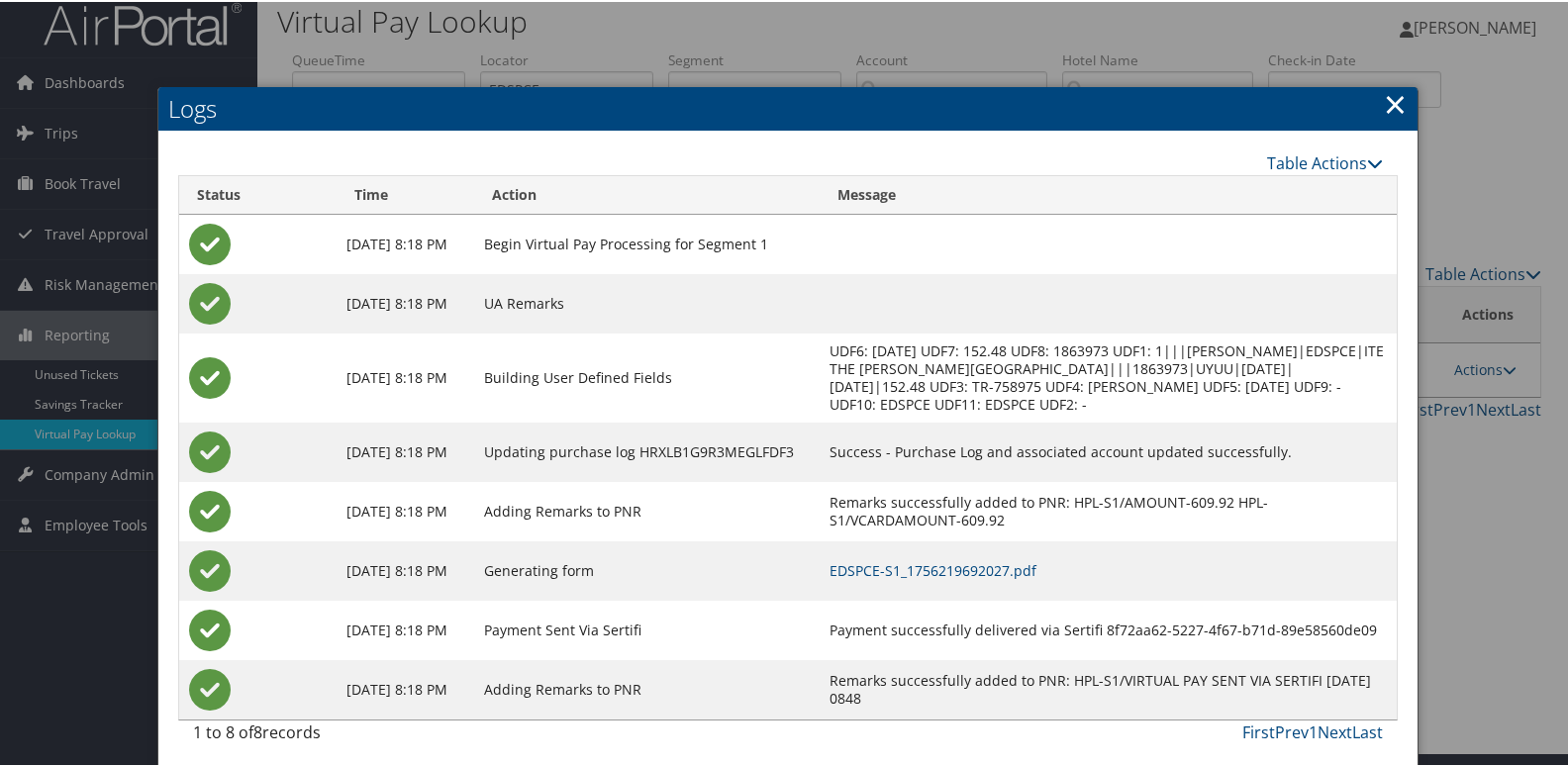
scroll to position [21, 0]
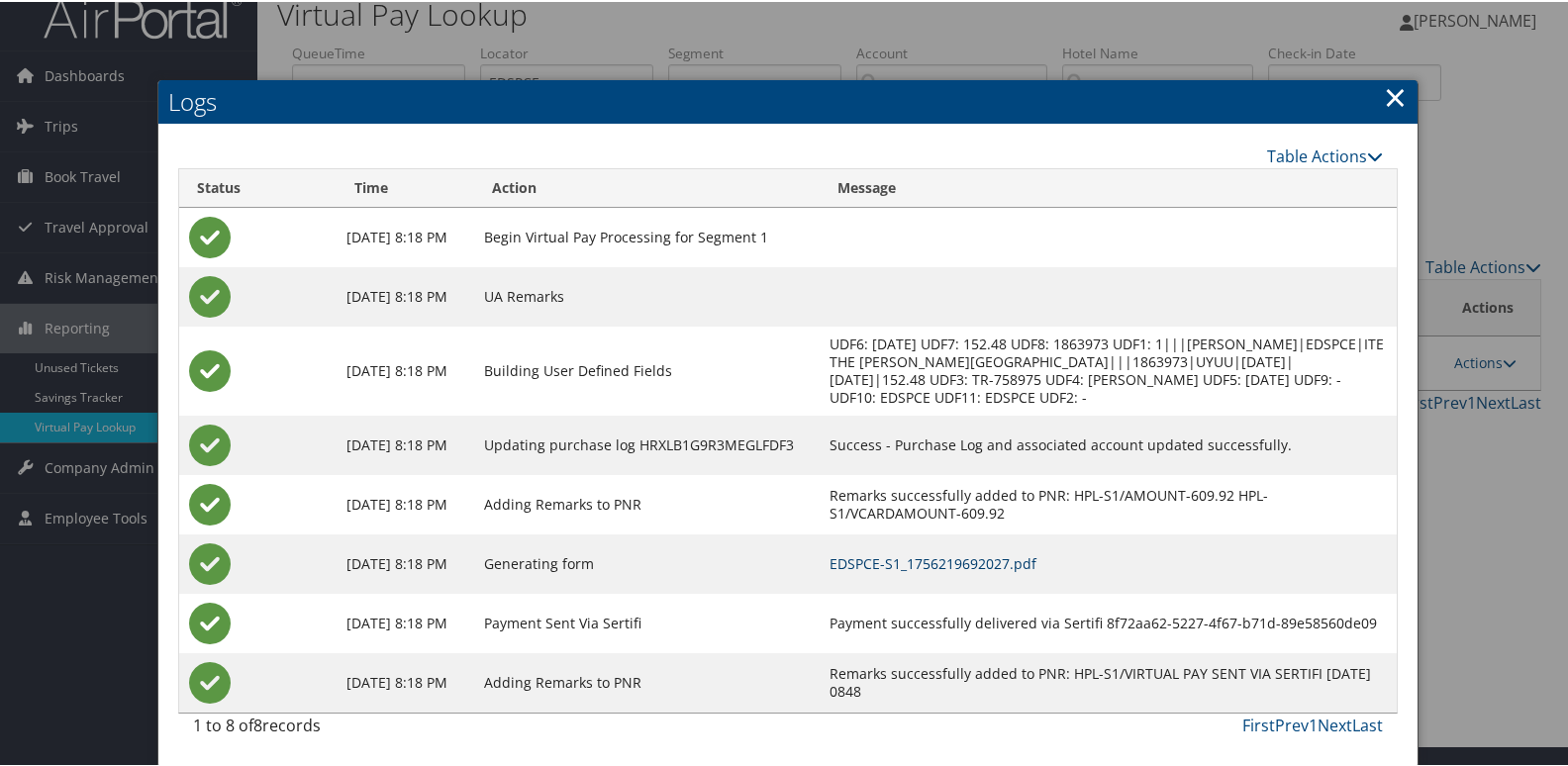
click at [1017, 556] on link "EDSPCE-S1_1756219692027.pdf" at bounding box center [933, 561] width 207 height 19
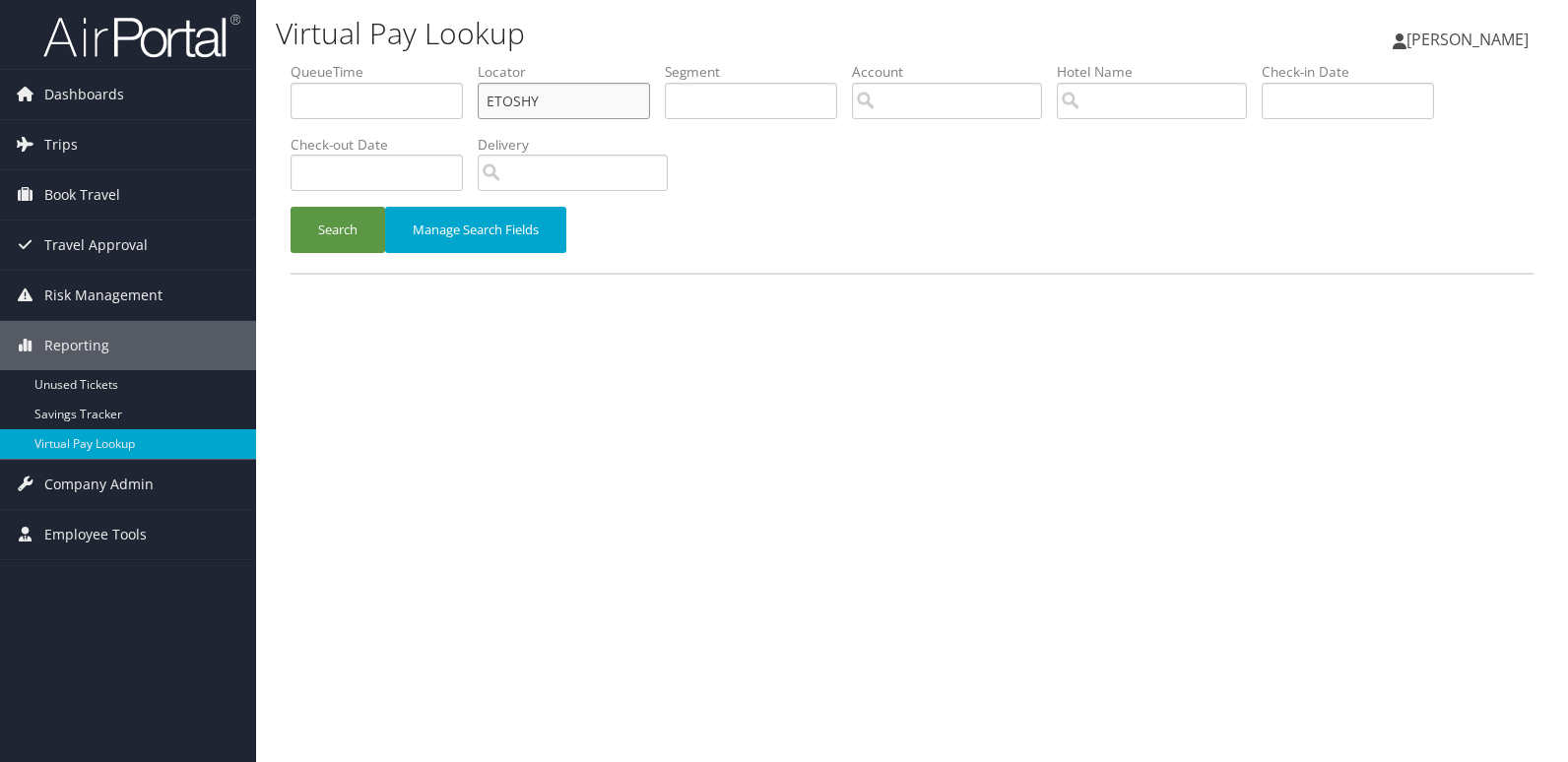
drag, startPoint x: 541, startPoint y: 101, endPoint x: 439, endPoint y: 122, distance: 104.1
click at [439, 62] on ul "QueueTime Locator ETOSHY Segment Account Traveler Hotel Name Check-in Date Chec…" at bounding box center [913, 62] width 1243 height 0
paste input "ABLJQB"
type input "ABLJQB"
click at [291, 207] on button "Search" at bounding box center [339, 230] width 95 height 47
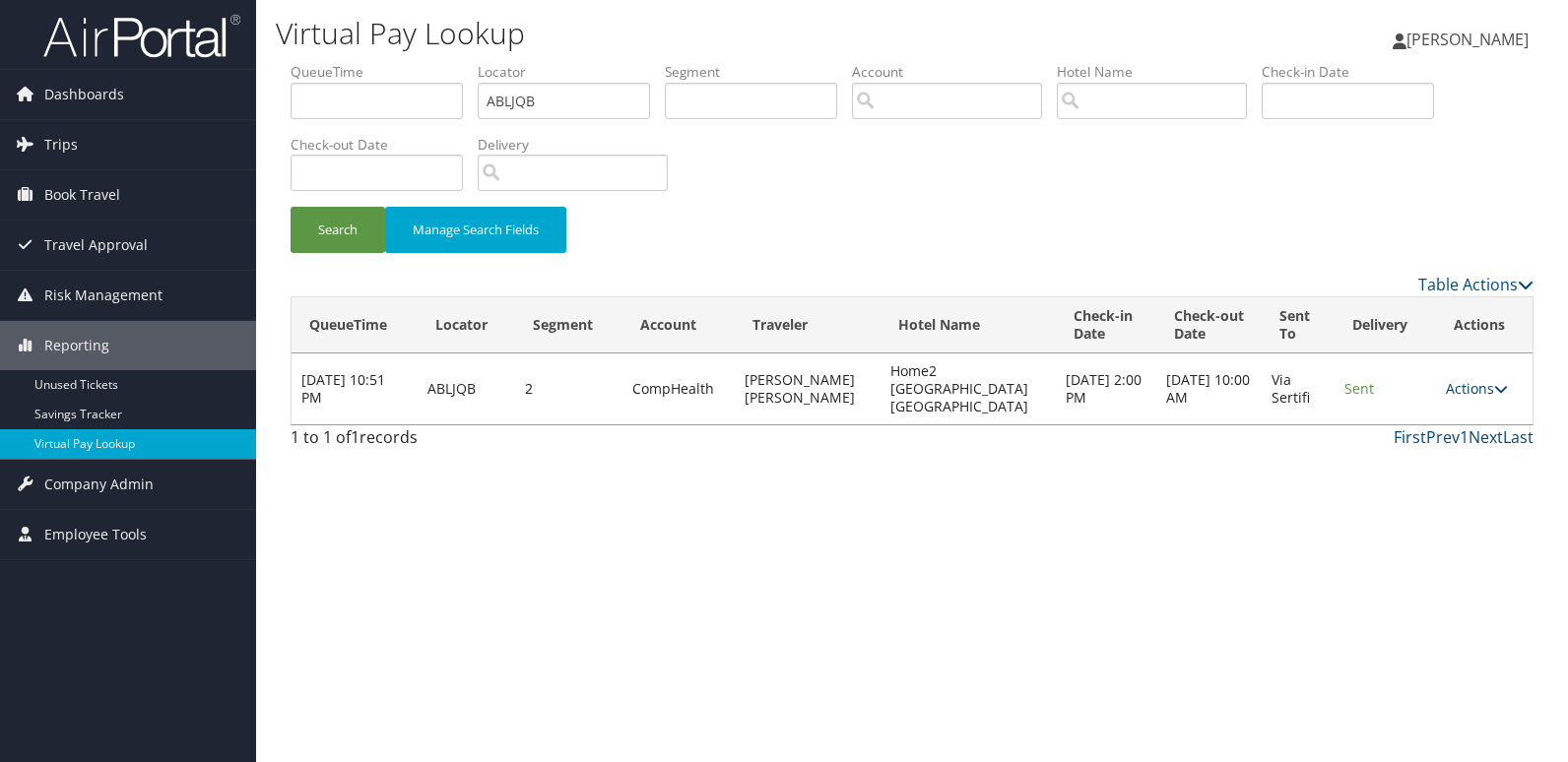
click at [1467, 379] on link "Actions" at bounding box center [1477, 388] width 62 height 19
click at [1422, 435] on link "Logs" at bounding box center [1436, 442] width 124 height 34
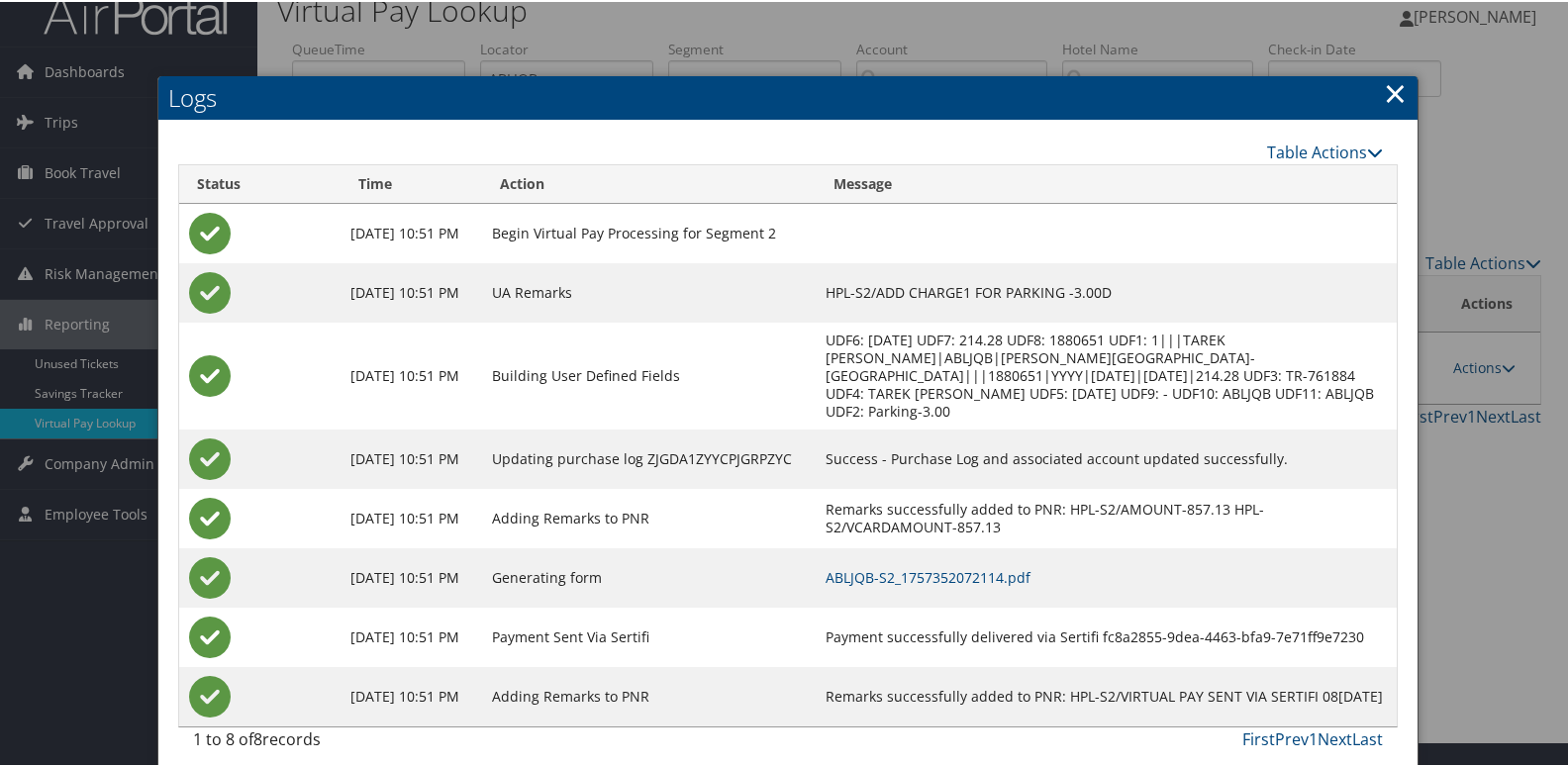
scroll to position [39, 0]
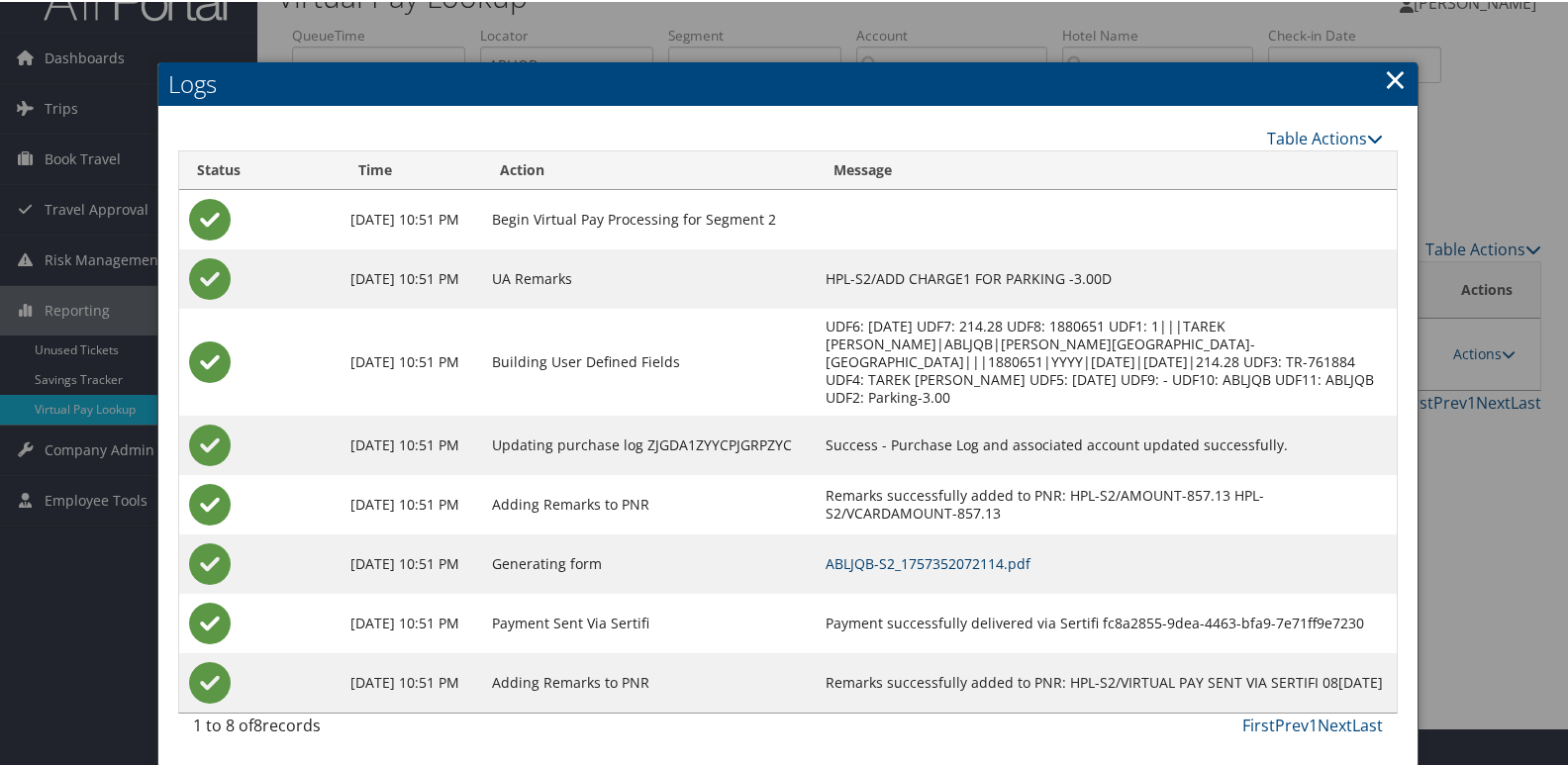
click at [1031, 562] on link "ABLJQB-S2_1757352072114.pdf" at bounding box center [928, 561] width 205 height 19
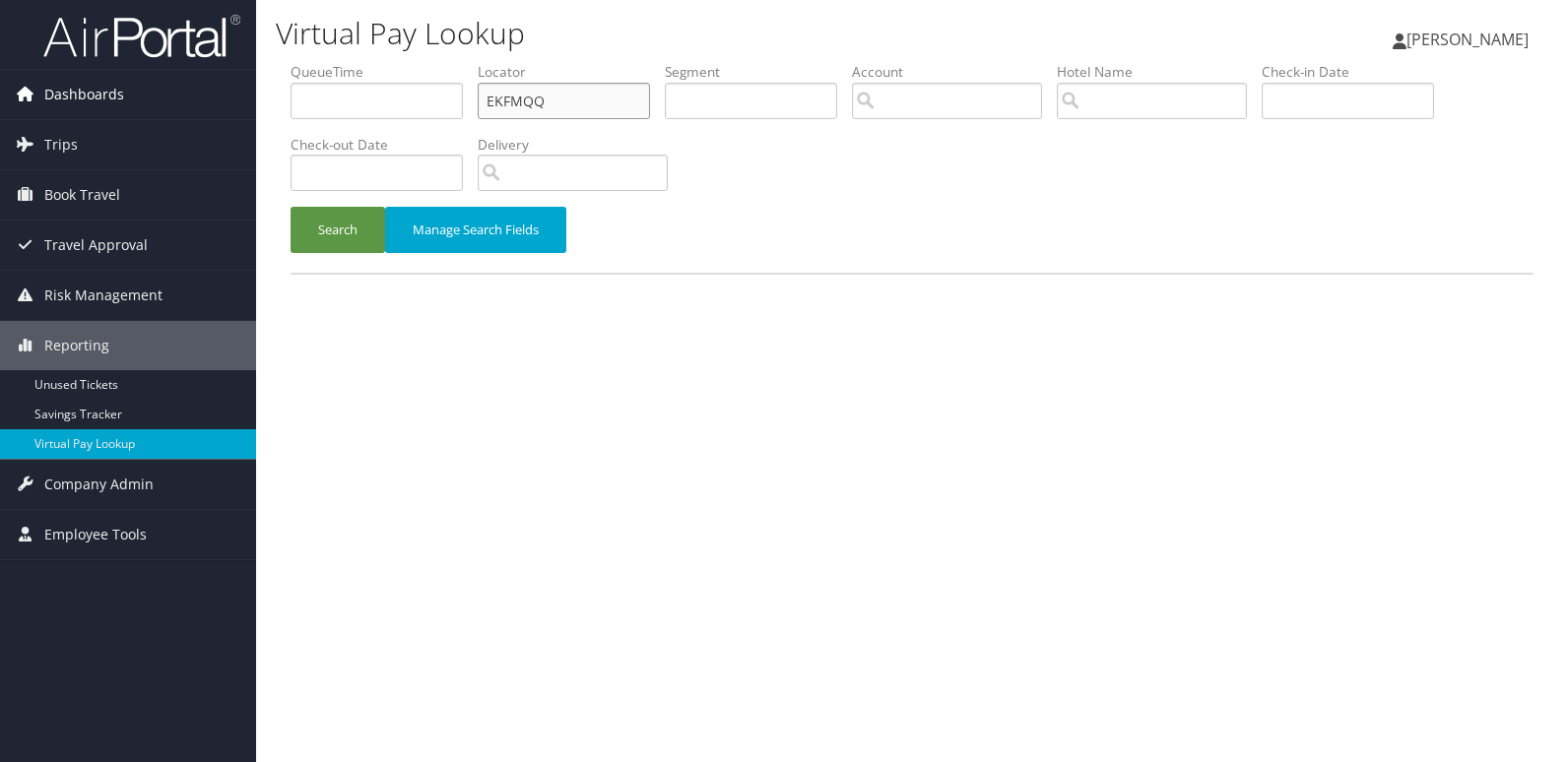
drag, startPoint x: 146, startPoint y: 111, endPoint x: 186, endPoint y: 106, distance: 40.3
click at [126, 111] on div "Dashboards AirPortal 360™ (Manager) My Travel Dashboard Trips Airtinerary® Look…" at bounding box center [784, 381] width 1568 height 762
paste input "AESZBH"
click at [291, 207] on button "Search" at bounding box center [339, 230] width 95 height 47
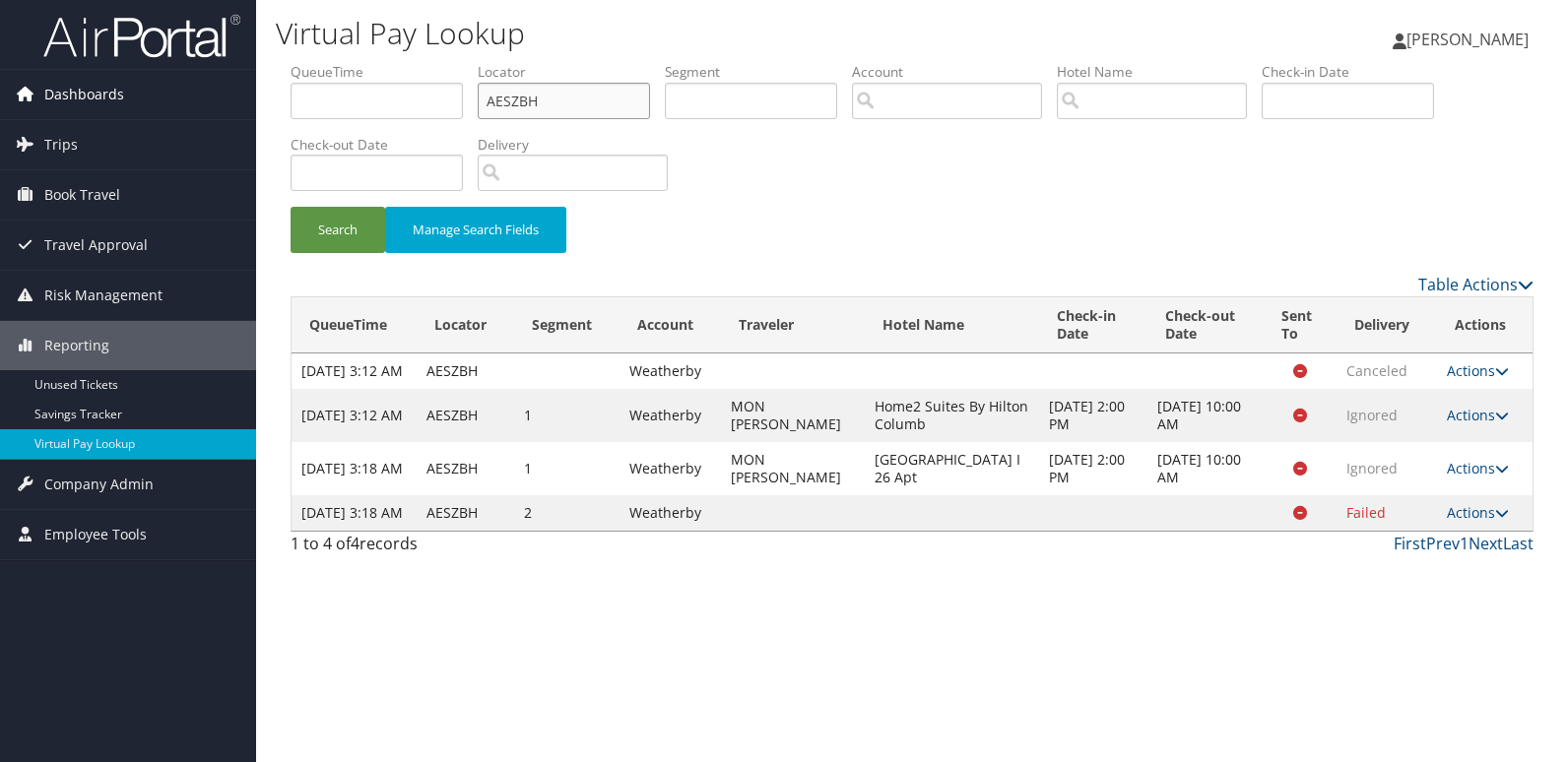
drag, startPoint x: 526, startPoint y: 102, endPoint x: 229, endPoint y: 101, distance: 297.0
click at [231, 101] on div "Dashboards AirPortal 360™ (Manager) My Travel Dashboard Trips Airtinerary® Look…" at bounding box center [784, 381] width 1568 height 762
paste input "DRZKYA"
type input "DRZKYA"
click at [291, 207] on button "Search" at bounding box center [339, 230] width 95 height 47
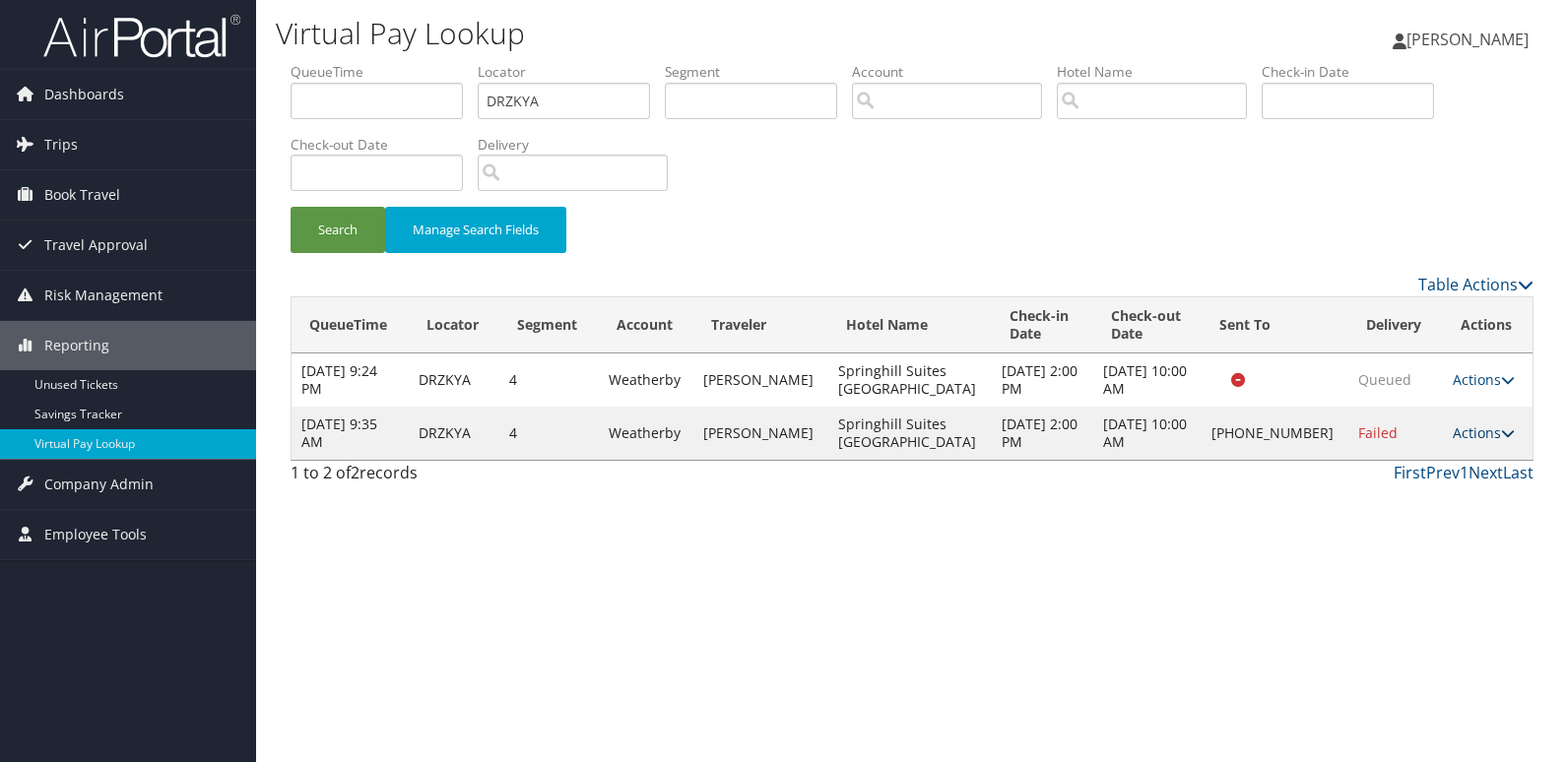
click at [1467, 442] on link "Actions" at bounding box center [1484, 432] width 62 height 19
click at [1403, 502] on link "Logs" at bounding box center [1417, 505] width 168 height 34
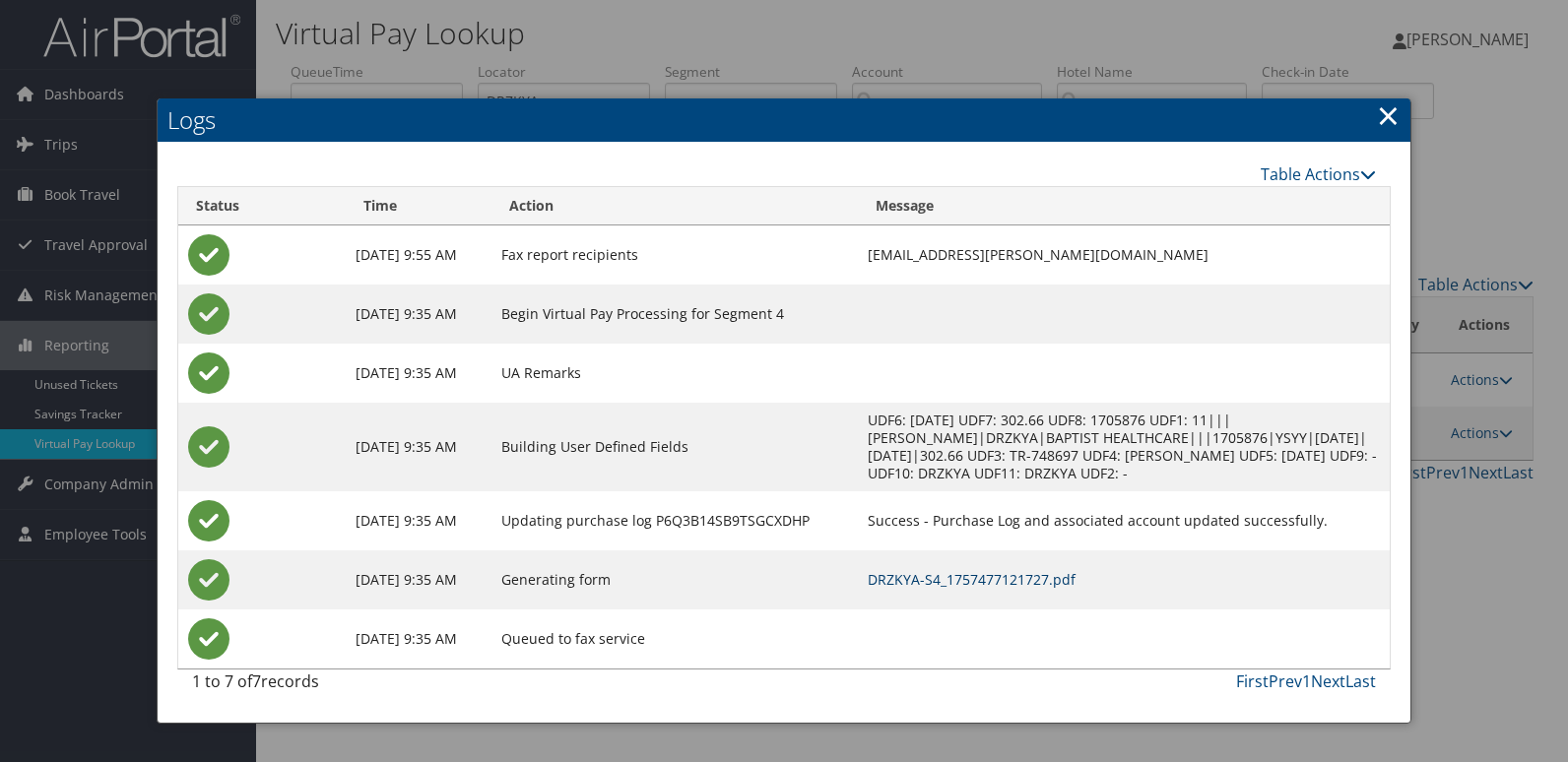
click at [1002, 583] on link "DRZKYA-S4_1757477121727.pdf" at bounding box center [972, 579] width 208 height 19
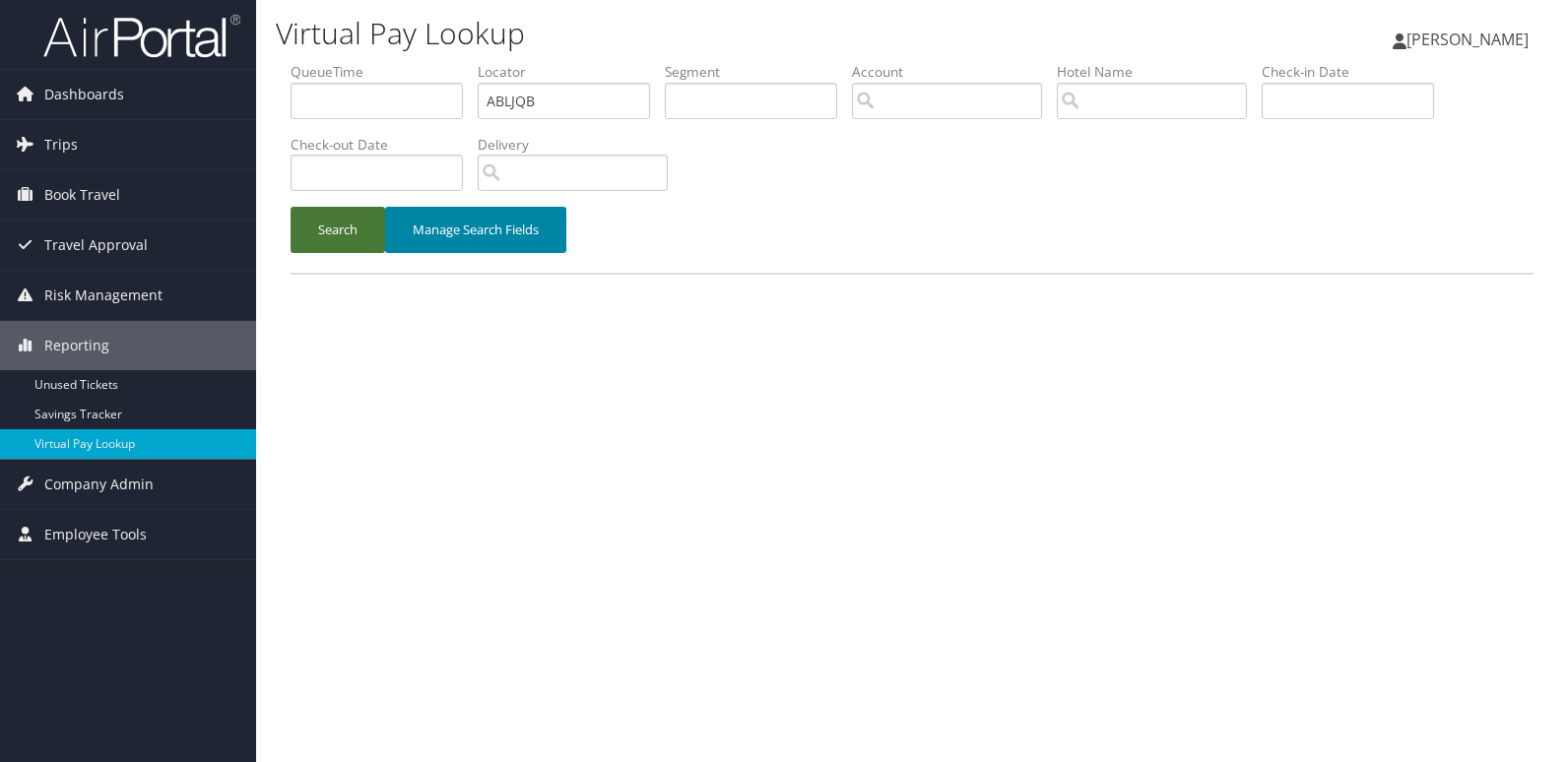
drag, startPoint x: 0, startPoint y: 0, endPoint x: 413, endPoint y: 220, distance: 467.9
click at [314, 235] on button "Search" at bounding box center [339, 230] width 95 height 47
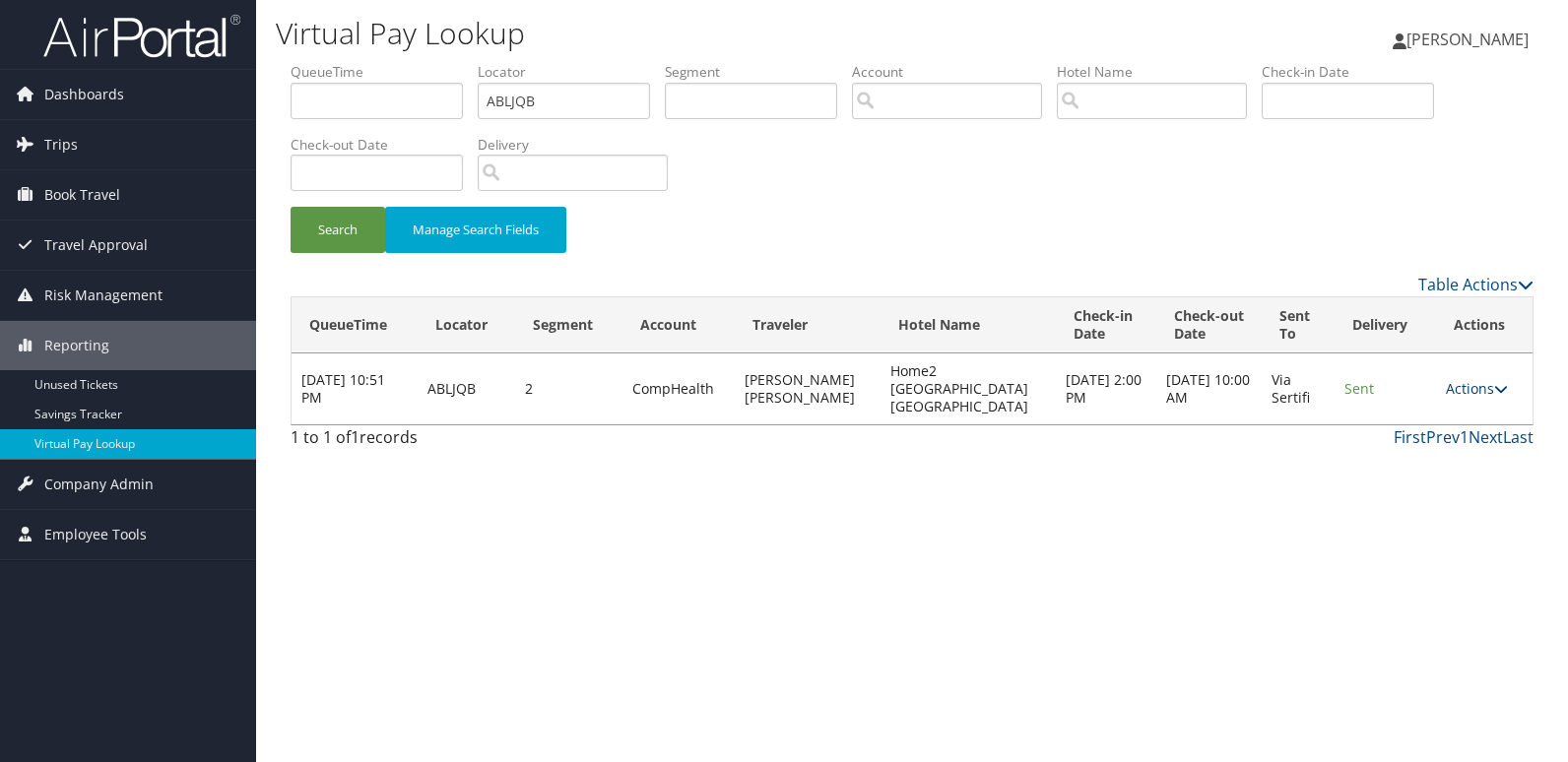
click at [1468, 379] on link "Actions" at bounding box center [1477, 388] width 62 height 19
click at [1444, 405] on link "Resend" at bounding box center [1436, 409] width 124 height 34
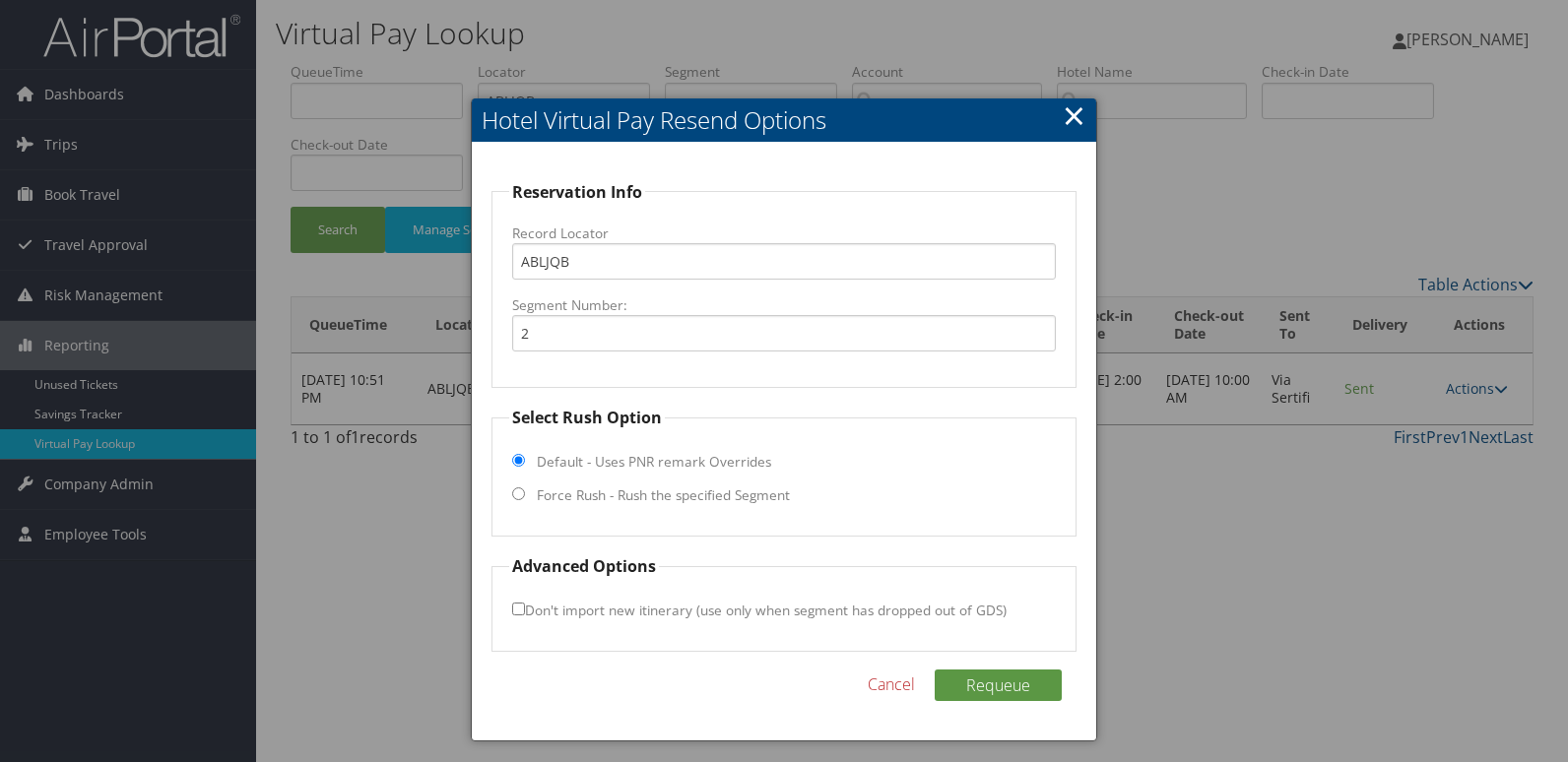
click at [672, 489] on label "Force Rush - Rush the specified Segment" at bounding box center [663, 496] width 253 height 20
click at [525, 489] on input "Force Rush - Rush the specified Segment" at bounding box center [519, 494] width 13 height 13
radio input "true"
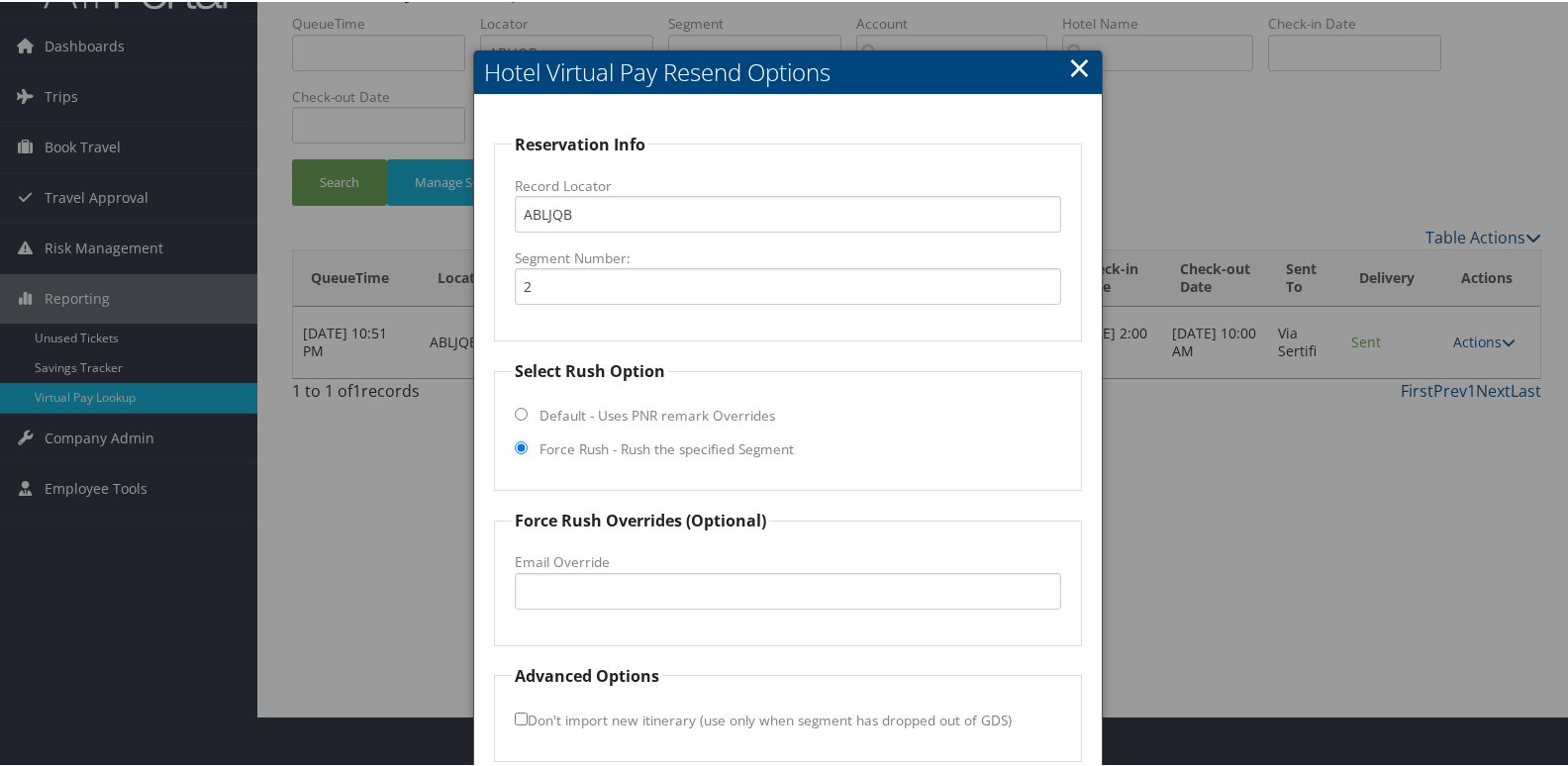
scroll to position [134, 0]
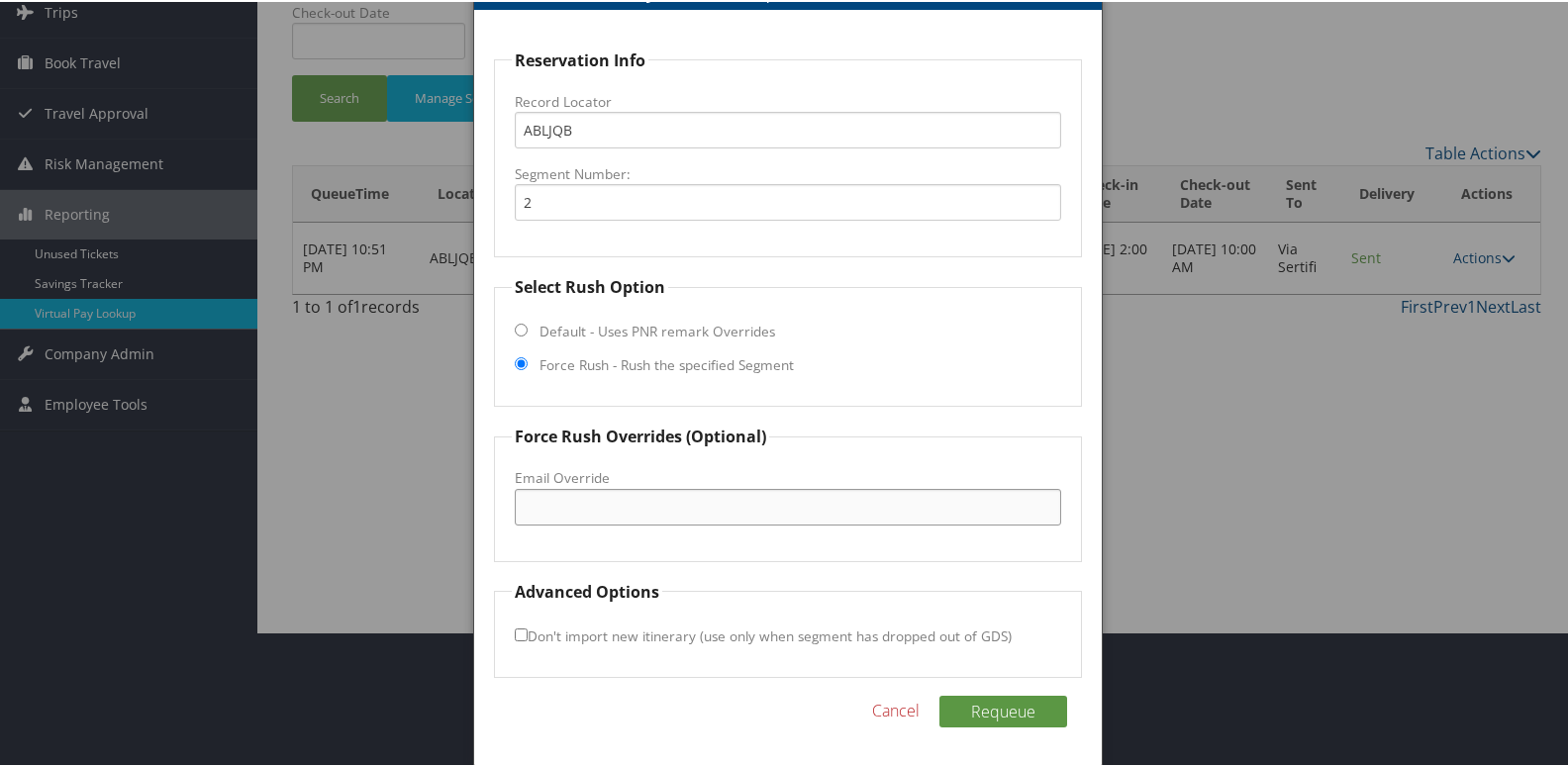
click at [638, 494] on input "Email Override" at bounding box center [789, 505] width 547 height 37
type input "[EMAIL_ADDRESS][DOMAIN_NAME]"
click at [1006, 714] on button "Requeue" at bounding box center [1003, 710] width 127 height 32
drag, startPoint x: 724, startPoint y: 507, endPoint x: 295, endPoint y: 444, distance: 433.6
click at [295, 444] on body "Menu Dashboards ► AirPortal 360™ (Manager) My Travel Dashboard Trips ► Airtiner…" at bounding box center [788, 249] width 1576 height 766
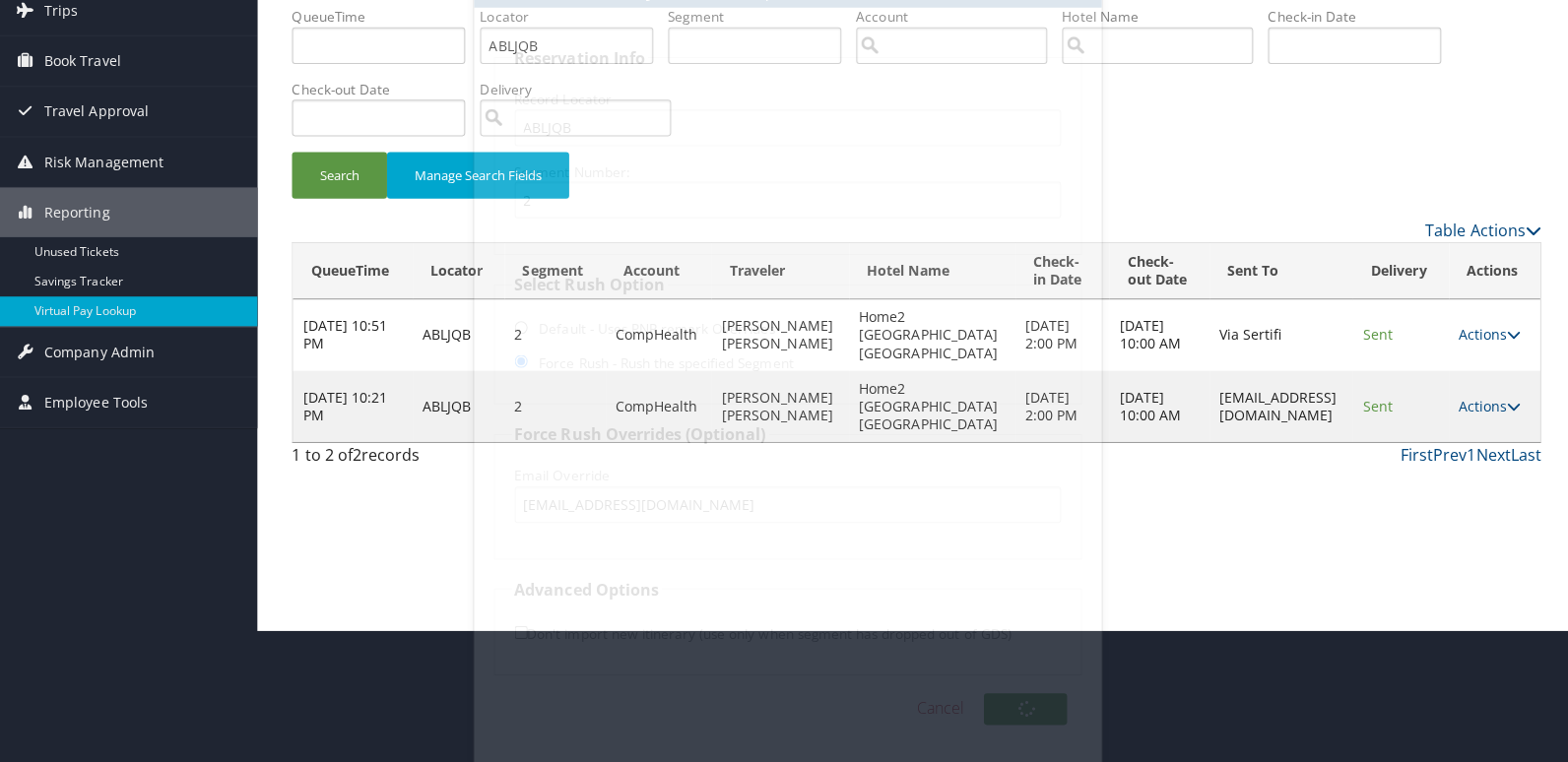
scroll to position [0, 0]
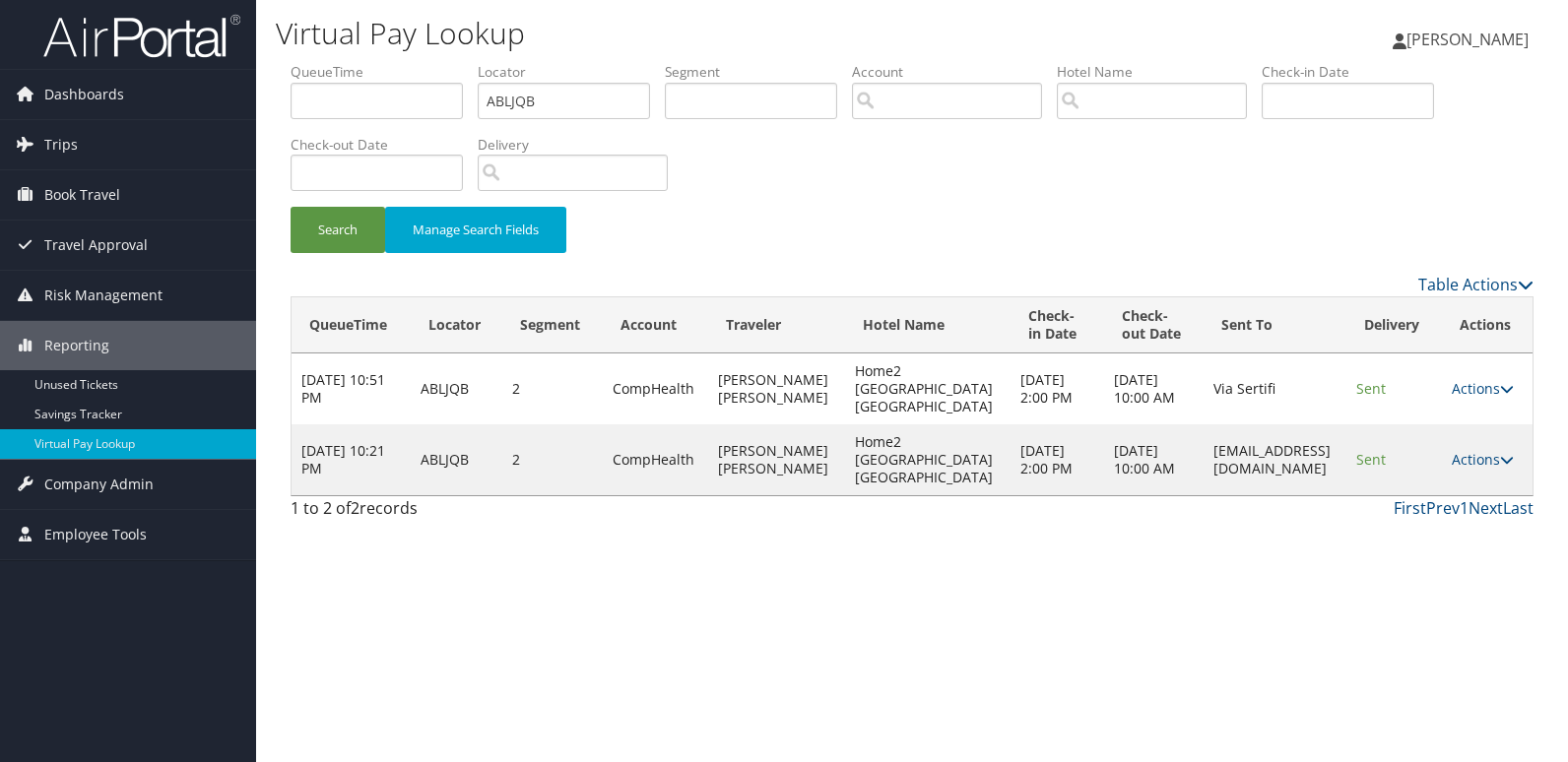
drag, startPoint x: 1325, startPoint y: 459, endPoint x: 1157, endPoint y: 467, distance: 168.2
click at [1157, 467] on tr "[DATE] 10:21 PM ABLJQB 2 CompHealth AHDAB [PERSON_NAME] Home2 [GEOGRAPHIC_DATA]…" at bounding box center [913, 460] width 1241 height 71
copy tr "AM [EMAIL_ADDRESS][DOMAIN_NAME]"
click at [1470, 454] on link "Actions" at bounding box center [1483, 459] width 62 height 19
click at [1420, 508] on link "Logs" at bounding box center [1446, 523] width 124 height 34
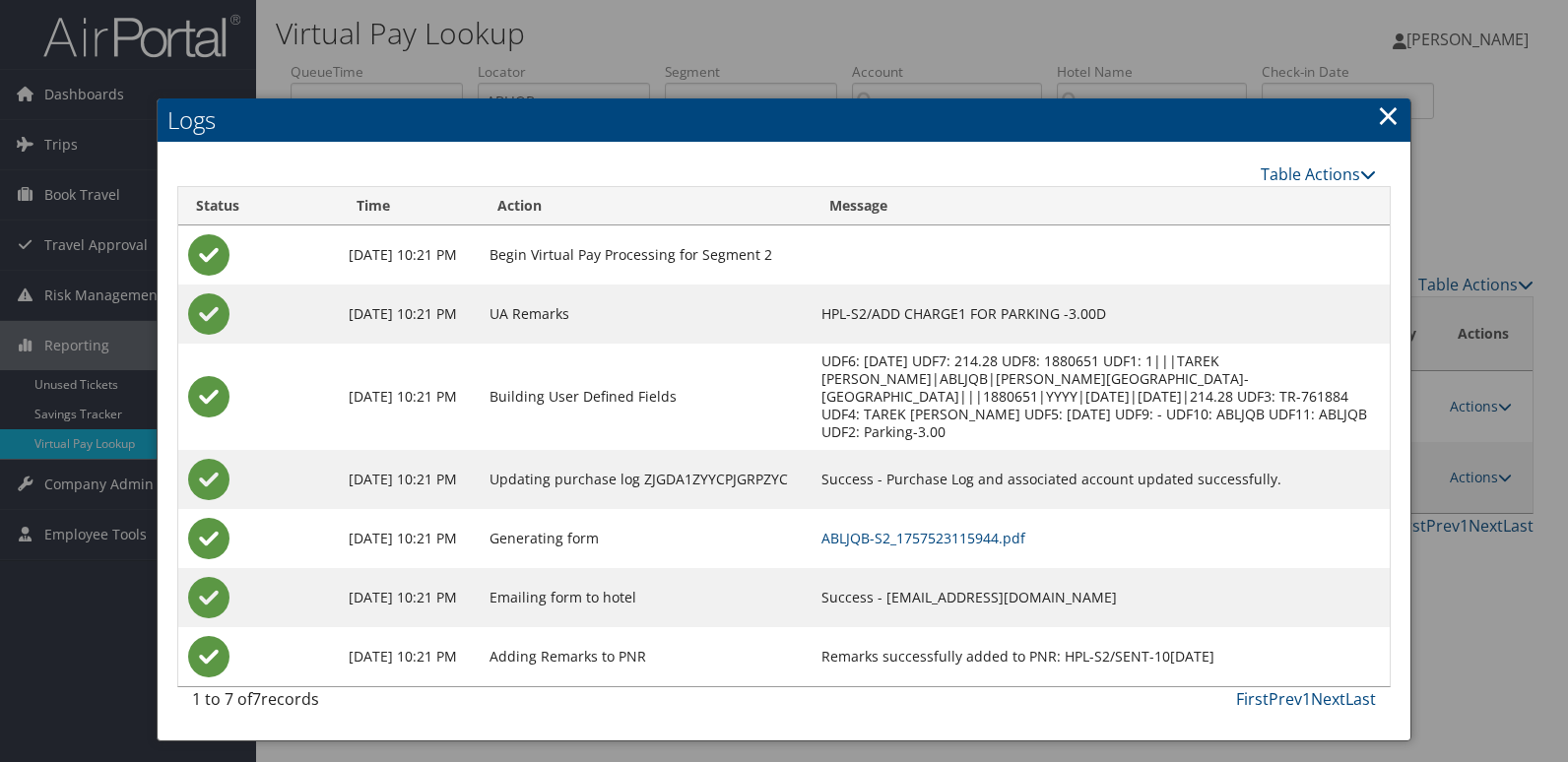
click at [1040, 548] on td "ABLJQB-S2_1757523115944.pdf" at bounding box center [1100, 539] width 577 height 59
click at [1026, 535] on link "ABLJQB-S2_1757523115944.pdf" at bounding box center [924, 537] width 204 height 19
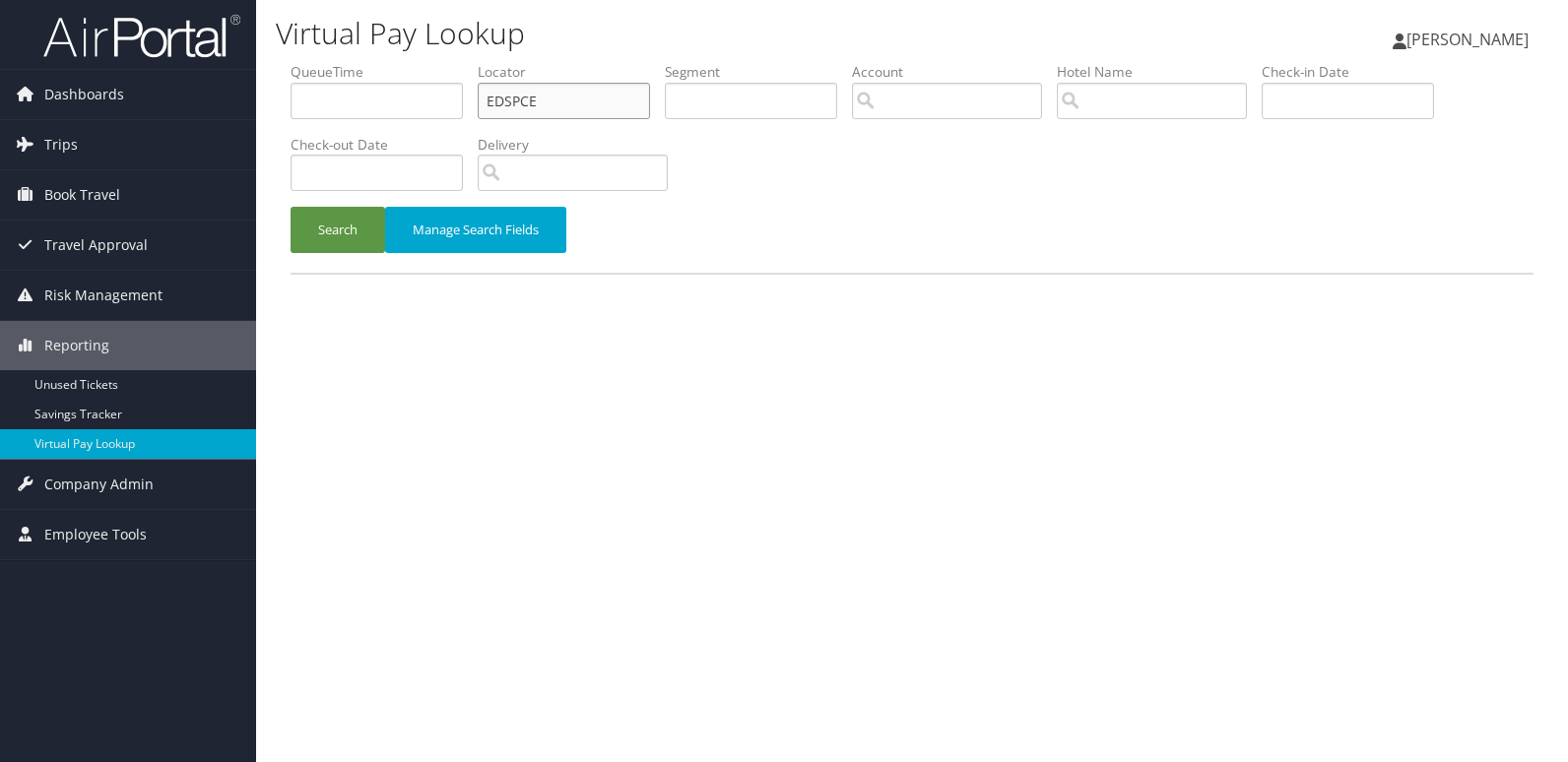
drag, startPoint x: 0, startPoint y: 0, endPoint x: 261, endPoint y: 135, distance: 293.8
click at [264, 135] on div "Virtual Pay Lookup [PERSON_NAME] [PERSON_NAME] My Settings Travel Agency Contac…" at bounding box center [913, 381] width 1313 height 762
paste input "CVABHM"
type input "CVABHM"
click at [291, 207] on button "Search" at bounding box center [339, 230] width 95 height 47
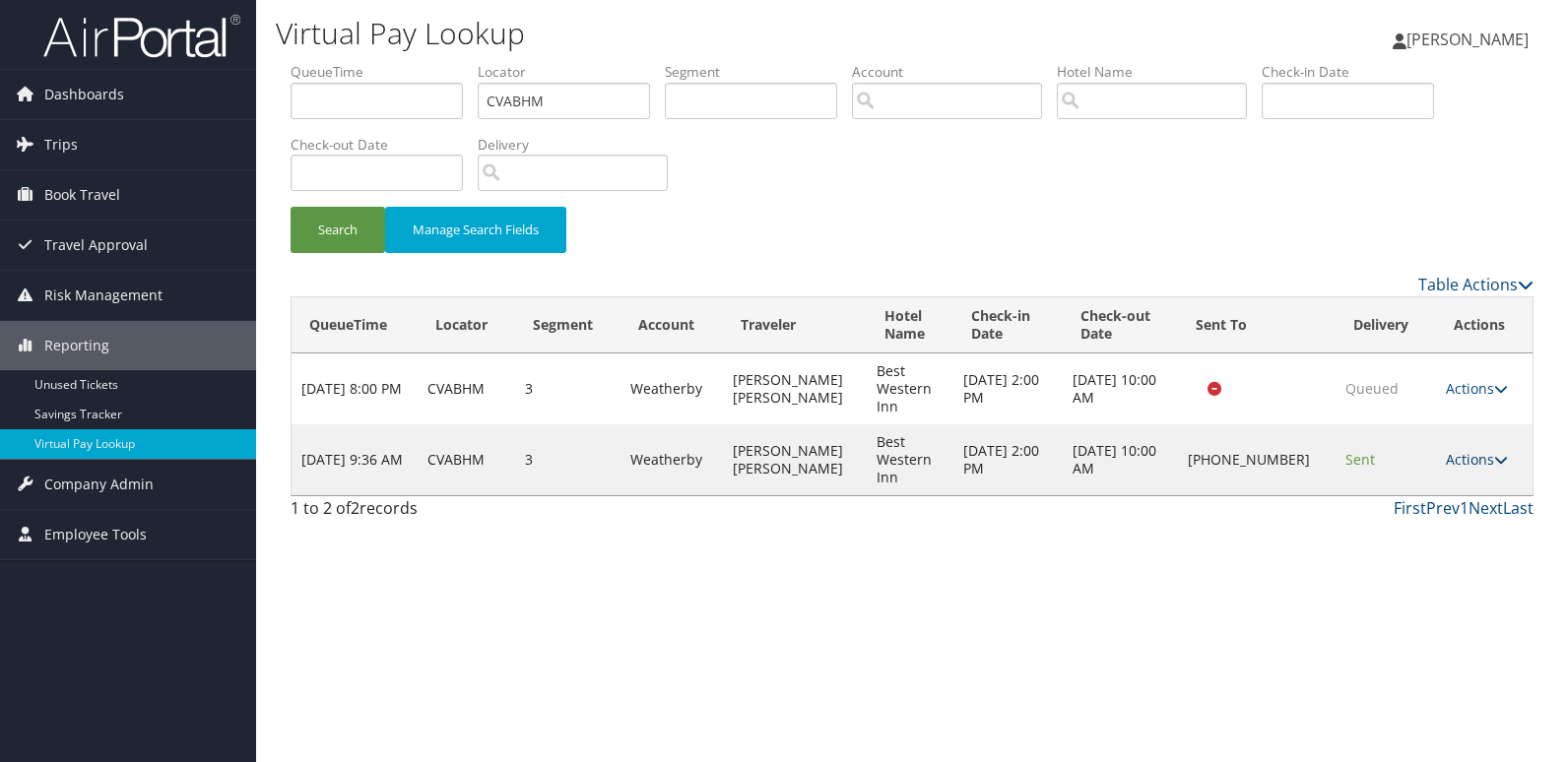
click at [1451, 457] on link "Actions" at bounding box center [1477, 459] width 62 height 19
click at [1385, 529] on link "Logs" at bounding box center [1414, 523] width 168 height 34
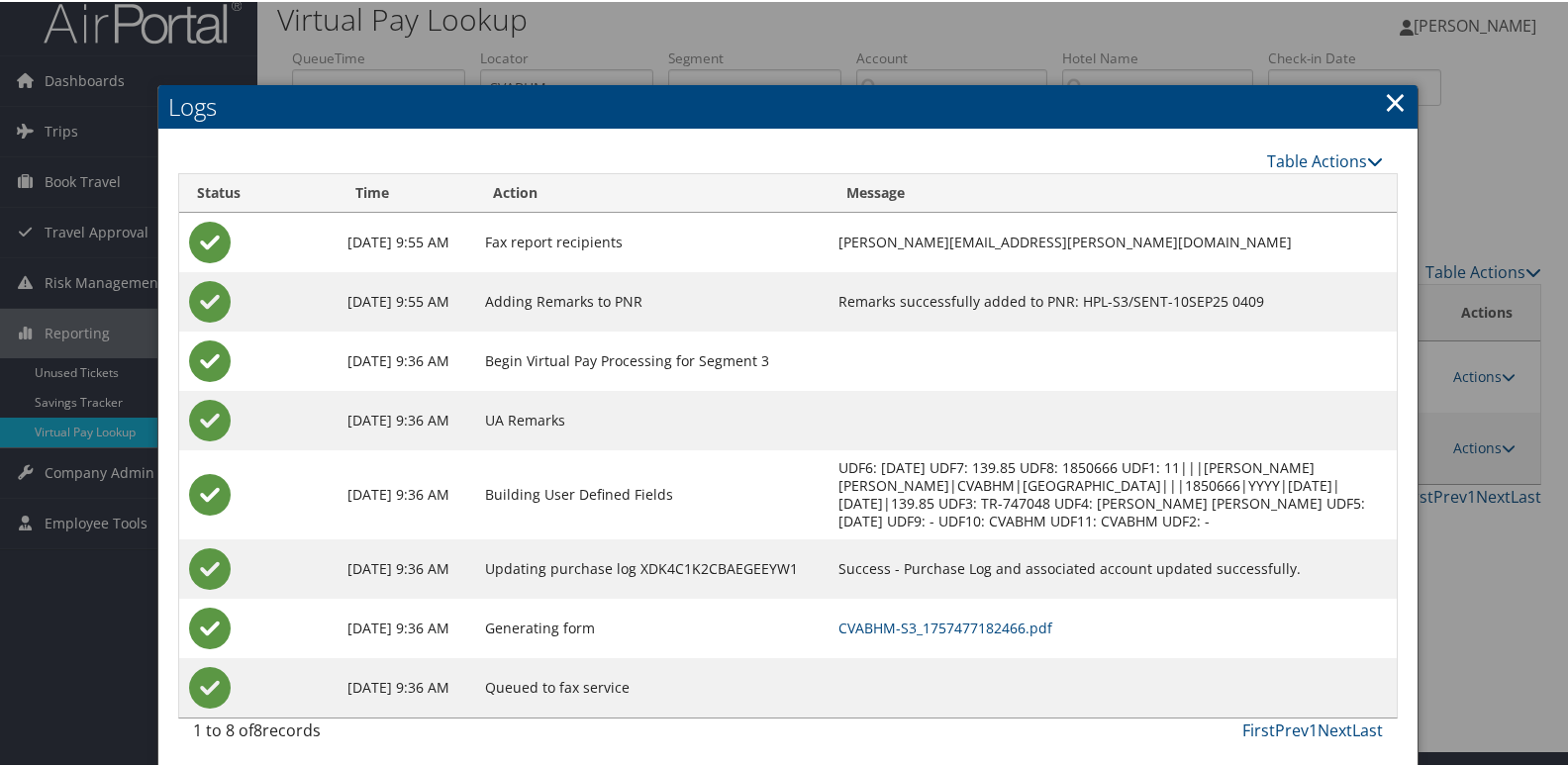
scroll to position [21, 0]
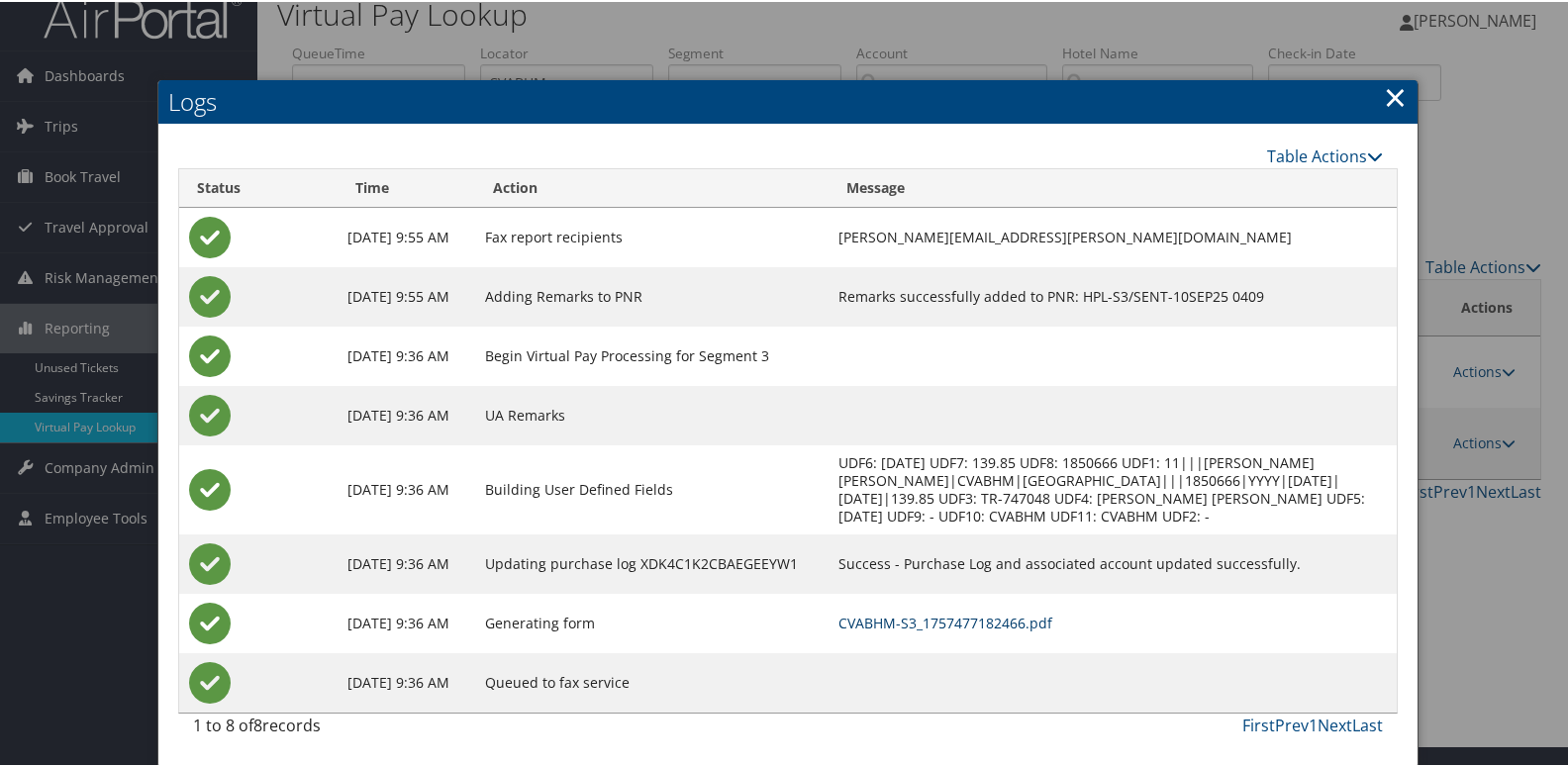
click at [926, 621] on link "CVABHM-S3_1757477182466.pdf" at bounding box center [945, 621] width 214 height 19
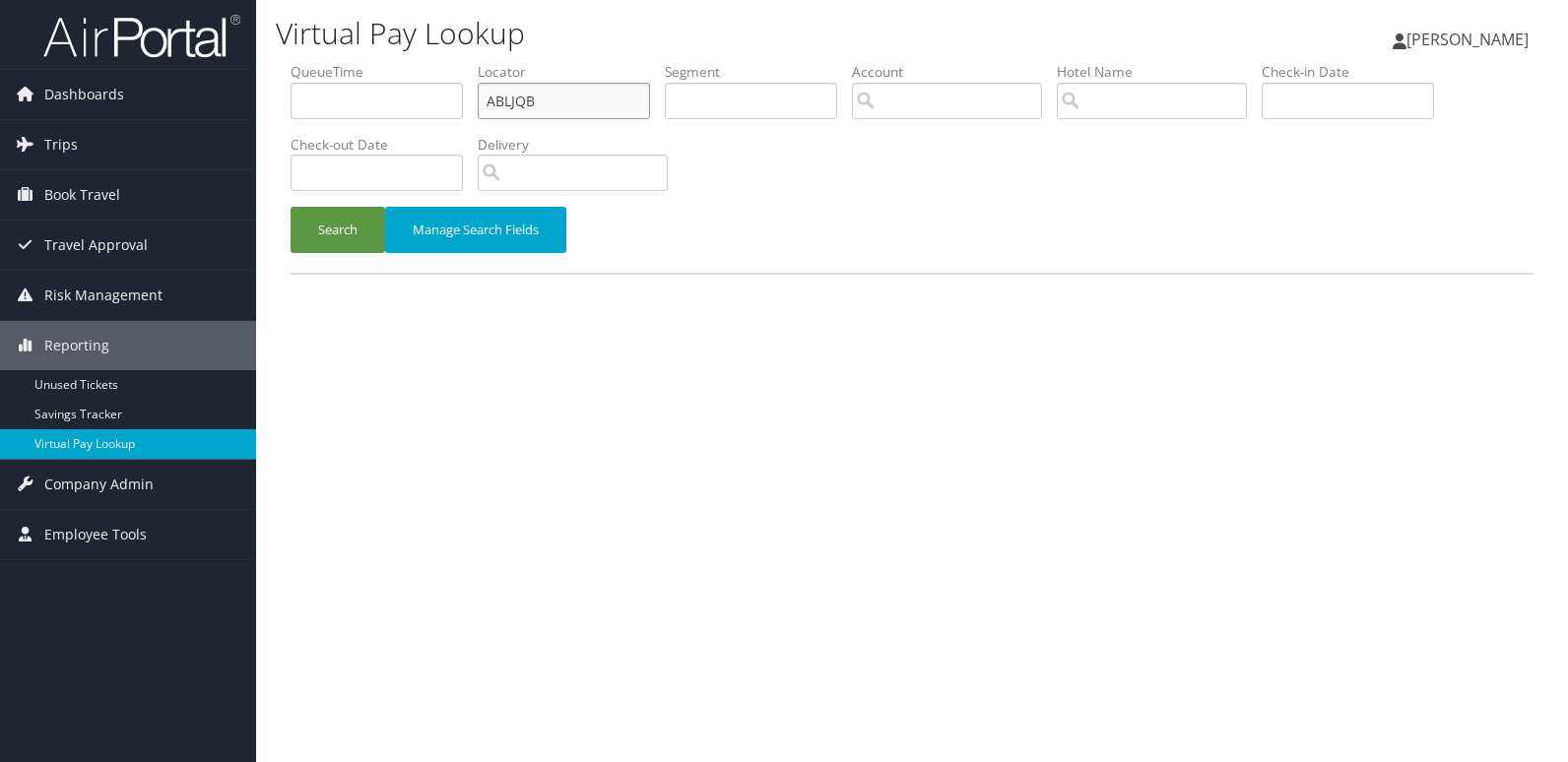
drag, startPoint x: 481, startPoint y: 106, endPoint x: 346, endPoint y: 105, distance: 135.0
click at [370, 62] on ul "QueueTime Locator ABLJQB Segment Account Traveler Hotel Name Check-in Date Chec…" at bounding box center [913, 62] width 1243 height 0
paste input "ARXPON"
click at [291, 207] on button "Search" at bounding box center [339, 230] width 95 height 47
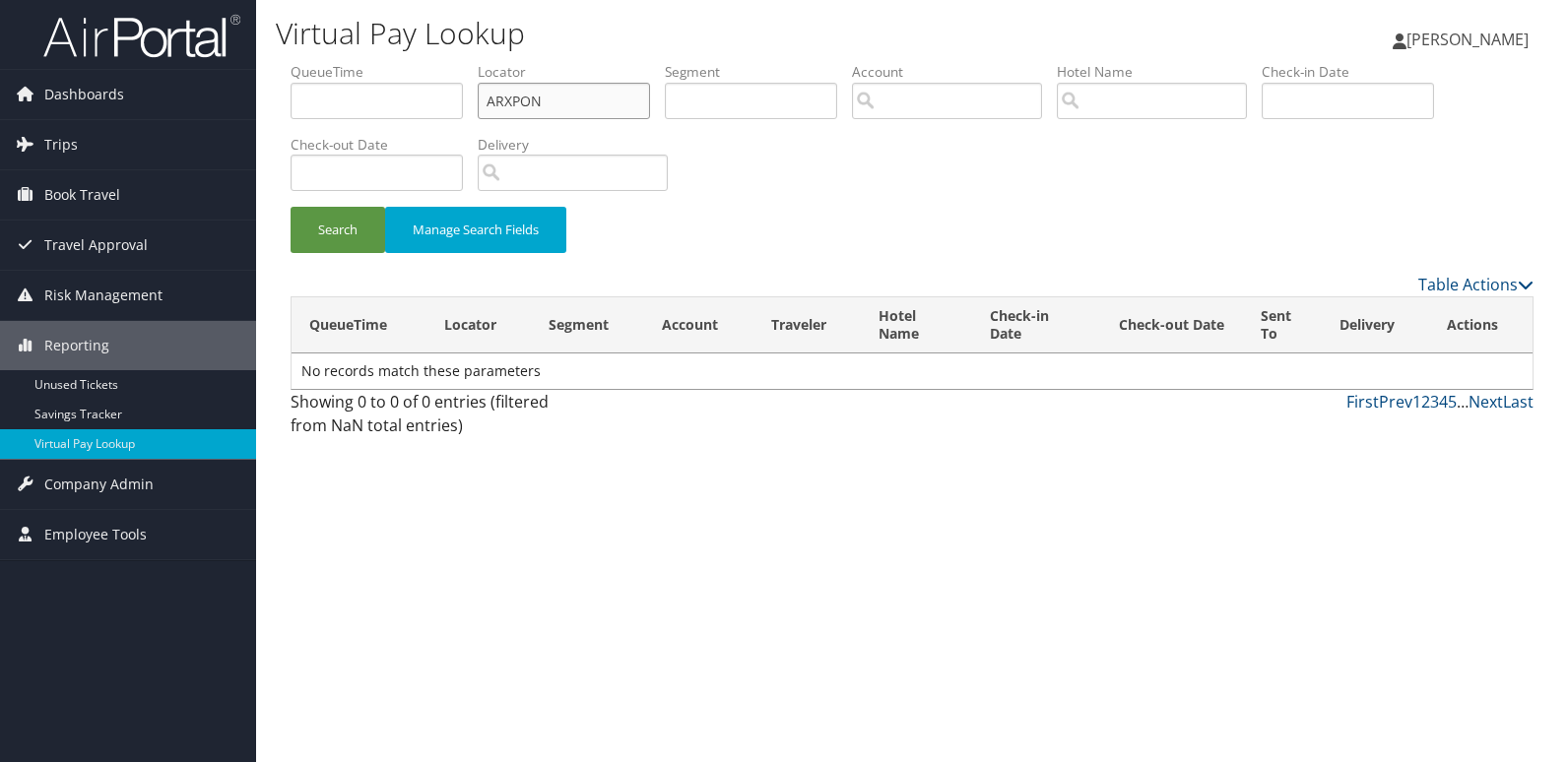
type input "ARXPON"
click at [291, 207] on button "Search" at bounding box center [339, 230] width 95 height 47
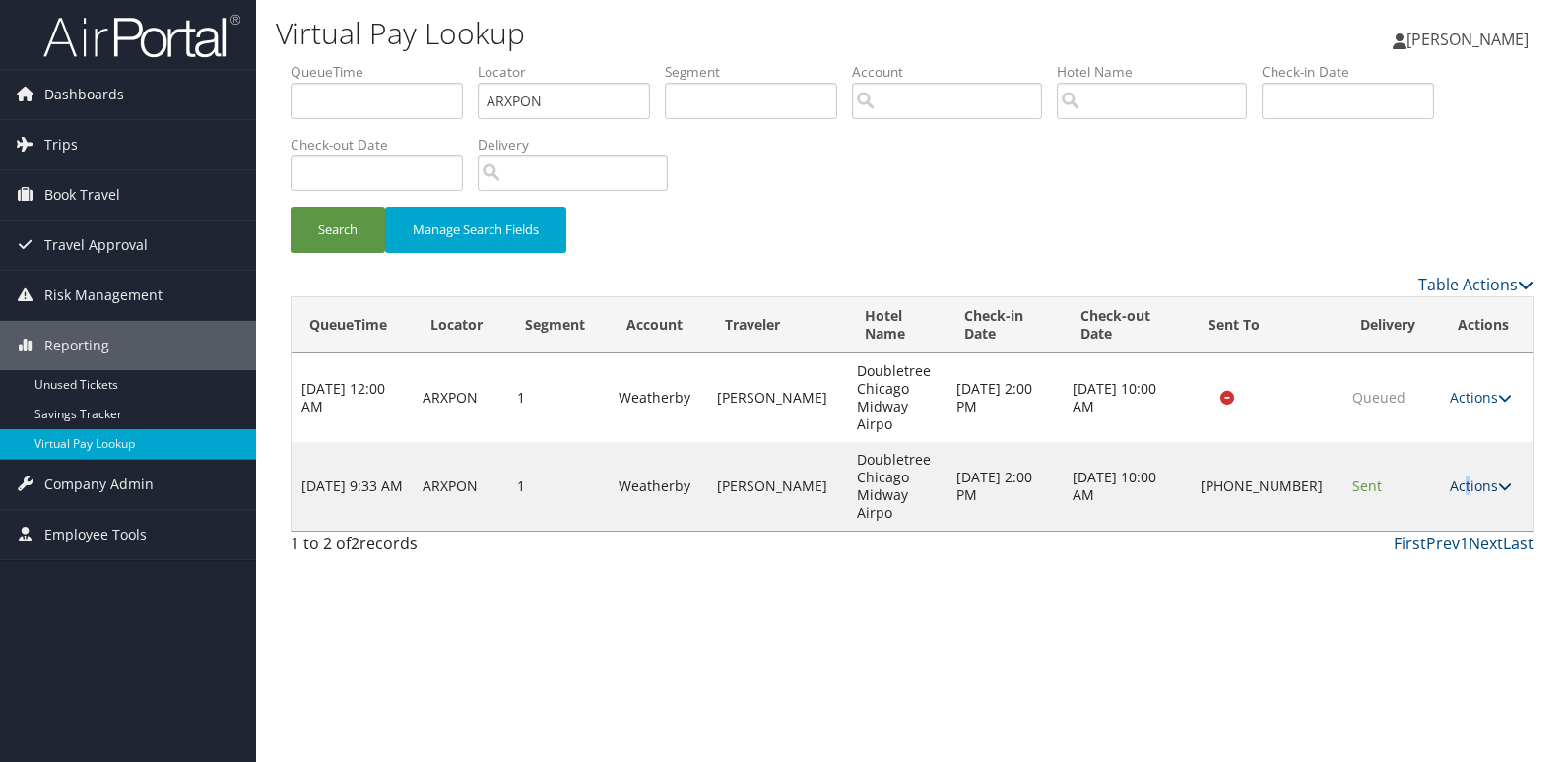
click at [1458, 477] on link "Actions" at bounding box center [1481, 486] width 62 height 19
drag, startPoint x: 1458, startPoint y: 458, endPoint x: 1397, endPoint y: 512, distance: 81.5
click at [1397, 512] on link "Logs" at bounding box center [1415, 523] width 168 height 34
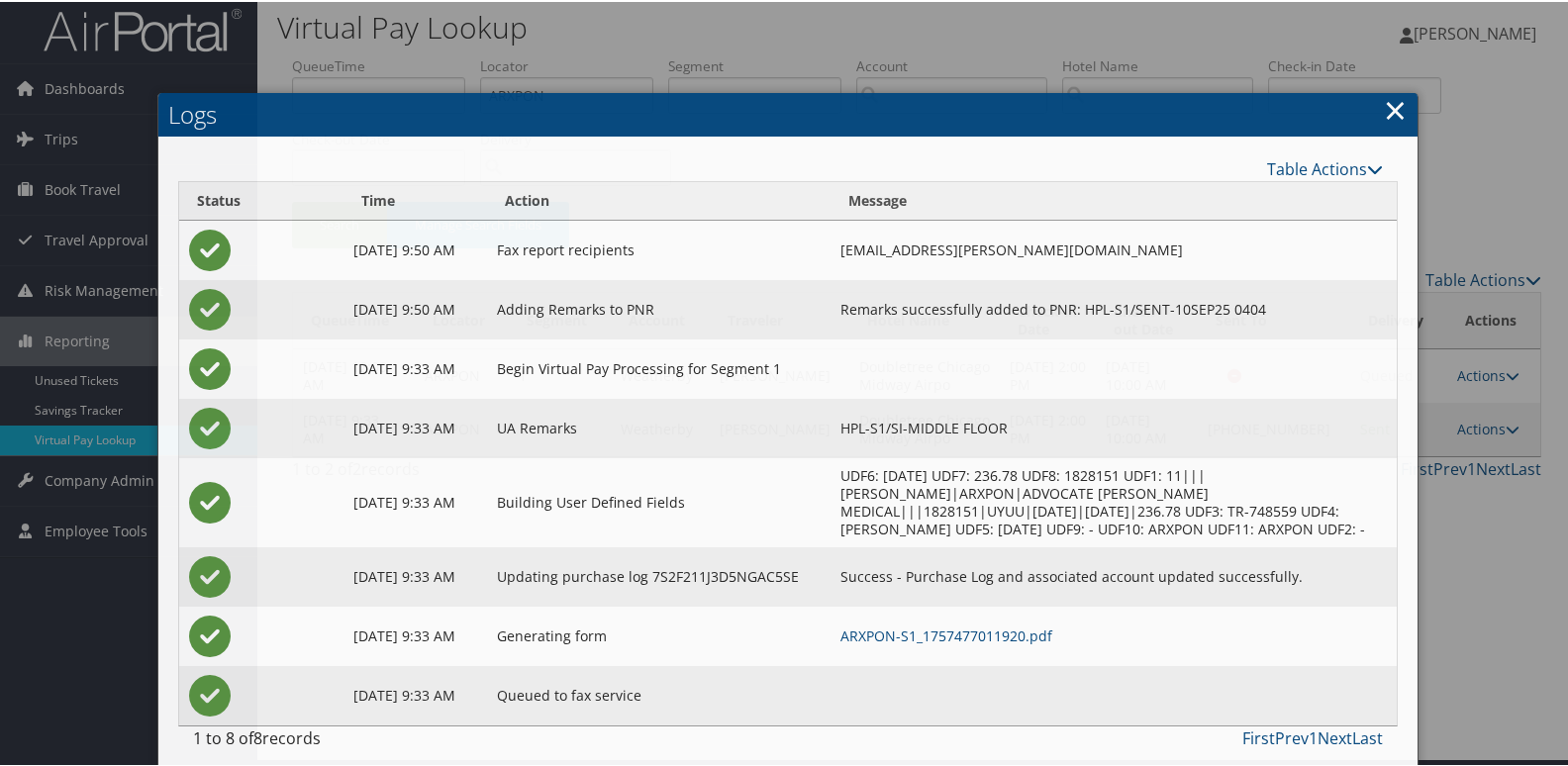
scroll to position [21, 0]
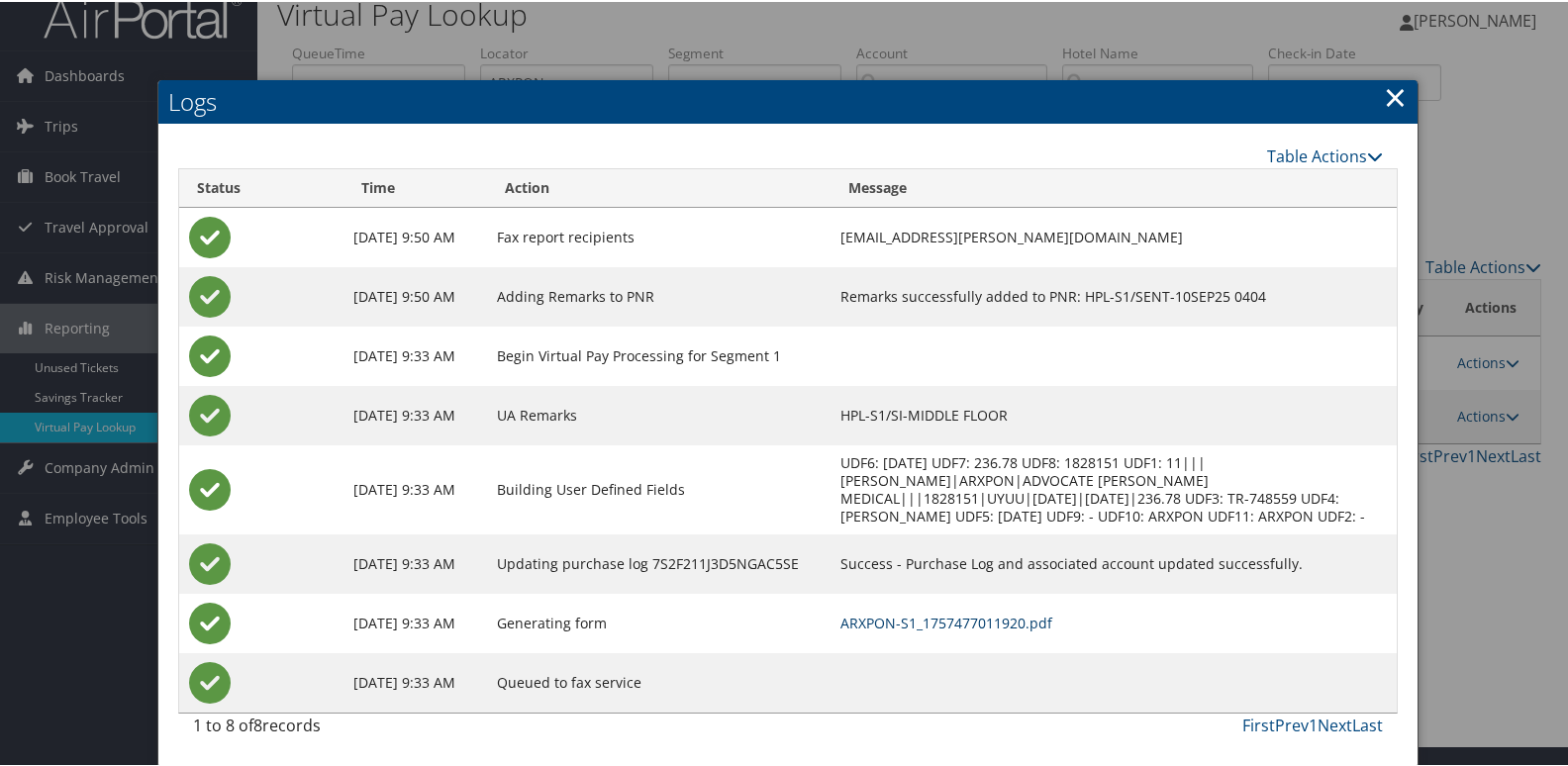
click at [975, 617] on link "ARXPON-S1_1757477011920.pdf" at bounding box center [946, 621] width 212 height 19
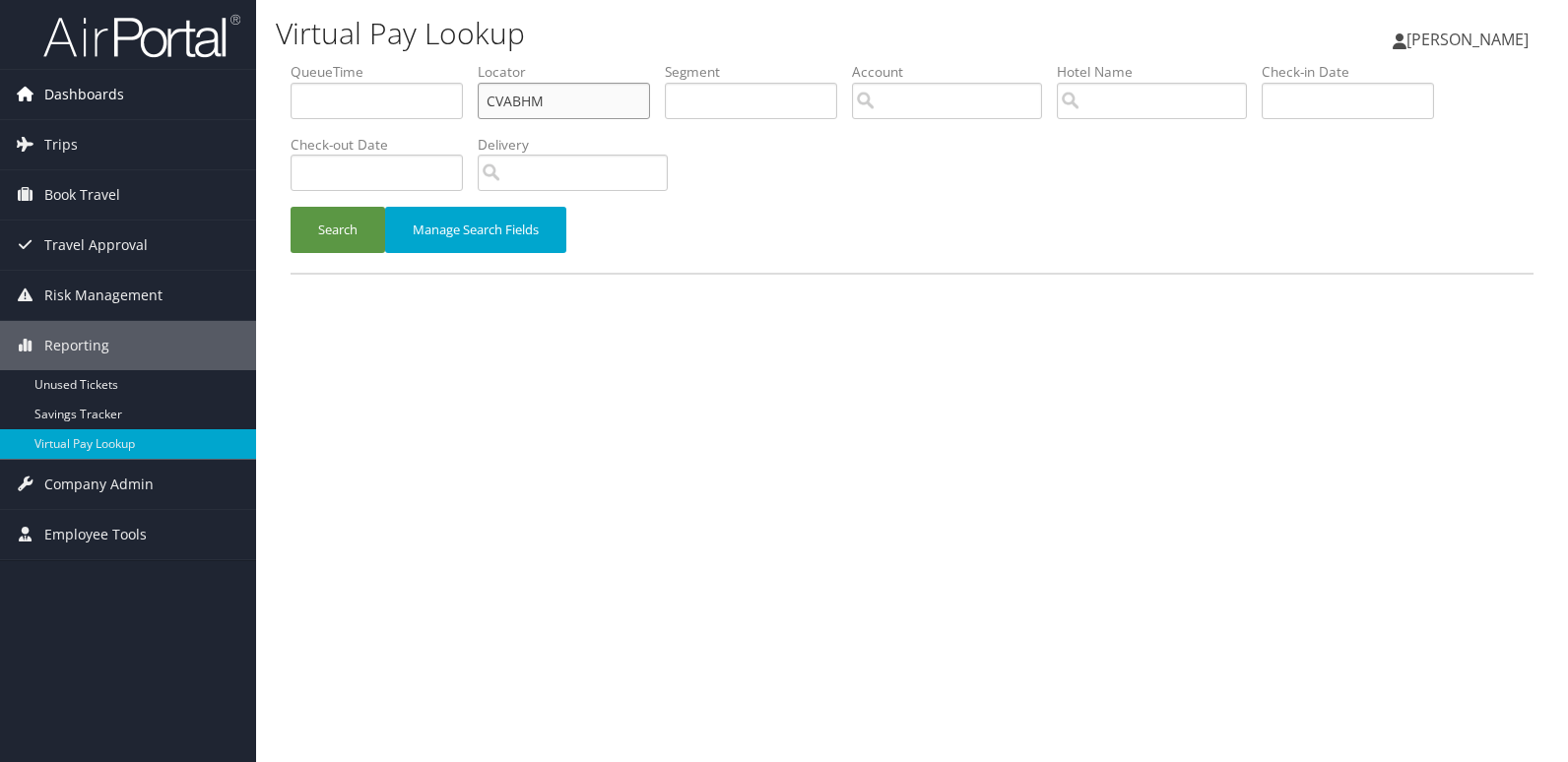
drag, startPoint x: 556, startPoint y: 88, endPoint x: 51, endPoint y: 116, distance: 505.8
click at [56, 118] on div "Dashboards AirPortal 360™ (Manager) My Travel Dashboard Trips Airtinerary® Look…" at bounding box center [784, 381] width 1568 height 762
paste input "LQEOCQ"
type input "LQEOCQ"
click at [291, 207] on button "Search" at bounding box center [339, 230] width 95 height 47
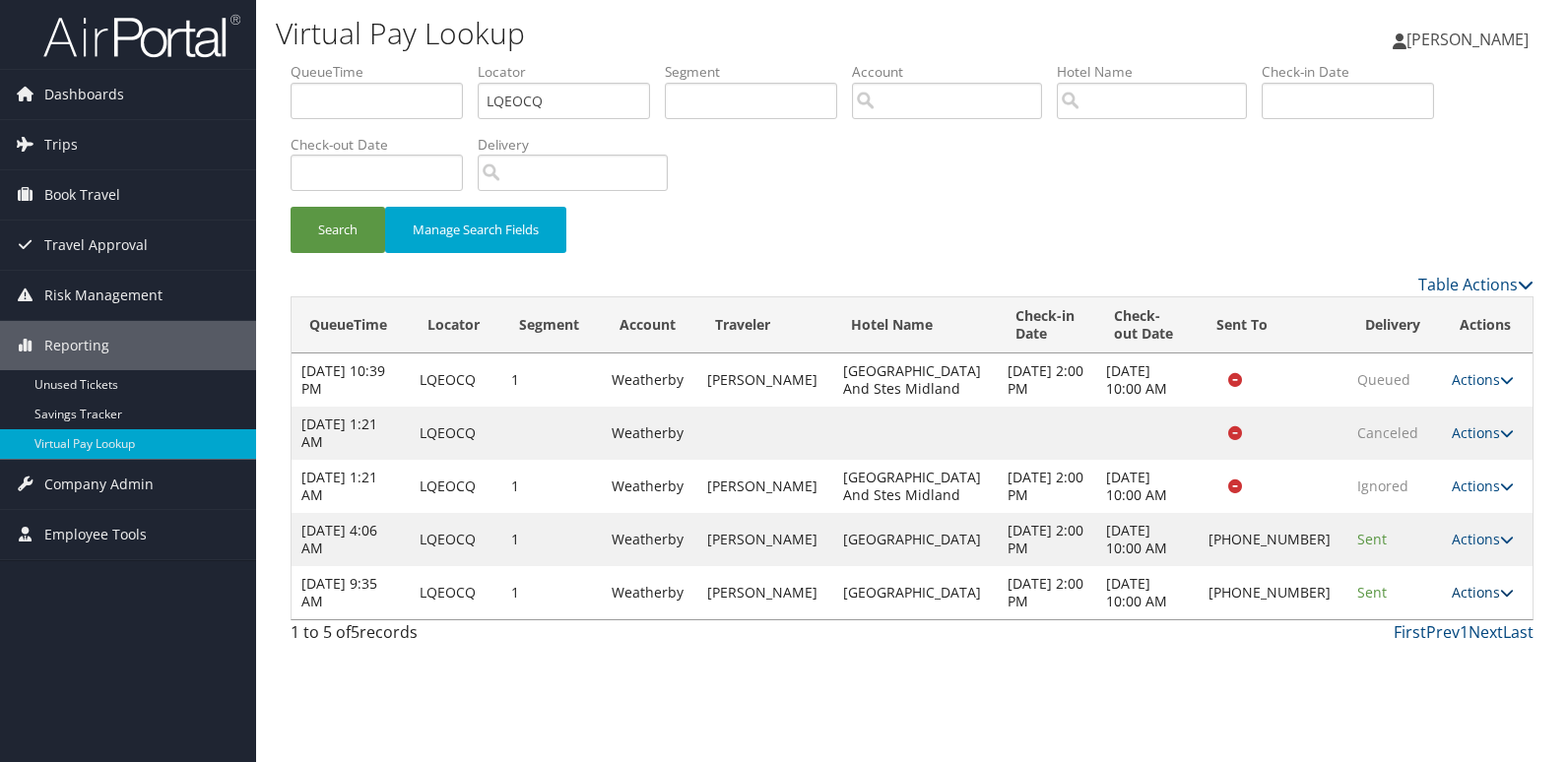
click at [1479, 587] on link "Actions" at bounding box center [1483, 592] width 62 height 19
click at [1403, 667] on link "Logs" at bounding box center [1415, 655] width 168 height 34
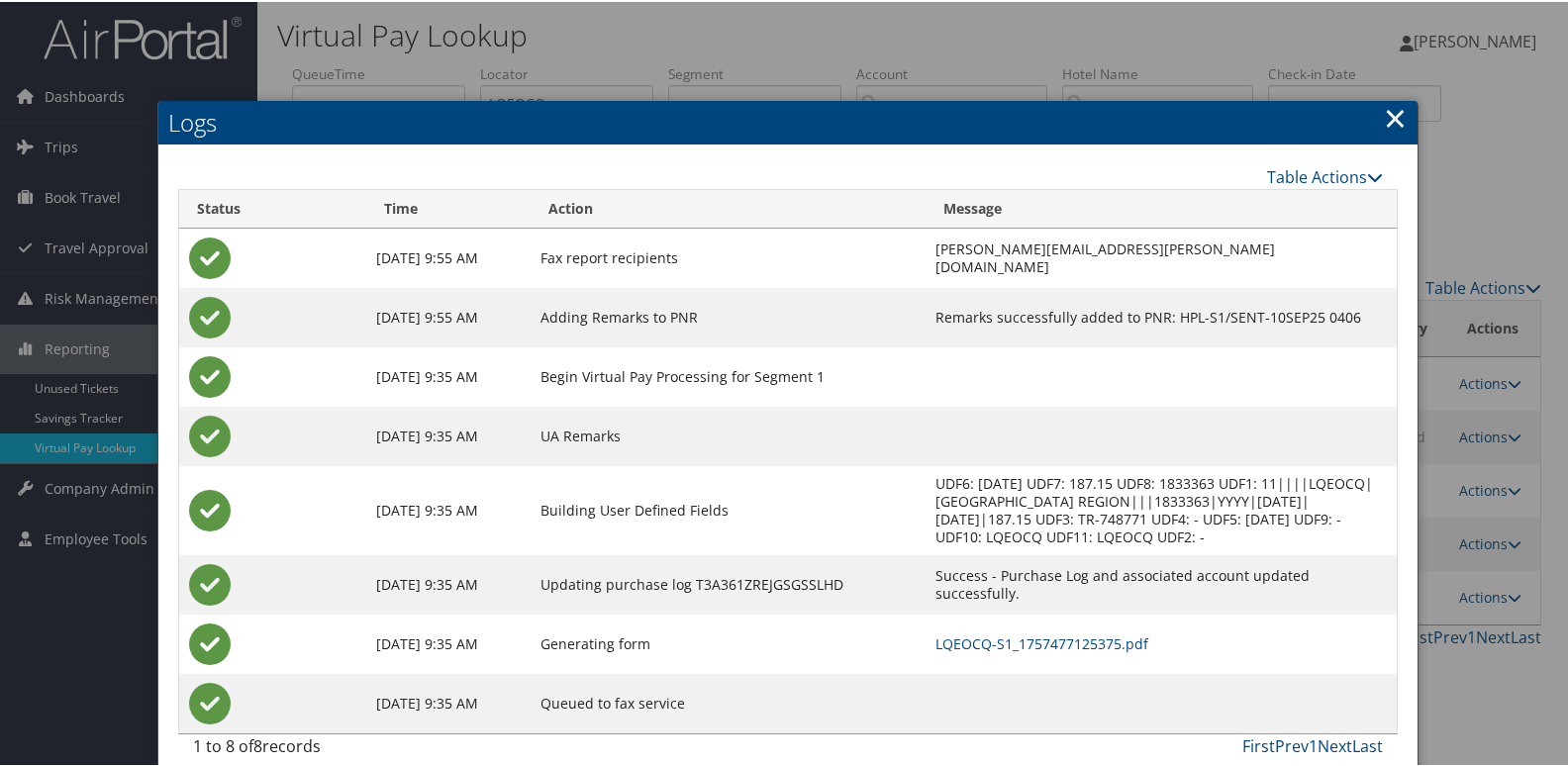
scroll to position [3, 0]
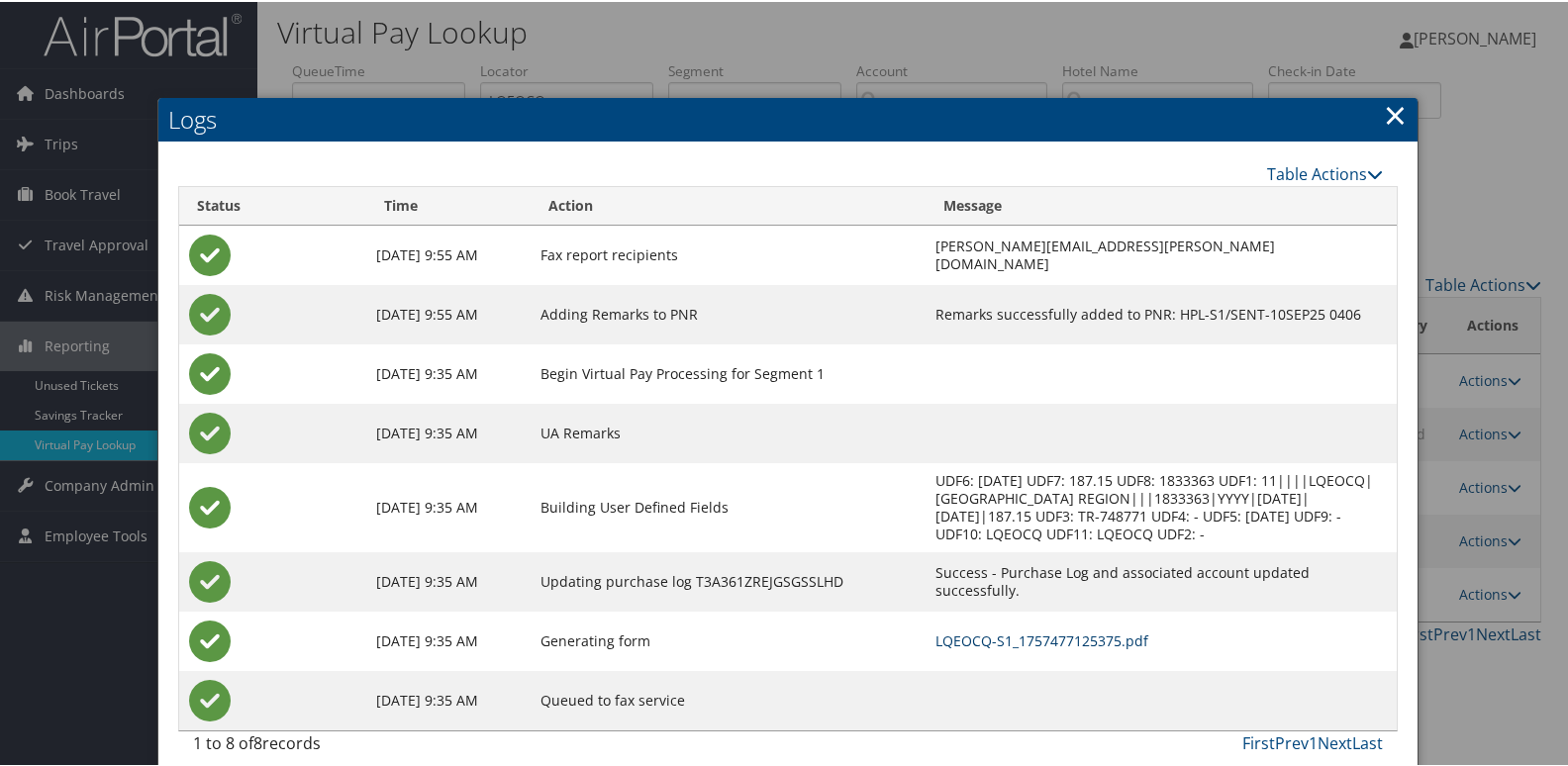
click at [983, 630] on link "LQEOCQ-S1_1757477125375.pdf" at bounding box center [1042, 639] width 213 height 19
